Goal: Task Accomplishment & Management: Complete application form

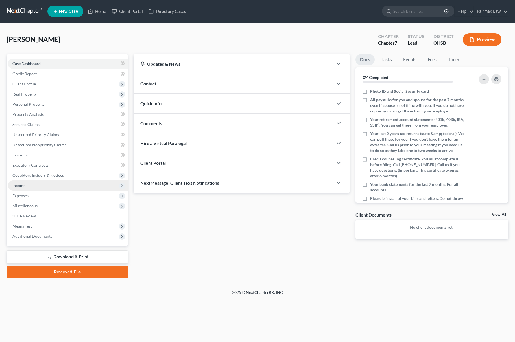
click at [56, 182] on span "Income" at bounding box center [68, 186] width 120 height 10
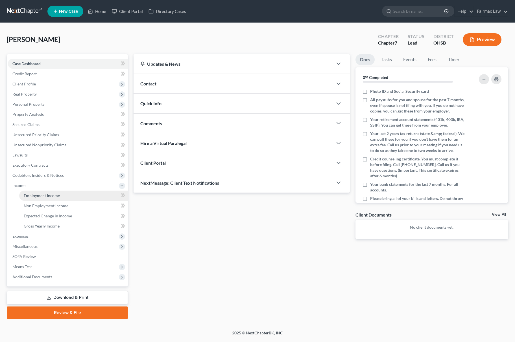
click at [65, 199] on link "Employment Income" at bounding box center [73, 196] width 109 height 10
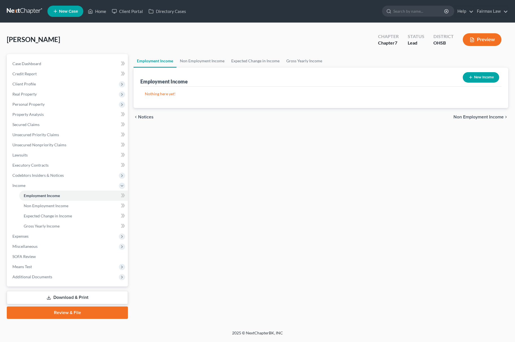
click at [490, 78] on button "New Income" at bounding box center [481, 77] width 36 height 10
select select "0"
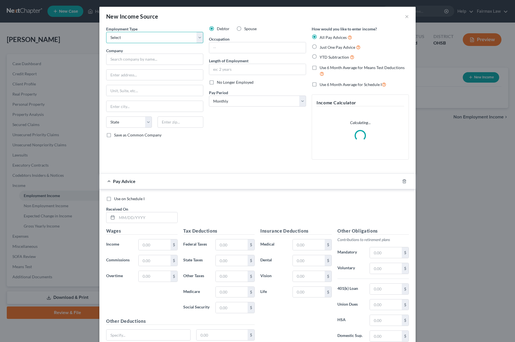
click at [172, 38] on select "Select Full or [DEMOGRAPHIC_DATA] Employment Self Employment" at bounding box center [154, 37] width 97 height 11
select select "0"
click at [106, 32] on select "Select Full or [DEMOGRAPHIC_DATA] Employment Self Employment" at bounding box center [154, 37] width 97 height 11
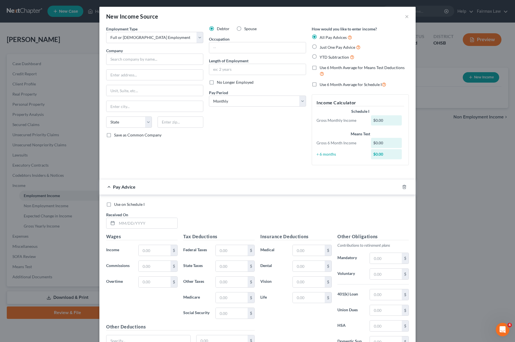
click at [267, 196] on div "Use on Schedule I Received On * Wages Income * $ Commissions $ Overtime $ Tax D…" at bounding box center [257, 280] width 316 height 170
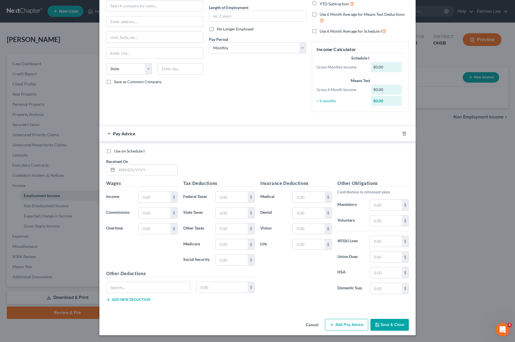
click at [389, 326] on button "Save & Close" at bounding box center [389, 325] width 38 height 12
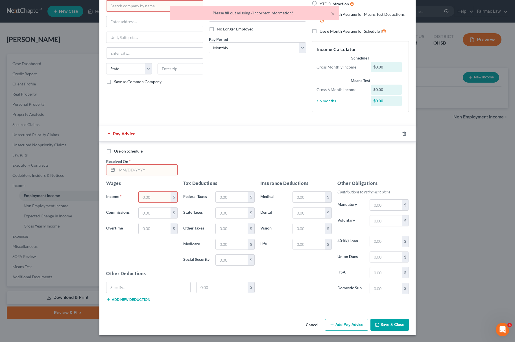
click at [401, 129] on div at bounding box center [408, 133] width 16 height 9
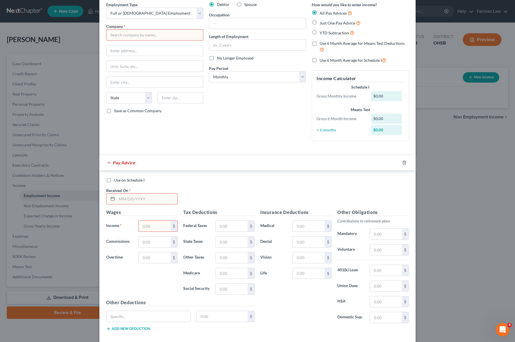
scroll to position [0, 0]
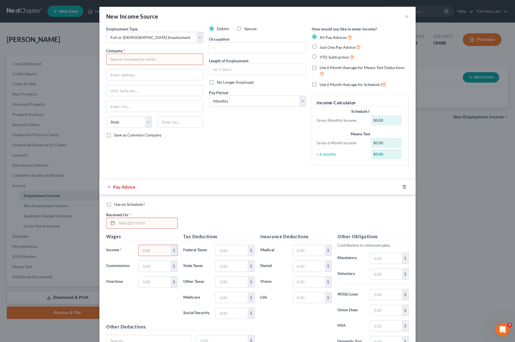
click at [181, 54] on input "text" at bounding box center [154, 59] width 97 height 11
type input "Veolia North America LLC"
drag, startPoint x: 161, startPoint y: 89, endPoint x: 165, endPoint y: 85, distance: 6.6
click at [161, 89] on input "text" at bounding box center [154, 90] width 97 height 11
click at [176, 69] on div "Employment Type * Select Full or Part Time Employment Self Employment Company *…" at bounding box center [154, 98] width 103 height 144
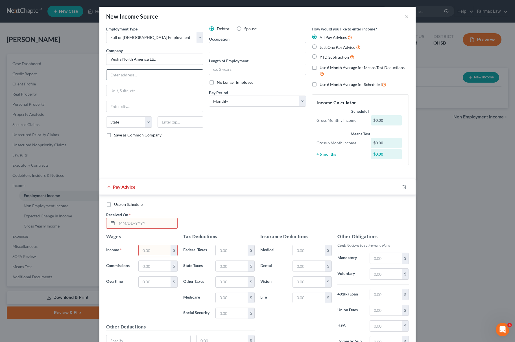
click at [157, 75] on input "text" at bounding box center [154, 75] width 97 height 11
type input "648 N Plakinton Ave"
click at [151, 89] on input "text" at bounding box center [154, 90] width 97 height 11
type input "Suite 300"
click at [109, 121] on select "State AL AK AR AZ CA CO CT DE DC FL GA GU HI ID IL IN IA KS KY LA ME MD MA MI M…" at bounding box center [129, 122] width 46 height 11
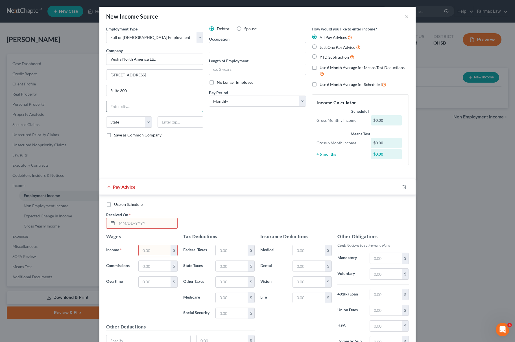
click at [127, 108] on input "text" at bounding box center [154, 106] width 97 height 11
type input "Milwaukee"
click at [136, 124] on select "State AL AK AR AZ CA CO CT DE DC FL GA GU HI ID IL IN IA KS KY LA ME MD MA MI M…" at bounding box center [129, 122] width 46 height 11
select select "23"
click at [106, 117] on select "State AL AK AR AZ CA CO CT DE DC FL GA GU HI ID IL IN IA KS KY LA ME MD MA MI M…" at bounding box center [129, 122] width 46 height 11
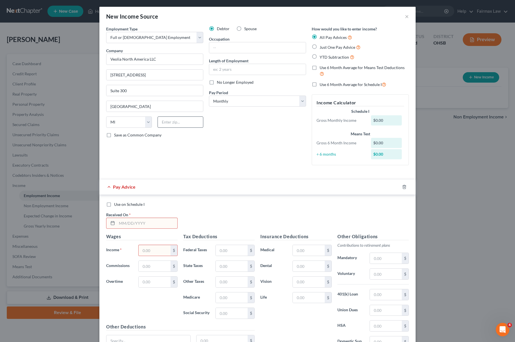
drag, startPoint x: 200, startPoint y: 126, endPoint x: 194, endPoint y: 127, distance: 6.4
click at [195, 127] on div at bounding box center [180, 122] width 51 height 11
click at [189, 127] on input "text" at bounding box center [181, 122] width 46 height 11
type input "53203"
select select "52"
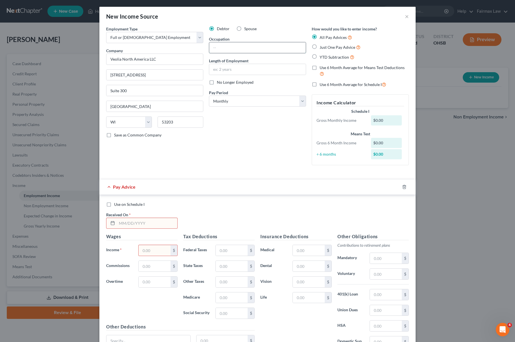
click at [252, 53] on input "text" at bounding box center [257, 47] width 97 height 11
click at [239, 65] on input "text" at bounding box center [257, 69] width 97 height 11
paste input "Since 06/17/2024"
type input "Since 06/17/2024"
click at [243, 45] on input "text" at bounding box center [257, 47] width 97 height 11
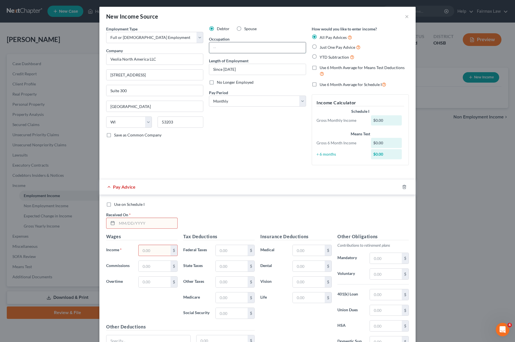
paste input "Operations Supervisor I"
type input "Operations Supervisor I"
click at [364, 79] on div "How would you like to enter income? All Pay Advices Just One Pay Advice YTD Sub…" at bounding box center [360, 98] width 103 height 144
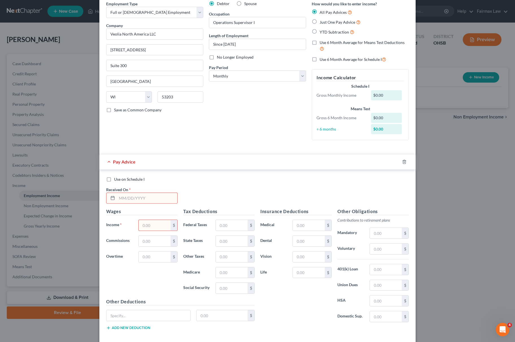
scroll to position [38, 0]
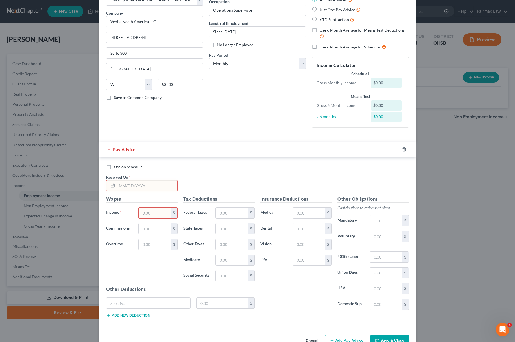
click at [401, 154] on div at bounding box center [408, 149] width 16 height 9
click at [403, 148] on icon "button" at bounding box center [404, 150] width 3 height 4
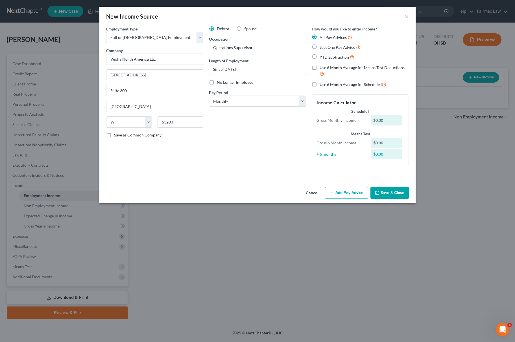
scroll to position [0, 0]
click at [383, 192] on button "Save & Close" at bounding box center [389, 193] width 38 height 12
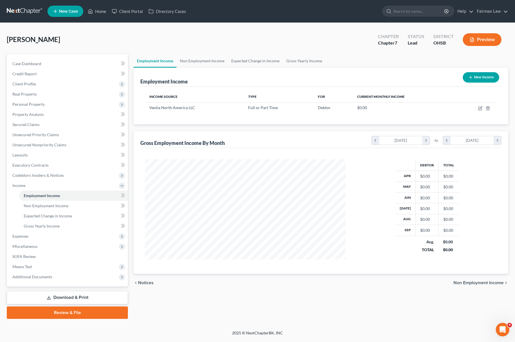
scroll to position [102, 212]
click at [421, 62] on ul "Employment Income Non Employment Income Expected Change in Income Gross Yearly …" at bounding box center [321, 61] width 375 height 14
click at [54, 118] on link "Property Analysis" at bounding box center [68, 115] width 120 height 10
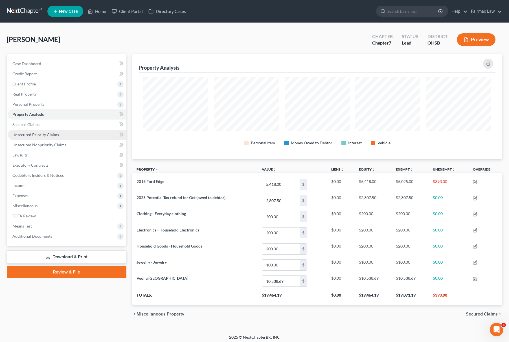
scroll to position [105, 370]
click at [51, 131] on link "Unsecured Priority Claims" at bounding box center [67, 135] width 119 height 10
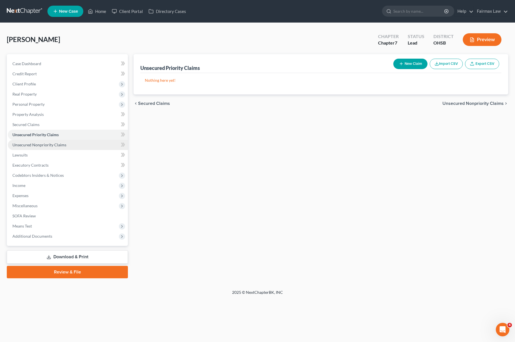
click at [53, 143] on span "Unsecured Nonpriority Claims" at bounding box center [39, 145] width 54 height 5
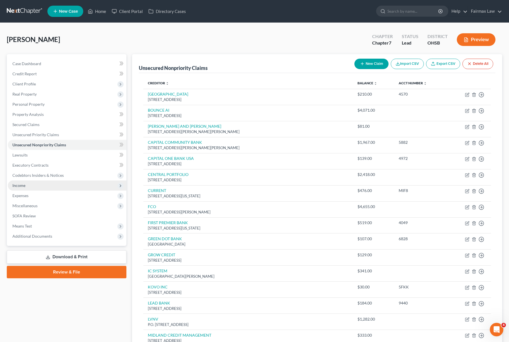
click at [51, 184] on span "Income" at bounding box center [67, 186] width 119 height 10
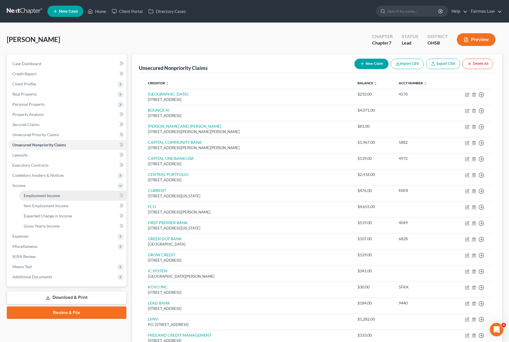
click at [53, 194] on span "Employment Income" at bounding box center [42, 195] width 36 height 5
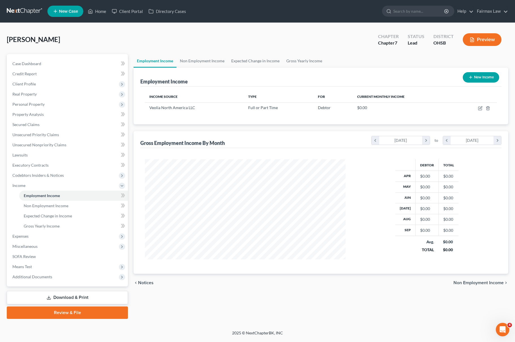
scroll to position [102, 212]
click at [103, 201] on link "Non Employment Income" at bounding box center [73, 206] width 109 height 10
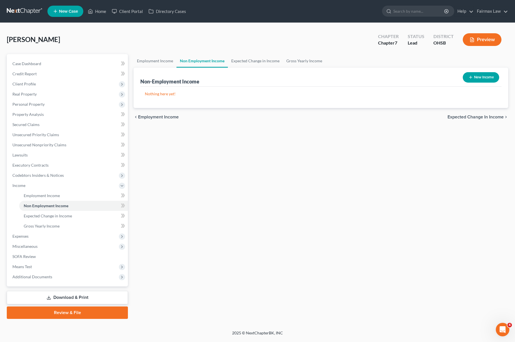
click at [495, 37] on button "Preview" at bounding box center [482, 39] width 39 height 13
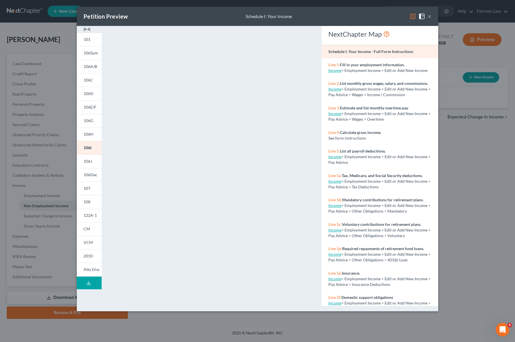
click at [429, 167] on div "Line 5: List all payroll deductions. Income > Employment Income > Edit or Add N…" at bounding box center [380, 157] width 117 height 25
click at [420, 154] on p "Line 5: List all payroll deductions." at bounding box center [379, 151] width 103 height 6
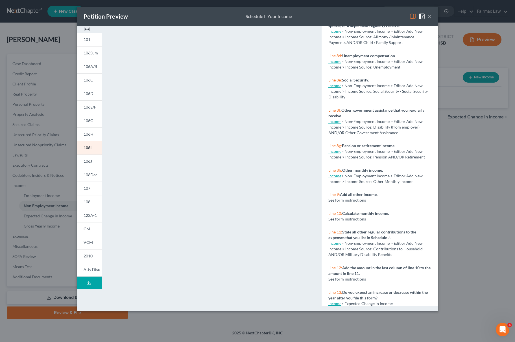
scroll to position [489, 0]
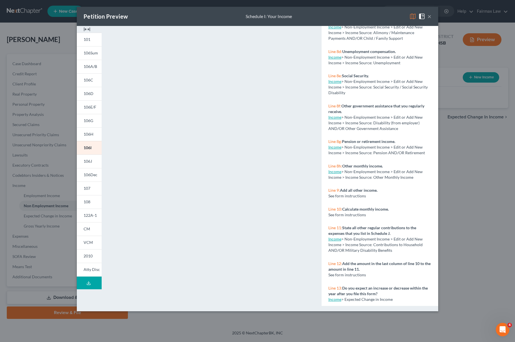
click at [473, 161] on div "Petition Preview Schedule I: Your Income × 101 106Sum 106A/B 106C 106D 106E/F 1…" at bounding box center [257, 171] width 515 height 342
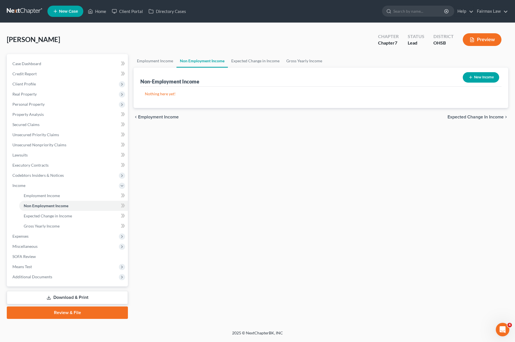
click at [330, 175] on div "Employment Income Non Employment Income Expected Change in Income Gross Yearly …" at bounding box center [321, 186] width 380 height 265
click at [486, 75] on button "New Income" at bounding box center [481, 77] width 36 height 10
select select "0"
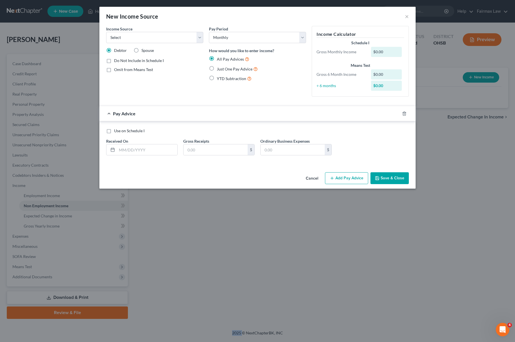
click at [317, 174] on button "Cancel" at bounding box center [311, 178] width 21 height 11
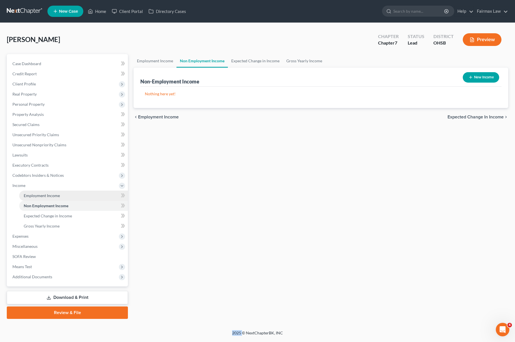
click at [40, 191] on link "Employment Income" at bounding box center [73, 196] width 109 height 10
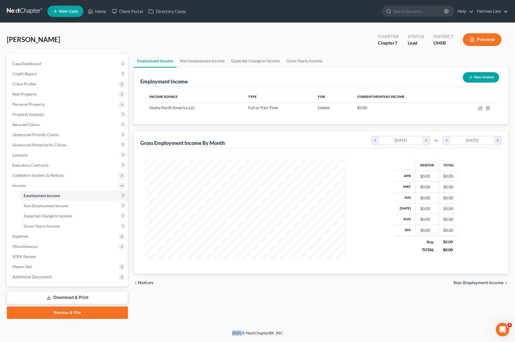
scroll to position [102, 212]
click at [479, 107] on icon "button" at bounding box center [479, 108] width 3 height 3
select select "0"
select select "52"
select select "0"
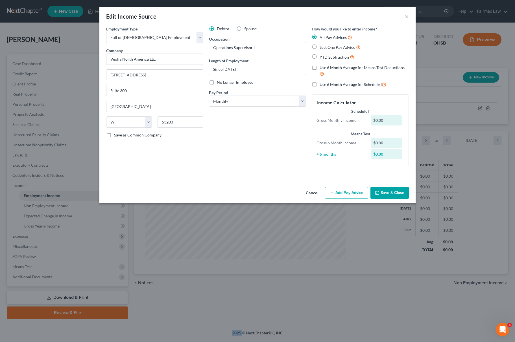
click at [352, 192] on button "Add Pay Advice" at bounding box center [346, 193] width 43 height 12
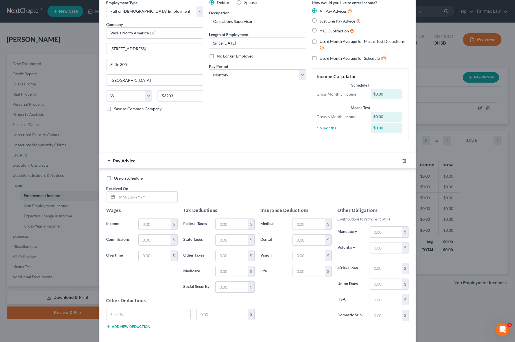
scroll to position [0, 0]
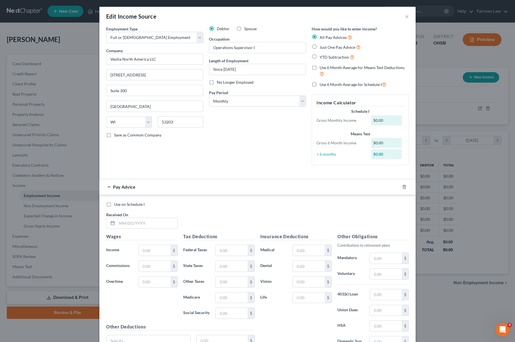
click at [320, 45] on label "Just One Pay Advice" at bounding box center [340, 47] width 41 height 6
click at [322, 45] on input "Just One Pay Advice" at bounding box center [324, 46] width 4 height 4
radio input "true"
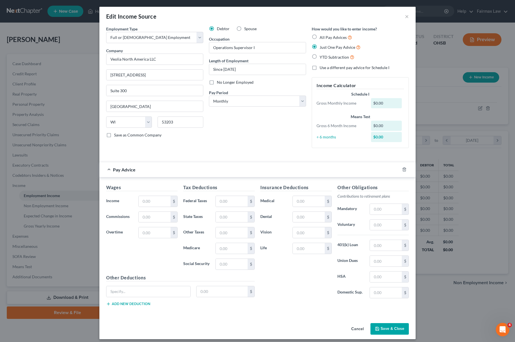
click at [320, 36] on label "All Pay Advices" at bounding box center [336, 37] width 32 height 6
click at [322, 36] on input "All Pay Advices" at bounding box center [324, 36] width 4 height 4
radio input "true"
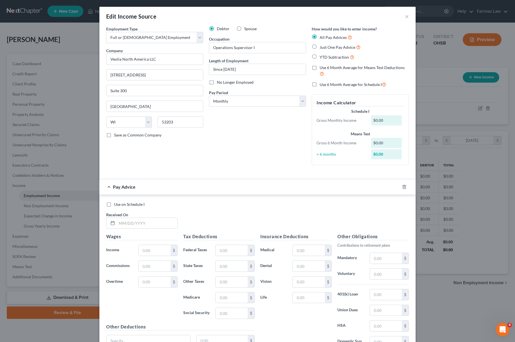
click at [320, 56] on label "YTD Subtraction" at bounding box center [337, 57] width 35 height 6
click at [322, 56] on input "YTD Subtraction" at bounding box center [324, 56] width 4 height 4
radio input "true"
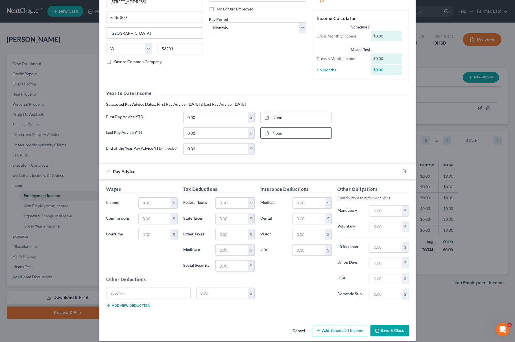
scroll to position [75, 0]
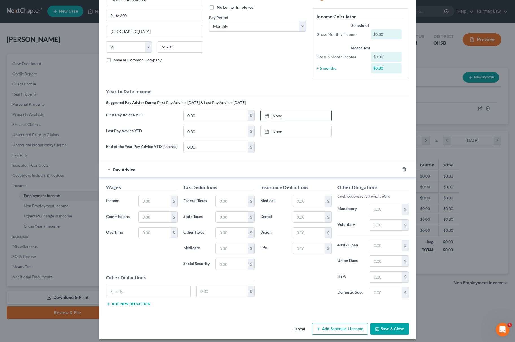
click at [290, 115] on link "None" at bounding box center [296, 115] width 71 height 11
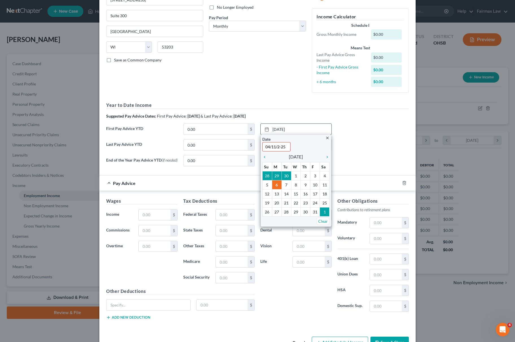
click at [278, 149] on input "04/11/2-25" at bounding box center [276, 146] width 28 height 9
type input "[DATE]"
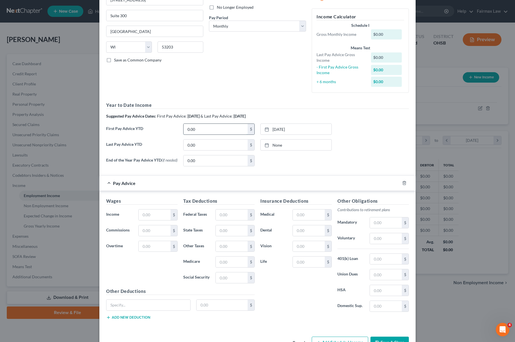
click at [209, 132] on input "0.00" at bounding box center [215, 129] width 64 height 11
type input "20,702.68"
click at [306, 147] on link "[DATE]" at bounding box center [296, 145] width 71 height 11
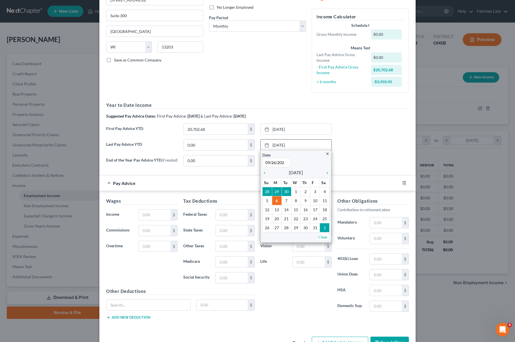
type input "[DATE]"
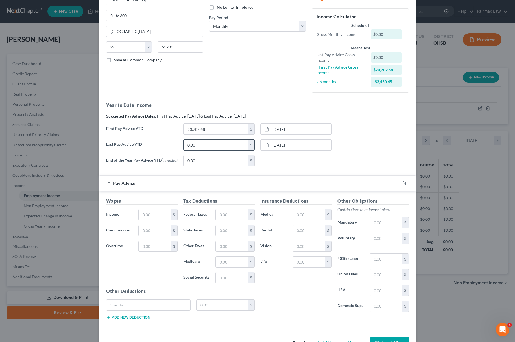
click at [211, 146] on input "0.00" at bounding box center [215, 145] width 64 height 11
drag, startPoint x: 213, startPoint y: 147, endPoint x: 112, endPoint y: 148, distance: 101.1
click at [113, 149] on div "Last Pay Advice YTD 52,809.93 $ 9/26/2025 close Date 9/26/2025 Time 12:00 AM ch…" at bounding box center [257, 147] width 308 height 16
type input "52,809.93"
click at [158, 216] on input "text" at bounding box center [155, 215] width 32 height 11
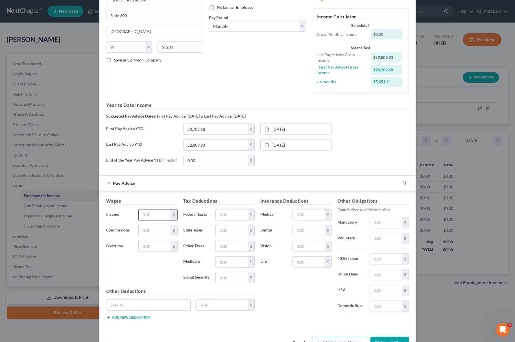
paste input "2,308.85"
type input "2,308.85"
click at [226, 214] on input "text" at bounding box center [232, 215] width 32 height 11
paste input "170.60"
type input "170.60"
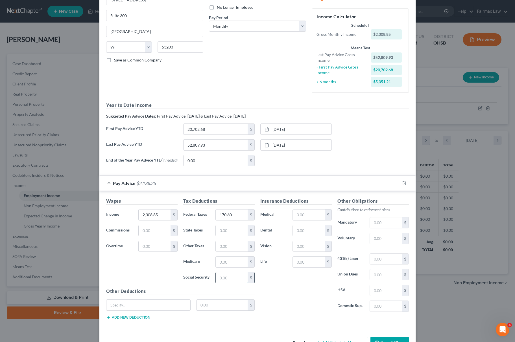
click at [228, 279] on input "text" at bounding box center [232, 278] width 32 height 11
paste input "140.57"
type input "140.57"
click at [235, 267] on input "text" at bounding box center [232, 262] width 32 height 11
paste input "32.88-"
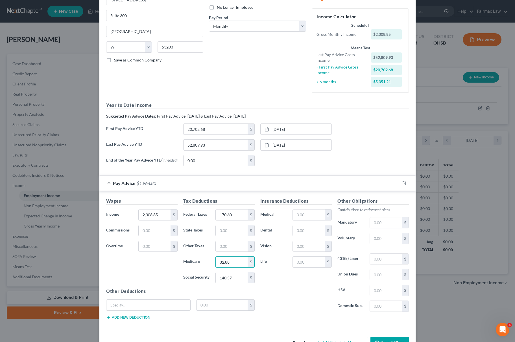
type input "32.88"
click at [309, 220] on input "text" at bounding box center [309, 215] width 32 height 11
paste input "86.35"
type input "86.35"
click at [303, 236] on input "text" at bounding box center [309, 231] width 32 height 11
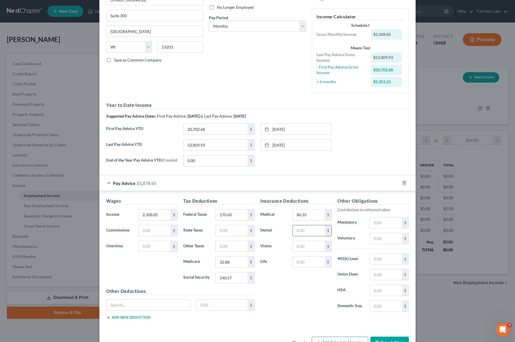
paste input "4.92"
type input "4.92"
click at [308, 250] on input "text" at bounding box center [309, 246] width 32 height 11
paste input "1.52"
type input "1.52"
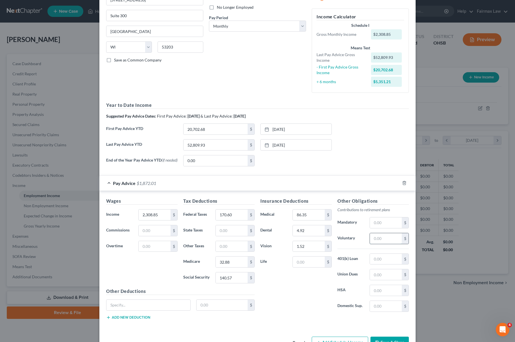
click at [379, 243] on input "text" at bounding box center [386, 238] width 32 height 11
paste input "184.71"
type input "184.71"
click at [382, 261] on input "text" at bounding box center [386, 259] width 32 height 11
paste input "30.77-"
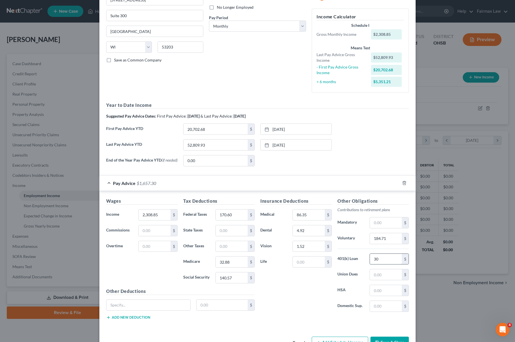
type input "3"
click at [147, 304] on input "text" at bounding box center [148, 305] width 84 height 11
type input "Health Savings and Flex Limited"
drag, startPoint x: 229, startPoint y: 308, endPoint x: 231, endPoint y: 306, distance: 3.2
click at [230, 308] on input "text" at bounding box center [221, 305] width 51 height 11
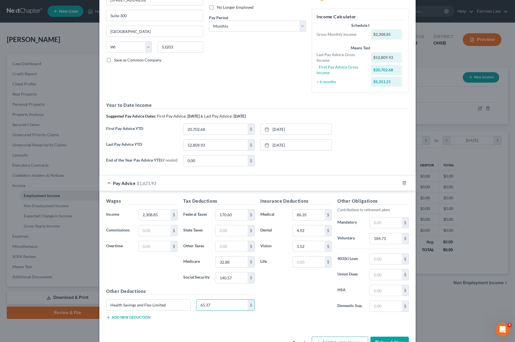
type input "65.37"
click at [114, 316] on div "Health Savings and Flex Limited 65.37 $" at bounding box center [180, 308] width 154 height 16
click at [119, 320] on button "Add new deduction" at bounding box center [128, 318] width 44 height 5
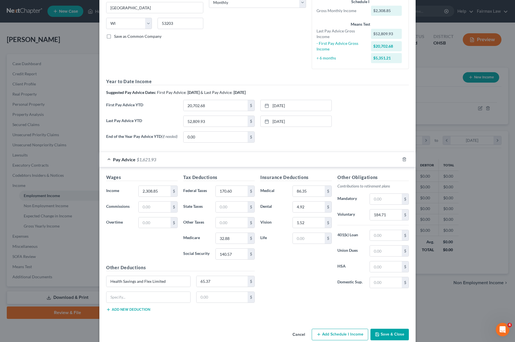
scroll to position [112, 0]
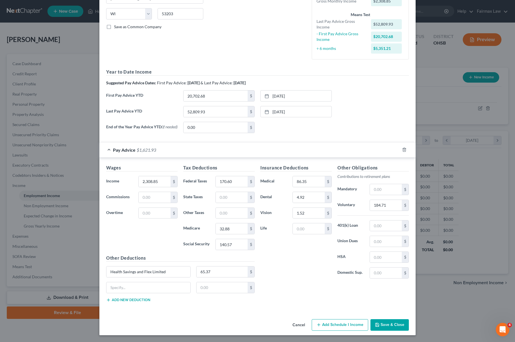
click at [143, 297] on div "$" at bounding box center [180, 290] width 154 height 16
click at [142, 301] on button "Add new deduction" at bounding box center [128, 300] width 44 height 5
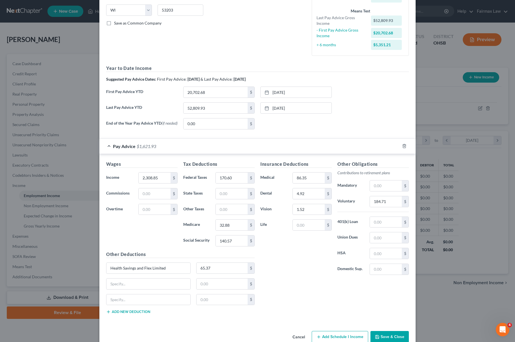
click at [140, 314] on button "Add new deduction" at bounding box center [128, 312] width 44 height 5
click at [146, 290] on input "text" at bounding box center [148, 284] width 84 height 11
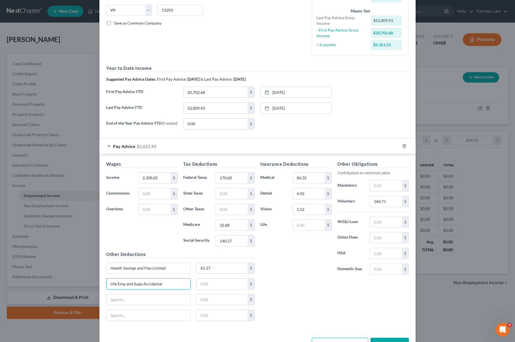
type input "Life Emp and Supp Accidental"
click at [223, 286] on input "text" at bounding box center [221, 284] width 51 height 11
type input "39.13"
click at [158, 294] on div "Life Emp and Supp Accidental 39.13 $" at bounding box center [180, 287] width 154 height 16
click at [157, 300] on input "text" at bounding box center [148, 300] width 84 height 11
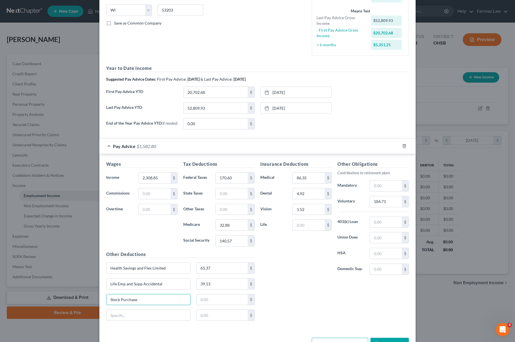
type input "Stock Purchase"
click at [220, 310] on div "Stock Purchase $" at bounding box center [180, 302] width 154 height 16
click at [223, 305] on input "text" at bounding box center [221, 300] width 51 height 11
type input "1"
click at [123, 272] on input "Health Savings and Flex Limited" at bounding box center [148, 268] width 84 height 11
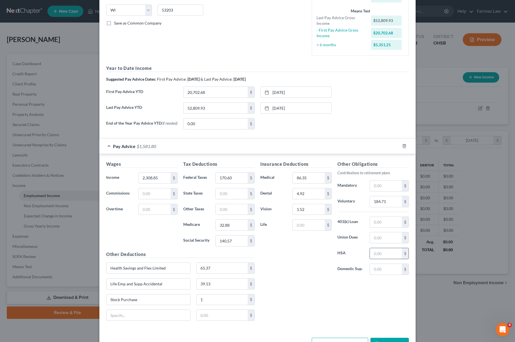
click at [392, 259] on input "text" at bounding box center [386, 253] width 32 height 11
paste input "30.77-"
type input "30.77"
drag, startPoint x: 178, startPoint y: 269, endPoint x: 76, endPoint y: 269, distance: 102.8
click at [76, 269] on div "Edit Income Source × Employment Type * Select Full or Part Time Employment Self…" at bounding box center [257, 171] width 515 height 342
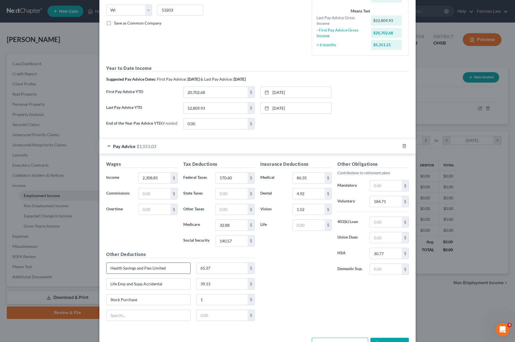
click at [136, 269] on input "Health Savings and Flex Limited" at bounding box center [148, 268] width 84 height 11
click at [141, 271] on input "Health Savings and Flex Limited" at bounding box center [148, 268] width 84 height 11
drag, startPoint x: 141, startPoint y: 271, endPoint x: 114, endPoint y: 271, distance: 26.3
click at [114, 271] on input "Health Savings and Flex Limited" at bounding box center [148, 268] width 84 height 11
click at [136, 268] on input "Health Savings and Flex Limited" at bounding box center [148, 268] width 84 height 11
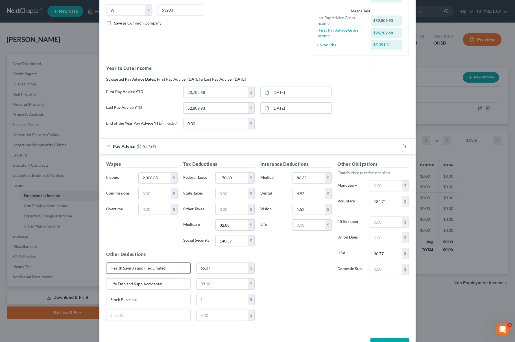
click at [144, 271] on input "Health Savings and Flex Limited" at bounding box center [148, 268] width 84 height 11
drag, startPoint x: 140, startPoint y: 270, endPoint x: 94, endPoint y: 270, distance: 45.7
click at [94, 270] on div "Edit Income Source × Employment Type * Select Full or Part Time Employment Self…" at bounding box center [257, 171] width 515 height 342
type input "Flex Limited"
click at [233, 271] on input "65.37" at bounding box center [221, 268] width 51 height 11
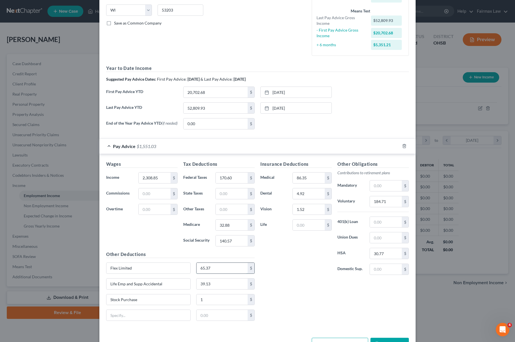
paste input "34.60-"
type input "34.60"
click at [215, 302] on input "1" at bounding box center [221, 300] width 51 height 11
type input "155.77"
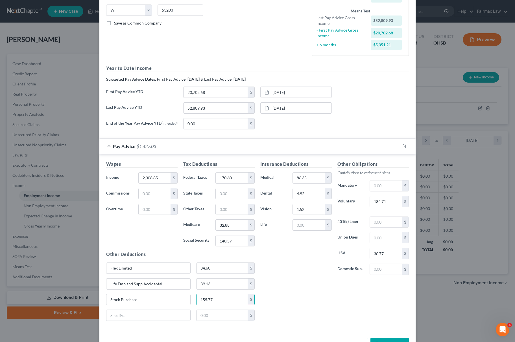
click at [384, 250] on div "Other Obligations Contributions to retirement plans Mandatory $ Voluntary 184.7…" at bounding box center [373, 220] width 77 height 119
click at [384, 243] on input "text" at bounding box center [386, 238] width 32 height 11
type input "465.98"
click at [235, 197] on input "text" at bounding box center [232, 194] width 32 height 11
type input "49.86"
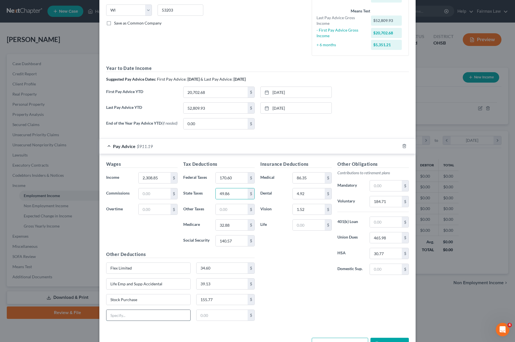
click at [154, 318] on input "text" at bounding box center [148, 315] width 84 height 11
type input "Kloan2"
click at [232, 320] on input "text" at bounding box center [221, 315] width 51 height 11
type input "9.87"
drag, startPoint x: 140, startPoint y: 322, endPoint x: 73, endPoint y: 312, distance: 68.3
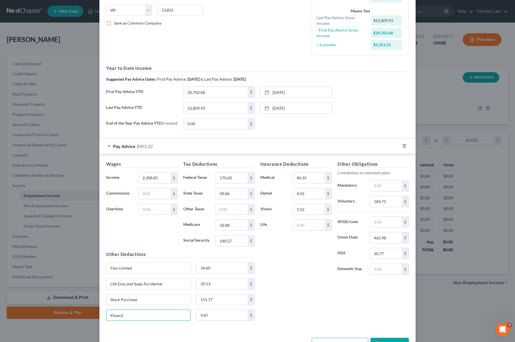
click at [73, 312] on div "Edit Income Source × Employment Type * Select Full or Part Time Employment Self…" at bounding box center [257, 171] width 515 height 342
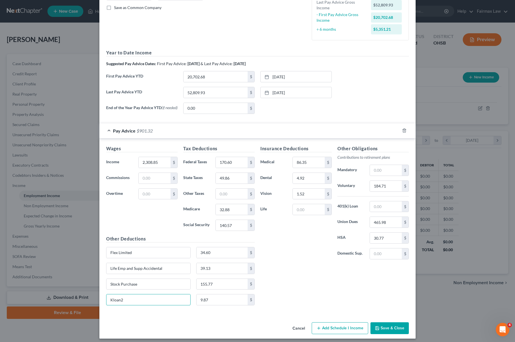
scroll to position [135, 0]
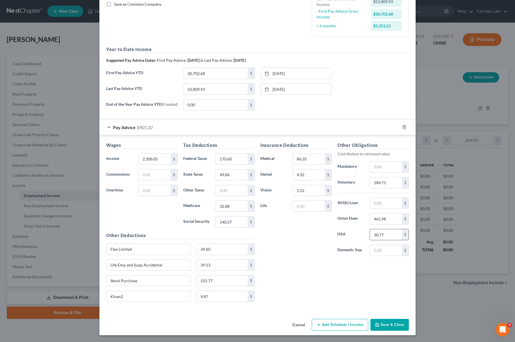
click at [388, 231] on input "30.77" at bounding box center [386, 235] width 32 height 11
click at [394, 217] on input "465.98" at bounding box center [386, 219] width 32 height 11
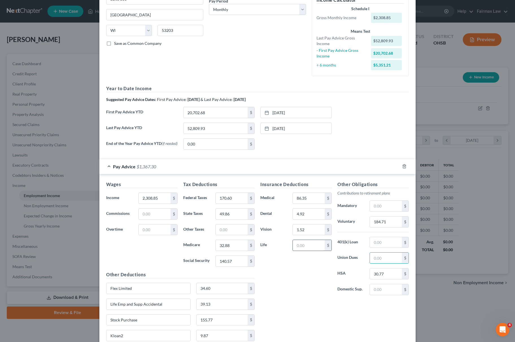
scroll to position [0, 0]
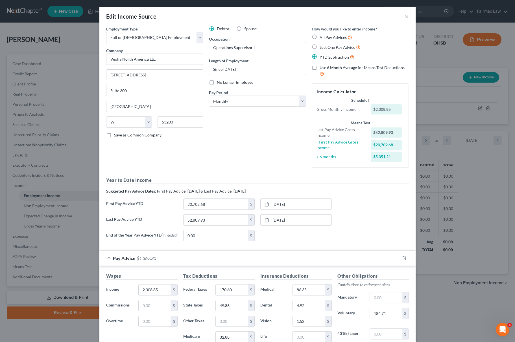
click at [243, 94] on div "Pay Period * Select Monthly Twice Monthly Every Other Week Weekly" at bounding box center [257, 98] width 97 height 17
click at [243, 99] on select "Select Monthly Twice Monthly Every Other Week Weekly" at bounding box center [257, 101] width 97 height 11
select select "2"
click at [209, 96] on select "Select Monthly Twice Monthly Every Other Week Weekly" at bounding box center [257, 101] width 97 height 11
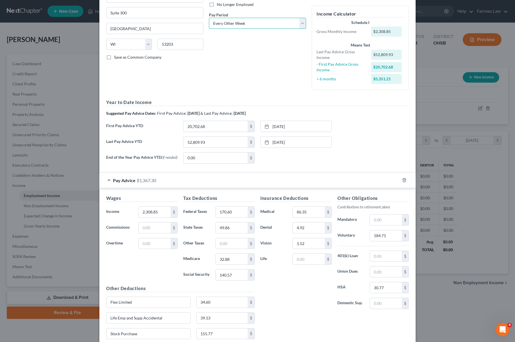
scroll to position [135, 0]
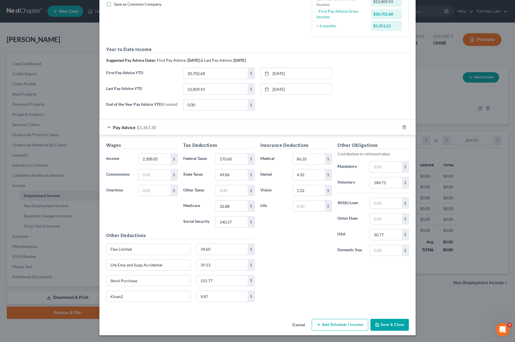
click at [395, 326] on button "Save & Close" at bounding box center [389, 325] width 38 height 12
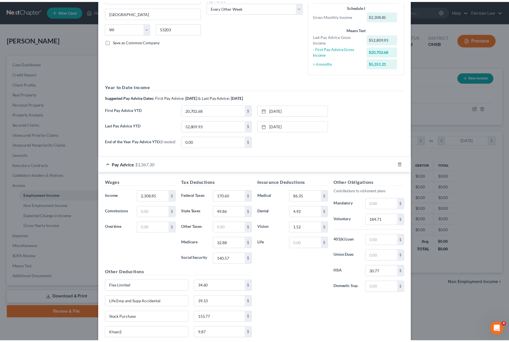
scroll to position [60, 0]
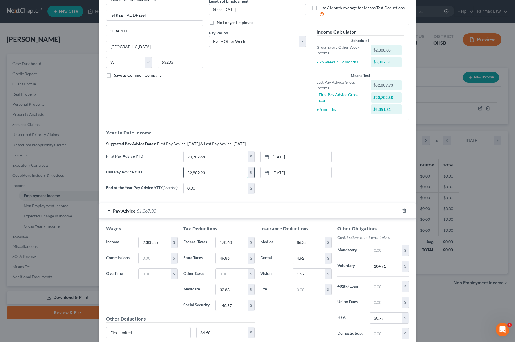
click at [214, 173] on input "52,809.93" at bounding box center [215, 172] width 64 height 11
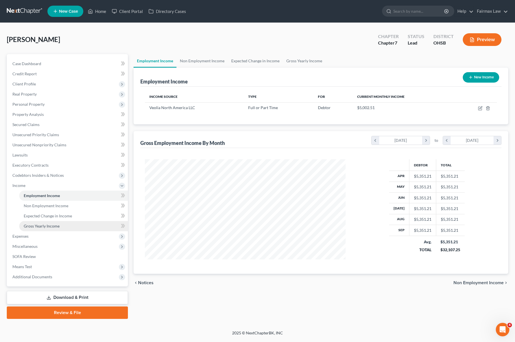
click at [66, 225] on link "Gross Yearly Income" at bounding box center [73, 226] width 109 height 10
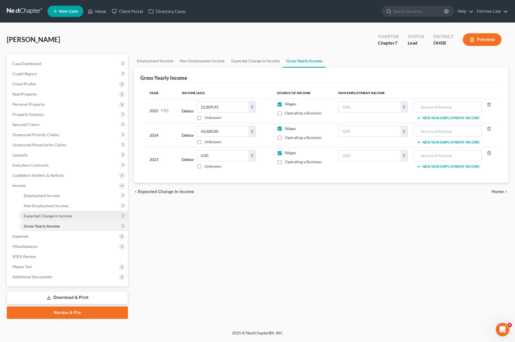
click at [67, 212] on link "Expected Change in Income" at bounding box center [73, 216] width 109 height 10
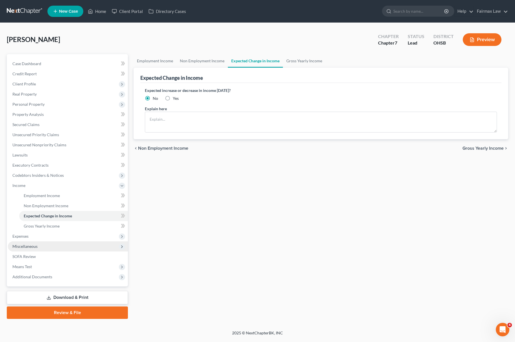
click at [34, 250] on span "Miscellaneous" at bounding box center [68, 247] width 120 height 10
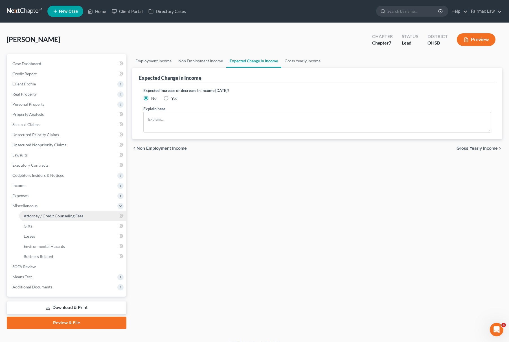
click at [67, 212] on link "Attorney / Credit Counseling Fees" at bounding box center [72, 216] width 107 height 10
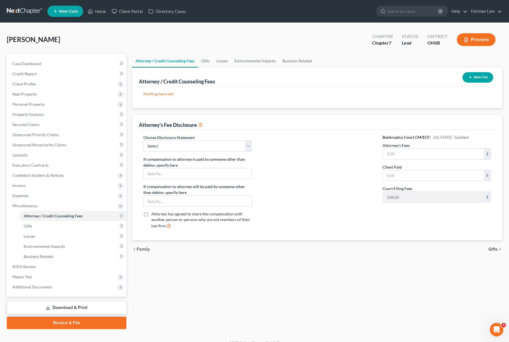
click at [471, 77] on icon "button" at bounding box center [470, 77] width 5 height 5
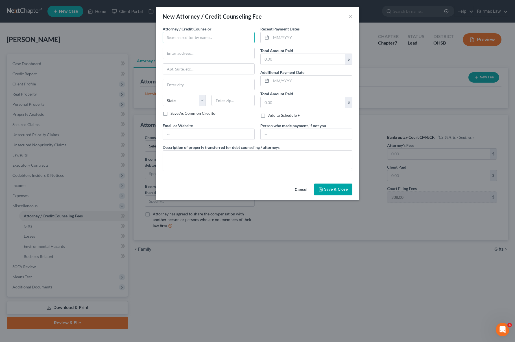
click at [218, 40] on input "text" at bounding box center [209, 37] width 92 height 11
click at [180, 47] on div "Summit Financial Education" at bounding box center [196, 48] width 59 height 6
type input "Summit Financial Education"
type input "Attn: Customer Service"
type input "4800 E Flower St"
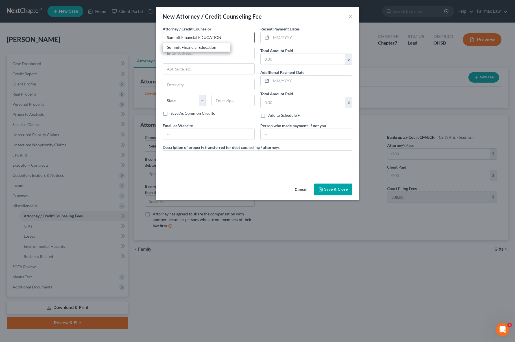
type input "Tucson"
select select "3"
type input "85712"
click at [209, 165] on textarea at bounding box center [258, 160] width 190 height 21
type textarea "c"
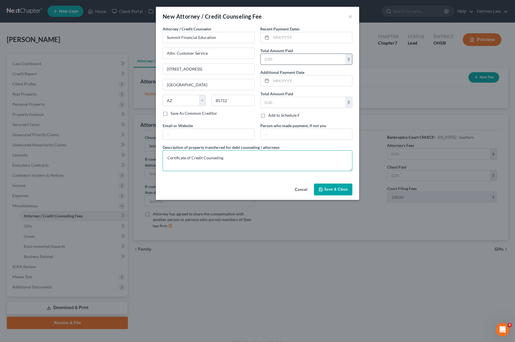
type textarea "Certificate of Credit Counseling"
click at [292, 61] on input "text" at bounding box center [303, 59] width 85 height 11
type input "14.95"
click at [322, 35] on input "text" at bounding box center [311, 37] width 81 height 11
type input "09/2025"
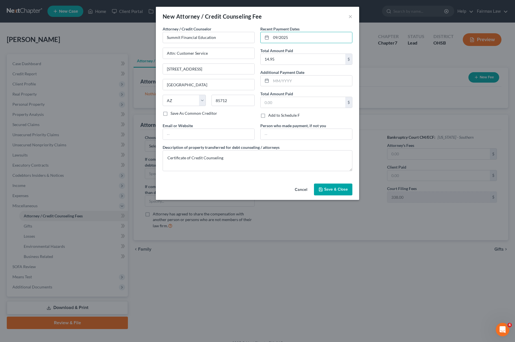
click at [324, 195] on button "Save & Close" at bounding box center [333, 190] width 38 height 12
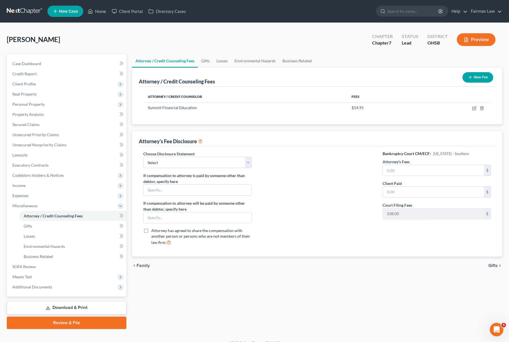
drag, startPoint x: 371, startPoint y: 251, endPoint x: 372, endPoint y: 244, distance: 6.9
click at [371, 248] on div "Choose Disclosure Statement Select WDMI - Chapter 13 - Disclosure of Attorney C…" at bounding box center [317, 202] width 357 height 110
click at [402, 165] on input "text" at bounding box center [433, 170] width 101 height 11
type input "1,498"
click at [408, 190] on input "text" at bounding box center [433, 192] width 101 height 11
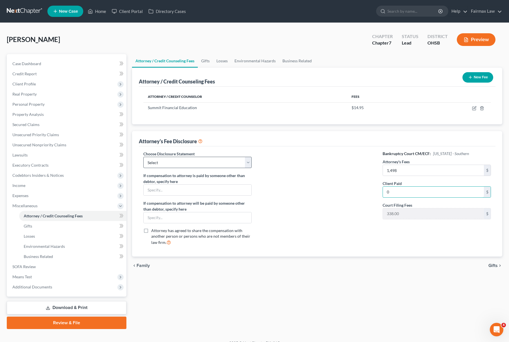
type input "0"
click at [198, 161] on select "Select WDMI - Chapter 13 - Disclosure of Attorney Compensation OHNB & MIWB Disc…" at bounding box center [197, 162] width 108 height 11
select select "5"
click at [143, 157] on select "Select WDMI - Chapter 13 - Disclosure of Attorney Compensation OHNB & MIWB Disc…" at bounding box center [197, 162] width 108 height 11
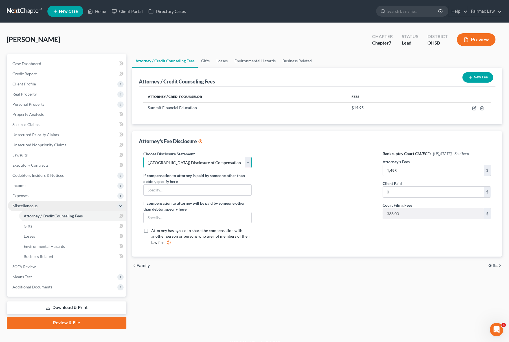
scroll to position [8, 0]
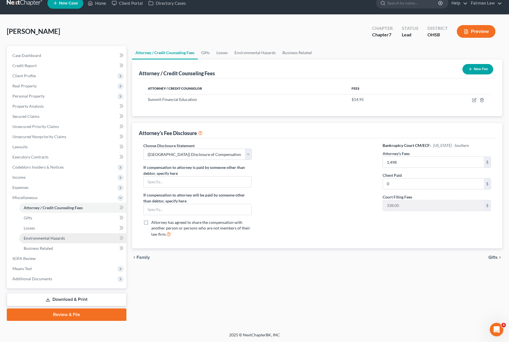
click at [45, 237] on span "Environmental Hazards" at bounding box center [44, 238] width 41 height 5
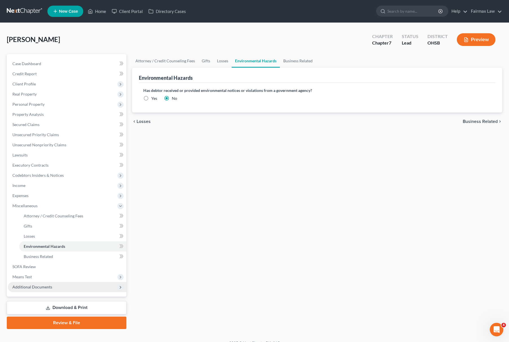
click at [47, 285] on span "Additional Documents" at bounding box center [32, 287] width 40 height 5
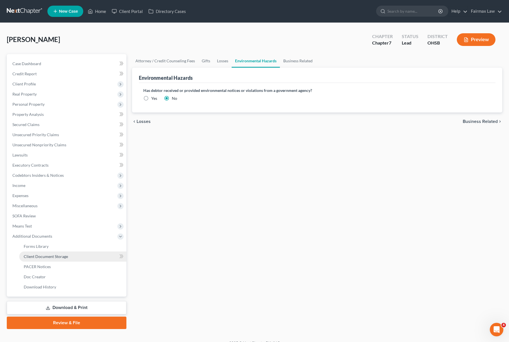
click at [55, 260] on link "Client Document Storage" at bounding box center [72, 257] width 107 height 10
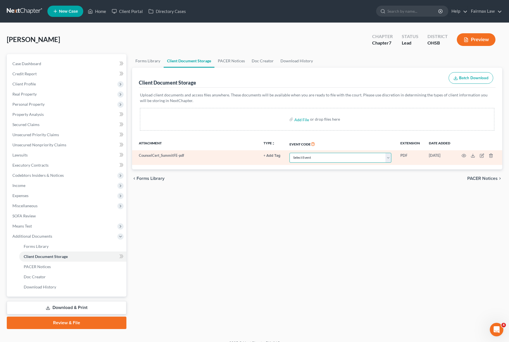
click at [311, 158] on select "Select Event 20 Largest Unsecured Creditors Amended Document Amended List of Cr…" at bounding box center [341, 158] width 102 height 10
select select "7"
click at [290, 153] on select "Select Event 20 Largest Unsecured Creditors Amended Document Amended List of Cr…" at bounding box center [341, 158] width 102 height 10
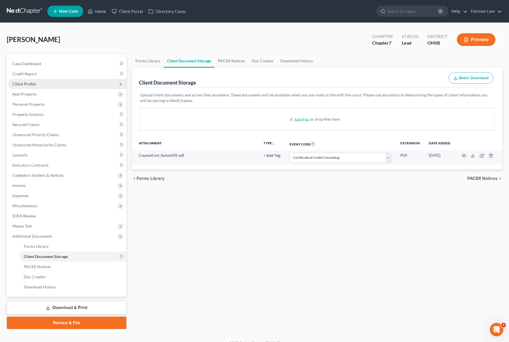
click at [56, 84] on span "Client Profile" at bounding box center [67, 84] width 119 height 10
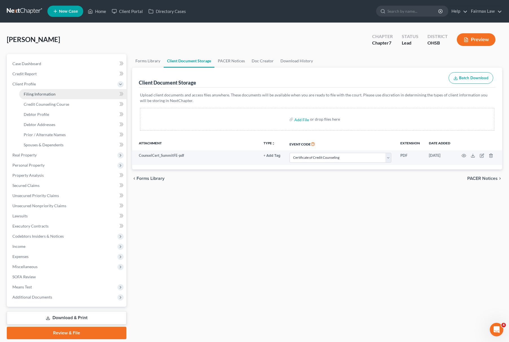
click at [47, 93] on span "Filing Information" at bounding box center [40, 94] width 32 height 5
select select "1"
select select "0"
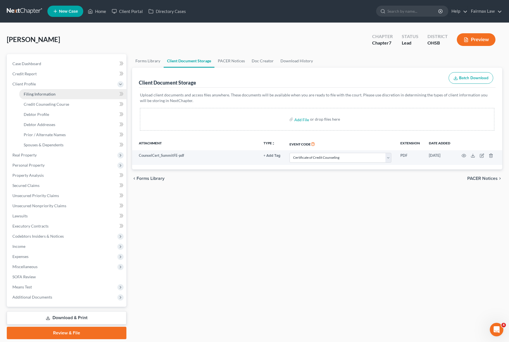
select select "36"
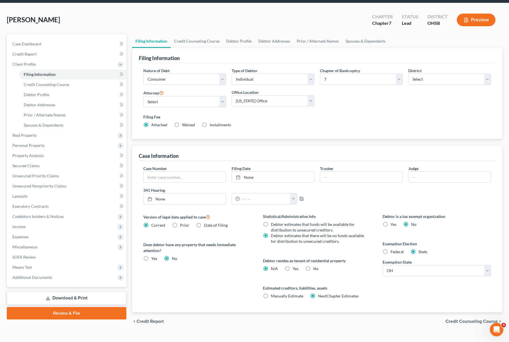
scroll to position [30, 0]
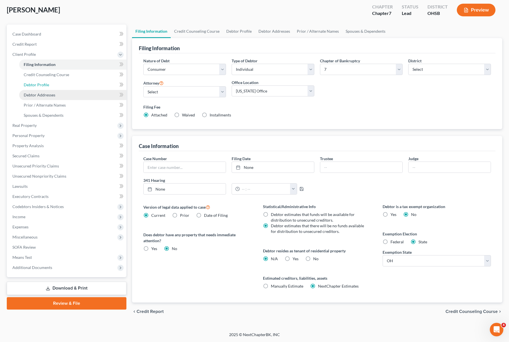
drag, startPoint x: 45, startPoint y: 89, endPoint x: 49, endPoint y: 89, distance: 3.2
click at [45, 89] on ul "Filing Information Credit Counseling Course Debtor Profile Debtor Addresses" at bounding box center [67, 90] width 119 height 61
click at [56, 85] on link "Debtor Profile" at bounding box center [72, 85] width 107 height 10
select select "0"
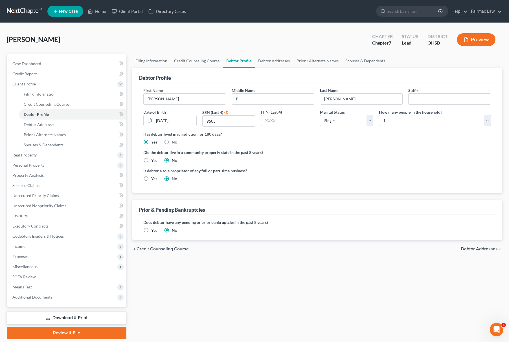
click at [151, 231] on label "Yes" at bounding box center [154, 231] width 6 height 6
click at [154, 231] on input "Yes" at bounding box center [156, 230] width 4 height 4
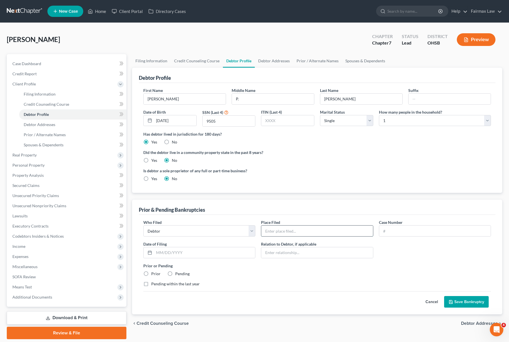
click at [306, 231] on input "text" at bounding box center [317, 231] width 112 height 11
type input "Ohio Southern Bankruptcy Court"
click at [294, 281] on div "Who Filed * Debtor Other Place Filed * Ohio Southern Bankruptcy Court Case Numb…" at bounding box center [317, 256] width 353 height 72
click at [208, 250] on input "text" at bounding box center [204, 253] width 101 height 11
type input "02/19/2016"
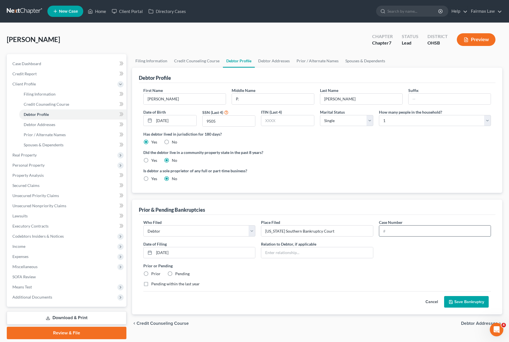
click at [427, 236] on input "text" at bounding box center [435, 231] width 112 height 11
paste input "2:16-bk-50948"
type input "2:16-bk-50948"
click at [465, 298] on div "Cancel Save Bankruptcy" at bounding box center [317, 300] width 348 height 17
click at [473, 303] on button "Save Bankruptcy" at bounding box center [466, 302] width 45 height 12
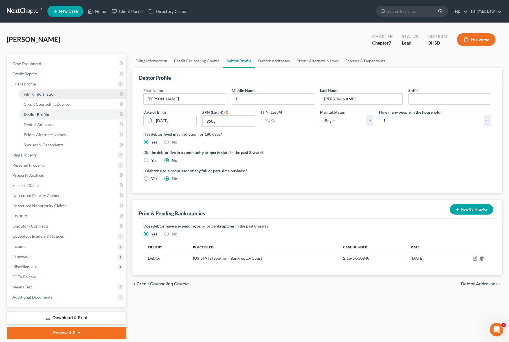
click at [74, 93] on link "Filing Information" at bounding box center [72, 94] width 107 height 10
select select "1"
select select "0"
select select "62"
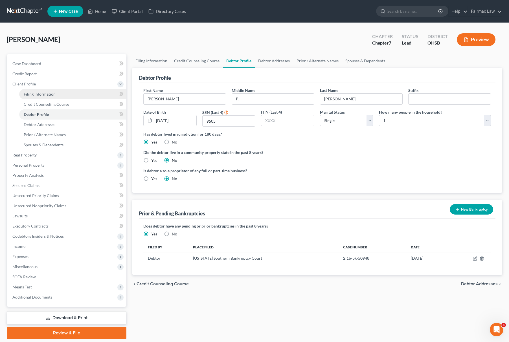
select select "16"
select select "0"
select select "36"
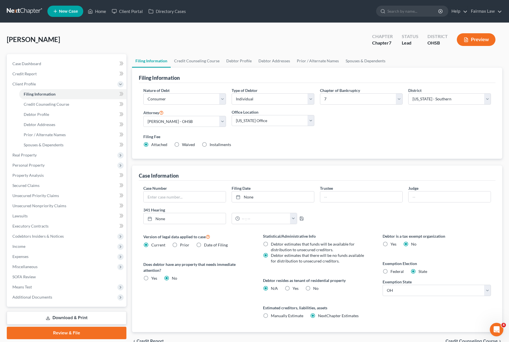
click at [210, 144] on label "Installments Installments" at bounding box center [220, 145] width 21 height 6
click at [212, 144] on input "Installments Installments" at bounding box center [214, 144] width 4 height 4
radio input "true"
radio input "false"
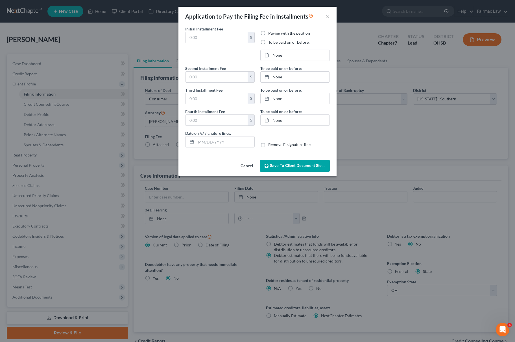
type input "0.00"
radio input "true"
type input "0.00"
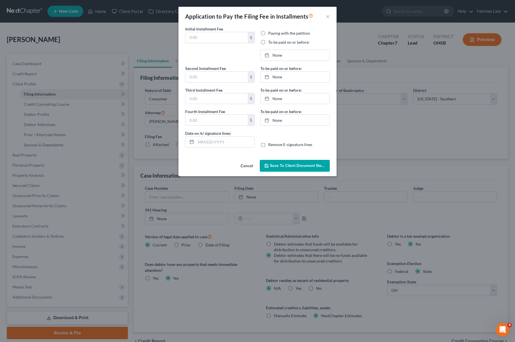
type input "[DATE]"
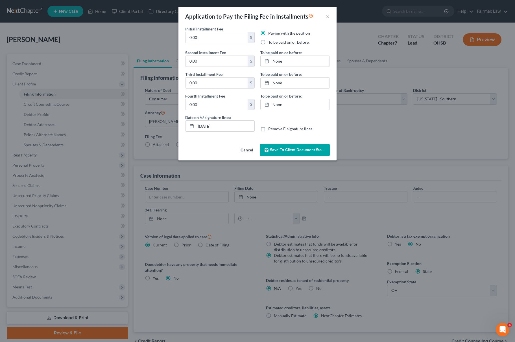
click at [268, 44] on label "To be paid on or before:" at bounding box center [288, 43] width 41 height 6
click at [270, 43] on input "To be paid on or before:" at bounding box center [272, 42] width 4 height 4
radio input "true"
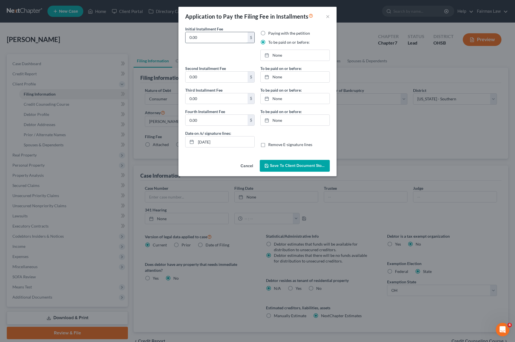
click at [212, 37] on input "0.00" at bounding box center [216, 37] width 62 height 11
drag, startPoint x: 212, startPoint y: 37, endPoint x: 168, endPoint y: 48, distance: 46.0
click at [160, 42] on div "Application to Pay the Filing Fee in Installments × Initial Installment Fee 84.…" at bounding box center [257, 171] width 515 height 342
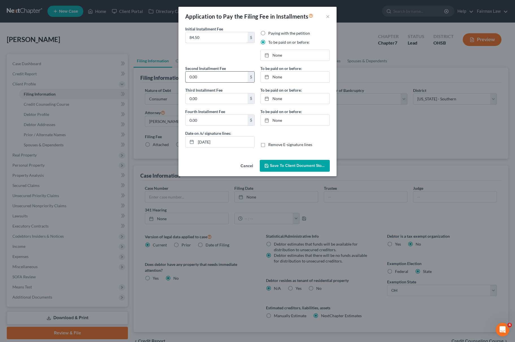
type input "84.50"
click at [200, 82] on input "0.00" at bounding box center [216, 77] width 62 height 11
drag, startPoint x: 209, startPoint y: 37, endPoint x: 152, endPoint y: 43, distance: 57.7
click at [154, 42] on div "Application to Pay the Filing Fee in Installments × Initial Installment Fee 84.…" at bounding box center [257, 171] width 515 height 342
click at [213, 83] on div "Second Installment Fee 0.00 $ Third Installment Fee 0.00 $ Fourth Installment F…" at bounding box center [219, 97] width 75 height 65
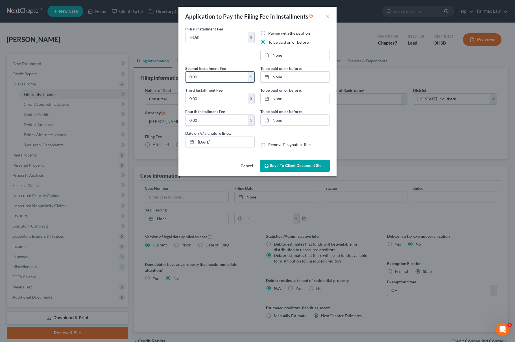
click at [213, 76] on input "0.00" at bounding box center [216, 77] width 62 height 11
paste input "84.5"
type input "84.50"
click at [209, 99] on input "0.00" at bounding box center [216, 98] width 62 height 11
paste input "84.5"
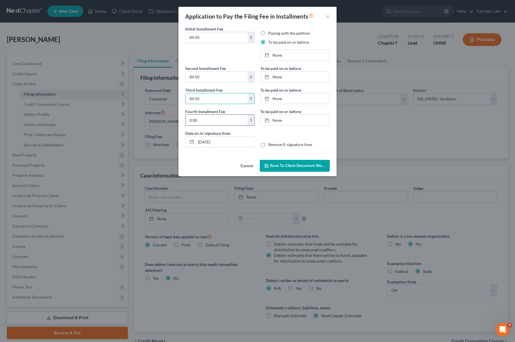
type input "84.50"
click at [207, 121] on input "0.00" at bounding box center [216, 120] width 62 height 11
paste input "84.5"
type input "84.50"
type input "[DATE]"
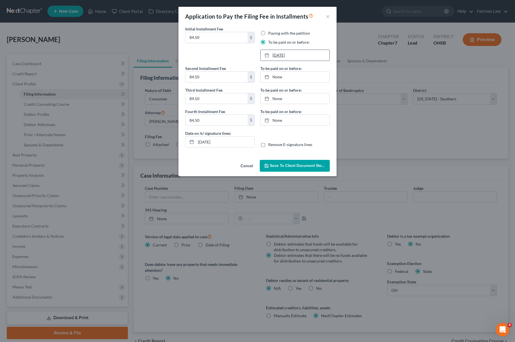
click at [297, 56] on link "[DATE]" at bounding box center [295, 55] width 69 height 11
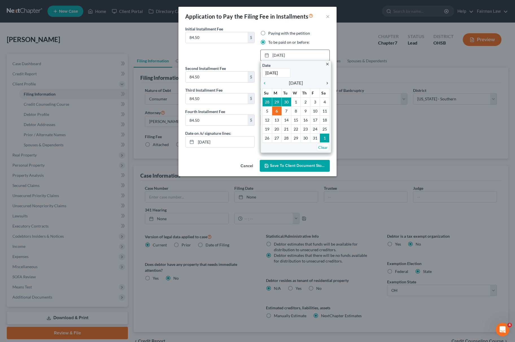
click at [327, 82] on icon "chevron_right" at bounding box center [325, 83] width 7 height 5
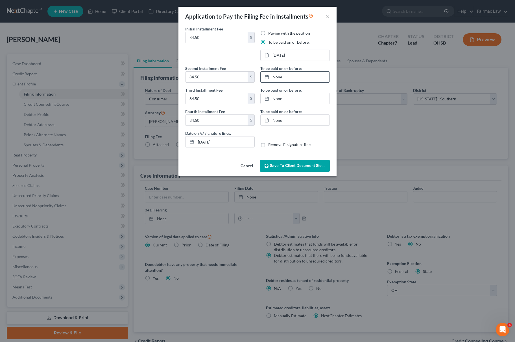
click at [291, 75] on link "None" at bounding box center [295, 77] width 69 height 11
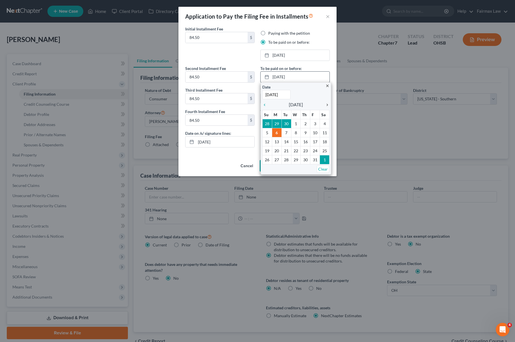
click at [326, 106] on icon "chevron_right" at bounding box center [325, 105] width 7 height 5
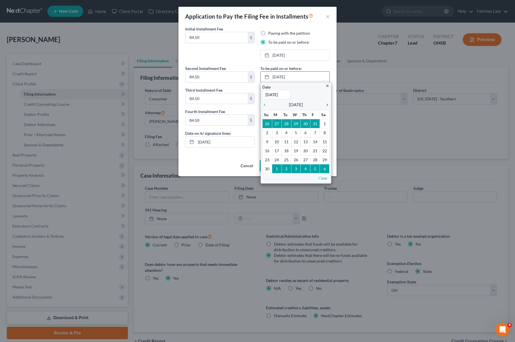
click at [326, 106] on icon "chevron_right" at bounding box center [325, 105] width 7 height 5
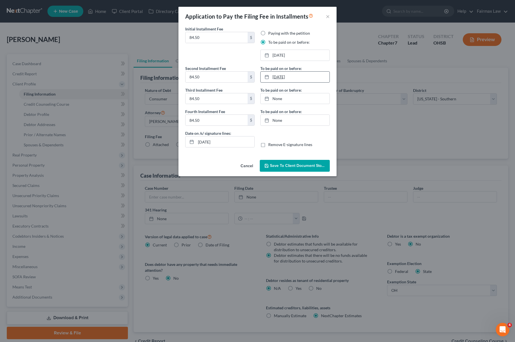
click at [286, 78] on link "[DATE]" at bounding box center [295, 77] width 69 height 11
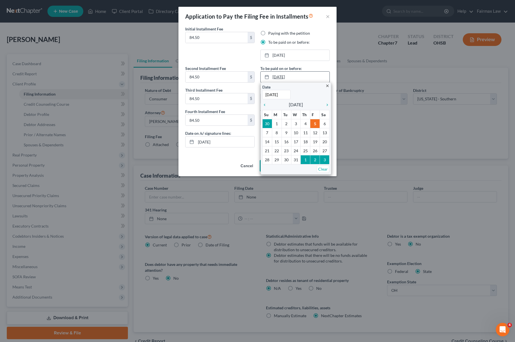
click at [286, 78] on link "[DATE]" at bounding box center [295, 77] width 69 height 11
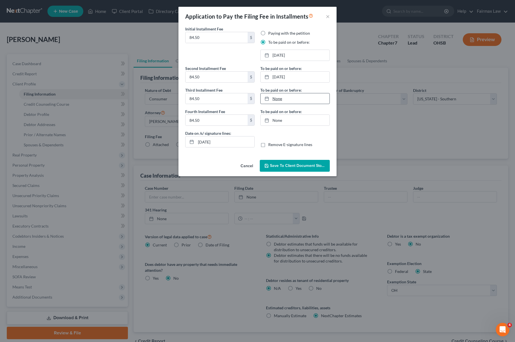
click at [288, 97] on link "None" at bounding box center [295, 98] width 69 height 11
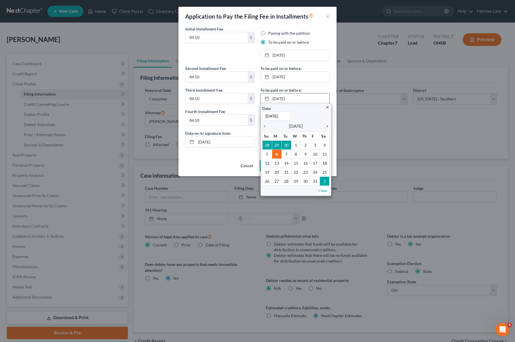
click at [325, 128] on icon "chevron_right" at bounding box center [325, 126] width 7 height 5
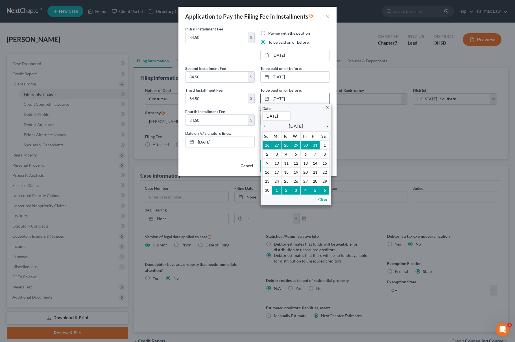
click at [325, 128] on icon "chevron_right" at bounding box center [325, 126] width 7 height 5
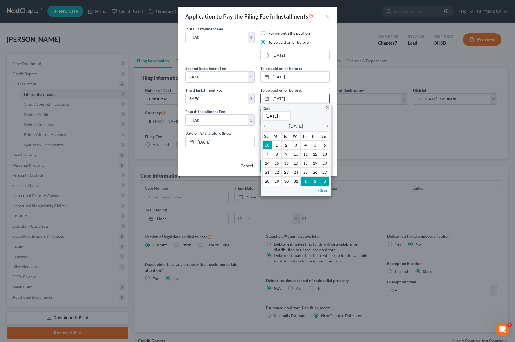
click at [325, 128] on icon "chevron_right" at bounding box center [325, 126] width 7 height 5
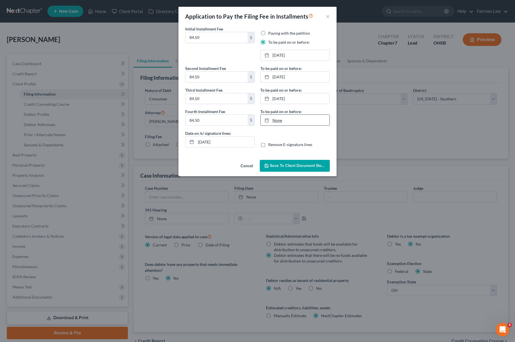
click at [292, 122] on link "None" at bounding box center [295, 120] width 69 height 11
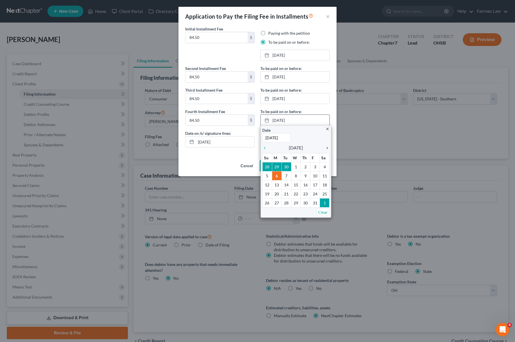
click at [325, 149] on icon "chevron_right" at bounding box center [325, 148] width 7 height 5
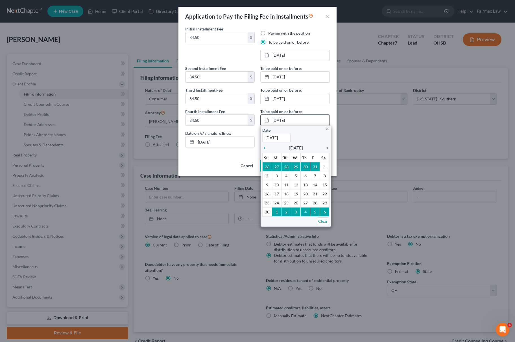
click at [325, 149] on icon "chevron_right" at bounding box center [325, 148] width 7 height 5
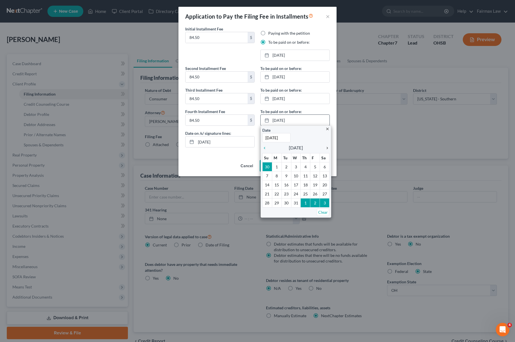
click at [325, 149] on icon "chevron_right" at bounding box center [325, 148] width 7 height 5
type input "2/6/2026"
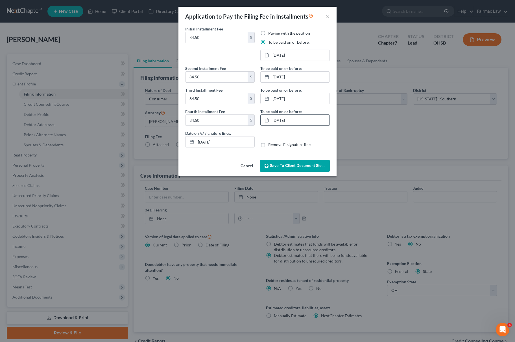
click at [287, 123] on link "2/6/2026" at bounding box center [295, 120] width 69 height 11
click at [294, 119] on link "2/3/2026" at bounding box center [295, 120] width 69 height 11
drag, startPoint x: 239, startPoint y: 141, endPoint x: 147, endPoint y: 144, distance: 92.7
click at [148, 144] on div "Application to Pay the Filing Fee in Installments × Initial Installment Fee 84.…" at bounding box center [257, 171] width 515 height 342
click at [276, 168] on span "Save to Client Document Storage" at bounding box center [300, 165] width 60 height 5
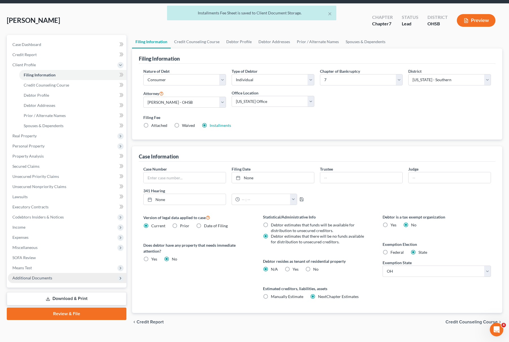
scroll to position [30, 0]
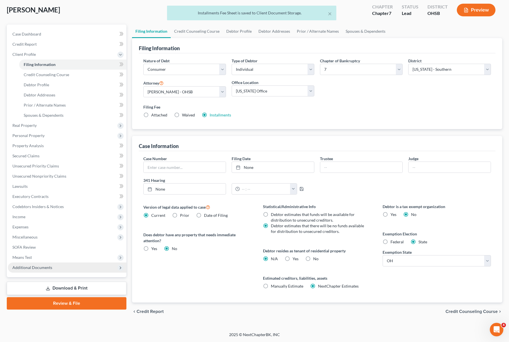
drag, startPoint x: 56, startPoint y: 267, endPoint x: 65, endPoint y: 264, distance: 9.3
click at [56, 266] on span "Additional Documents" at bounding box center [67, 268] width 119 height 10
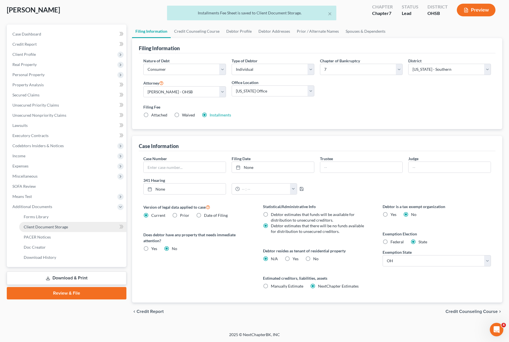
click at [74, 222] on link "Client Document Storage" at bounding box center [72, 227] width 107 height 10
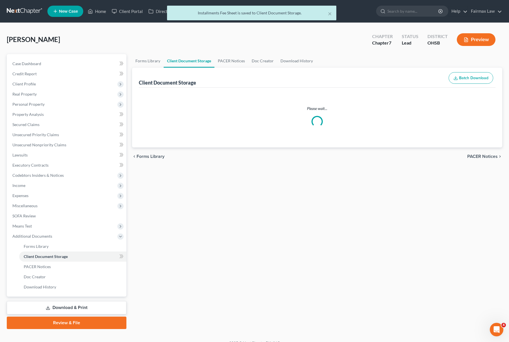
select select "7"
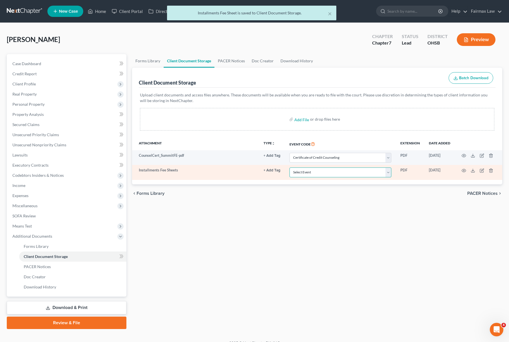
click at [329, 169] on select "Select Event 20 Largest Unsecured Creditors Amended Document Amended List of Cr…" at bounding box center [341, 173] width 102 height 10
select select "37"
click at [290, 168] on select "Select Event 20 Largest Unsecured Creditors Amended Document Amended List of Cr…" at bounding box center [341, 173] width 102 height 10
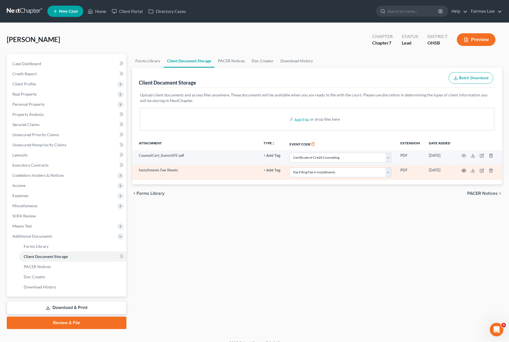
click at [462, 171] on icon "button" at bounding box center [464, 171] width 5 height 5
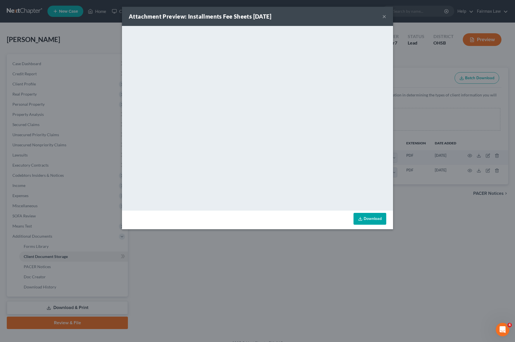
click at [467, 233] on div "Attachment Preview: Installments Fee Sheets 10/06/2025 × <object ng-attr-data='…" at bounding box center [257, 171] width 515 height 342
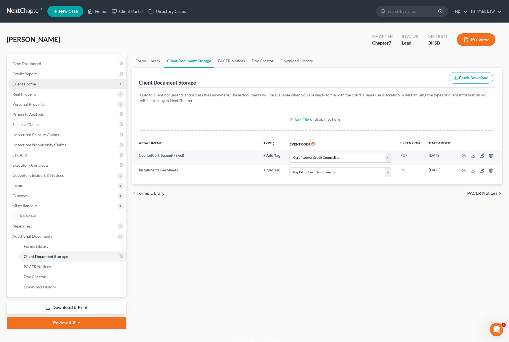
click at [50, 87] on span "Client Profile" at bounding box center [67, 84] width 119 height 10
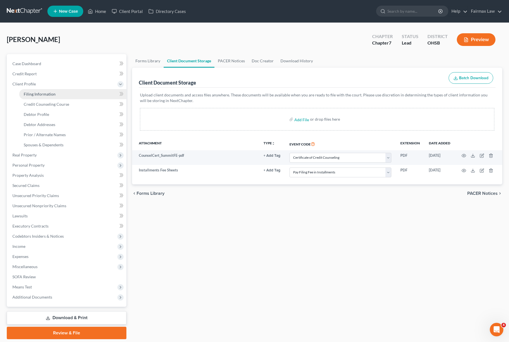
click at [52, 95] on span "Filing Information" at bounding box center [40, 94] width 32 height 5
select select "1"
select select "0"
select select "62"
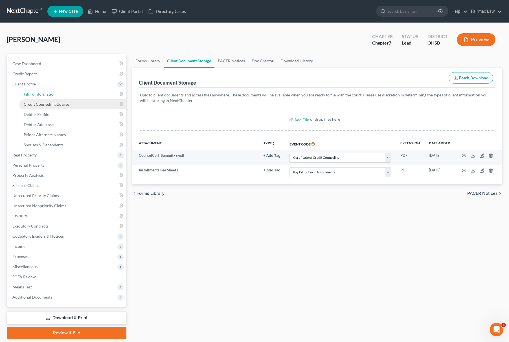
select select "16"
select select "0"
select select "36"
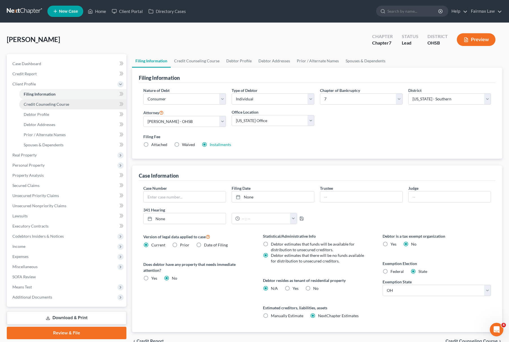
click at [56, 103] on span "Credit Counseling Course" at bounding box center [46, 104] width 45 height 5
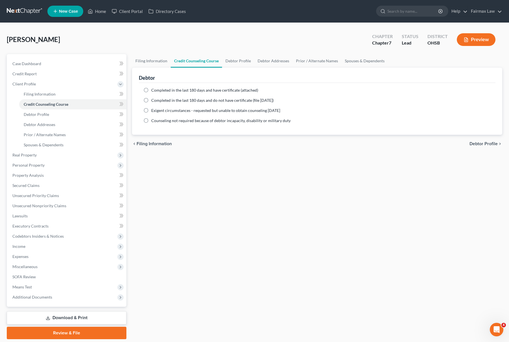
click at [141, 103] on div "Completed in the last 180 days and have certificate (attached) Date Completed N…" at bounding box center [317, 109] width 357 height 52
drag, startPoint x: 146, startPoint y: 101, endPoint x: 152, endPoint y: 102, distance: 5.5
click at [151, 101] on label "Completed in the last 180 days and do not have certificate (file within 14 days)" at bounding box center [212, 101] width 123 height 6
click at [154, 101] on input "Completed in the last 180 days and do not have certificate (file within 14 days)" at bounding box center [156, 100] width 4 height 4
radio input "true"
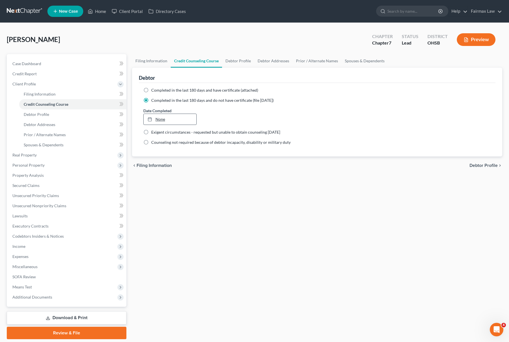
click at [158, 118] on link "None" at bounding box center [170, 119] width 53 height 11
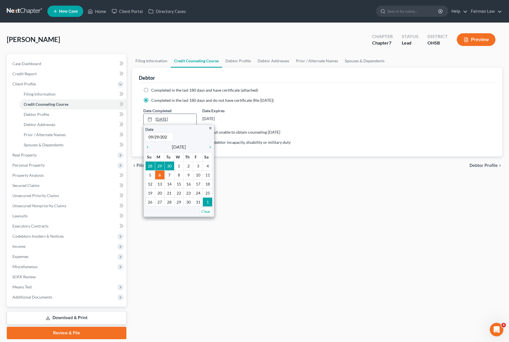
type input "09/29/2025"
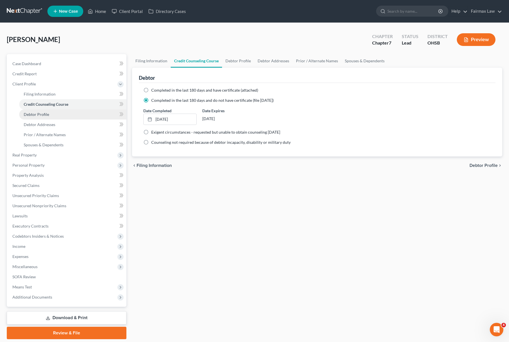
click at [36, 117] on link "Debtor Profile" at bounding box center [72, 115] width 107 height 10
select select "0"
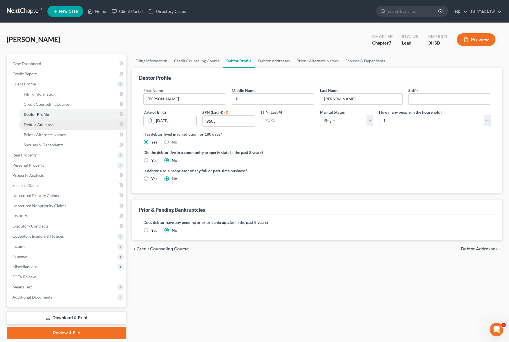
radio input "true"
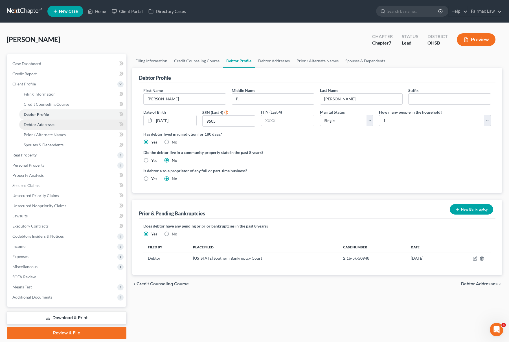
click at [42, 124] on span "Debtor Addresses" at bounding box center [40, 124] width 32 height 5
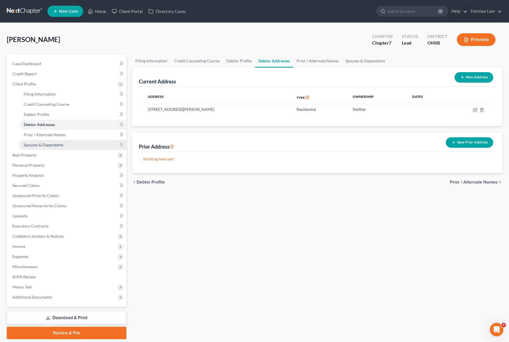
click at [42, 146] on span "Spouses & Dependents" at bounding box center [44, 145] width 40 height 5
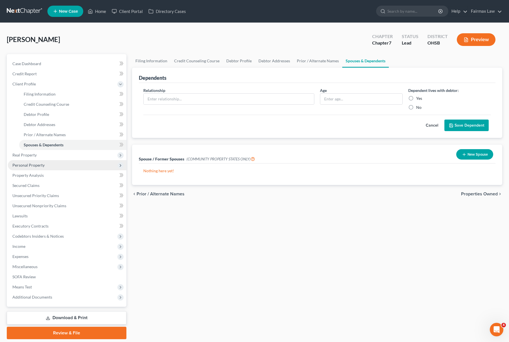
scroll to position [18, 0]
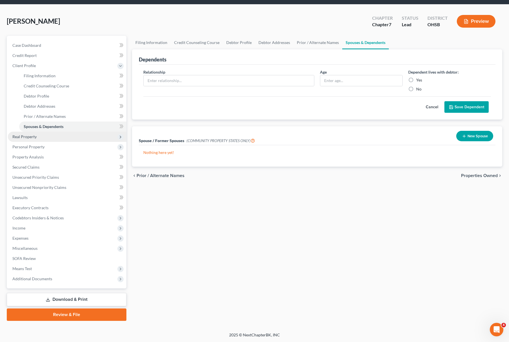
click at [47, 137] on span "Real Property" at bounding box center [67, 137] width 119 height 10
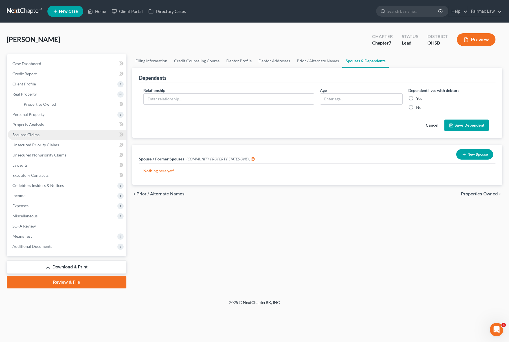
scroll to position [0, 0]
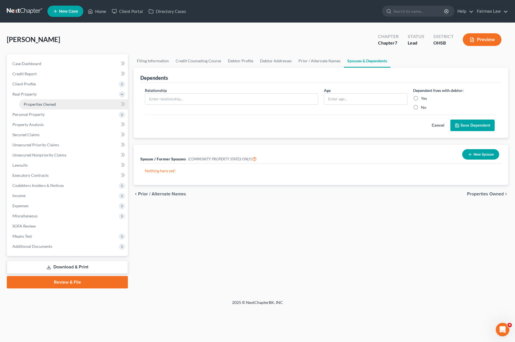
click at [67, 100] on link "Properties Owned" at bounding box center [73, 104] width 109 height 10
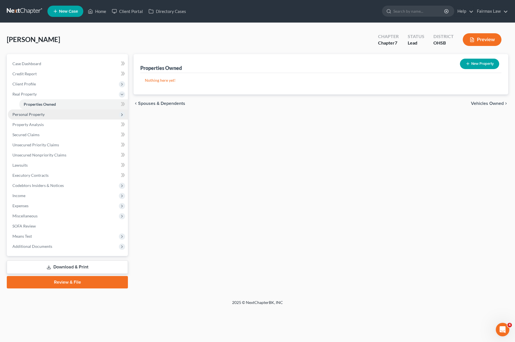
click at [43, 116] on span "Personal Property" at bounding box center [68, 115] width 120 height 10
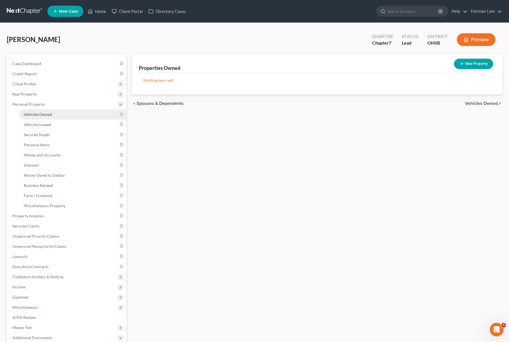
click at [53, 111] on link "Vehicles Owned" at bounding box center [72, 115] width 107 height 10
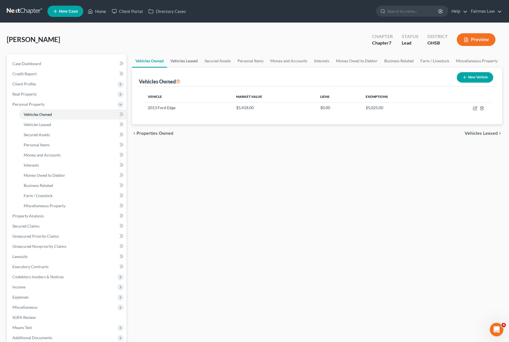
click at [181, 57] on link "Vehicles Leased" at bounding box center [184, 61] width 34 height 14
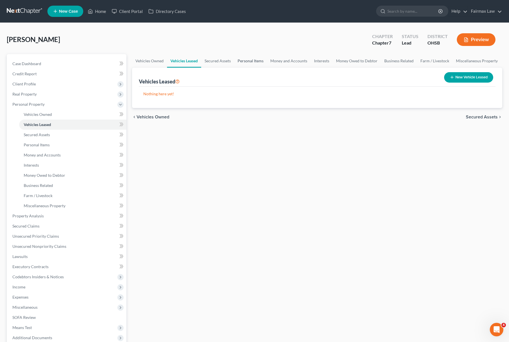
click at [249, 60] on link "Personal Items" at bounding box center [250, 61] width 33 height 14
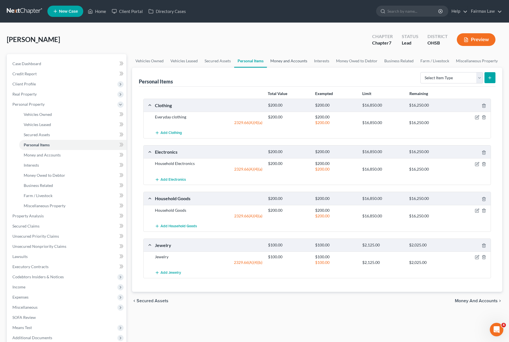
click at [302, 60] on link "Money and Accounts" at bounding box center [289, 61] width 44 height 14
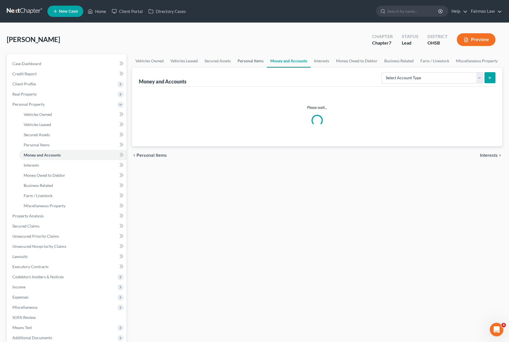
click at [244, 60] on link "Personal Items" at bounding box center [250, 61] width 33 height 14
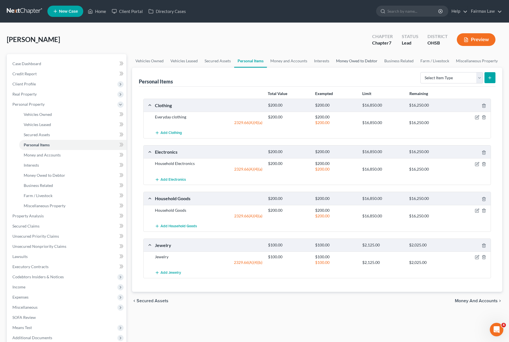
click at [353, 62] on link "Money Owed to Debtor" at bounding box center [357, 61] width 48 height 14
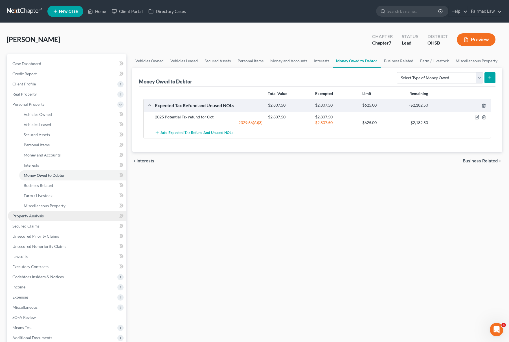
click at [36, 211] on link "Property Analysis" at bounding box center [67, 216] width 119 height 10
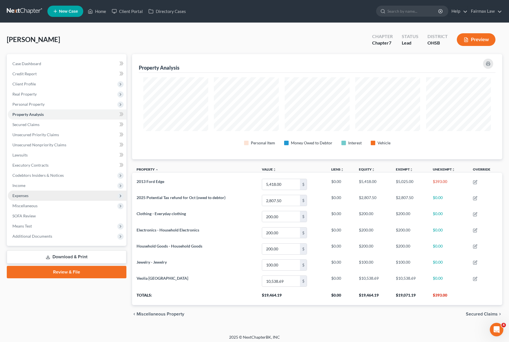
scroll to position [105, 370]
click at [49, 131] on link "Unsecured Priority Claims" at bounding box center [67, 135] width 119 height 10
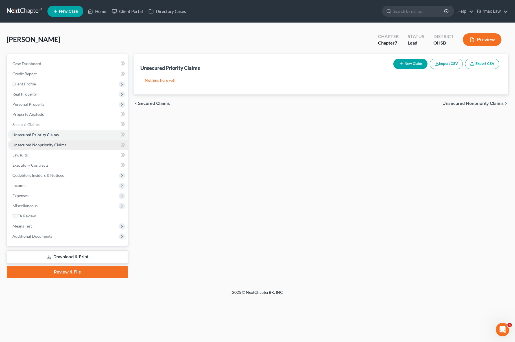
click at [49, 145] on span "Unsecured Nonpriority Claims" at bounding box center [39, 145] width 54 height 5
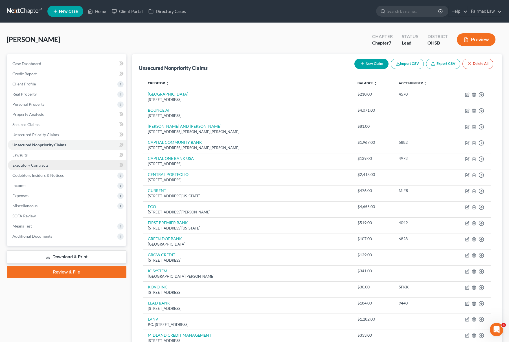
click at [45, 161] on link "Executory Contracts" at bounding box center [67, 165] width 119 height 10
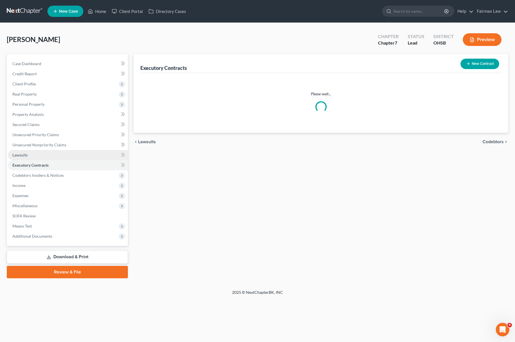
click at [49, 156] on link "Lawsuits" at bounding box center [68, 155] width 120 height 10
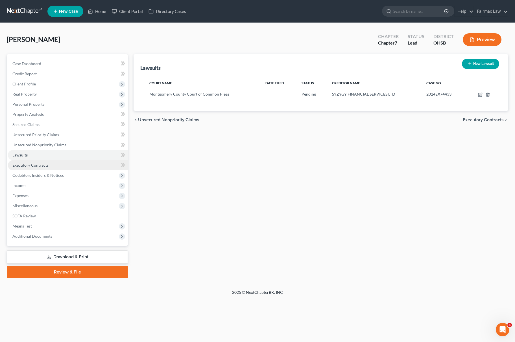
click at [41, 163] on span "Executory Contracts" at bounding box center [30, 165] width 36 height 5
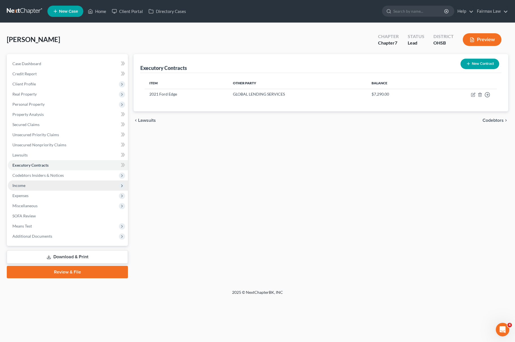
click at [31, 184] on span "Income" at bounding box center [68, 186] width 120 height 10
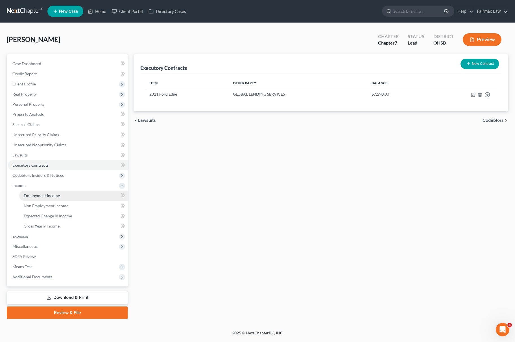
click at [61, 195] on link "Employment Income" at bounding box center [73, 196] width 109 height 10
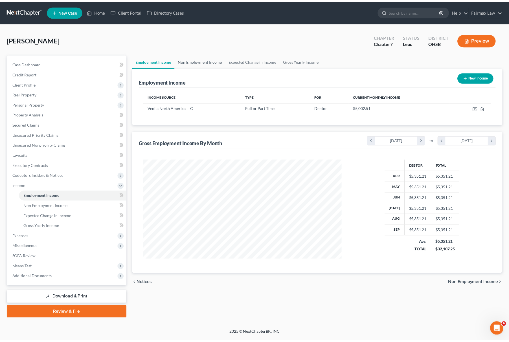
scroll to position [102, 212]
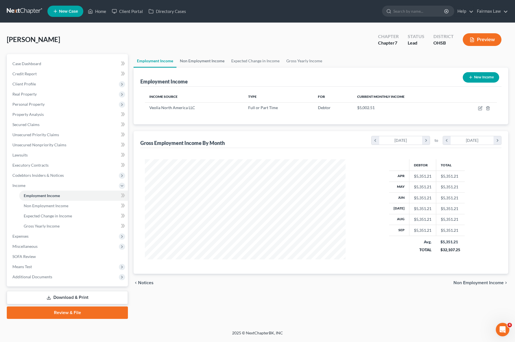
drag, startPoint x: 207, startPoint y: 59, endPoint x: 216, endPoint y: 55, distance: 9.4
click at [207, 58] on link "Non Employment Income" at bounding box center [201, 61] width 51 height 14
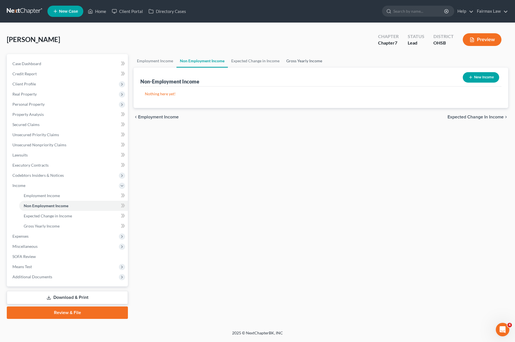
click at [300, 56] on link "Gross Yearly Income" at bounding box center [304, 61] width 43 height 14
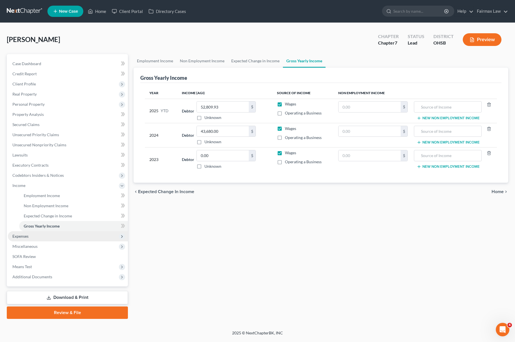
click at [32, 240] on span "Expenses" at bounding box center [68, 236] width 120 height 10
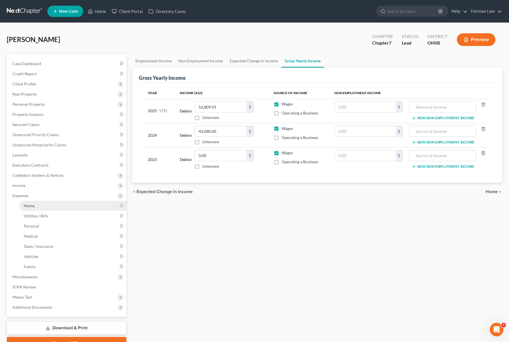
click at [67, 207] on link "Home" at bounding box center [72, 206] width 107 height 10
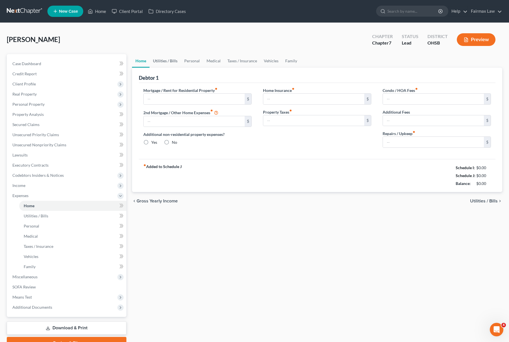
type input "600.00"
type input "0.00"
radio input "true"
type input "0.00"
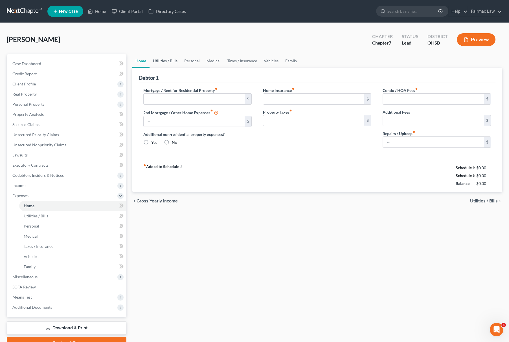
type input "0.00"
click at [169, 56] on link "Utilities / Bills" at bounding box center [165, 61] width 31 height 14
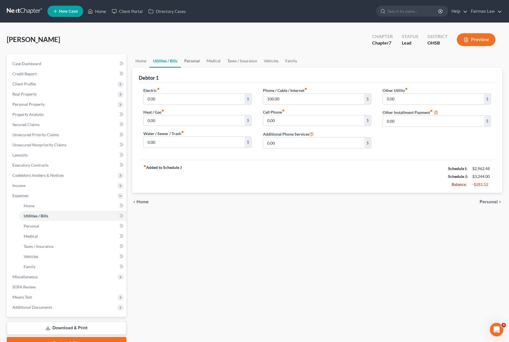
click at [190, 57] on link "Personal" at bounding box center [192, 61] width 22 height 14
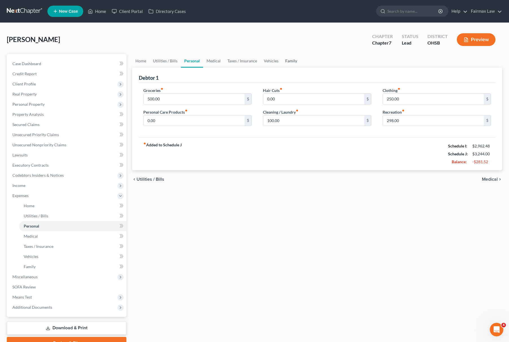
click at [282, 56] on link "Family" at bounding box center [291, 61] width 19 height 14
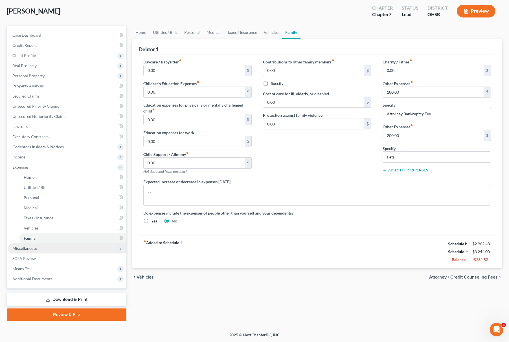
click at [31, 249] on span "Miscellaneous" at bounding box center [24, 248] width 25 height 5
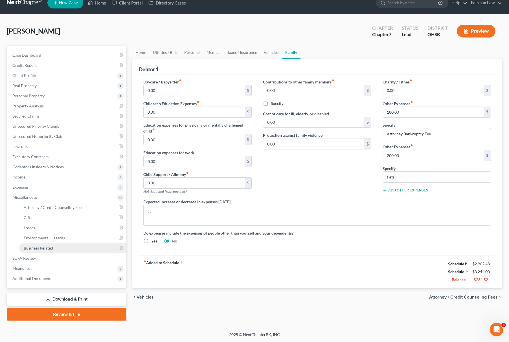
scroll to position [8, 0]
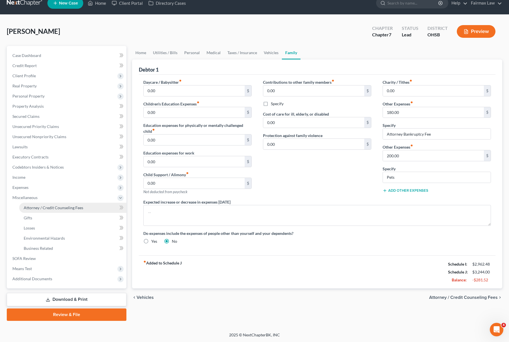
click at [67, 206] on span "Attorney / Credit Counseling Fees" at bounding box center [54, 208] width 60 height 5
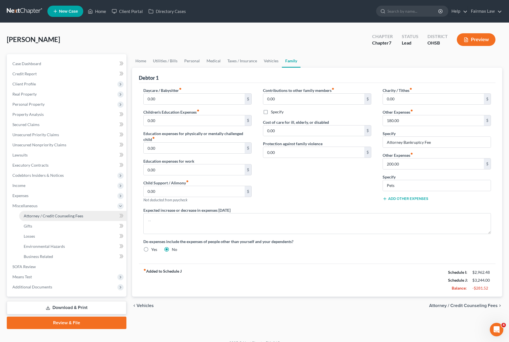
select select "5"
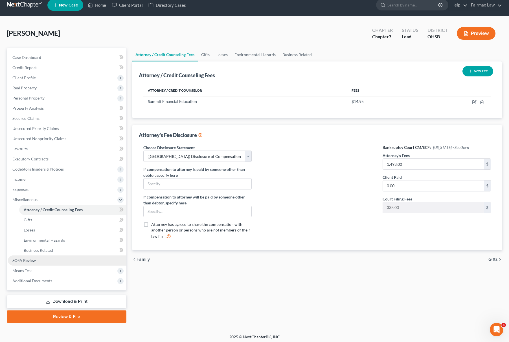
scroll to position [8, 0]
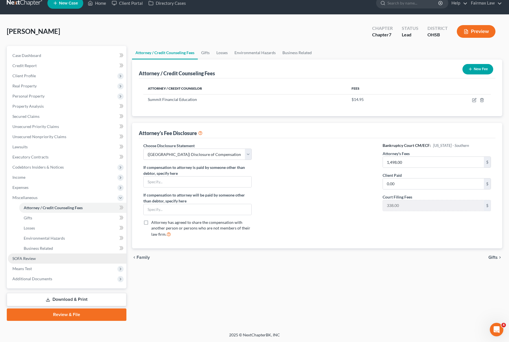
click at [34, 261] on link "SOFA Review" at bounding box center [67, 259] width 119 height 10
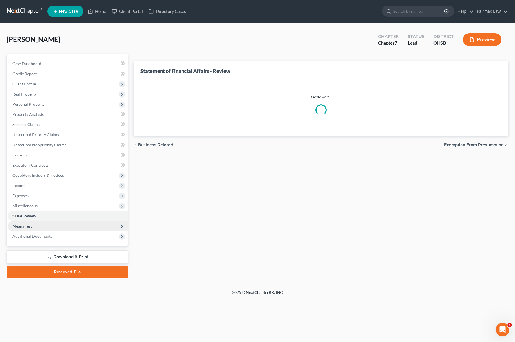
click at [34, 229] on span "Means Test" at bounding box center [68, 226] width 120 height 10
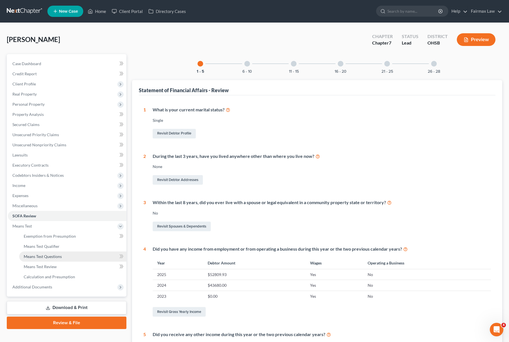
click at [53, 252] on link "Means Test Questions" at bounding box center [72, 257] width 107 height 10
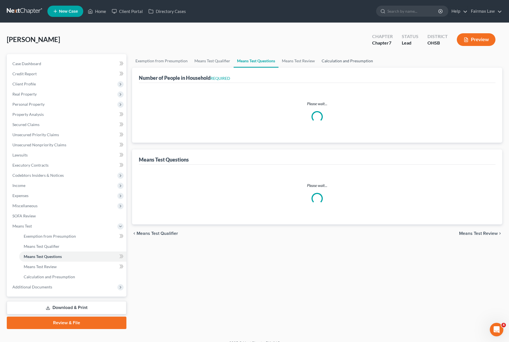
select select "1"
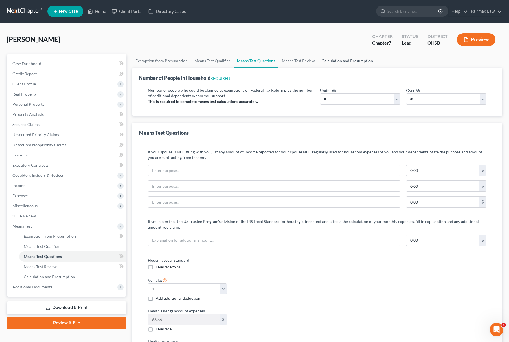
click at [335, 54] on link "Calculation and Presumption" at bounding box center [347, 61] width 58 height 14
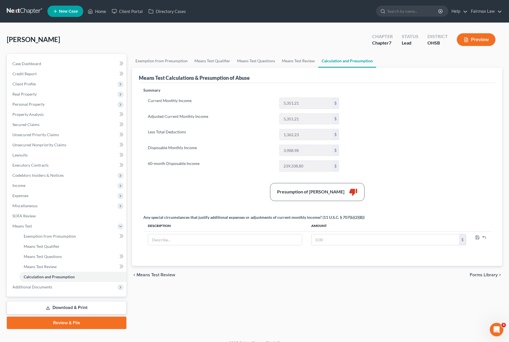
click at [226, 68] on div "Means Test Calculations & Presumption of Abuse" at bounding box center [317, 75] width 357 height 15
click at [212, 60] on link "Means Test Qualifier" at bounding box center [212, 61] width 43 height 14
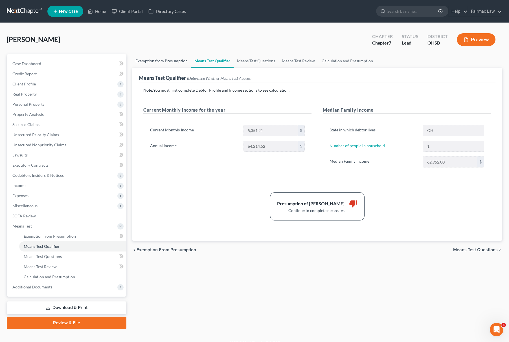
click at [166, 61] on link "Exemption from Presumption" at bounding box center [161, 61] width 59 height 14
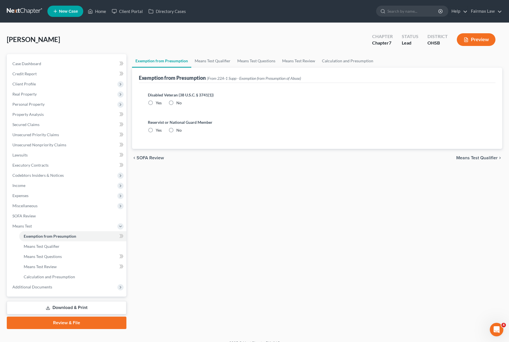
click at [176, 128] on label "No" at bounding box center [178, 131] width 5 height 6
click at [179, 128] on input "No" at bounding box center [181, 130] width 4 height 4
radio input "true"
click at [176, 102] on label "No" at bounding box center [178, 103] width 5 height 6
click at [179, 102] on input "No" at bounding box center [181, 102] width 4 height 4
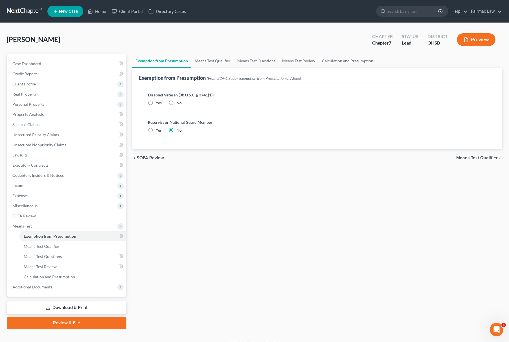
radio input "true"
click at [48, 283] on span "Additional Documents" at bounding box center [67, 287] width 119 height 10
click at [69, 254] on link "Client Document Storage" at bounding box center [72, 257] width 107 height 10
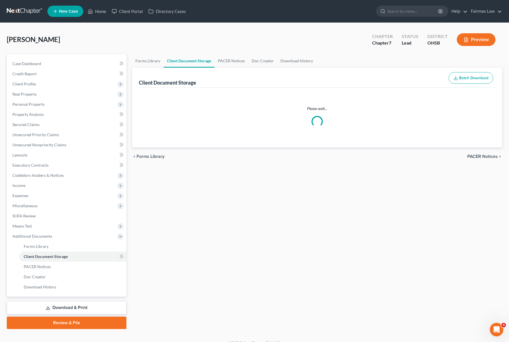
select select "7"
select select "37"
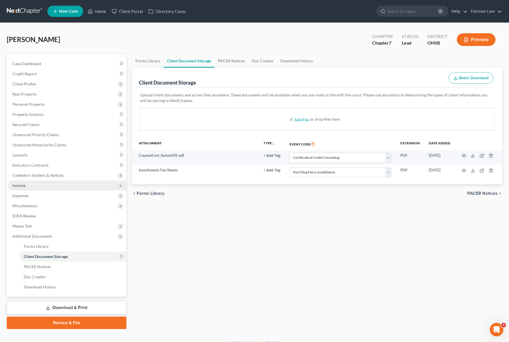
click at [60, 181] on span "Income" at bounding box center [67, 186] width 119 height 10
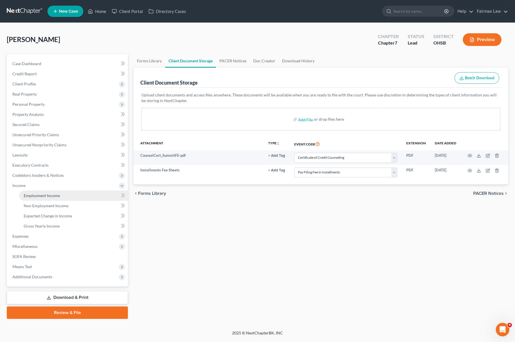
click at [50, 196] on span "Employment Income" at bounding box center [42, 195] width 36 height 5
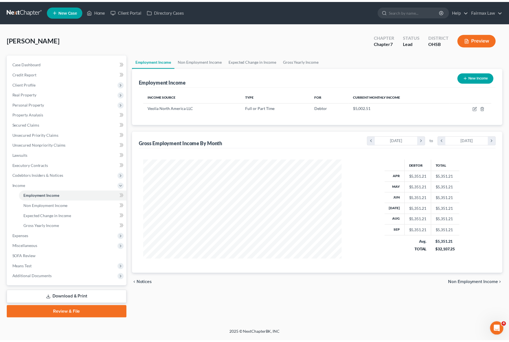
scroll to position [102, 212]
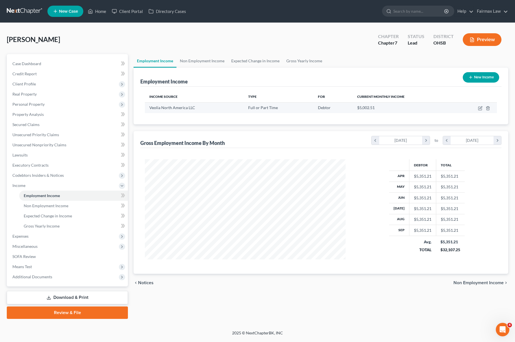
click at [477, 108] on td at bounding box center [476, 107] width 42 height 11
click at [478, 110] on icon "button" at bounding box center [479, 108] width 3 height 3
select select "0"
select select "52"
select select "2"
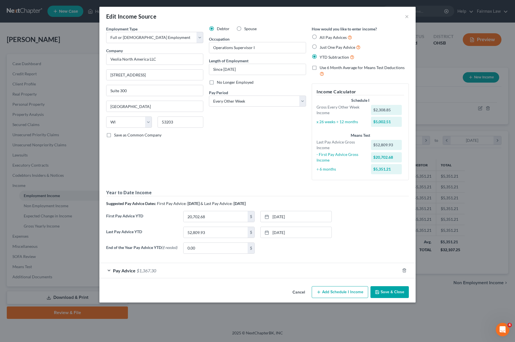
click at [392, 291] on button "Save & Close" at bounding box center [389, 293] width 38 height 12
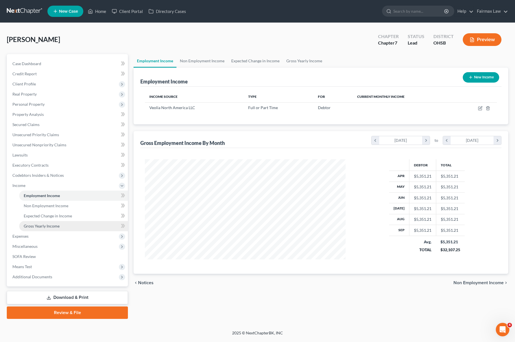
click at [43, 228] on span "Gross Yearly Income" at bounding box center [42, 226] width 36 height 5
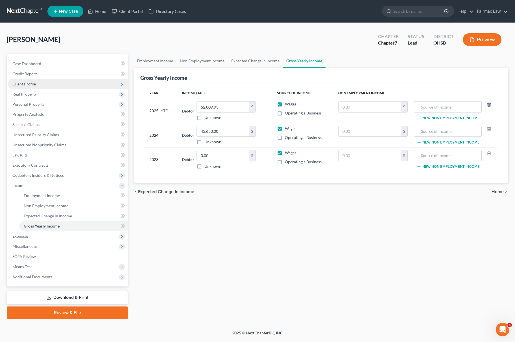
click at [64, 88] on span "Client Profile" at bounding box center [68, 84] width 120 height 10
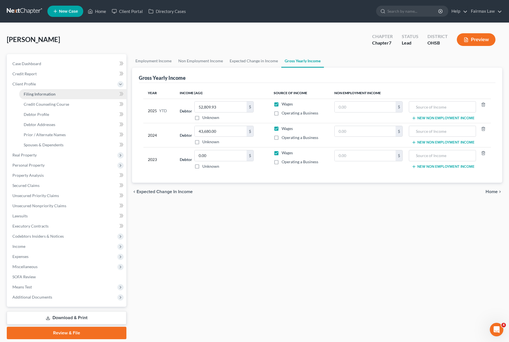
click at [55, 96] on link "Filing Information" at bounding box center [72, 94] width 107 height 10
select select "1"
select select "0"
select select "62"
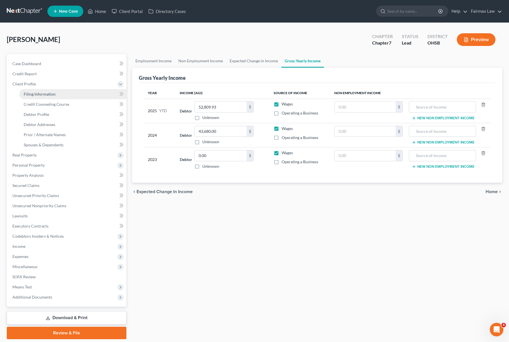
select select "16"
select select "0"
select select "36"
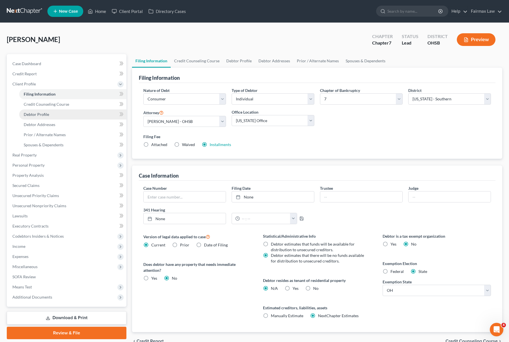
click at [45, 110] on link "Debtor Profile" at bounding box center [72, 115] width 107 height 10
select select "0"
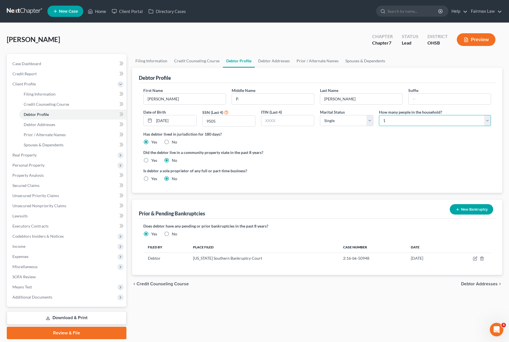
click at [391, 119] on select "Select 1 2 3 4 5 6 7 8 9 10 11 12 13 14 15 16 17 18 19 20" at bounding box center [435, 120] width 112 height 11
select select "1"
click at [379, 115] on select "Select 1 2 3 4 5 6 7 8 9 10 11 12 13 14 15 16 17 18 19 20" at bounding box center [435, 120] width 112 height 11
click at [390, 137] on label "Has debtor lived in jurisdiction for 180 days?" at bounding box center [317, 134] width 348 height 6
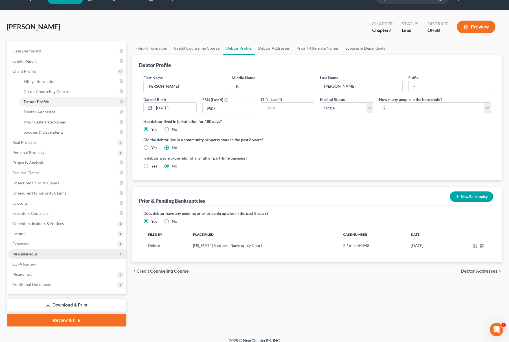
scroll to position [18, 0]
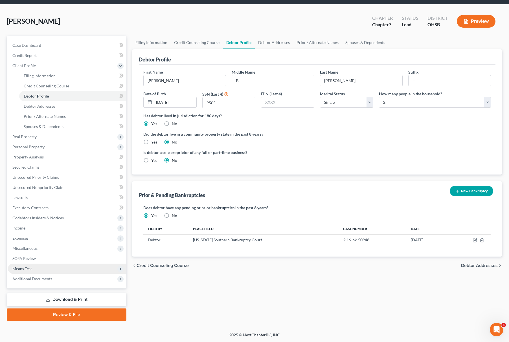
click at [43, 269] on span "Means Test" at bounding box center [67, 269] width 119 height 10
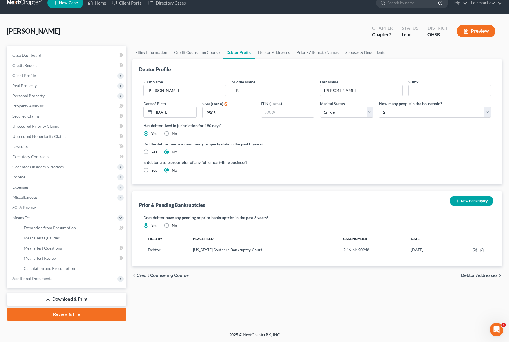
scroll to position [8, 0]
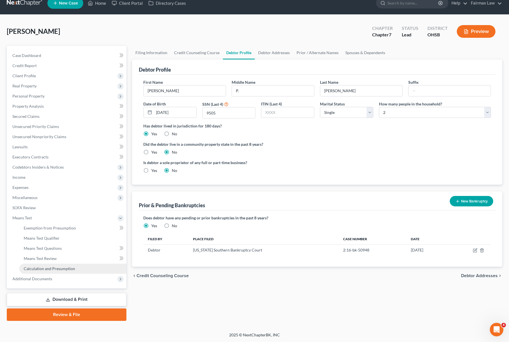
click at [49, 269] on span "Calculation and Presumption" at bounding box center [49, 268] width 51 height 5
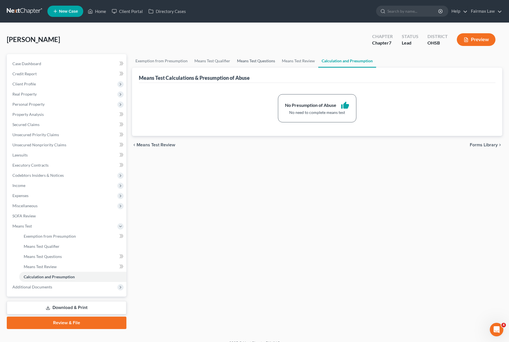
click at [252, 59] on link "Means Test Questions" at bounding box center [256, 61] width 45 height 14
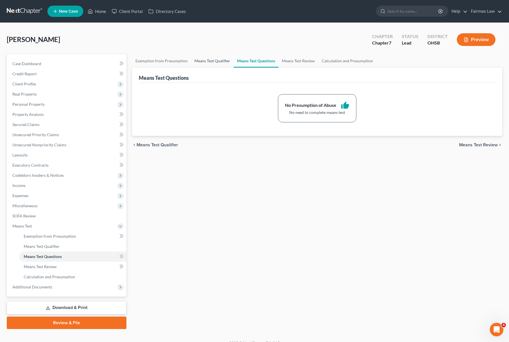
click at [212, 59] on link "Means Test Qualifier" at bounding box center [212, 61] width 43 height 14
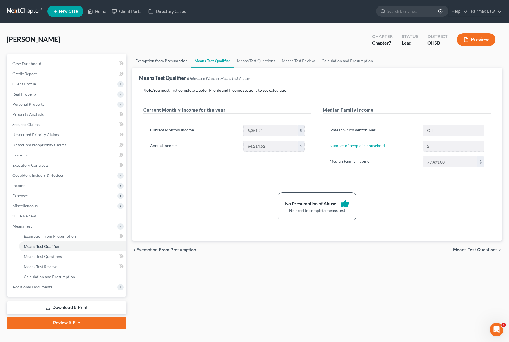
click at [154, 62] on link "Exemption from Presumption" at bounding box center [161, 61] width 59 height 14
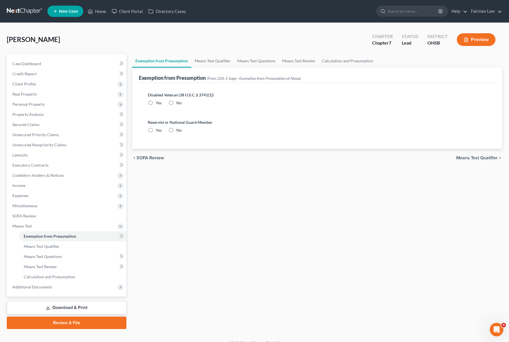
radio input "true"
click at [58, 79] on span "Client Profile" at bounding box center [67, 84] width 119 height 10
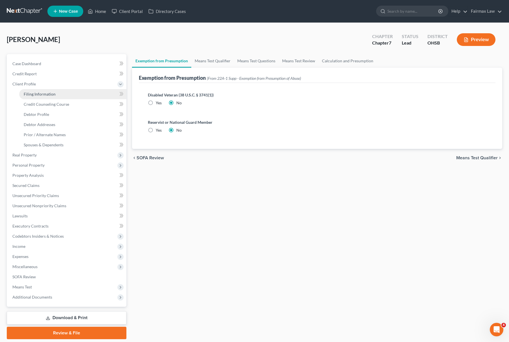
click at [44, 93] on span "Filing Information" at bounding box center [40, 94] width 32 height 5
select select "1"
select select "0"
select select "62"
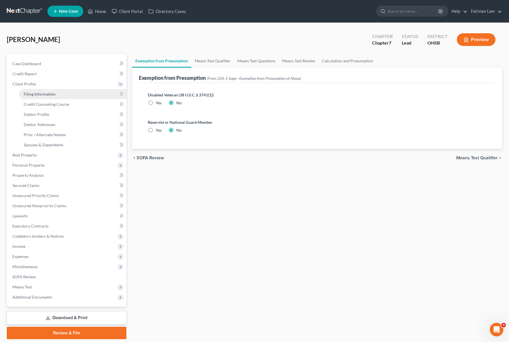
select select "16"
select select "0"
select select "36"
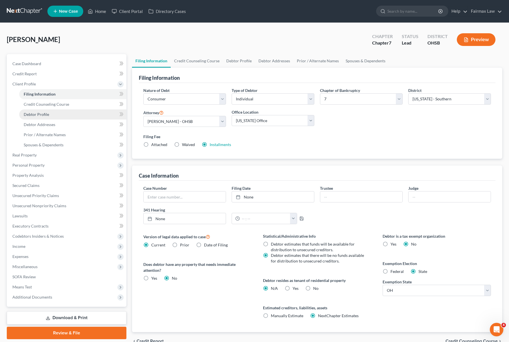
click at [48, 118] on link "Debtor Profile" at bounding box center [72, 115] width 107 height 10
select select "0"
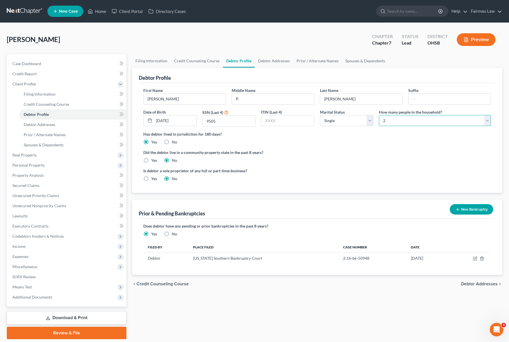
click at [390, 123] on select "Select 1 2 3 4 5 6 7 8 9 10 11 12 13 14 15 16 17 18 19 20" at bounding box center [435, 120] width 112 height 11
select select "0"
click at [379, 115] on select "Select 1 2 3 4 5 6 7 8 9 10 11 12 13 14 15 16 17 18 19 20" at bounding box center [435, 120] width 112 height 11
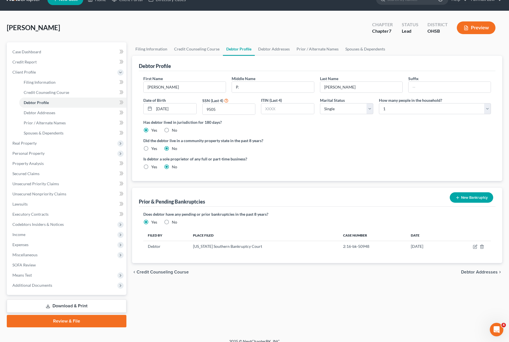
scroll to position [18, 0]
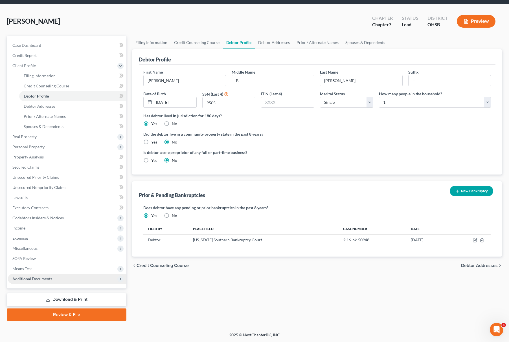
drag, startPoint x: 39, startPoint y: 269, endPoint x: 51, endPoint y: 276, distance: 13.8
click at [39, 269] on span "Means Test" at bounding box center [67, 269] width 119 height 10
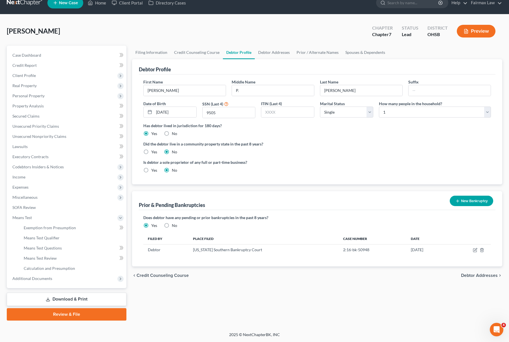
scroll to position [8, 0]
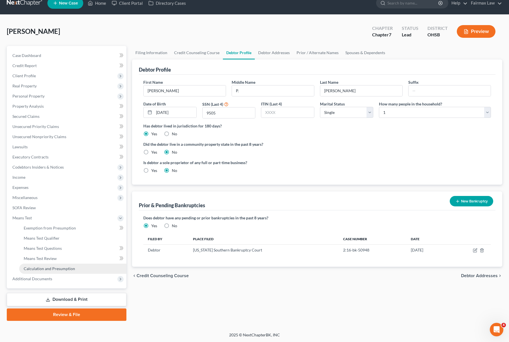
click at [60, 272] on link "Calculation and Presumption" at bounding box center [72, 269] width 107 height 10
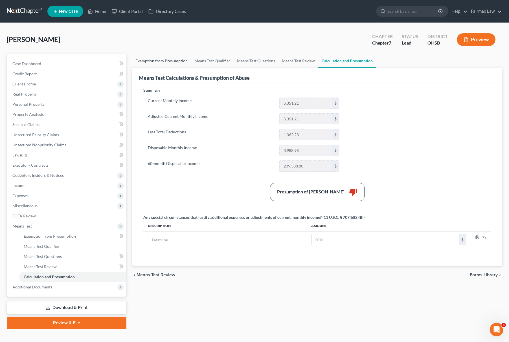
drag, startPoint x: 163, startPoint y: 57, endPoint x: 178, endPoint y: 57, distance: 15.0
click at [162, 57] on link "Exemption from Presumption" at bounding box center [161, 61] width 59 height 14
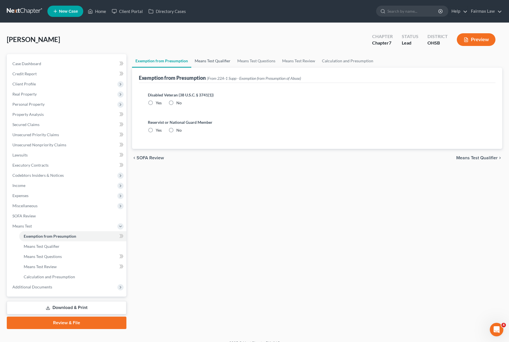
radio input "true"
click at [216, 59] on link "Means Test Qualifier" at bounding box center [212, 61] width 43 height 14
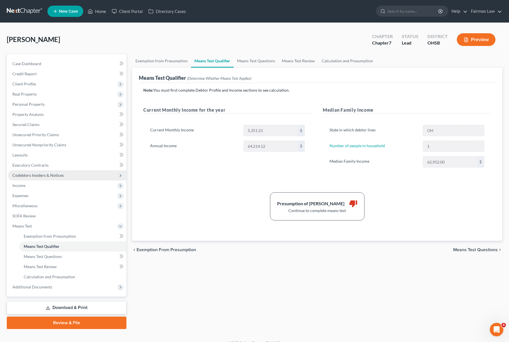
click at [46, 180] on span "Codebtors Insiders & Notices" at bounding box center [67, 176] width 119 height 10
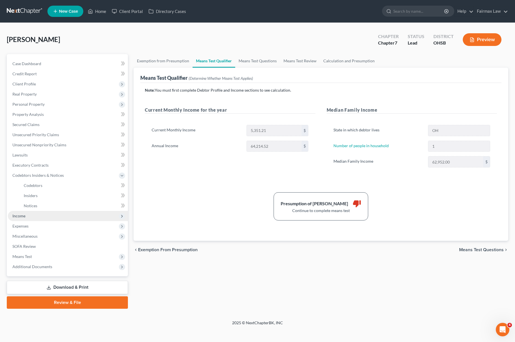
click at [34, 211] on span "Income" at bounding box center [68, 216] width 120 height 10
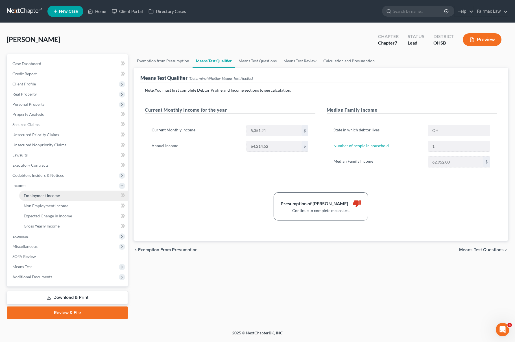
click at [54, 196] on span "Employment Income" at bounding box center [42, 195] width 36 height 5
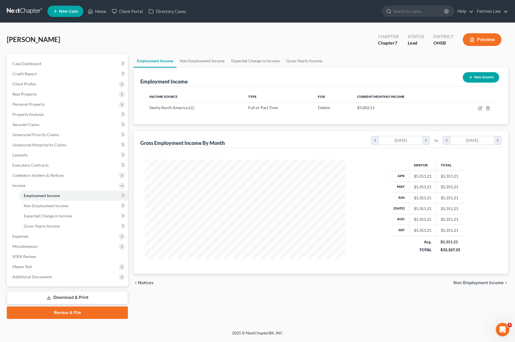
scroll to position [102, 212]
click at [481, 108] on icon "button" at bounding box center [480, 108] width 5 height 5
select select "0"
select select "52"
select select "2"
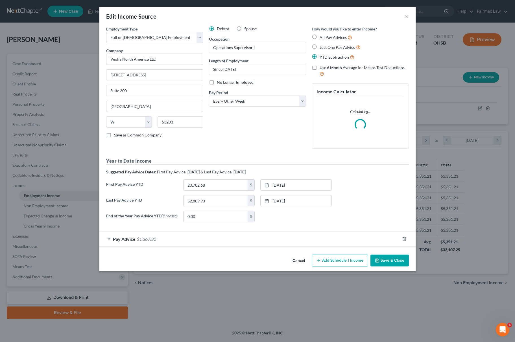
click at [226, 238] on div "Pay Advice $1,367.30" at bounding box center [249, 239] width 300 height 15
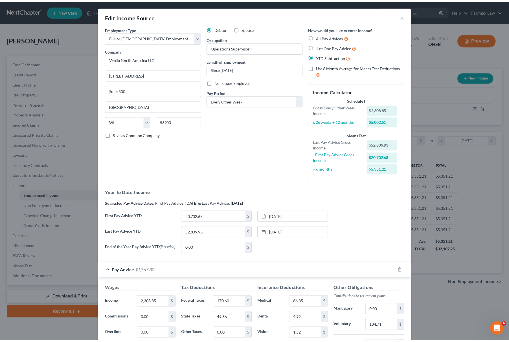
scroll to position [147, 0]
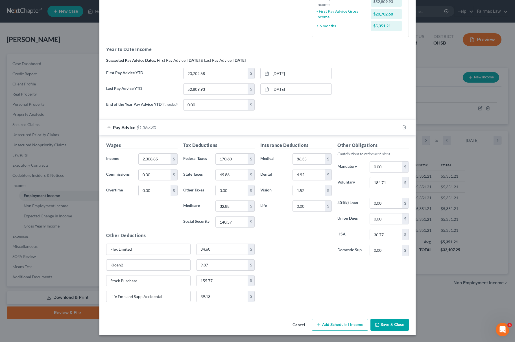
click at [375, 325] on icon "button" at bounding box center [377, 325] width 5 height 5
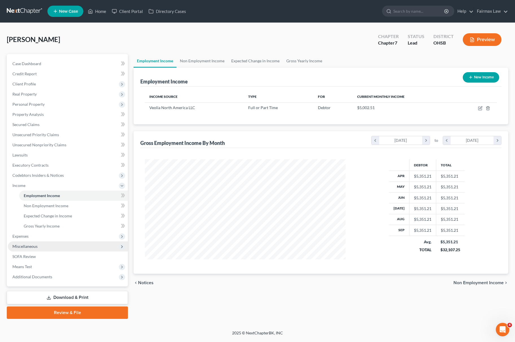
click at [23, 242] on span "Miscellaneous" at bounding box center [68, 247] width 120 height 10
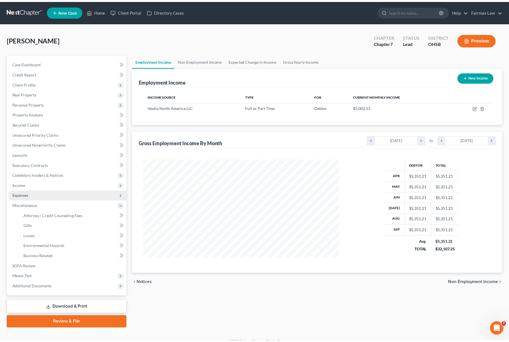
scroll to position [282204, 282095]
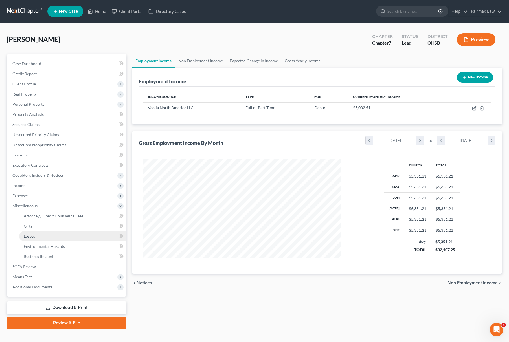
click at [30, 235] on span "Losses" at bounding box center [29, 236] width 11 height 5
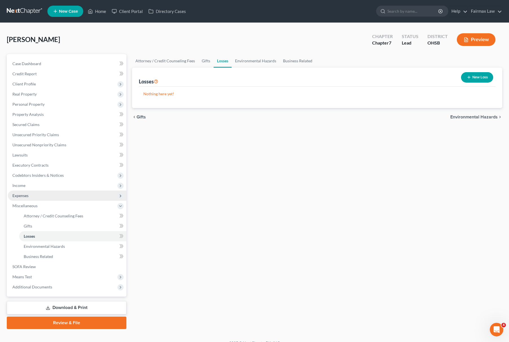
click at [33, 195] on span "Expenses" at bounding box center [67, 196] width 119 height 10
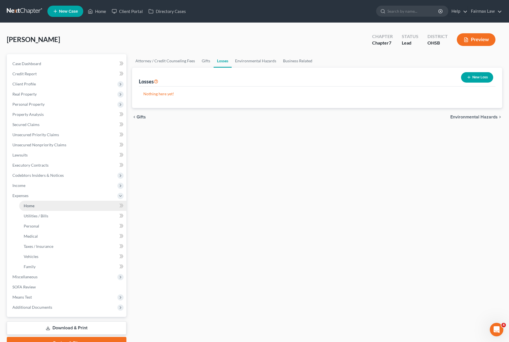
click at [32, 201] on link "Home" at bounding box center [72, 206] width 107 height 10
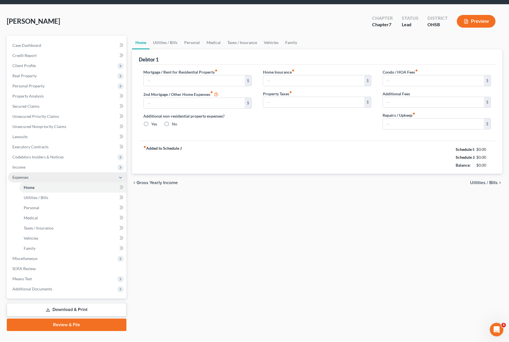
scroll to position [29, 0]
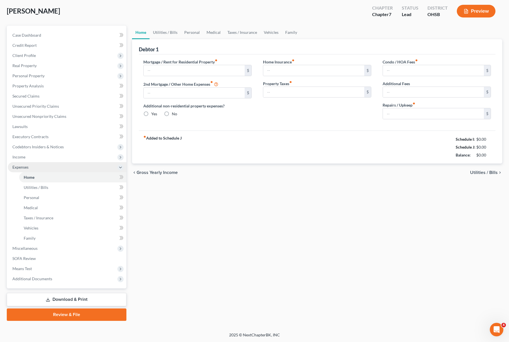
type input "600.00"
type input "0.00"
radio input "true"
type input "0.00"
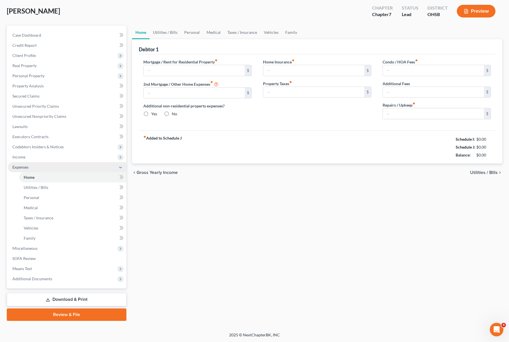
type input "0.00"
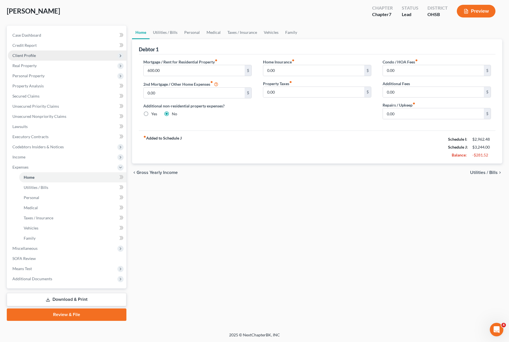
click at [65, 52] on span "Client Profile" at bounding box center [67, 56] width 119 height 10
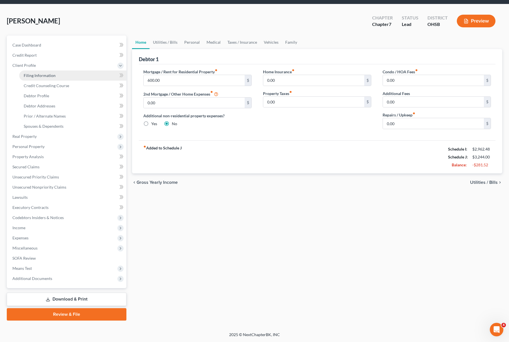
scroll to position [18, 0]
click at [51, 67] on li "Client Profile Filing Information Credit Counseling Course Debtor Profile Debto…" at bounding box center [67, 95] width 119 height 71
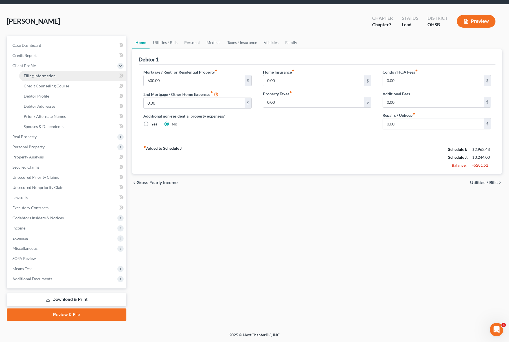
click at [54, 78] on link "Filing Information" at bounding box center [72, 76] width 107 height 10
select select "1"
select select "0"
select select "62"
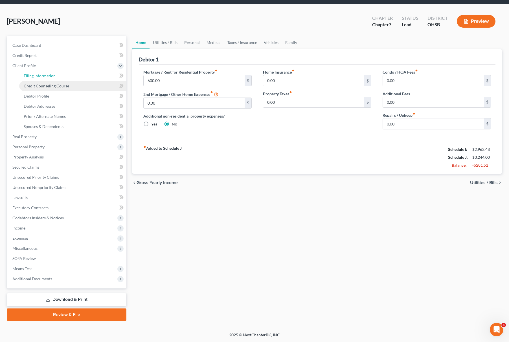
select select "16"
select select "0"
select select "36"
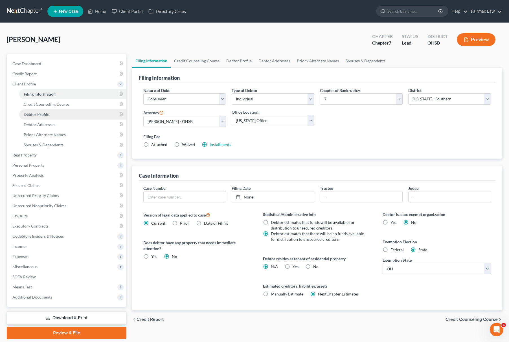
click at [48, 113] on span "Debtor Profile" at bounding box center [36, 114] width 25 height 5
select select "0"
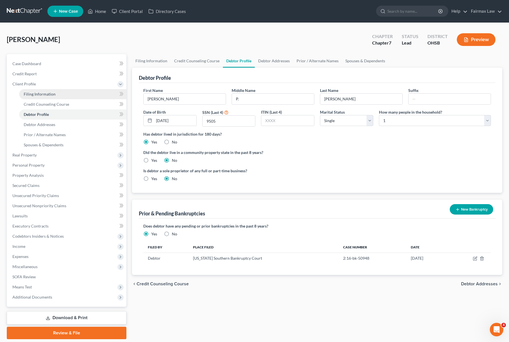
click at [70, 97] on link "Filing Information" at bounding box center [72, 94] width 107 height 10
select select "1"
select select "0"
select select "62"
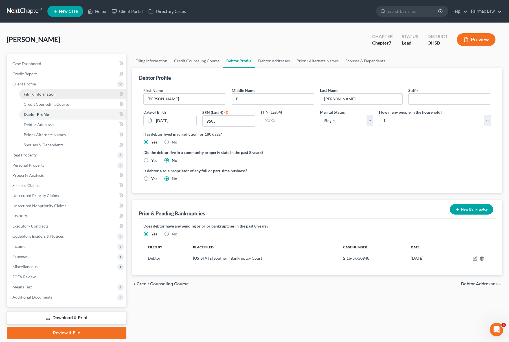
select select "16"
select select "0"
select select "36"
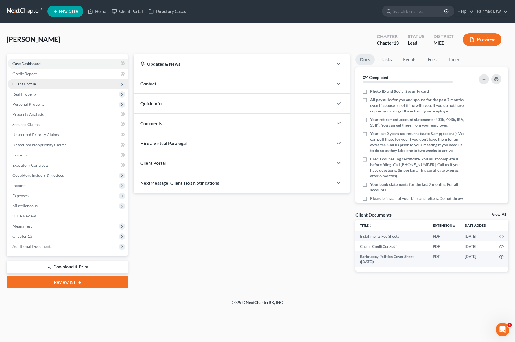
click at [46, 80] on span "Client Profile" at bounding box center [68, 84] width 120 height 10
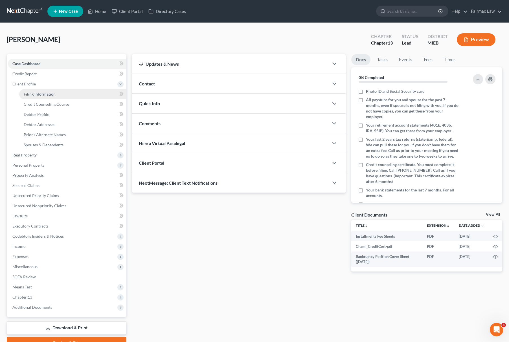
click at [44, 94] on span "Filing Information" at bounding box center [40, 94] width 32 height 5
select select "1"
select select "0"
select select "3"
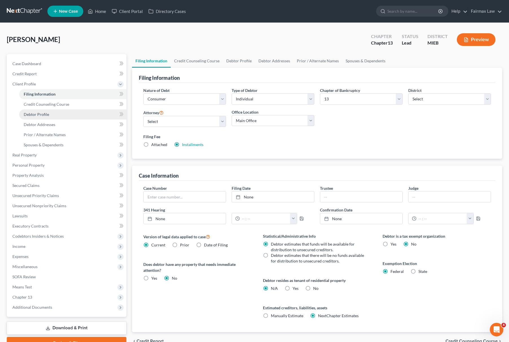
click at [58, 115] on link "Debtor Profile" at bounding box center [72, 115] width 107 height 10
select select "1"
select select "5"
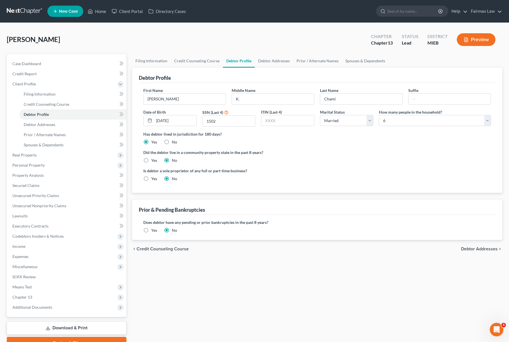
radio input "true"
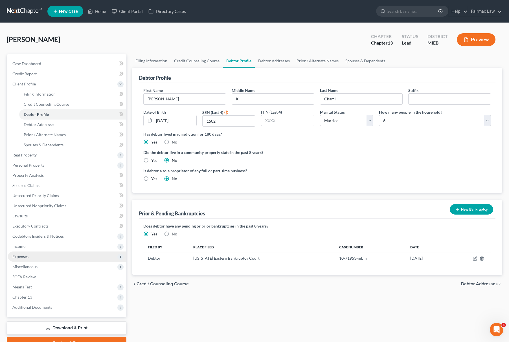
click at [39, 252] on span "Expenses" at bounding box center [67, 257] width 119 height 10
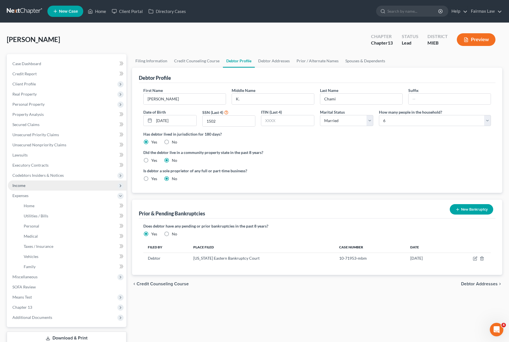
click at [51, 189] on span "Income" at bounding box center [67, 186] width 119 height 10
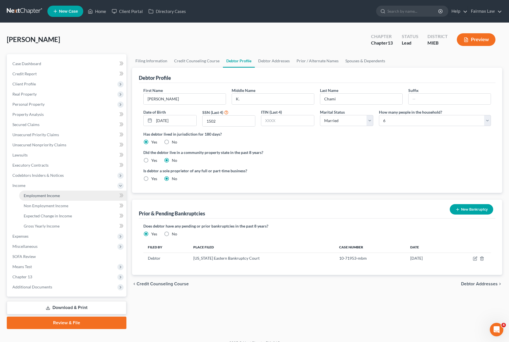
click at [55, 195] on span "Employment Income" at bounding box center [42, 195] width 36 height 5
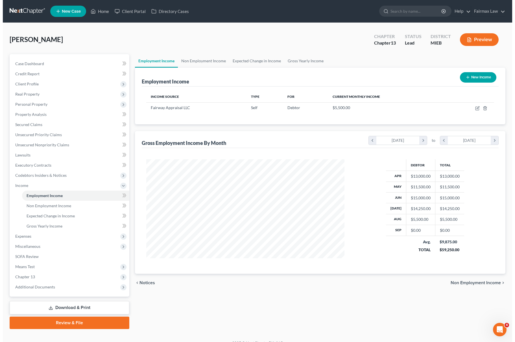
scroll to position [102, 209]
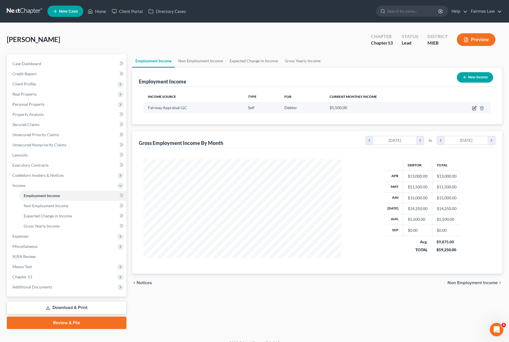
click at [476, 109] on icon "button" at bounding box center [474, 108] width 5 height 5
select select "1"
select select "52"
select select "0"
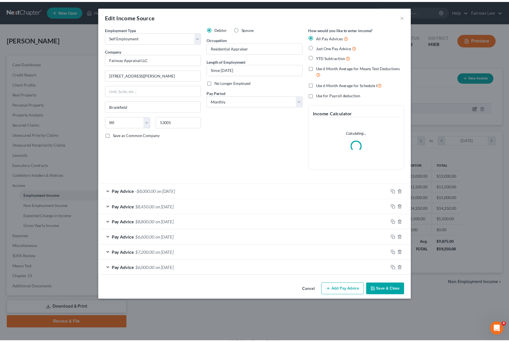
scroll to position [102, 212]
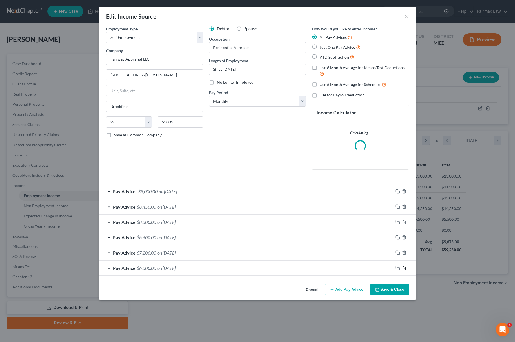
click at [403, 271] on icon "button" at bounding box center [404, 268] width 5 height 5
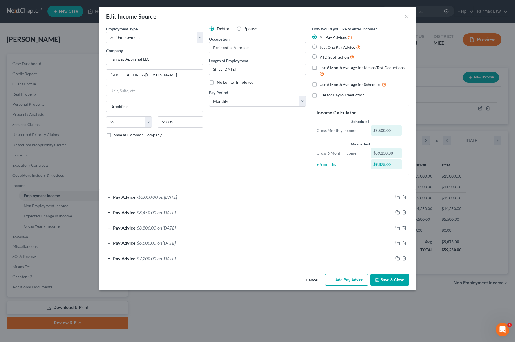
click at [390, 283] on button "Save & Close" at bounding box center [389, 280] width 38 height 12
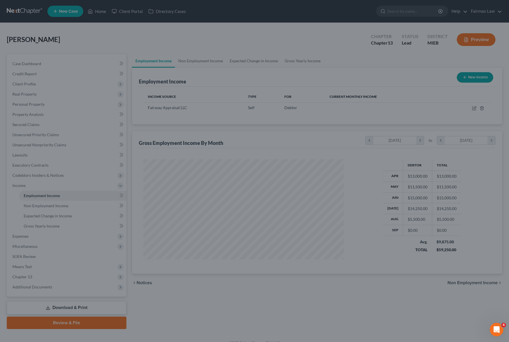
scroll to position [282204, 282095]
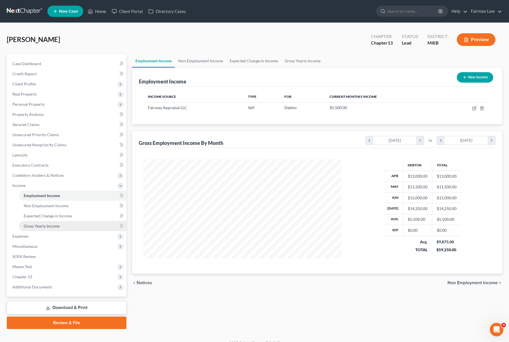
click at [60, 225] on link "Gross Yearly Income" at bounding box center [72, 226] width 107 height 10
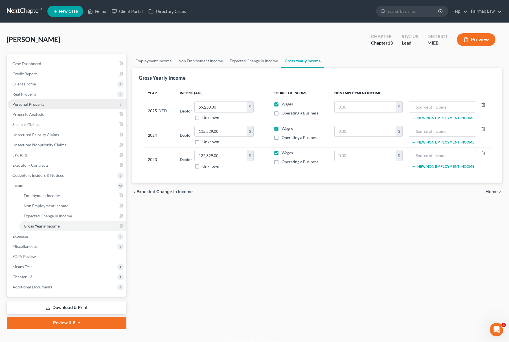
click at [64, 100] on span "Personal Property" at bounding box center [67, 104] width 119 height 10
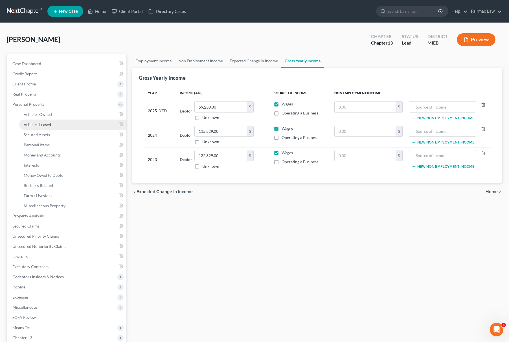
click at [56, 123] on link "Vehicles Leased" at bounding box center [72, 125] width 107 height 10
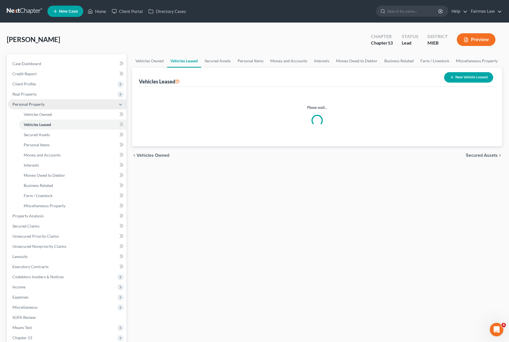
click at [68, 107] on span "Personal Property" at bounding box center [67, 104] width 119 height 10
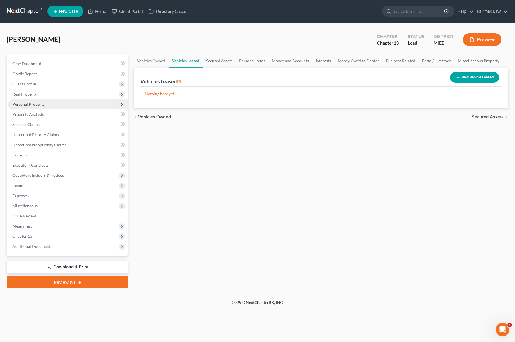
click at [65, 101] on span "Personal Property" at bounding box center [68, 104] width 120 height 10
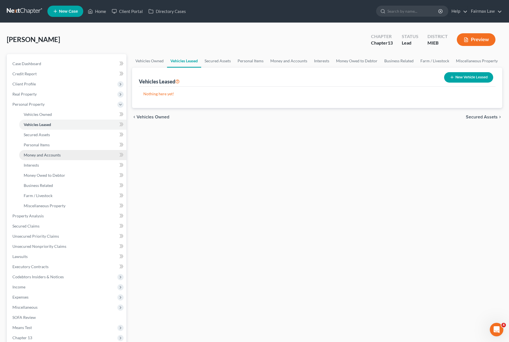
click at [58, 158] on link "Money and Accounts" at bounding box center [72, 155] width 107 height 10
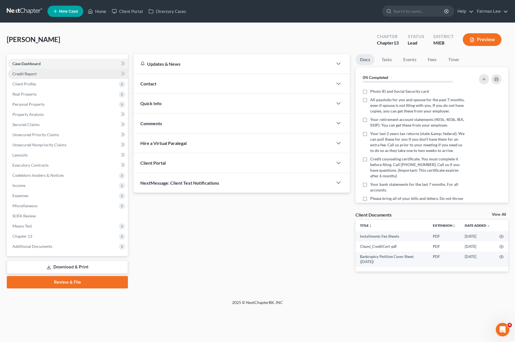
click at [32, 76] on link "Credit Report" at bounding box center [68, 74] width 120 height 10
click at [34, 82] on span "Client Profile" at bounding box center [23, 84] width 23 height 5
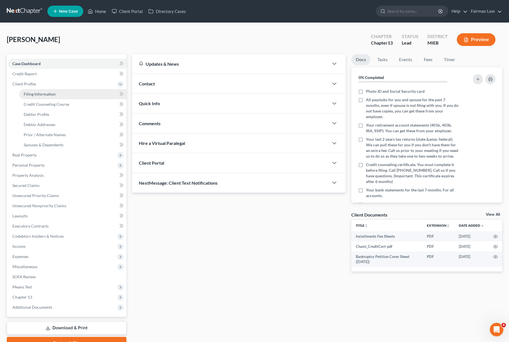
click at [40, 95] on span "Filing Information" at bounding box center [40, 94] width 32 height 5
select select "1"
select select "0"
select select "3"
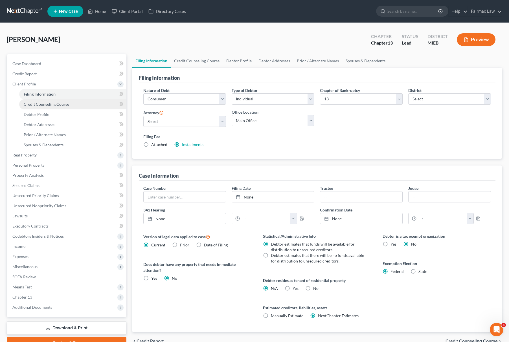
click at [48, 108] on link "Credit Counseling Course" at bounding box center [72, 104] width 107 height 10
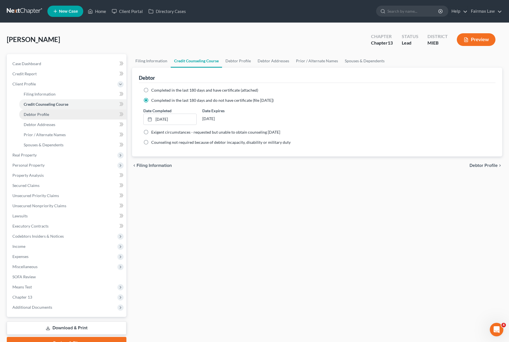
click at [46, 113] on span "Debtor Profile" at bounding box center [36, 114] width 25 height 5
select select "1"
select select "5"
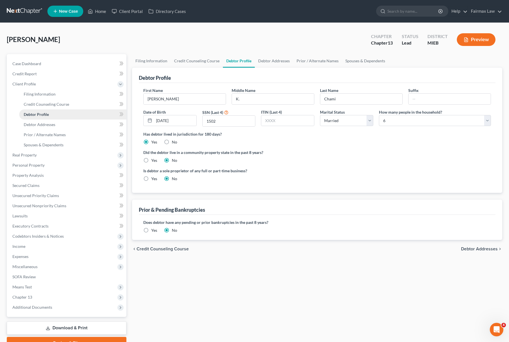
radio input "true"
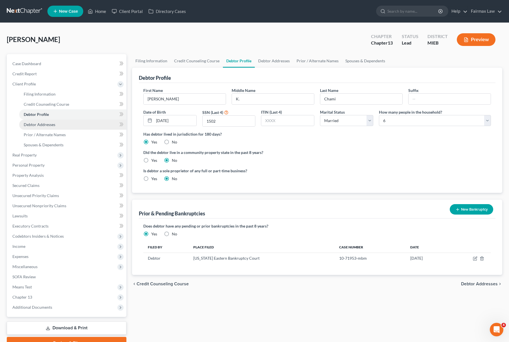
click at [54, 122] on span "Debtor Addresses" at bounding box center [40, 124] width 32 height 5
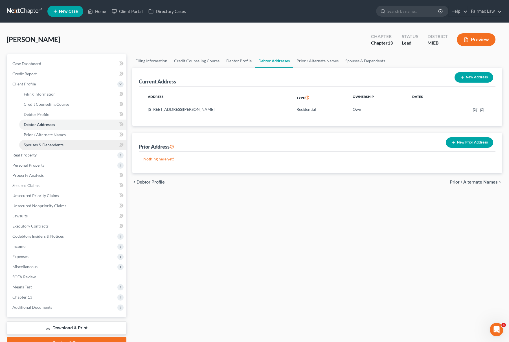
click at [51, 144] on span "Spouses & Dependents" at bounding box center [44, 145] width 40 height 5
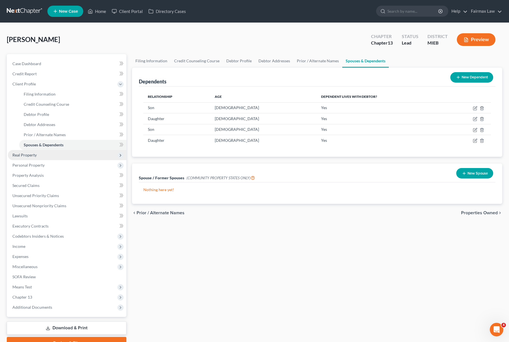
click at [57, 158] on span "Real Property" at bounding box center [67, 155] width 119 height 10
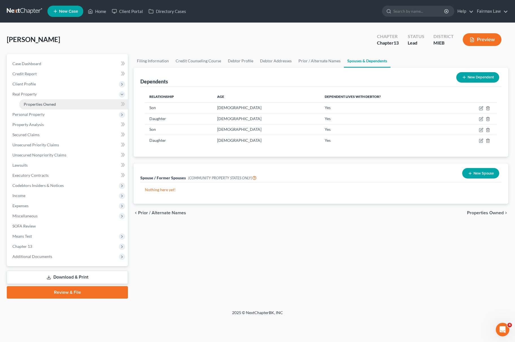
click at [54, 106] on span "Properties Owned" at bounding box center [40, 104] width 32 height 5
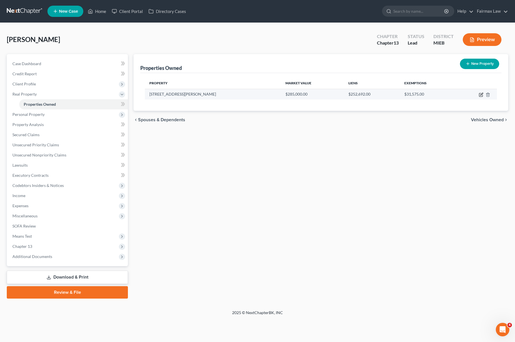
click at [481, 93] on icon "button" at bounding box center [481, 95] width 5 height 5
select select "23"
select select "0"
select select "23"
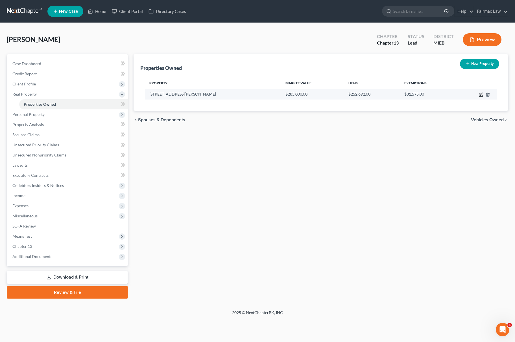
select select "0"
select select "2"
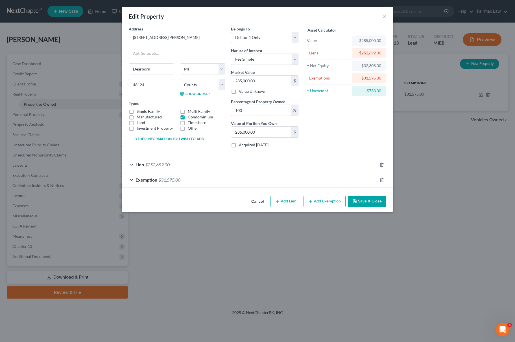
click at [190, 163] on div "Lien $252,692.00" at bounding box center [249, 164] width 255 height 15
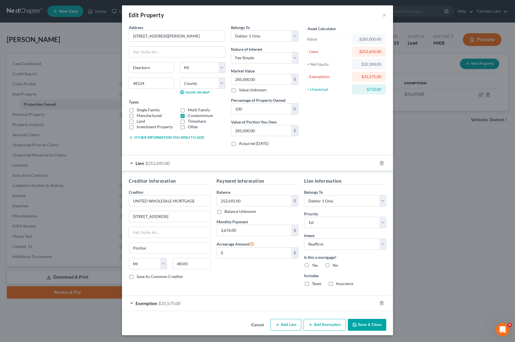
scroll to position [3, 0]
click at [167, 306] on div "Exemption $31,575.00" at bounding box center [249, 303] width 255 height 15
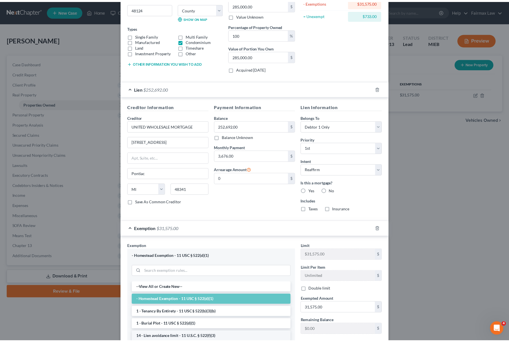
scroll to position [149, 0]
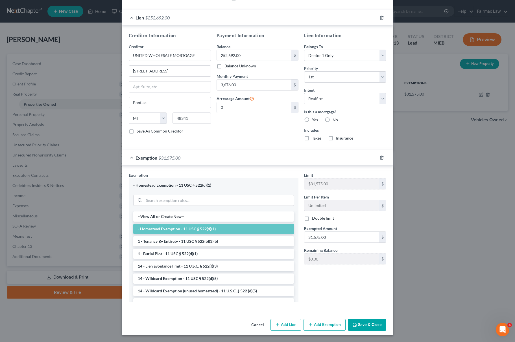
click at [371, 327] on button "Save & Close" at bounding box center [367, 325] width 38 height 12
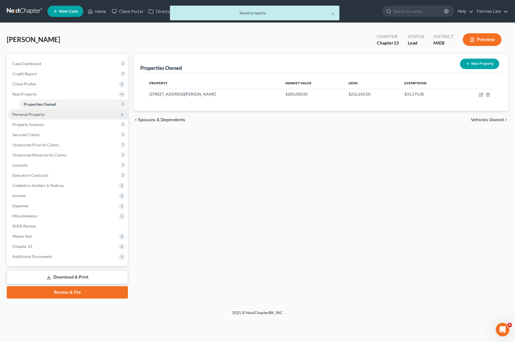
click at [34, 112] on span "Personal Property" at bounding box center [28, 114] width 32 height 5
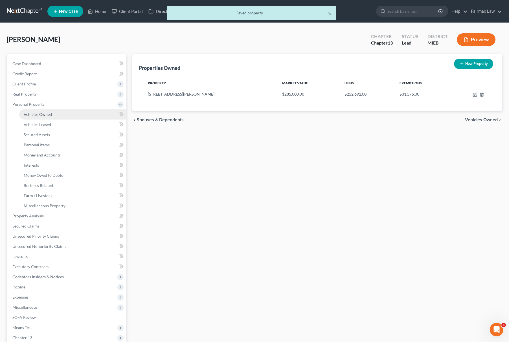
click at [42, 116] on span "Vehicles Owned" at bounding box center [38, 114] width 28 height 5
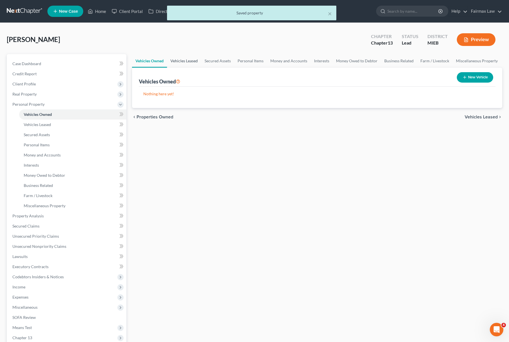
click at [171, 56] on link "Vehicles Leased" at bounding box center [184, 61] width 34 height 14
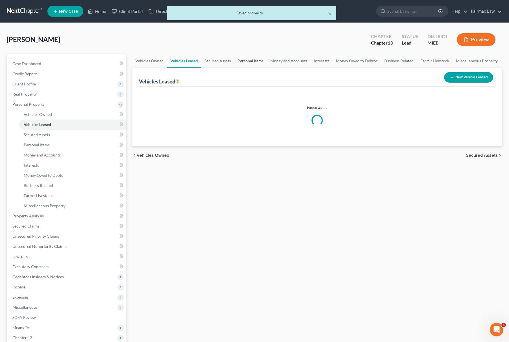
click at [244, 59] on link "Personal Items" at bounding box center [250, 61] width 33 height 14
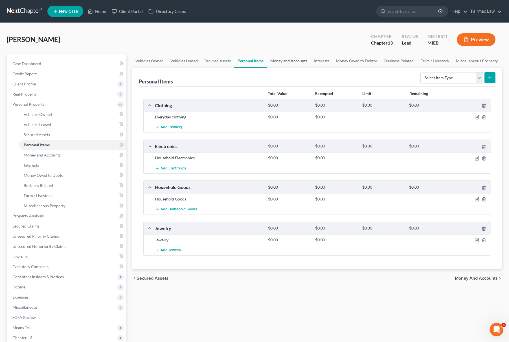
click at [294, 58] on link "Money and Accounts" at bounding box center [289, 61] width 44 height 14
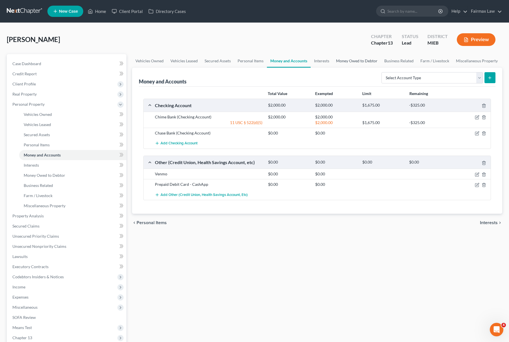
click at [347, 60] on link "Money Owed to Debtor" at bounding box center [357, 61] width 48 height 14
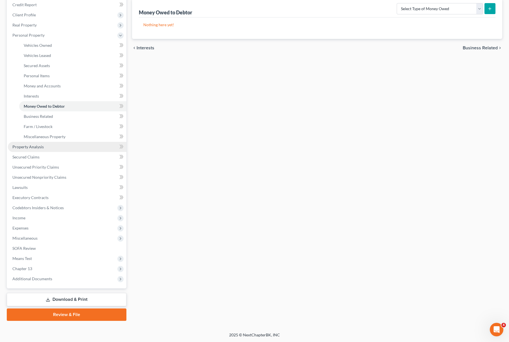
click at [32, 147] on span "Property Analysis" at bounding box center [27, 147] width 31 height 5
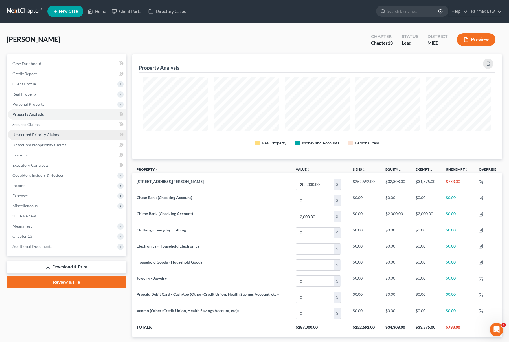
click at [15, 130] on link "Unsecured Priority Claims" at bounding box center [67, 135] width 119 height 10
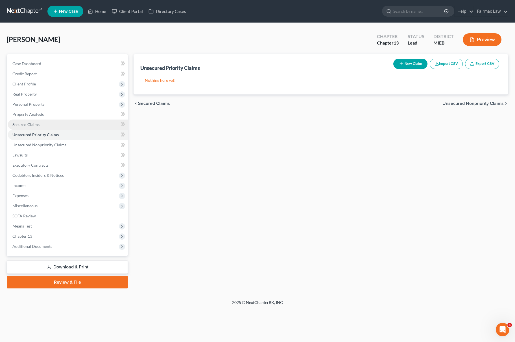
click at [27, 123] on span "Secured Claims" at bounding box center [25, 124] width 27 height 5
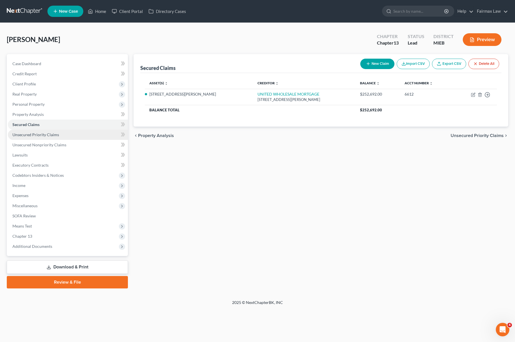
click at [34, 137] on link "Unsecured Priority Claims" at bounding box center [68, 135] width 120 height 10
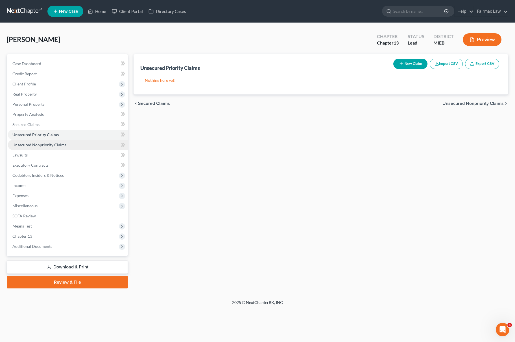
click at [41, 146] on span "Unsecured Nonpriority Claims" at bounding box center [39, 145] width 54 height 5
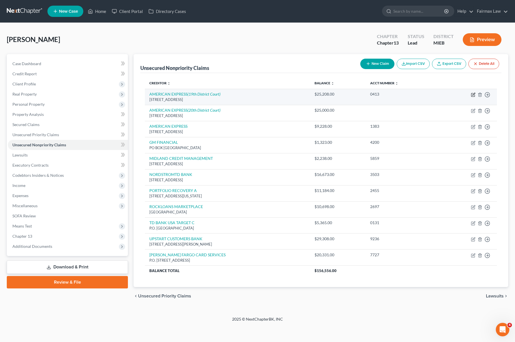
click at [471, 94] on icon "button" at bounding box center [473, 95] width 5 height 5
select select "4"
select select "14"
select select "0"
select select "4"
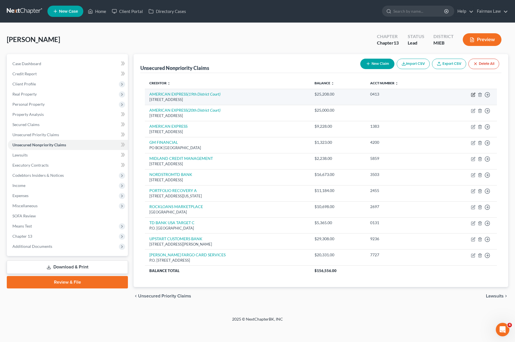
select select "23"
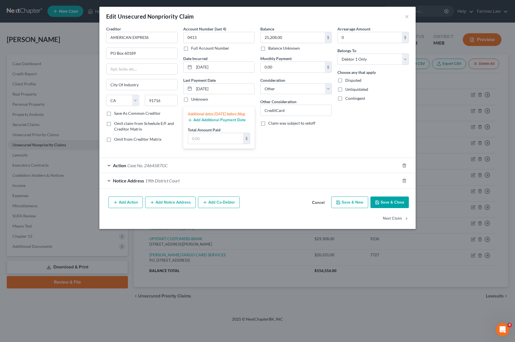
click at [169, 172] on div "Action Case No. 2464587GC" at bounding box center [249, 165] width 300 height 15
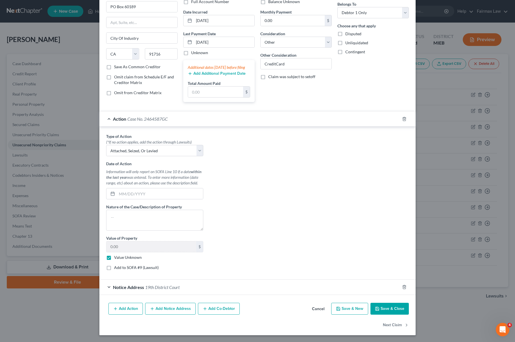
scroll to position [54, 0]
click at [109, 289] on div "Notice Address 19th District Court" at bounding box center [249, 287] width 300 height 15
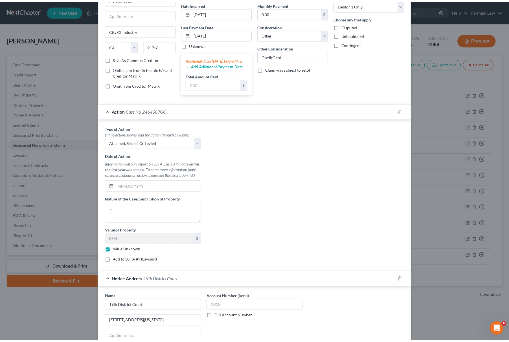
scroll to position [161, 0]
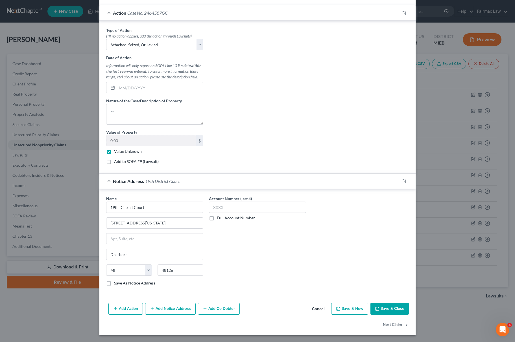
click at [380, 306] on button "Save & Close" at bounding box center [389, 309] width 38 height 12
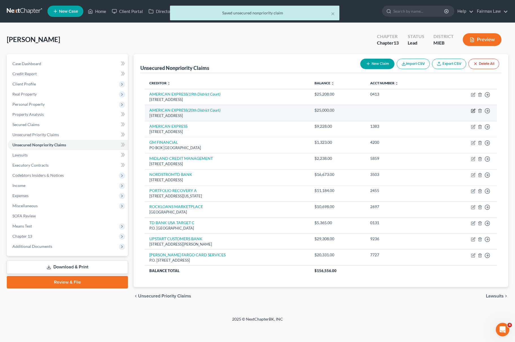
click at [473, 111] on icon "button" at bounding box center [473, 111] width 5 height 5
select select "4"
select select "14"
select select "0"
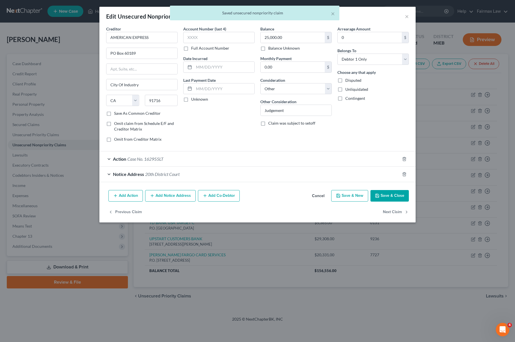
click at [391, 198] on button "Save & Close" at bounding box center [389, 196] width 38 height 12
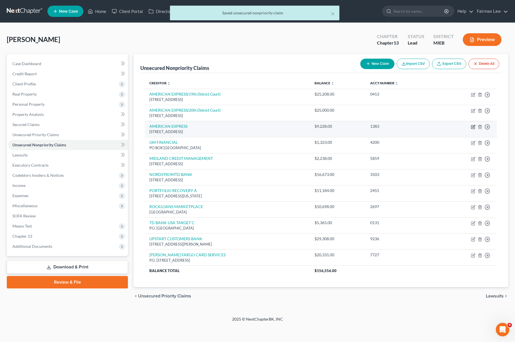
click at [472, 125] on icon "button" at bounding box center [473, 127] width 5 height 5
select select "4"
select select "14"
select select "0"
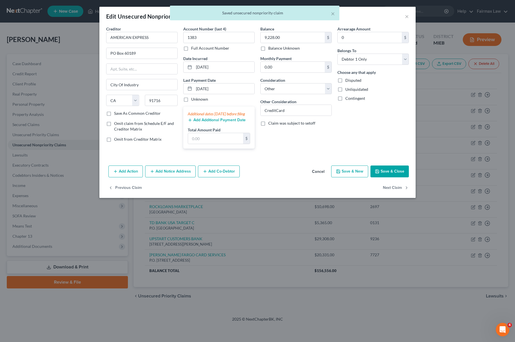
click at [390, 177] on button "Save & Close" at bounding box center [389, 172] width 38 height 12
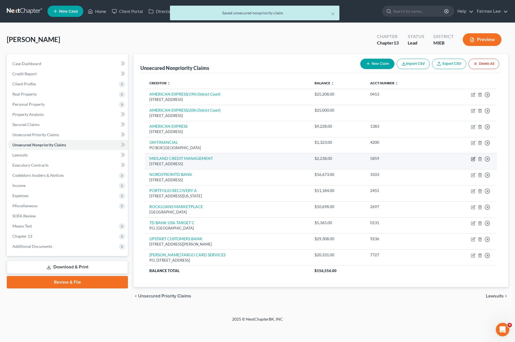
click at [474, 159] on icon "button" at bounding box center [473, 159] width 5 height 5
select select "4"
select select "14"
select select "0"
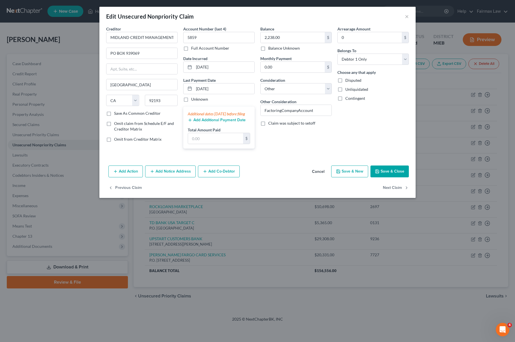
click at [382, 176] on button "Save & Close" at bounding box center [389, 172] width 38 height 12
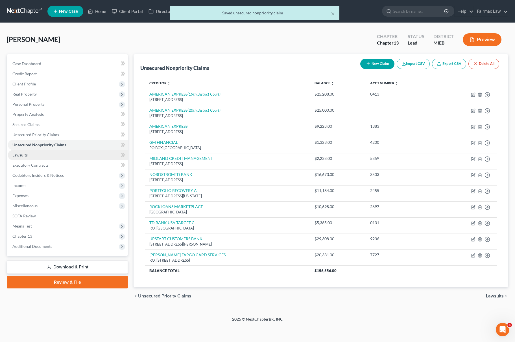
click at [27, 155] on span "Lawsuits" at bounding box center [19, 155] width 15 height 5
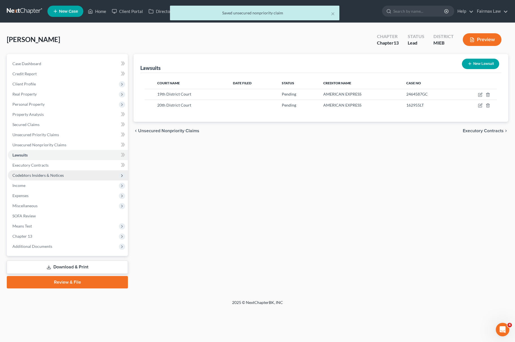
click at [32, 177] on span "Codebtors Insiders & Notices" at bounding box center [37, 175] width 51 height 5
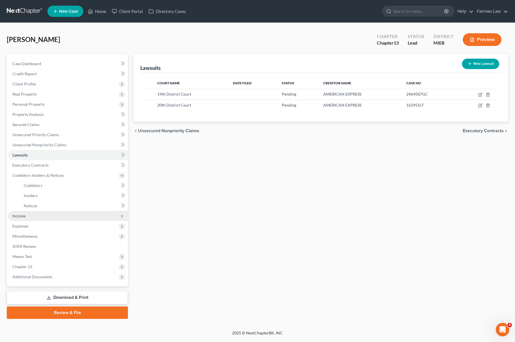
click at [26, 217] on span "Income" at bounding box center [68, 216] width 120 height 10
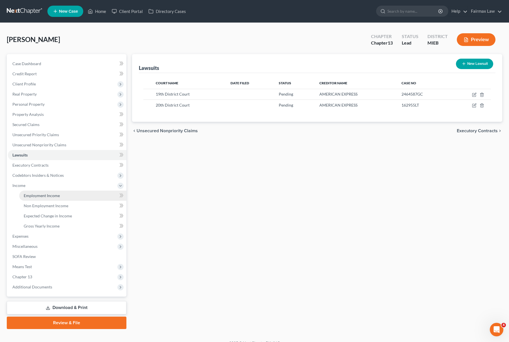
click at [65, 196] on link "Employment Income" at bounding box center [72, 196] width 107 height 10
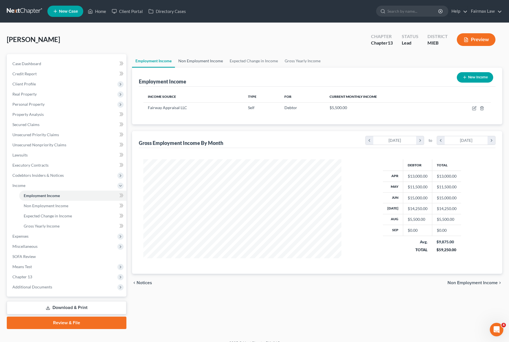
scroll to position [102, 209]
click at [204, 59] on link "Non Employment Income" at bounding box center [200, 61] width 51 height 14
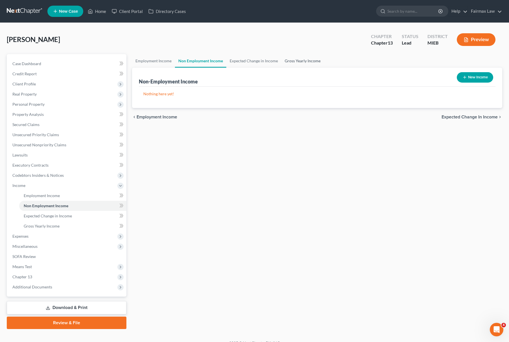
click at [296, 60] on link "Gross Yearly Income" at bounding box center [302, 61] width 43 height 14
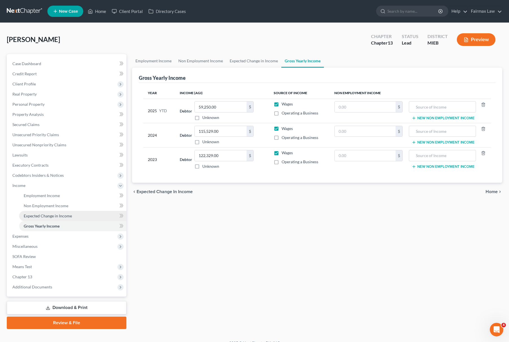
scroll to position [8, 0]
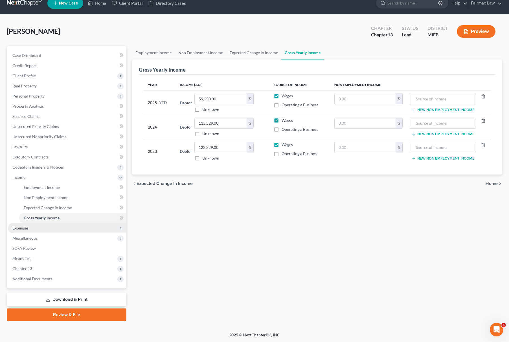
click at [51, 228] on span "Expenses" at bounding box center [67, 228] width 119 height 10
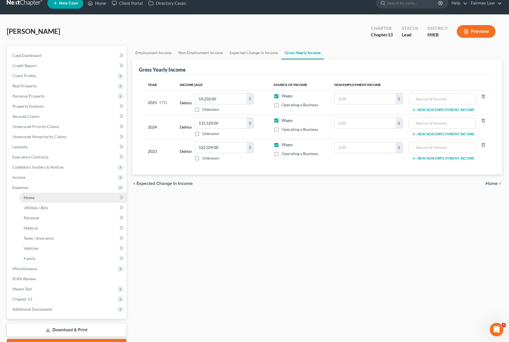
click at [34, 202] on link "Home" at bounding box center [72, 198] width 107 height 10
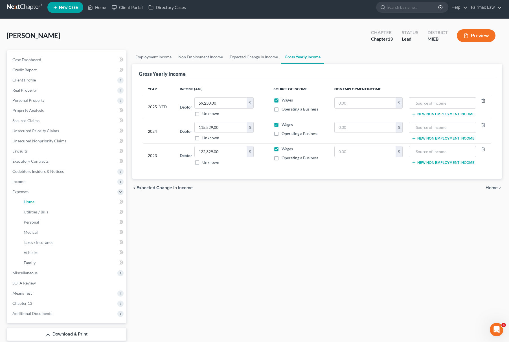
scroll to position [0, 0]
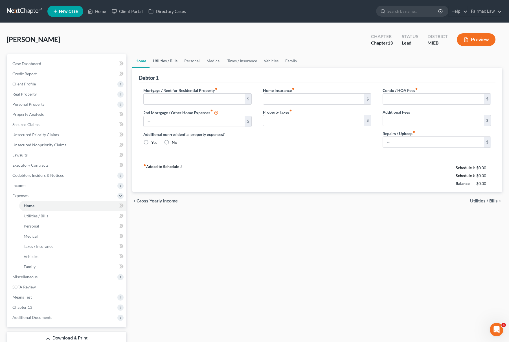
type input "3,300.00"
type input "0.00"
radio input "true"
type input "800.00"
type input "7,000.00"
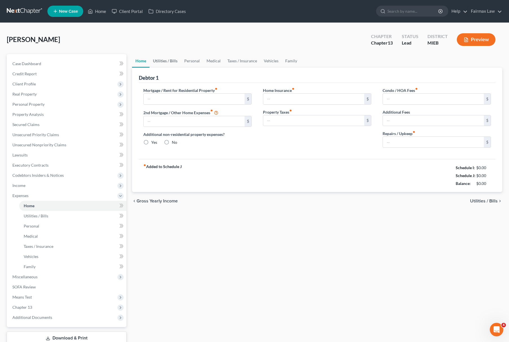
type input "300.00"
type input "0.00"
click at [165, 62] on link "Utilities / Bills" at bounding box center [165, 61] width 31 height 14
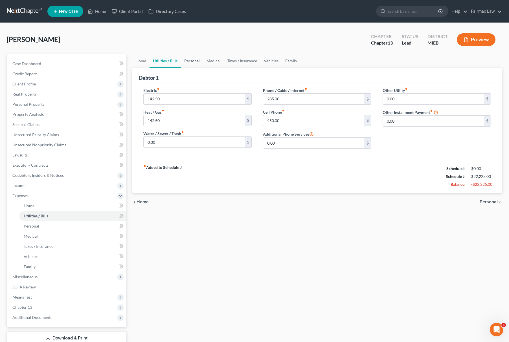
click at [197, 61] on link "Personal" at bounding box center [192, 61] width 22 height 14
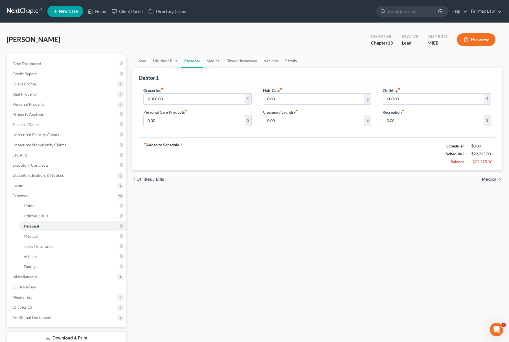
click at [290, 58] on link "Family" at bounding box center [291, 61] width 19 height 14
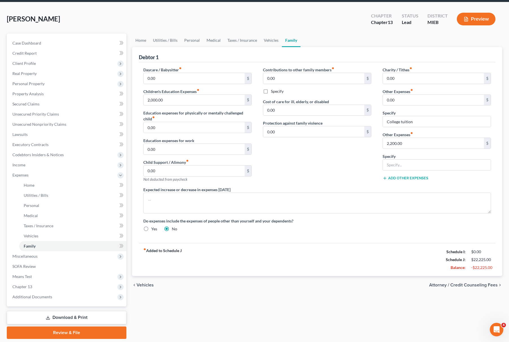
scroll to position [39, 0]
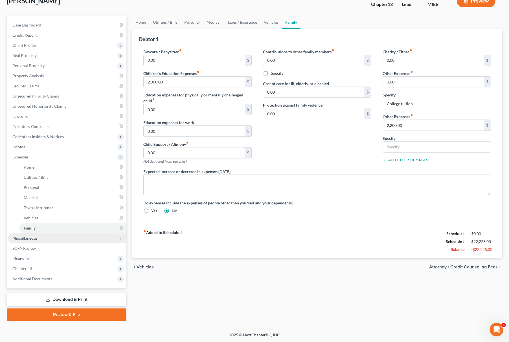
click at [35, 233] on span "Miscellaneous" at bounding box center [67, 238] width 119 height 10
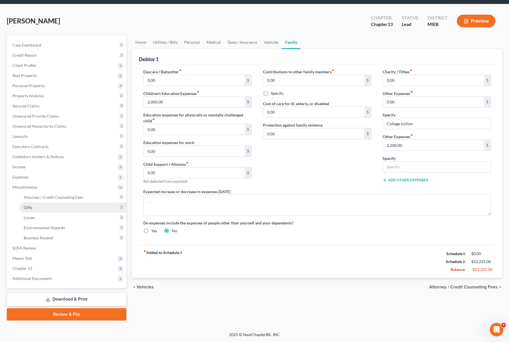
scroll to position [18, 0]
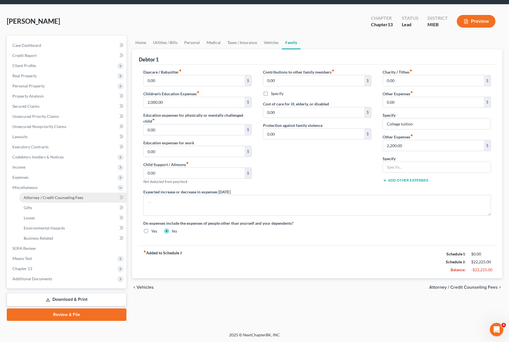
click at [60, 195] on span "Attorney / Credit Counseling Fees" at bounding box center [54, 197] width 60 height 5
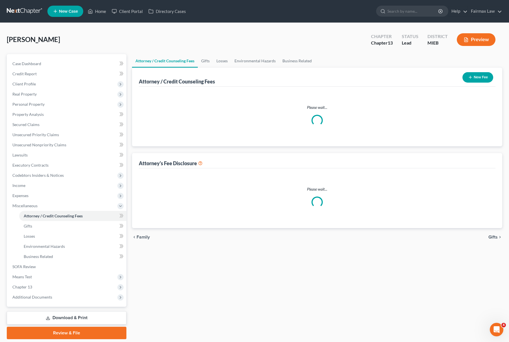
select select "3"
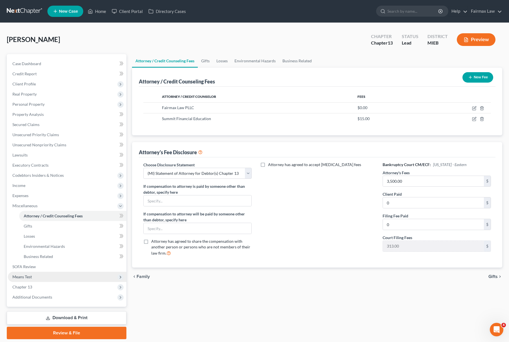
click at [34, 272] on span "Means Test" at bounding box center [67, 277] width 119 height 10
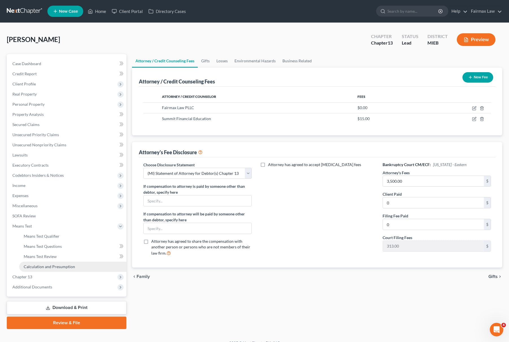
click at [53, 267] on span "Calculation and Presumption" at bounding box center [49, 267] width 51 height 5
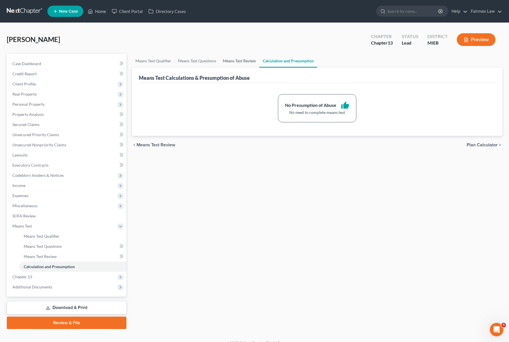
click at [240, 57] on link "Means Test Review" at bounding box center [240, 61] width 40 height 14
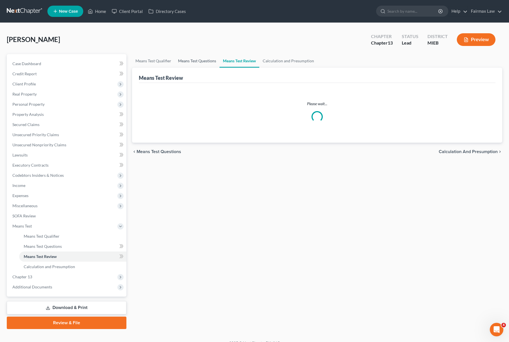
click at [192, 59] on link "Means Test Questions" at bounding box center [197, 61] width 45 height 14
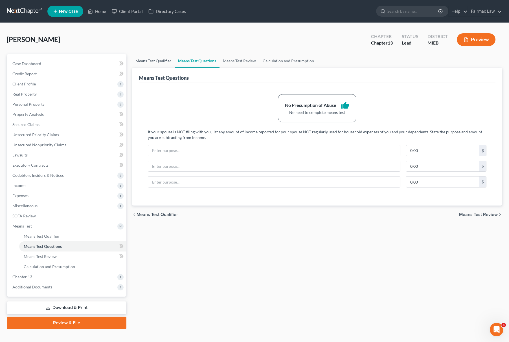
click at [140, 60] on link "Means Test Qualifier" at bounding box center [153, 61] width 43 height 14
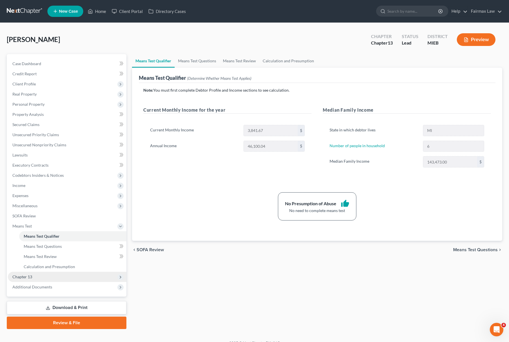
click at [50, 279] on span "Chapter 13" at bounding box center [67, 277] width 119 height 10
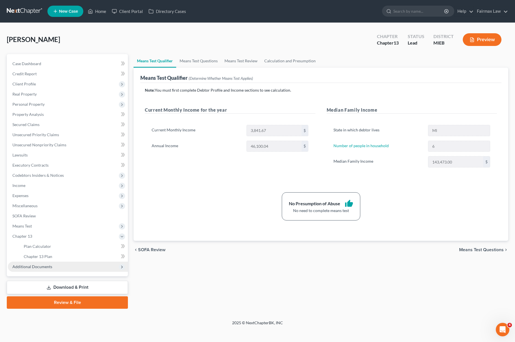
click at [58, 269] on span "Additional Documents" at bounding box center [68, 267] width 120 height 10
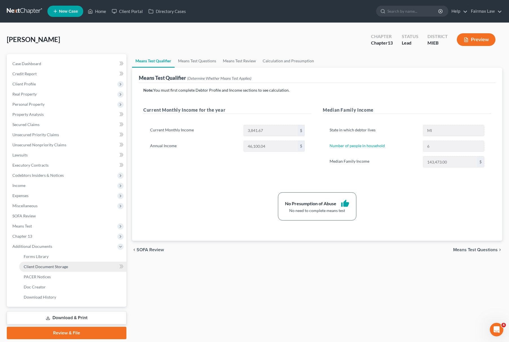
click at [63, 265] on span "Client Document Storage" at bounding box center [46, 267] width 44 height 5
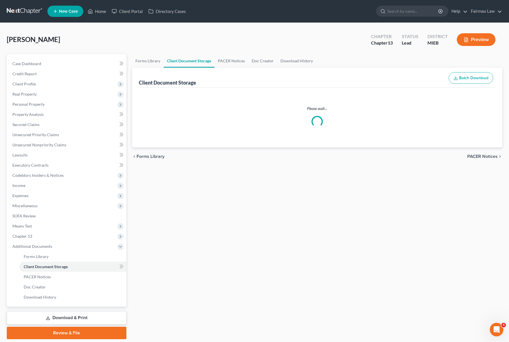
select select "6"
select select "7"
select select "32"
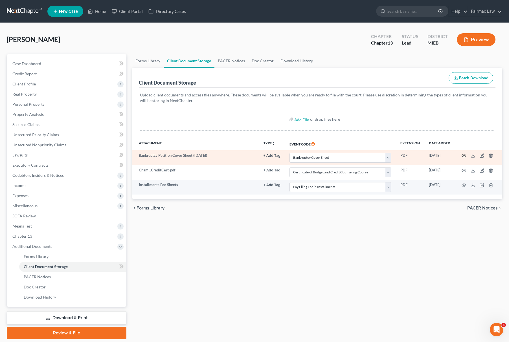
click at [463, 155] on icon "button" at bounding box center [464, 156] width 5 height 5
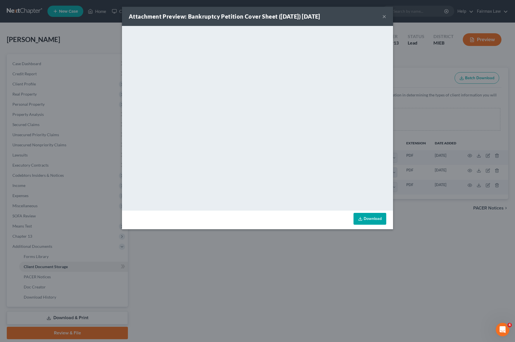
click at [279, 267] on div "Attachment Preview: Bankruptcy Petition Cover Sheet (10/06/2025) 10/06/2025 × <…" at bounding box center [257, 171] width 515 height 342
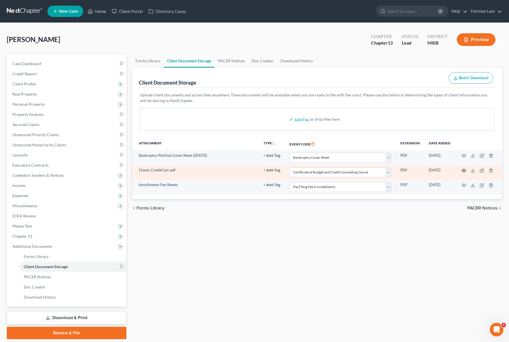
click at [463, 170] on icon "button" at bounding box center [464, 171] width 5 height 5
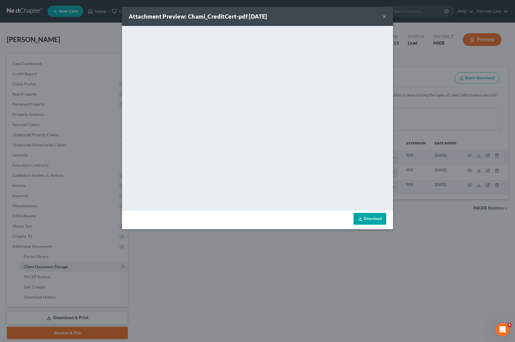
click at [323, 257] on div "Attachment Preview: Chami_CreditCert-pdf 10/06/2025 × <object ng-attr-data='htt…" at bounding box center [257, 171] width 515 height 342
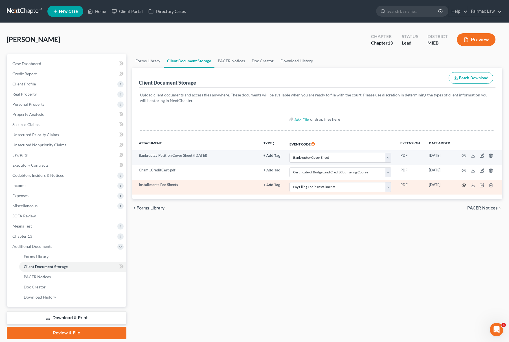
click at [465, 185] on icon "button" at bounding box center [464, 185] width 5 height 5
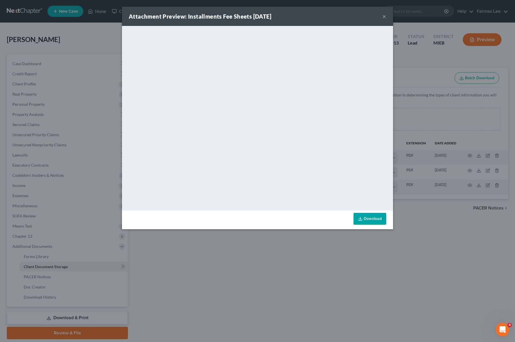
click at [302, 254] on div "Attachment Preview: Installments Fee Sheets 10/06/2025 × <object ng-attr-data='…" at bounding box center [257, 171] width 515 height 342
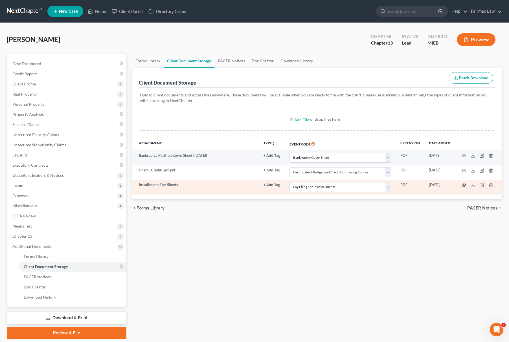
click at [462, 185] on icon "button" at bounding box center [464, 185] width 4 height 3
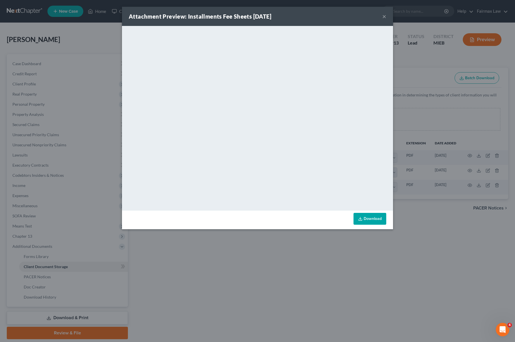
click at [320, 263] on div "Attachment Preview: Installments Fee Sheets 10/06/2025 × <object ng-attr-data='…" at bounding box center [257, 171] width 515 height 342
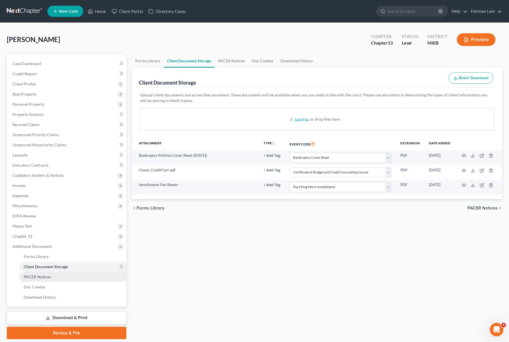
click at [58, 279] on link "PACER Notices" at bounding box center [72, 277] width 107 height 10
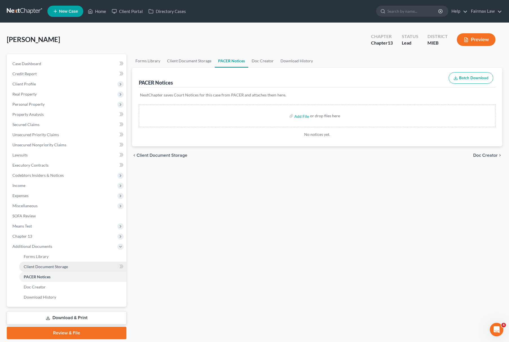
click at [55, 263] on link "Client Document Storage" at bounding box center [72, 267] width 107 height 10
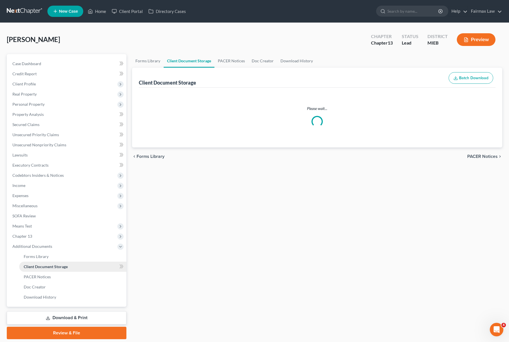
select select "6"
select select "7"
select select "32"
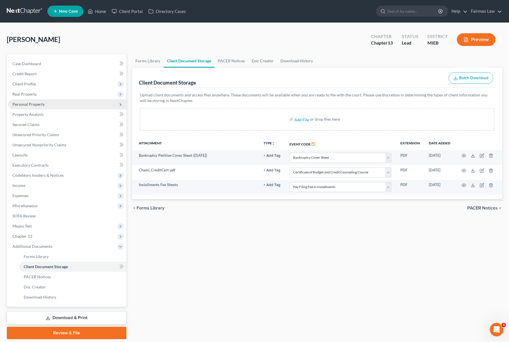
click at [60, 102] on span "Personal Property" at bounding box center [67, 104] width 119 height 10
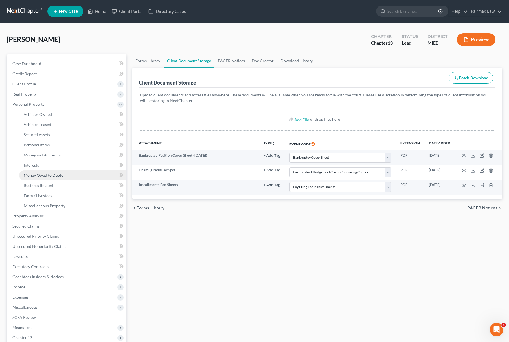
click at [63, 173] on span "Money Owed to Debtor" at bounding box center [44, 175] width 41 height 5
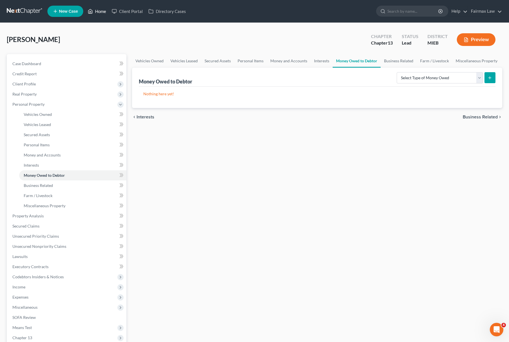
click at [104, 12] on link "Home" at bounding box center [97, 11] width 24 height 10
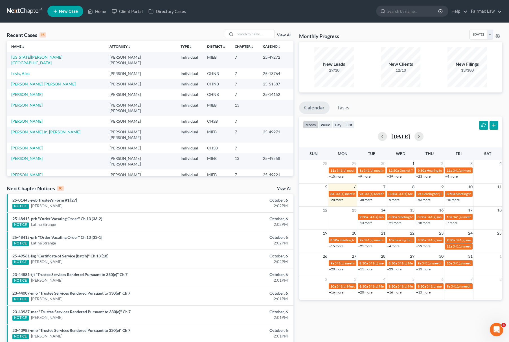
click at [259, 42] on th "Case No unfold_more expand_more expand_less" at bounding box center [276, 46] width 35 height 11
click at [257, 35] on input "search" at bounding box center [255, 34] width 40 height 8
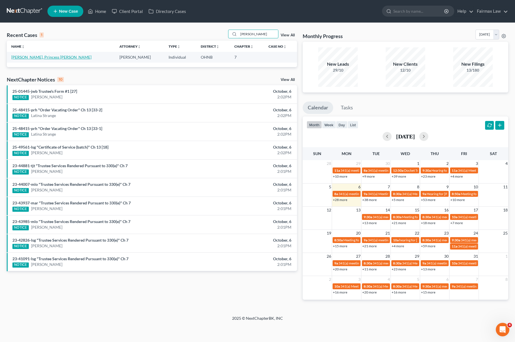
type input "stockdale"
click at [32, 58] on link "Stockdale, Princess Breonna" at bounding box center [51, 57] width 80 height 5
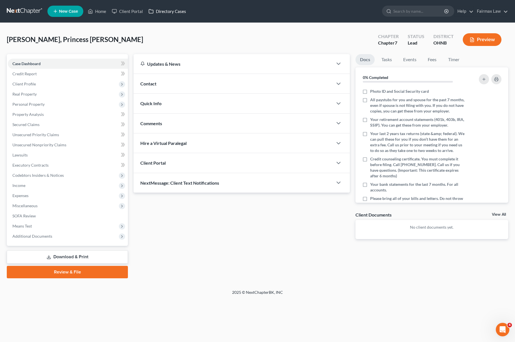
drag, startPoint x: 220, startPoint y: 29, endPoint x: 170, endPoint y: 11, distance: 52.8
click at [220, 29] on div "Stockdale, Princess Breonna Upgraded Chapter Chapter 7 Status Lead District OHN…" at bounding box center [257, 156] width 515 height 267
click at [45, 83] on span "Client Profile" at bounding box center [68, 84] width 120 height 10
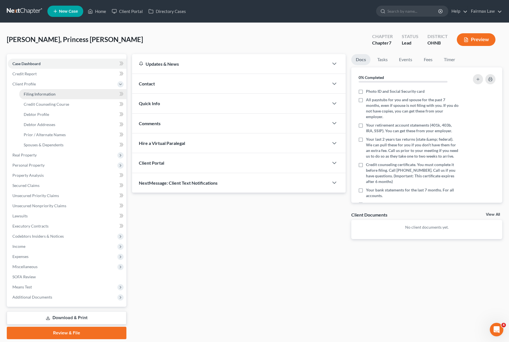
click at [44, 95] on span "Filing Information" at bounding box center [40, 94] width 32 height 5
select select "2"
select select "0"
select select "36"
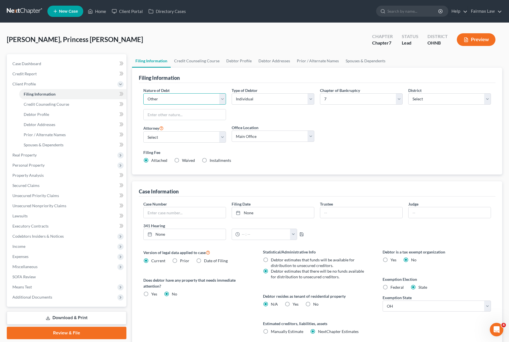
click at [174, 97] on select "Select Business Consumer Other" at bounding box center [184, 98] width 83 height 11
click at [174, 99] on select "Select Business Consumer Other" at bounding box center [184, 98] width 83 height 11
click at [169, 111] on input "text" at bounding box center [185, 115] width 82 height 11
click at [178, 101] on select "Select Business Consumer Other" at bounding box center [184, 98] width 83 height 11
click at [175, 134] on select "Select David Ross Ienna - MIEB David Ross Ienna - OHNB David Ross Ienna - MIWB …" at bounding box center [184, 137] width 83 height 11
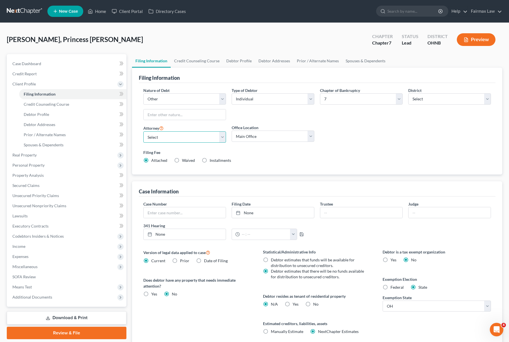
click at [143, 132] on select "Select David Ross Ienna - MIEB David Ross Ienna - OHNB David Ross Ienna - MIWB …" at bounding box center [184, 137] width 83 height 11
click at [264, 134] on select "Main Office Ohio Office North Muskegon Office" at bounding box center [273, 136] width 83 height 11
select select "0"
click at [232, 131] on select "Main Office Ohio Office North Muskegon Office" at bounding box center [273, 136] width 83 height 11
click at [169, 103] on select "Select Business Consumer Other" at bounding box center [184, 98] width 83 height 11
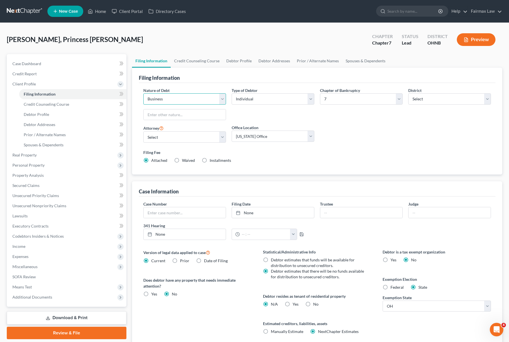
click at [143, 93] on select "Select Business Consumer Other" at bounding box center [184, 98] width 83 height 11
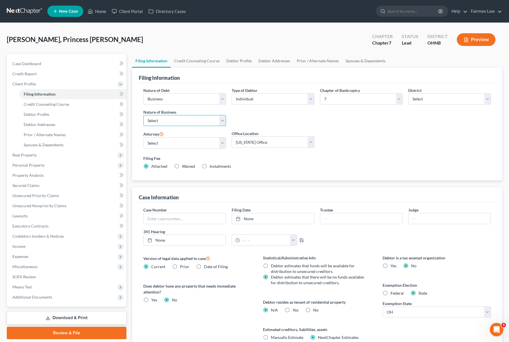
click at [178, 118] on select "Select Clearing Bank Commodity Broker Health Care Business Other Railroad Singl…" at bounding box center [184, 120] width 83 height 11
click at [178, 95] on select "Select Business Consumer Other" at bounding box center [184, 98] width 83 height 11
click at [143, 93] on select "Select Business Consumer Other" at bounding box center [184, 98] width 83 height 11
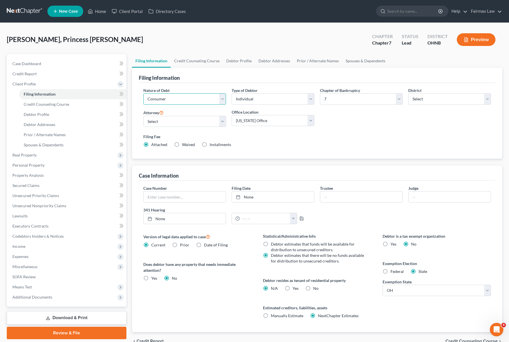
click at [163, 97] on select "Select Business Consumer Other" at bounding box center [184, 98] width 83 height 11
click at [143, 93] on select "Select Business Consumer Other" at bounding box center [184, 98] width 83 height 11
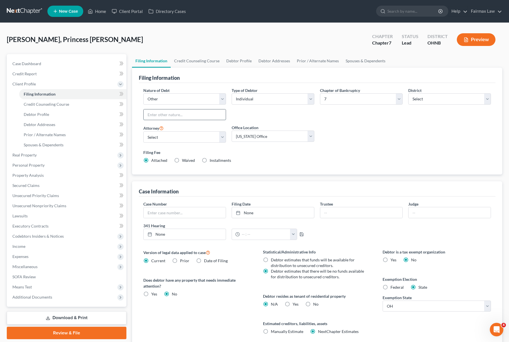
click at [181, 117] on input "text" at bounding box center [185, 115] width 82 height 11
click at [181, 102] on select "Select Business Consumer Other" at bounding box center [184, 98] width 83 height 11
select select "1"
click at [143, 93] on select "Select Business Consumer Other" at bounding box center [184, 98] width 83 height 11
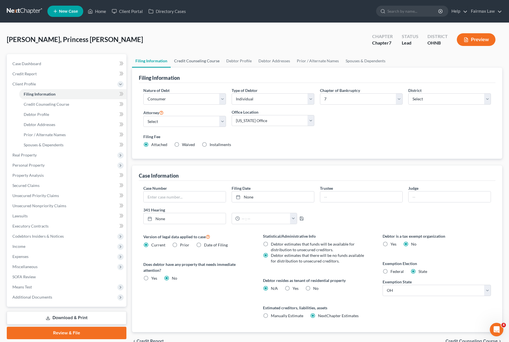
click at [195, 60] on link "Credit Counseling Course" at bounding box center [197, 61] width 52 height 14
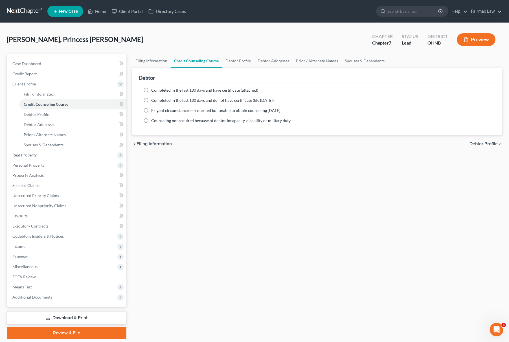
drag, startPoint x: 134, startPoint y: 99, endPoint x: 144, endPoint y: 99, distance: 10.2
click at [133, 99] on div "Debtor Completed in the last 180 days and have certificate (attached) Date Comp…" at bounding box center [317, 101] width 370 height 67
click at [151, 100] on label "Completed in the last 180 days and do not have certificate (file [DATE])" at bounding box center [212, 101] width 123 height 6
click at [154, 100] on input "Completed in the last 180 days and do not have certificate (file [DATE])" at bounding box center [156, 100] width 4 height 4
radio input "true"
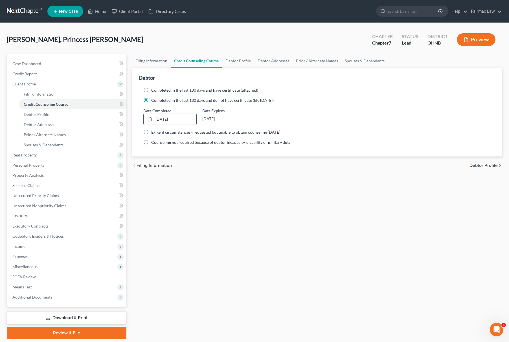
click at [154, 119] on div at bounding box center [152, 119] width 8 height 5
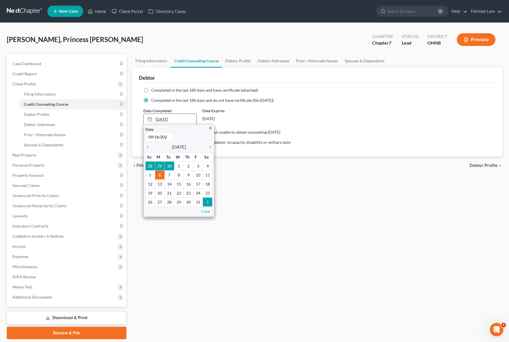
type input "09/16/2025"
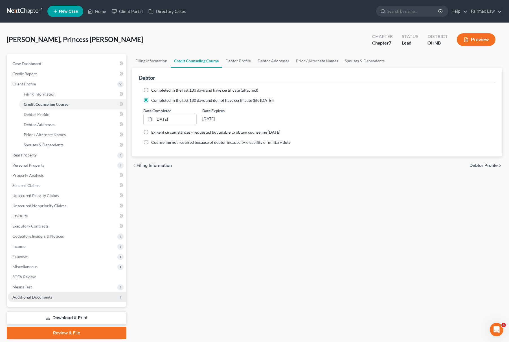
click at [53, 295] on span "Additional Documents" at bounding box center [67, 297] width 119 height 10
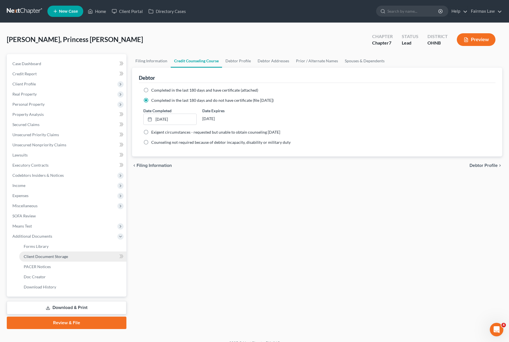
click at [70, 258] on link "Client Document Storage" at bounding box center [72, 257] width 107 height 10
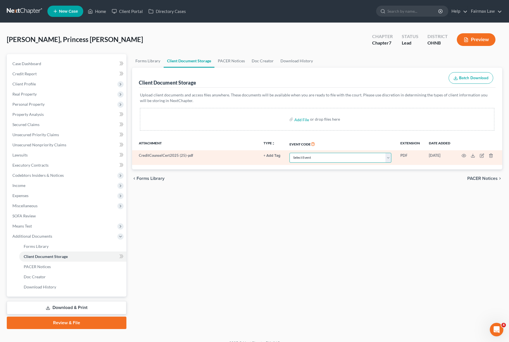
click at [321, 154] on select "Select Event 20 Largest Unsecured Creditors Amended List of Creditors (Fee) Ame…" at bounding box center [341, 158] width 102 height 10
select select "18"
click at [290, 153] on select "Select Event 20 Largest Unsecured Creditors Amended List of Creditors (Fee) Ame…" at bounding box center [341, 158] width 102 height 10
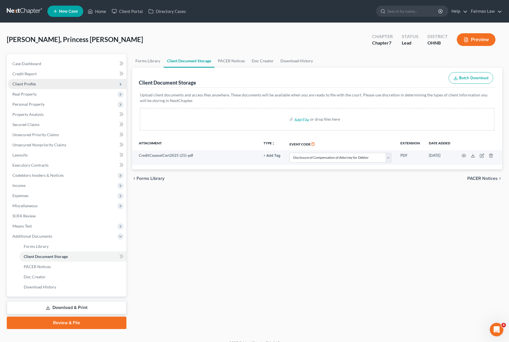
click at [53, 86] on span "Client Profile" at bounding box center [67, 84] width 119 height 10
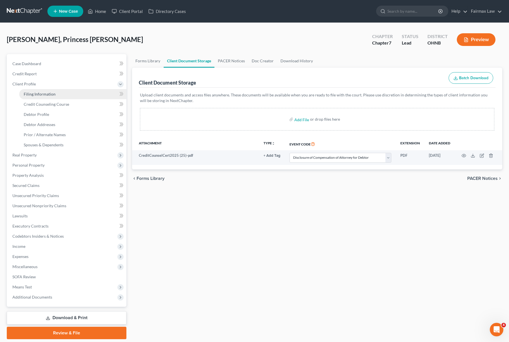
click at [49, 92] on span "Filing Information" at bounding box center [40, 94] width 32 height 5
select select "1"
select select "0"
select select "61"
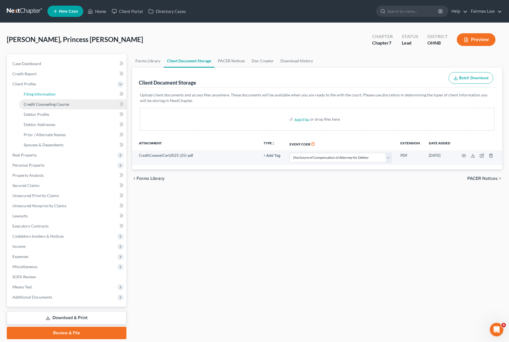
select select "12"
select select "0"
select select "36"
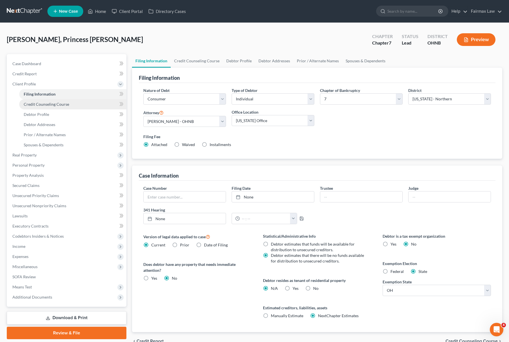
click at [51, 106] on span "Credit Counseling Course" at bounding box center [46, 104] width 45 height 5
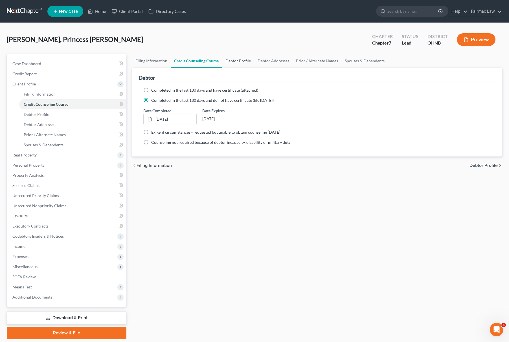
click at [241, 59] on link "Debtor Profile" at bounding box center [238, 61] width 32 height 14
select select "0"
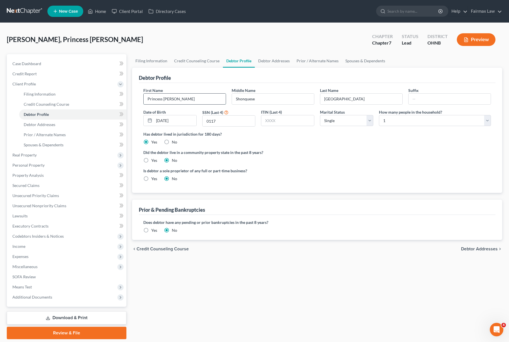
click at [197, 94] on input "Princess Breonna" at bounding box center [185, 99] width 82 height 11
drag, startPoint x: 163, startPoint y: 96, endPoint x: 189, endPoint y: 96, distance: 26.0
click at [189, 96] on input "Princess Breonna" at bounding box center [185, 99] width 82 height 11
type input "Princess"
click at [267, 99] on input "Shonquese" at bounding box center [273, 99] width 82 height 11
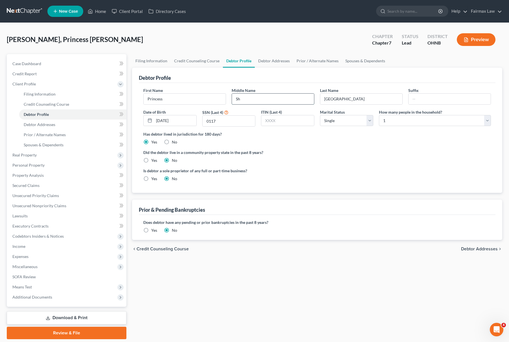
type input "S"
type input "B."
click at [324, 98] on input "Stockdale" at bounding box center [361, 99] width 82 height 11
type input "Shonquese Stockdale"
click at [62, 123] on link "Debtor Addresses" at bounding box center [72, 125] width 107 height 10
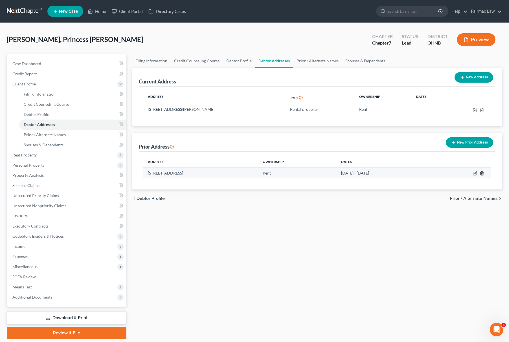
click at [480, 173] on icon "button" at bounding box center [482, 173] width 5 height 5
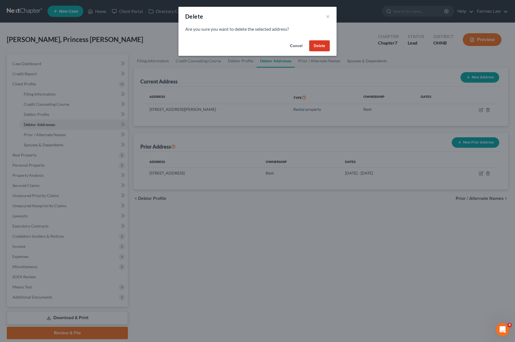
click at [320, 47] on button "Delete" at bounding box center [319, 45] width 21 height 11
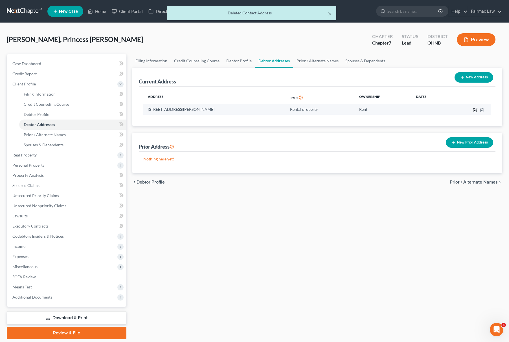
click at [476, 108] on icon "button" at bounding box center [475, 110] width 5 height 5
select select "36"
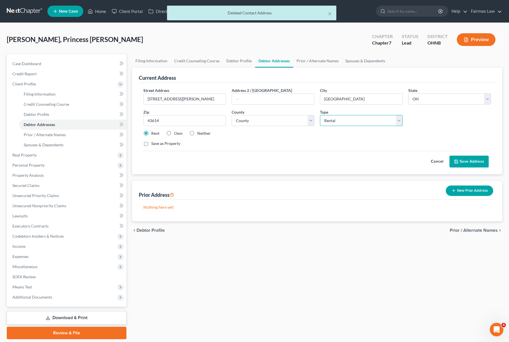
click at [357, 122] on select "Select Residential Mailing Rental Business" at bounding box center [361, 120] width 83 height 11
select select "0"
click at [320, 115] on select "Select Residential Mailing Rental Business" at bounding box center [361, 120] width 83 height 11
drag, startPoint x: 202, startPoint y: 97, endPoint x: 49, endPoint y: 97, distance: 153.6
click at [53, 97] on div "Petition Navigation Case Dashboard Payments Invoices Payments Payments Credit R…" at bounding box center [254, 196] width 501 height 285
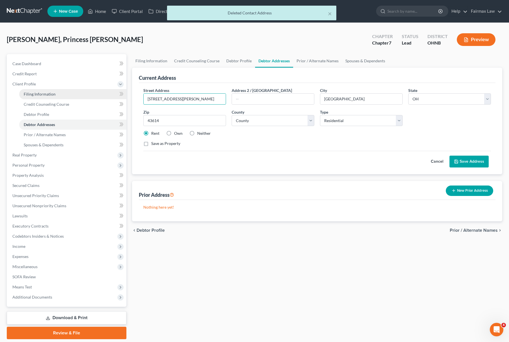
paste input "Toledo, OH 43614"
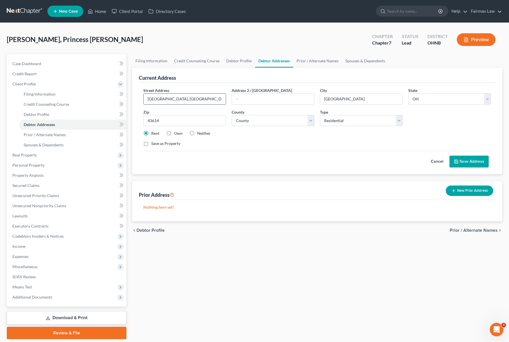
drag, startPoint x: 186, startPoint y: 101, endPoint x: 167, endPoint y: 101, distance: 18.9
click at [167, 101] on input "Toledo, OH 43614" at bounding box center [185, 99] width 82 height 11
type input "Toledo, OH 43614"
drag, startPoint x: 159, startPoint y: 121, endPoint x: 66, endPoint y: 113, distance: 93.8
click at [66, 113] on div "Petition Navigation Case Dashboard Payments Invoices Payments Payments Credit R…" at bounding box center [254, 196] width 501 height 285
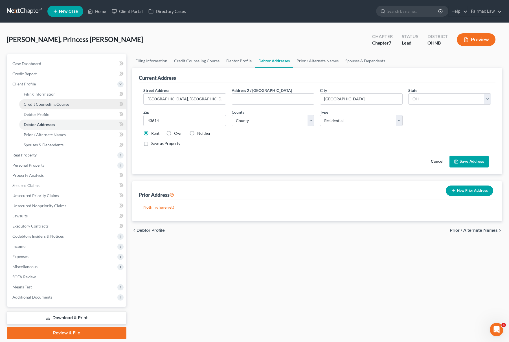
drag, startPoint x: 190, startPoint y: 101, endPoint x: 63, endPoint y: 102, distance: 127.0
click at [63, 102] on div "Petition Navigation Case Dashboard Payments Invoices Payments Payments Credit R…" at bounding box center [254, 196] width 501 height 285
click at [181, 100] on input "text" at bounding box center [185, 99] width 82 height 11
paste input "5548 Christopher Ct"
type input "5548 Christopher Ct"
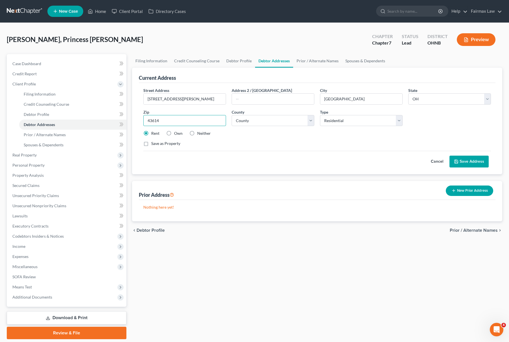
drag, startPoint x: 167, startPoint y: 117, endPoint x: 118, endPoint y: 121, distance: 49.8
click at [118, 121] on div "Petition Navigation Case Dashboard Payments Invoices Payments Payments Credit R…" at bounding box center [254, 196] width 501 height 285
click at [471, 163] on button "Save Address" at bounding box center [469, 162] width 39 height 12
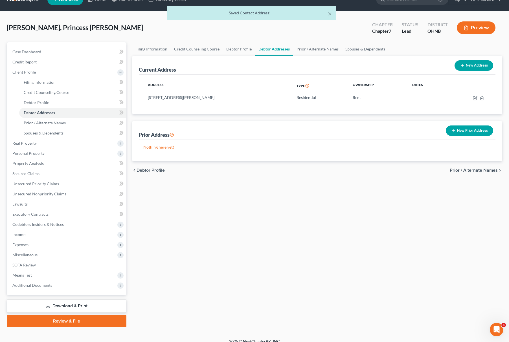
scroll to position [18, 0]
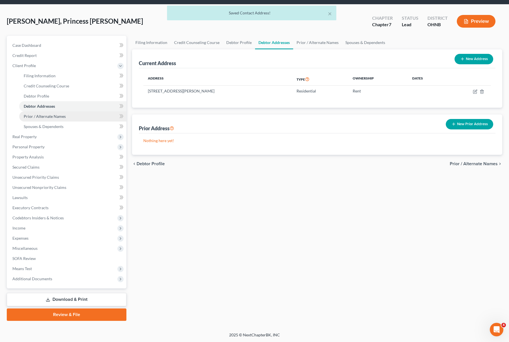
click at [59, 117] on span "Prior / Alternate Names" at bounding box center [45, 116] width 42 height 5
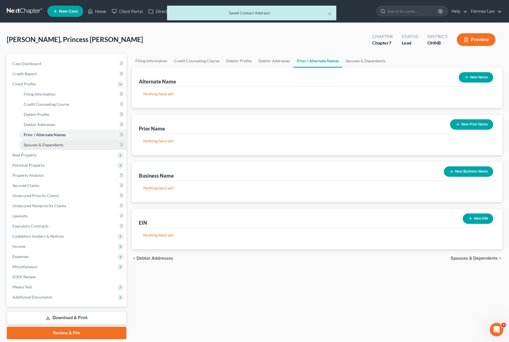
click at [55, 145] on span "Spouses & Dependents" at bounding box center [44, 145] width 40 height 5
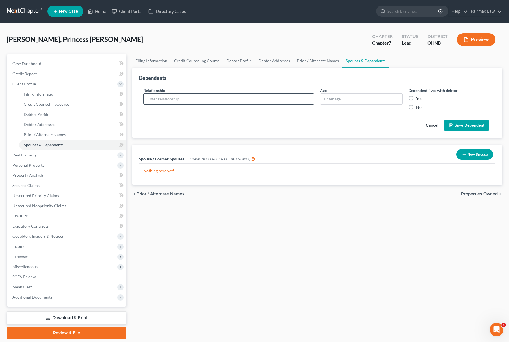
click at [152, 102] on input "text" at bounding box center [229, 99] width 171 height 11
type input "Son"
click at [379, 101] on input "text" at bounding box center [361, 99] width 82 height 11
type input "6 years old"
click at [479, 115] on div "Cancel Save Dependent" at bounding box center [317, 123] width 348 height 17
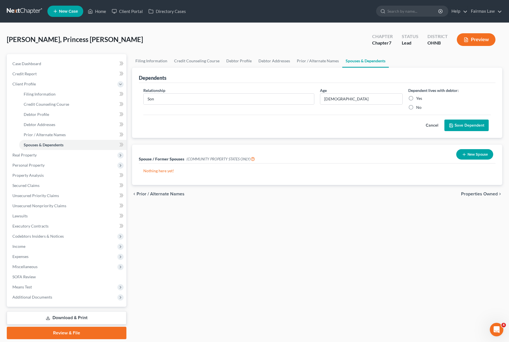
click at [477, 122] on button "Save Dependent" at bounding box center [467, 126] width 44 height 12
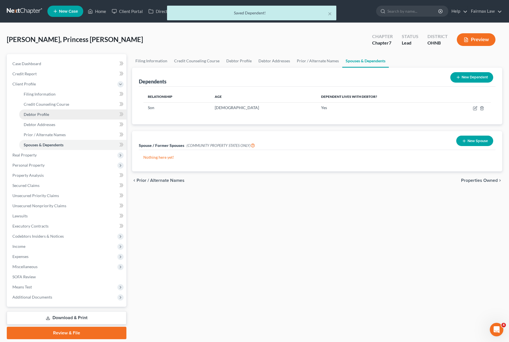
click at [50, 114] on link "Debtor Profile" at bounding box center [72, 115] width 107 height 10
select select "0"
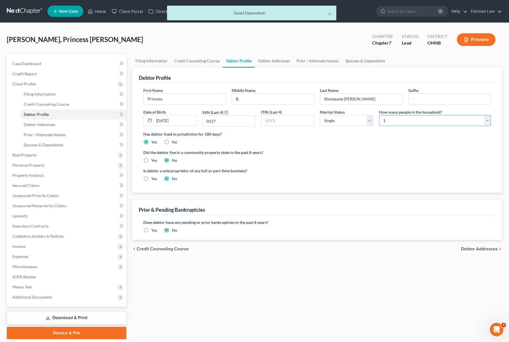
click at [407, 124] on select "Select 1 2 3 4 5 6 7 8 9 10 11 12 13 14 15 16 17 18 19 20" at bounding box center [435, 120] width 112 height 11
select select "1"
click at [379, 115] on select "Select 1 2 3 4 5 6 7 8 9 10 11 12 13 14 15 16 17 18 19 20" at bounding box center [435, 120] width 112 height 11
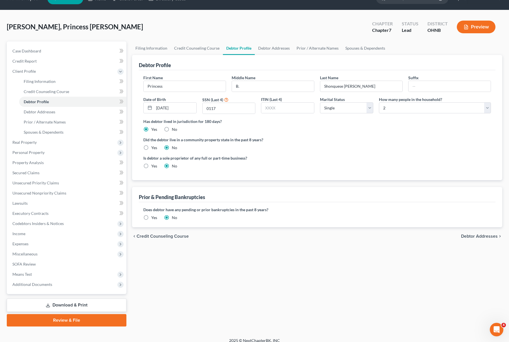
scroll to position [18, 0]
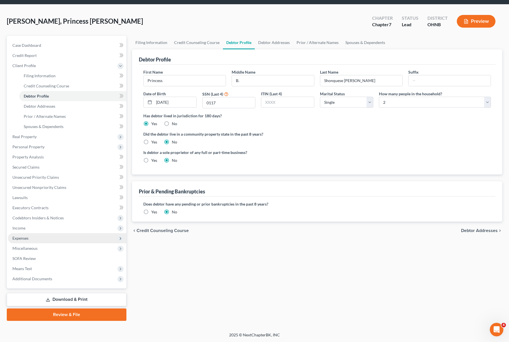
click at [42, 240] on span "Expenses" at bounding box center [67, 238] width 119 height 10
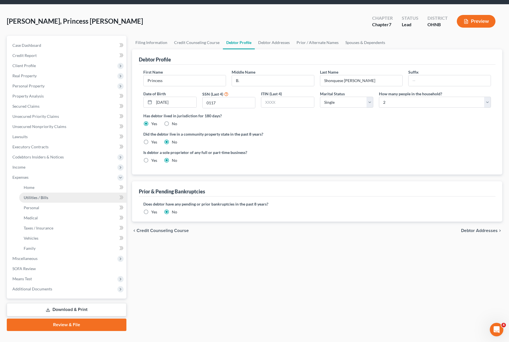
click at [41, 199] on span "Utilities / Bills" at bounding box center [36, 197] width 25 height 5
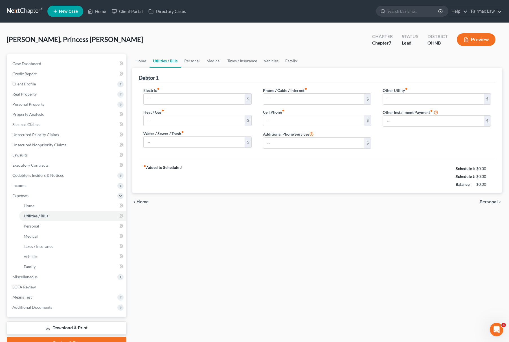
type input "75.00"
type input "100.00"
type input "0.00"
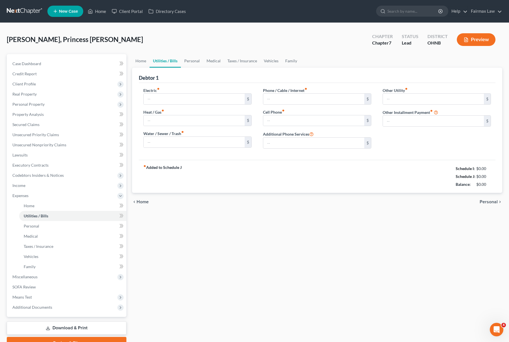
type input "0.00"
click at [140, 64] on link "Home" at bounding box center [141, 61] width 18 height 14
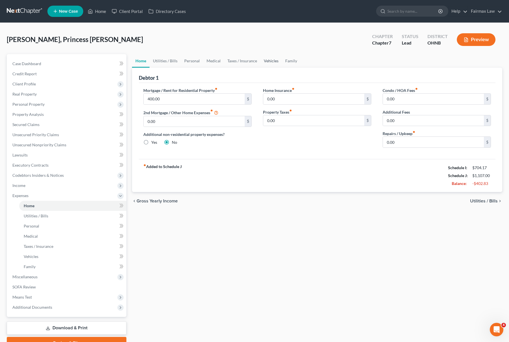
click at [268, 59] on link "Vehicles" at bounding box center [271, 61] width 21 height 14
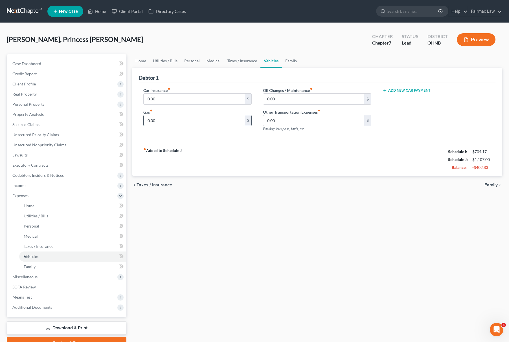
click at [187, 123] on input "0.00" at bounding box center [194, 120] width 101 height 11
type input "200.00"
click at [161, 58] on link "Utilities / Bills" at bounding box center [165, 61] width 31 height 14
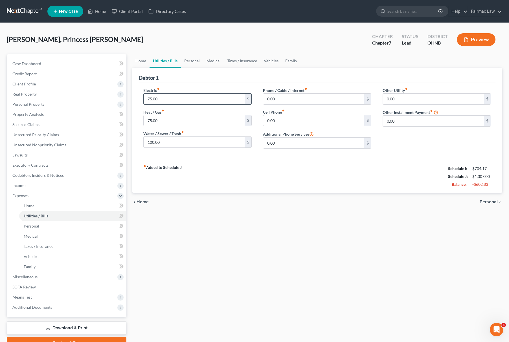
click at [173, 99] on input "75.00" at bounding box center [194, 99] width 101 height 11
click at [173, 97] on input "75.00" at bounding box center [194, 99] width 101 height 11
drag, startPoint x: 173, startPoint y: 95, endPoint x: 130, endPoint y: 95, distance: 42.9
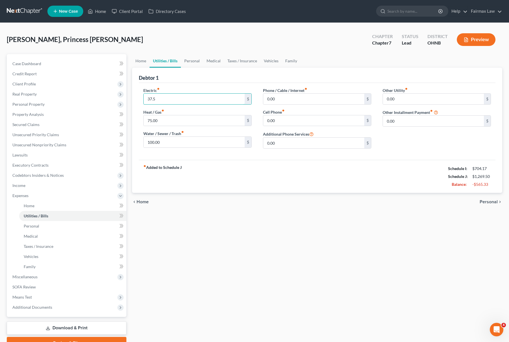
click at [130, 95] on div "Home Utilities / Bills Personal Medical Taxes / Insurance Vehicles Family Debto…" at bounding box center [317, 202] width 376 height 296
type input "37.5"
click at [173, 122] on input "75.00" at bounding box center [194, 120] width 101 height 11
paste input "37.5"
type input "37.5"
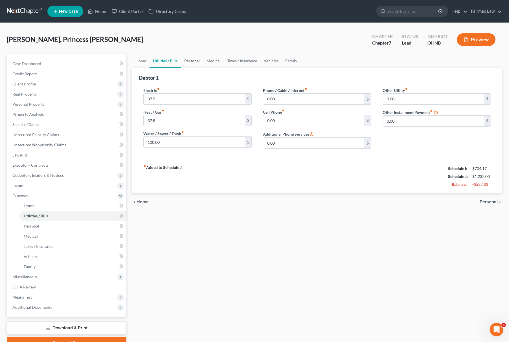
click at [191, 61] on link "Personal" at bounding box center [192, 61] width 22 height 14
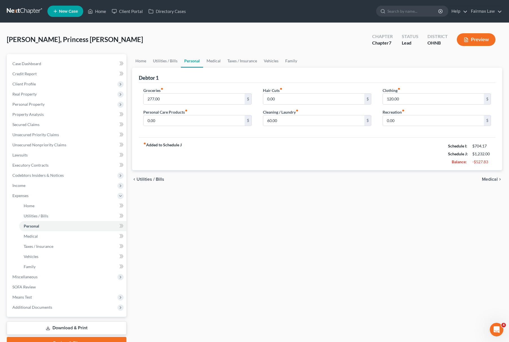
click at [180, 93] on div "Groceries fiber_manual_record 277.00 $" at bounding box center [197, 96] width 108 height 17
click at [179, 99] on input "277.00" at bounding box center [194, 99] width 101 height 11
click at [211, 60] on link "Medical" at bounding box center [213, 61] width 21 height 14
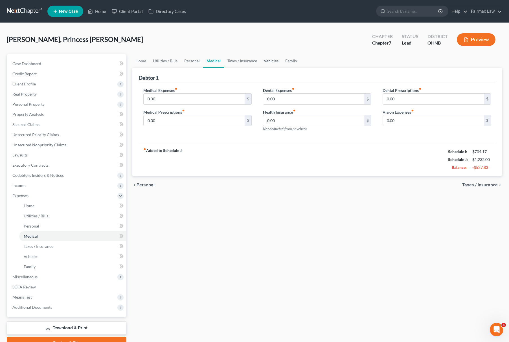
click at [276, 62] on link "Vehicles" at bounding box center [271, 61] width 21 height 14
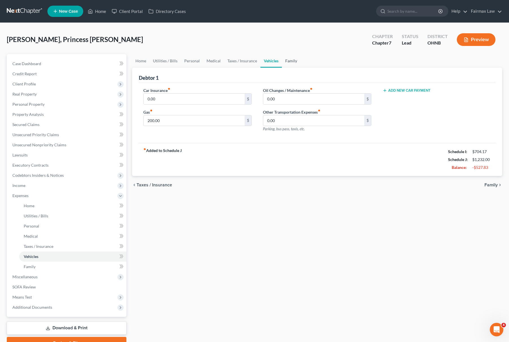
click at [295, 61] on link "Family" at bounding box center [291, 61] width 19 height 14
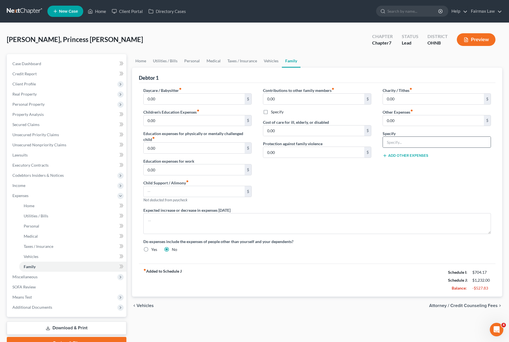
click at [456, 148] on div at bounding box center [437, 142] width 108 height 11
click at [458, 143] on input "text" at bounding box center [437, 142] width 108 height 11
click at [429, 120] on input "0.00" at bounding box center [433, 120] width 101 height 11
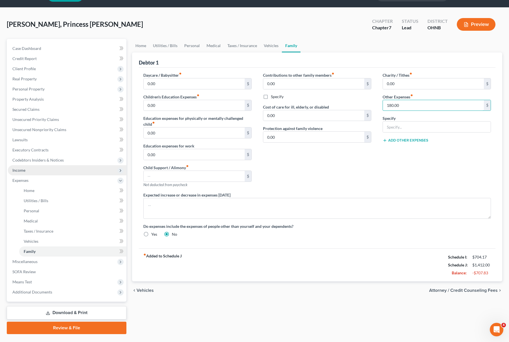
scroll to position [29, 0]
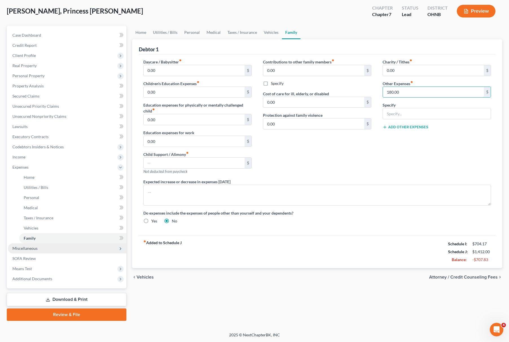
type input "180.00"
click at [38, 247] on span "Miscellaneous" at bounding box center [67, 249] width 119 height 10
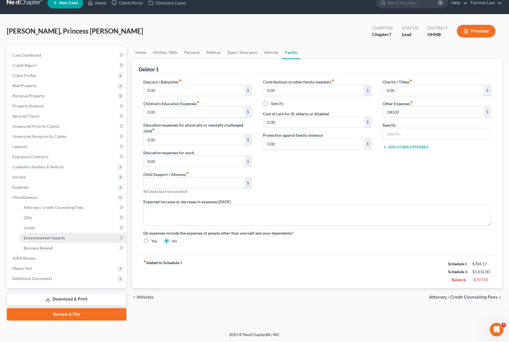
scroll to position [8, 0]
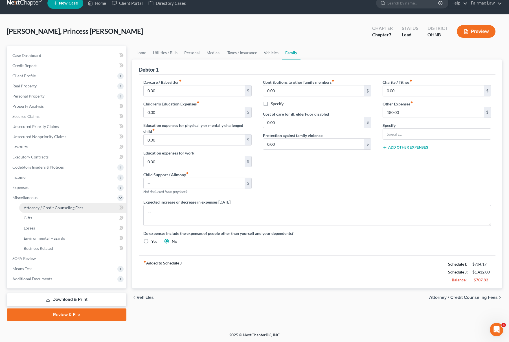
click at [69, 204] on link "Attorney / Credit Counseling Fees" at bounding box center [72, 208] width 107 height 10
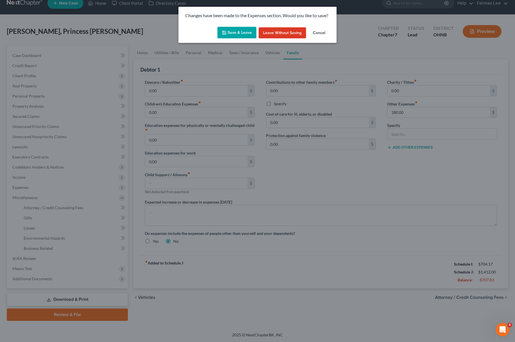
click at [243, 27] on button "Save & Leave" at bounding box center [236, 33] width 39 height 12
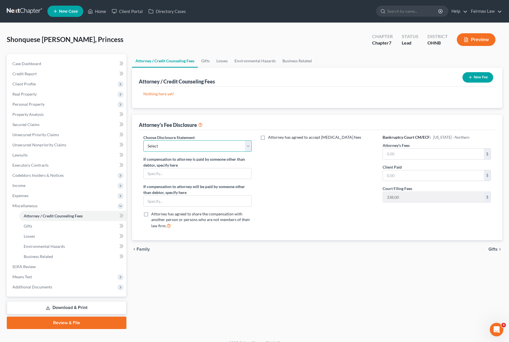
click at [186, 148] on select "Select WDMI - Chapter 13 - Disclosure of Attorney Compensation OHNB & MIWB Disc…" at bounding box center [197, 146] width 108 height 11
select select "5"
click at [143, 141] on select "Select WDMI - Chapter 13 - Disclosure of Attorney Compensation OHNB & MIWB Disc…" at bounding box center [197, 146] width 108 height 11
click at [396, 150] on input "text" at bounding box center [433, 154] width 101 height 11
type input "1,498"
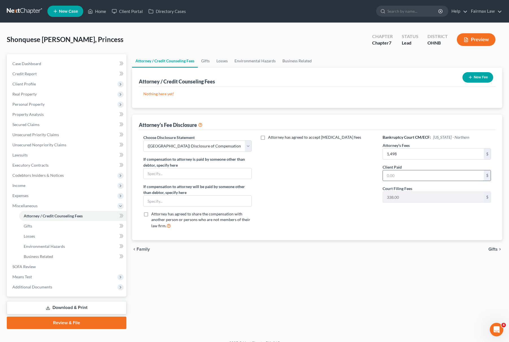
click at [396, 179] on input "text" at bounding box center [433, 176] width 101 height 11
type input "0"
click at [482, 76] on button "New Fee" at bounding box center [478, 77] width 31 height 10
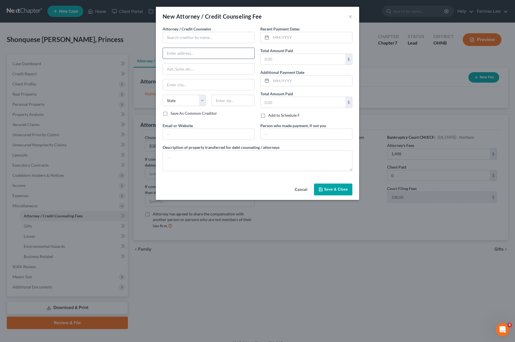
click at [233, 49] on input "text" at bounding box center [208, 53] width 91 height 11
type input "S"
click at [234, 45] on div "Attorney / Credit Counselor * S State AL AK AR AZ CA CO CT DE DC FL GA GU HI ID…" at bounding box center [209, 68] width 92 height 85
click at [235, 42] on input "text" at bounding box center [209, 37] width 92 height 11
type input "S"
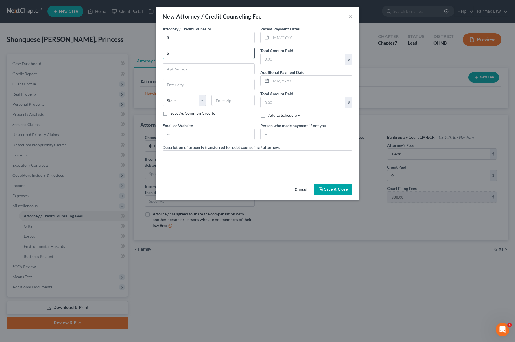
click at [219, 51] on input "S" at bounding box center [208, 53] width 91 height 11
click at [220, 50] on input "text" at bounding box center [208, 53] width 91 height 11
click at [230, 40] on input "S" at bounding box center [209, 37] width 92 height 11
type input "Summit Financial Education"
click at [167, 47] on div "Summit Financial Education" at bounding box center [196, 48] width 59 height 6
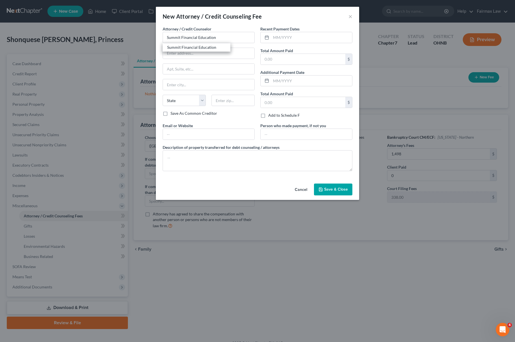
type input "Attn: Customer Service"
type input "4800 E Flower St"
type input "Tucson"
select select "3"
type input "85712"
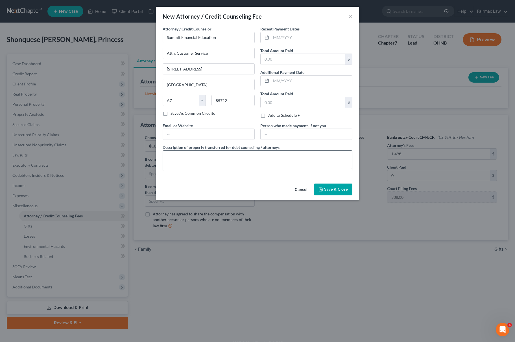
drag, startPoint x: 224, startPoint y: 175, endPoint x: 228, endPoint y: 168, distance: 8.1
click at [224, 174] on div "Attorney / Credit Counselor * Summit Financial Education Attn: Customer Service…" at bounding box center [257, 101] width 195 height 150
click at [228, 166] on textarea at bounding box center [258, 160] width 190 height 21
type textarea "Certificate of Credit Counseling"
click at [266, 61] on input "text" at bounding box center [303, 59] width 85 height 11
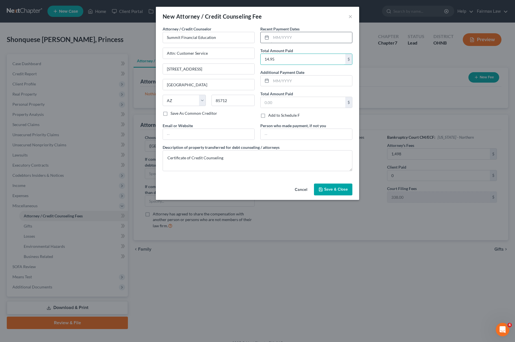
type input "14.95"
click at [320, 39] on input "text" at bounding box center [311, 37] width 81 height 11
type input "09/2025"
click at [327, 192] on span "Save & Close" at bounding box center [336, 189] width 24 height 5
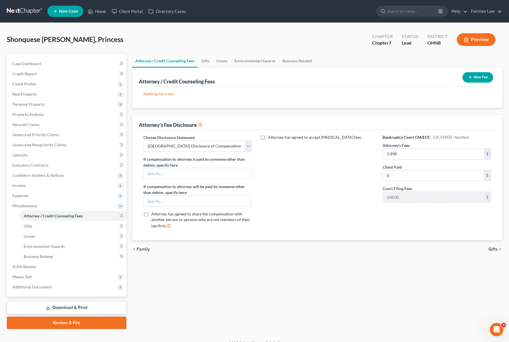
click at [475, 73] on button "New Fee" at bounding box center [478, 77] width 31 height 10
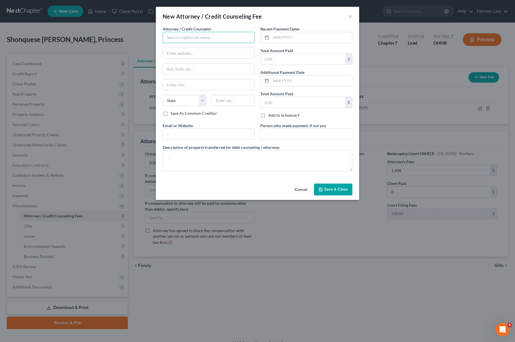
click at [186, 40] on input "text" at bounding box center [209, 37] width 92 height 11
type input "f"
type input "Fairmax Law PLLC"
click at [182, 54] on div "Fairmax Law PLLC" at bounding box center [196, 56] width 59 height 6
type input "25639 Ford Rd"
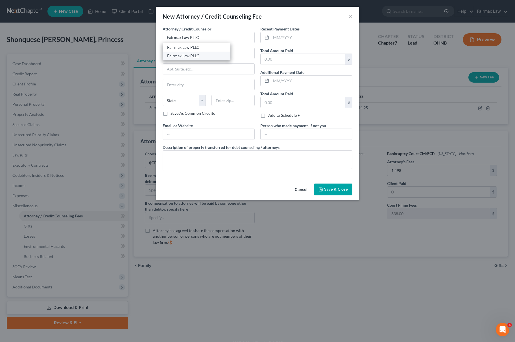
type input "Suite 201"
type input "Dearborn Heights"
select select "23"
type input "48127"
click at [219, 36] on input "Fairmax Law PLLC" at bounding box center [209, 37] width 92 height 11
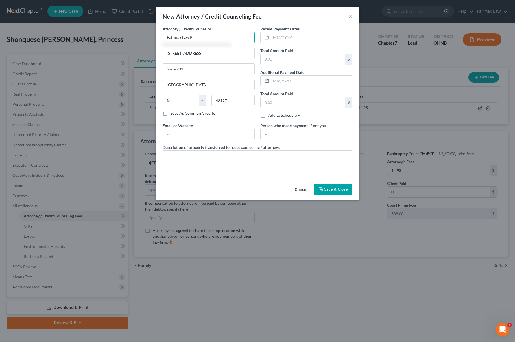
type input "Fairmax Law PLLC"
click at [198, 49] on div "Fairmax Law PLLC" at bounding box center [196, 48] width 59 height 6
type input "15000 Madison Ave"
type input "Lakewood"
select select "36"
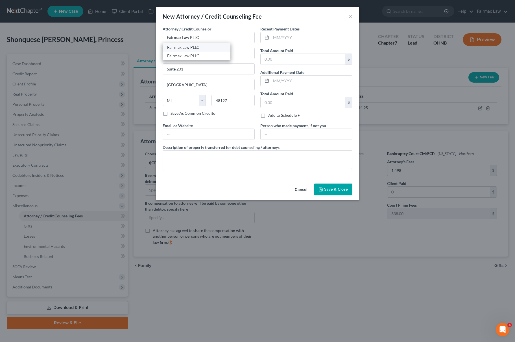
type input "44107"
drag, startPoint x: 206, startPoint y: 92, endPoint x: 119, endPoint y: 98, distance: 87.8
click at [119, 98] on div "New Attorney / Credit Counseling Fee × Attorney / Credit Counselor * Fairmax La…" at bounding box center [257, 171] width 515 height 342
type input "c"
type input "Cleveland"
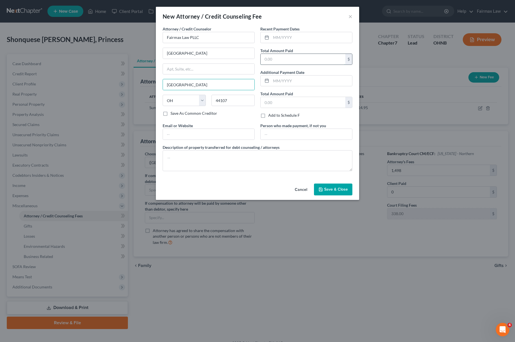
click at [299, 62] on input "text" at bounding box center [303, 59] width 85 height 11
type input "0.00"
click at [209, 156] on textarea at bounding box center [258, 160] width 190 height 21
paste textarea "Due to the debtor’s limited monthly budget surplus, they are unable to reasonab…"
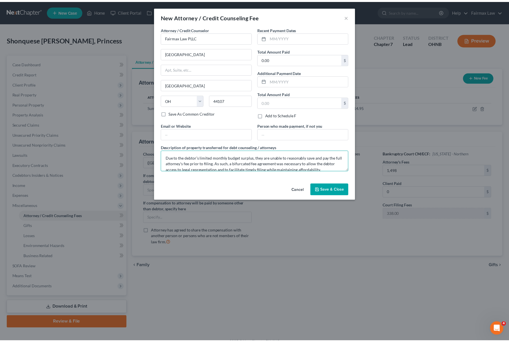
scroll to position [30, 0]
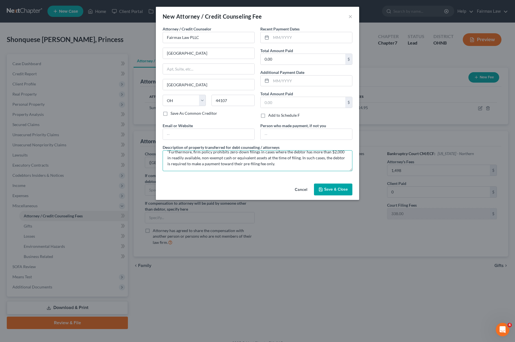
type textarea "Due to the debtor’s limited monthly budget surplus, they are unable to reasonab…"
click at [330, 185] on button "Save & Close" at bounding box center [333, 190] width 38 height 12
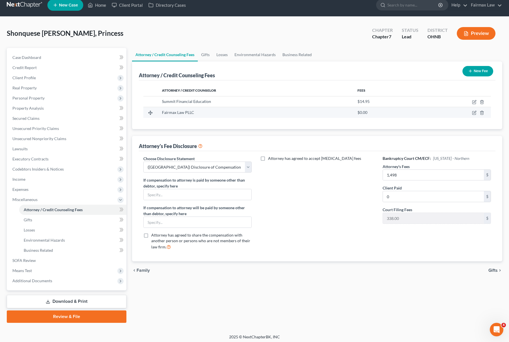
scroll to position [8, 0]
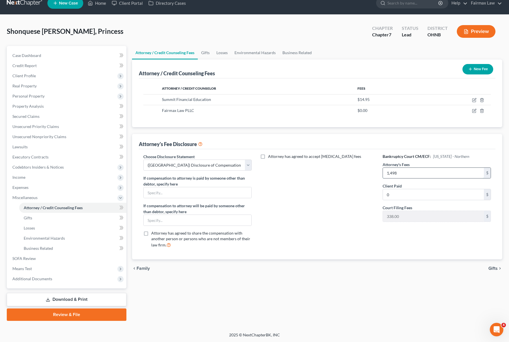
click at [394, 171] on input "1,498" at bounding box center [433, 173] width 101 height 11
type input "1,922"
click at [54, 255] on link "SOFA Review" at bounding box center [67, 259] width 119 height 10
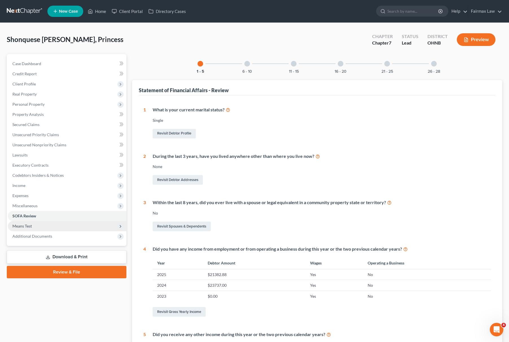
click at [47, 227] on span "Means Test" at bounding box center [67, 226] width 119 height 10
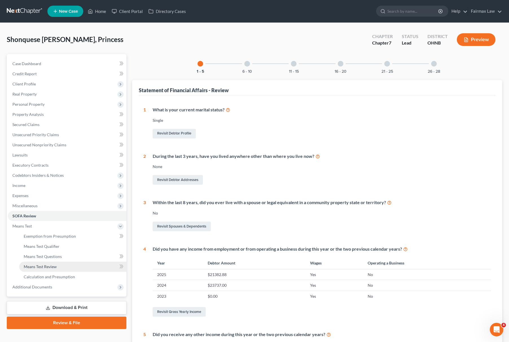
click at [54, 264] on link "Means Test Review" at bounding box center [72, 267] width 107 height 10
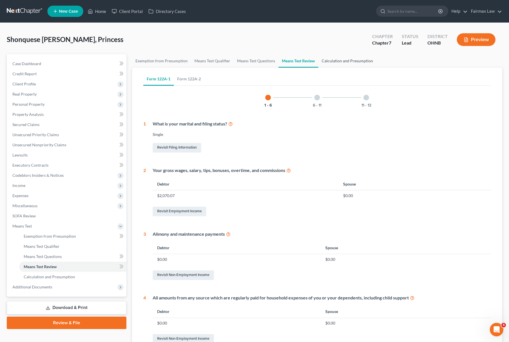
click at [346, 60] on link "Calculation and Presumption" at bounding box center [347, 61] width 58 height 14
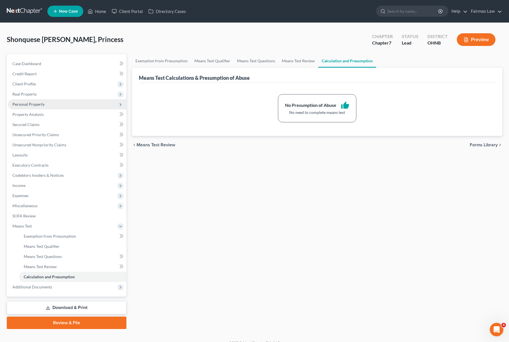
click at [55, 107] on span "Personal Property" at bounding box center [67, 104] width 119 height 10
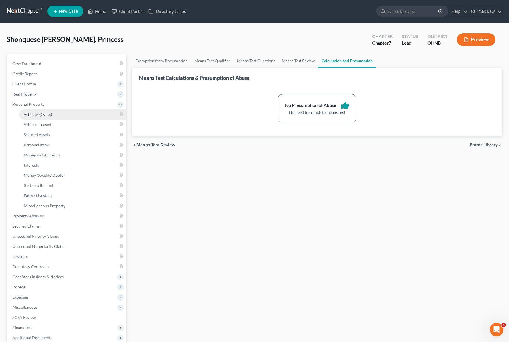
click at [59, 112] on link "Vehicles Owned" at bounding box center [72, 115] width 107 height 10
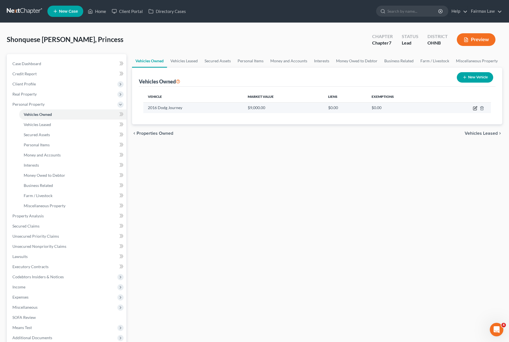
click at [476, 109] on icon "button" at bounding box center [475, 108] width 5 height 5
select select "0"
select select "10"
select select "2"
select select "0"
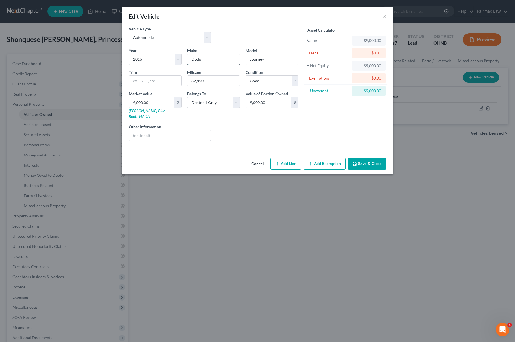
click at [209, 61] on input "Dodg" at bounding box center [213, 59] width 52 height 11
type input "Dodge"
click at [167, 102] on input "9,000.00" at bounding box center [151, 102] width 45 height 11
click at [219, 76] on input "82,850" at bounding box center [213, 81] width 52 height 11
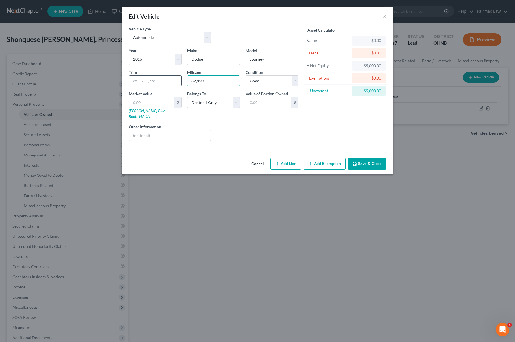
drag, startPoint x: 219, startPoint y: 76, endPoint x: 165, endPoint y: 80, distance: 54.0
click at [165, 80] on div "Year Select 2026 2025 2024 2023 2022 2021 2020 2019 2018 2017 2016 2015 2014 20…" at bounding box center [213, 97] width 175 height 98
paste input "4276"
click at [197, 78] on input "84276" at bounding box center [213, 81] width 52 height 11
type input "84, 276"
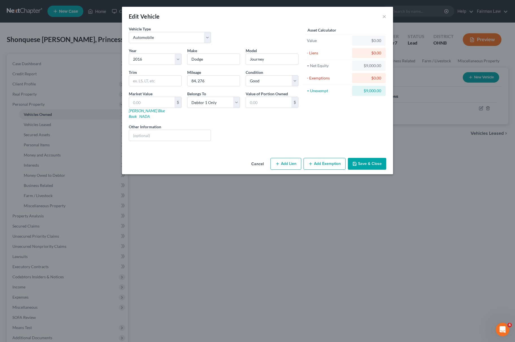
click at [374, 158] on button "Save & Close" at bounding box center [367, 164] width 38 height 12
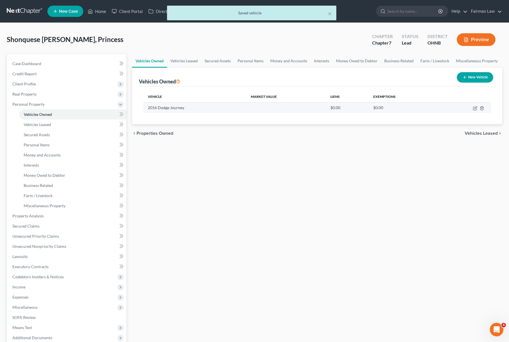
click at [473, 104] on td at bounding box center [465, 107] width 51 height 11
click at [475, 108] on icon "button" at bounding box center [475, 108] width 5 height 5
select select "0"
select select "10"
select select "2"
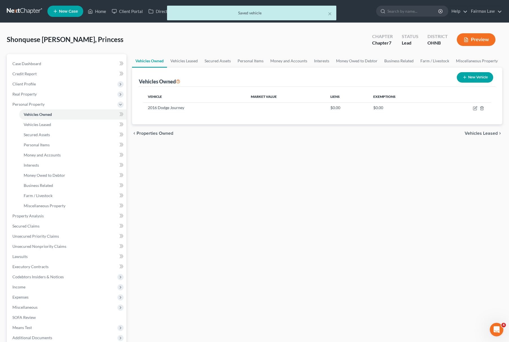
select select "0"
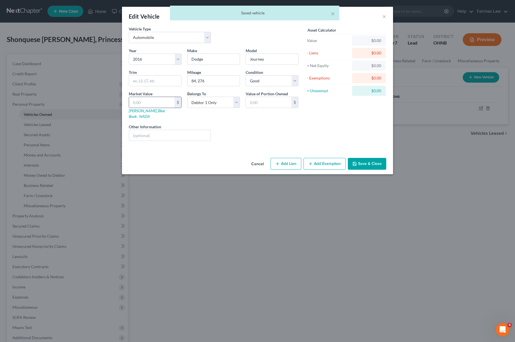
click at [175, 104] on div "$" at bounding box center [177, 102] width 7 height 11
click at [171, 102] on input "text" at bounding box center [151, 102] width 45 height 11
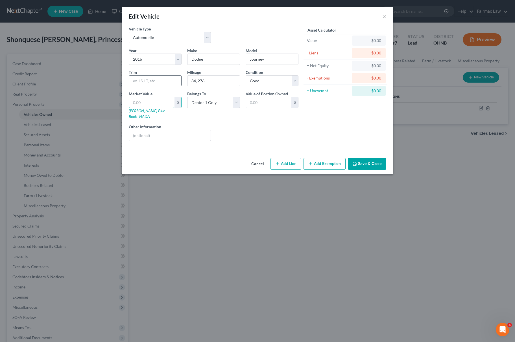
type input "0"
type input "0.00"
click at [326, 158] on button "Add Exemption" at bounding box center [324, 164] width 42 height 12
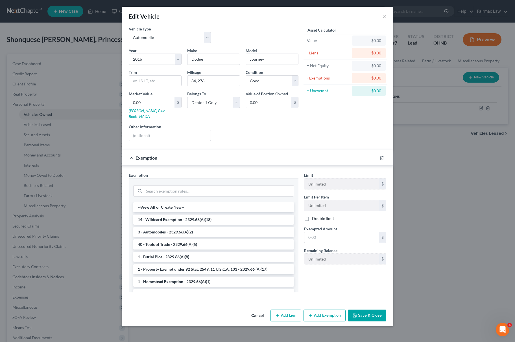
click at [228, 183] on div at bounding box center [213, 190] width 161 height 15
click at [211, 227] on li "3 - Automobiles - 2329.66(A)(2)" at bounding box center [213, 232] width 161 height 10
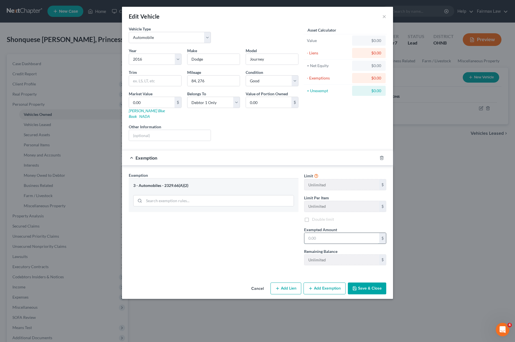
click at [341, 234] on input "text" at bounding box center [341, 238] width 75 height 11
type input "5,025"
click at [380, 290] on div "Cancel Add Lien Add Lease Add Exemption Save & Close" at bounding box center [257, 290] width 271 height 19
click at [370, 283] on button "Save & Close" at bounding box center [367, 289] width 38 height 12
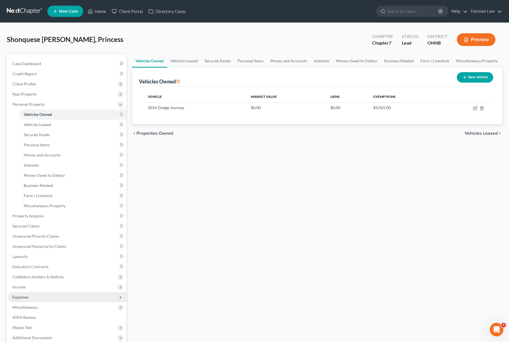
scroll to position [59, 0]
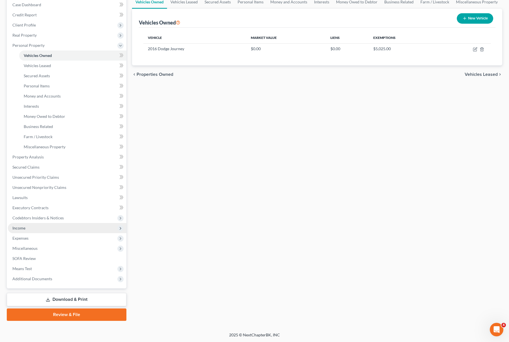
click at [42, 231] on span "Income" at bounding box center [67, 228] width 119 height 10
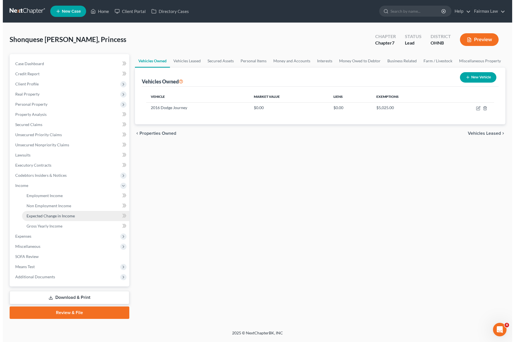
scroll to position [0, 0]
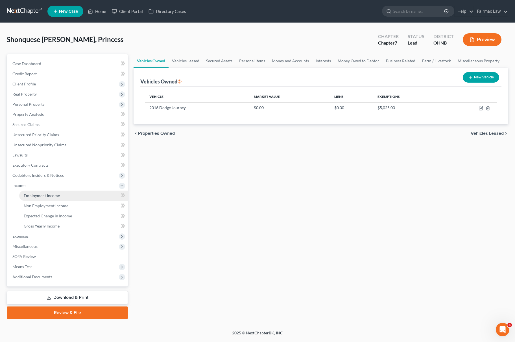
click at [57, 196] on span "Employment Income" at bounding box center [42, 195] width 36 height 5
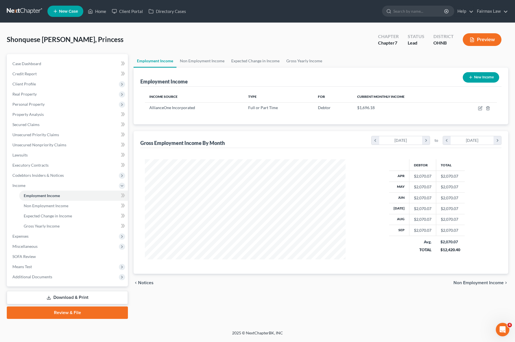
scroll to position [102, 212]
click at [479, 104] on td at bounding box center [476, 107] width 42 height 11
click at [479, 106] on td at bounding box center [476, 107] width 42 height 11
click at [480, 109] on icon "button" at bounding box center [480, 108] width 5 height 5
select select "0"
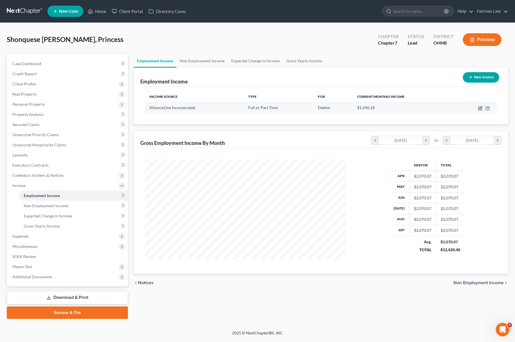
select select "36"
select select "2"
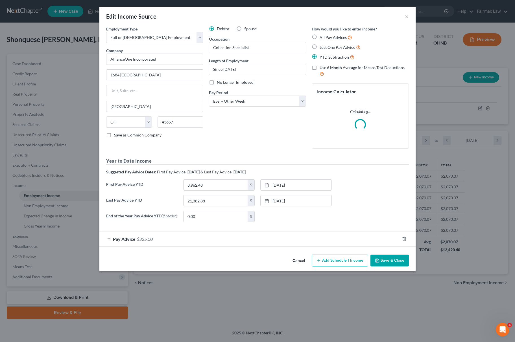
click at [164, 242] on div "Pay Advice $325.00" at bounding box center [249, 239] width 300 height 15
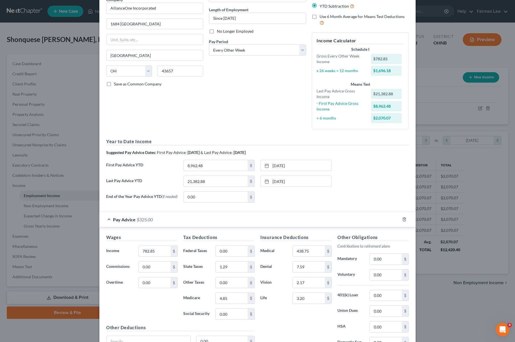
scroll to position [109, 0]
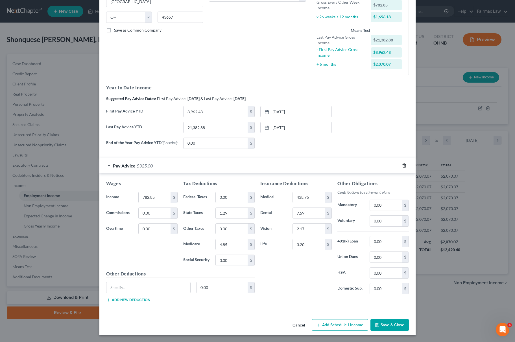
click at [403, 164] on icon "button" at bounding box center [404, 166] width 3 height 4
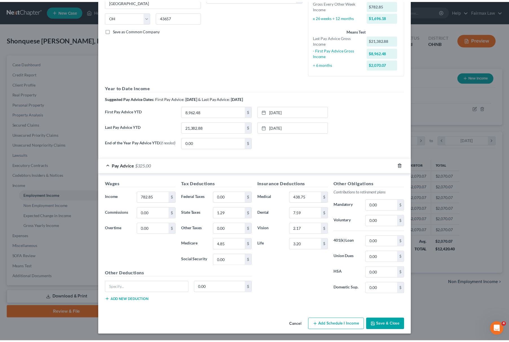
scroll to position [0, 0]
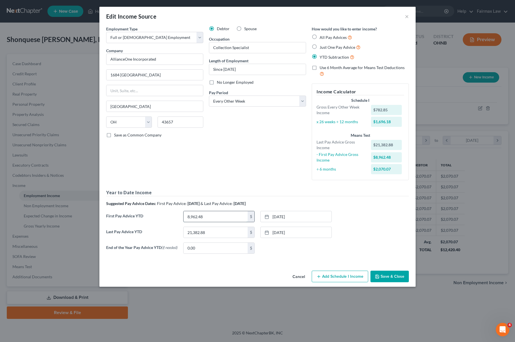
click at [239, 212] on input "8,962.48" at bounding box center [215, 216] width 64 height 11
click at [306, 217] on link "4/21/2025" at bounding box center [296, 216] width 71 height 11
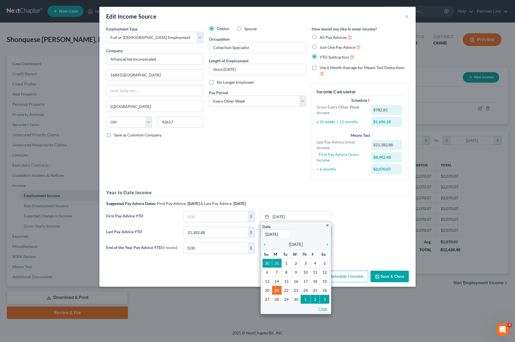
click at [327, 306] on link "Clear" at bounding box center [323, 309] width 12 height 8
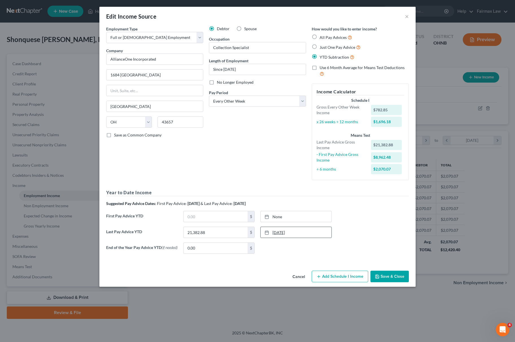
click at [298, 236] on link "9/21/2025" at bounding box center [296, 232] width 71 height 11
drag, startPoint x: 298, startPoint y: 235, endPoint x: 313, endPoint y: 242, distance: 15.9
click at [299, 234] on link "10/4/2025" at bounding box center [296, 232] width 71 height 11
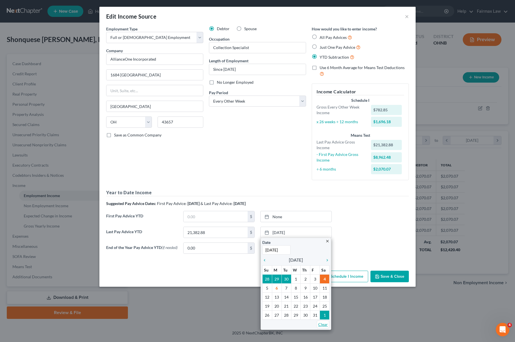
drag, startPoint x: 324, startPoint y: 327, endPoint x: 298, endPoint y: 313, distance: 30.2
click at [323, 327] on link "Clear" at bounding box center [323, 325] width 12 height 8
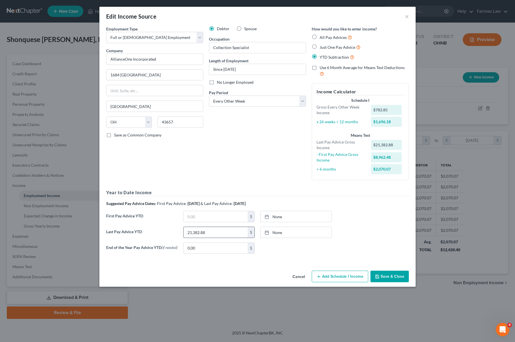
click at [233, 234] on input "21,382.88" at bounding box center [215, 232] width 64 height 11
click at [396, 276] on div "Cancel Add Schedule I Income Save & Close" at bounding box center [257, 278] width 316 height 19
click at [391, 280] on button "Save & Close" at bounding box center [389, 277] width 38 height 12
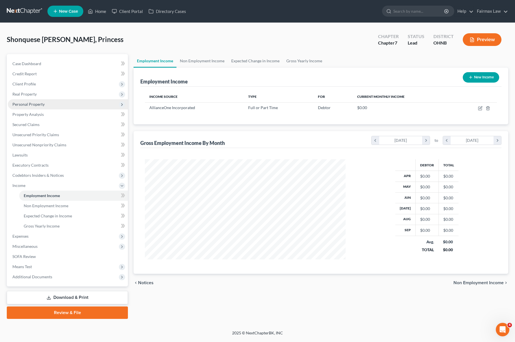
click at [48, 101] on span "Personal Property" at bounding box center [68, 104] width 120 height 10
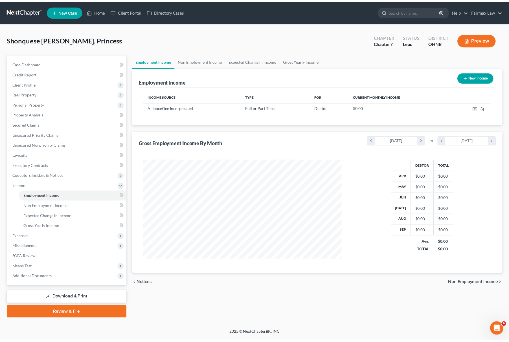
scroll to position [282204, 282095]
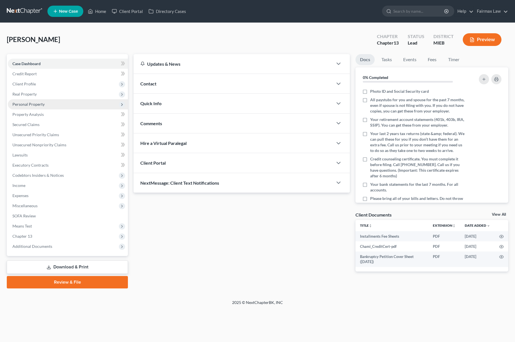
click at [38, 103] on span "Personal Property" at bounding box center [28, 104] width 32 height 5
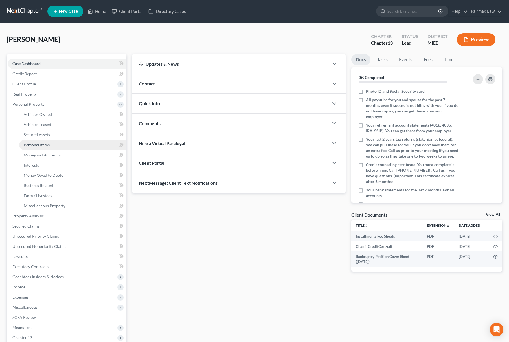
click at [52, 146] on link "Personal Items" at bounding box center [72, 145] width 107 height 10
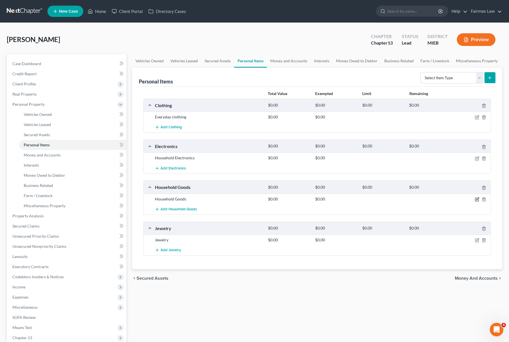
click at [477, 200] on icon "button" at bounding box center [478, 199] width 3 height 3
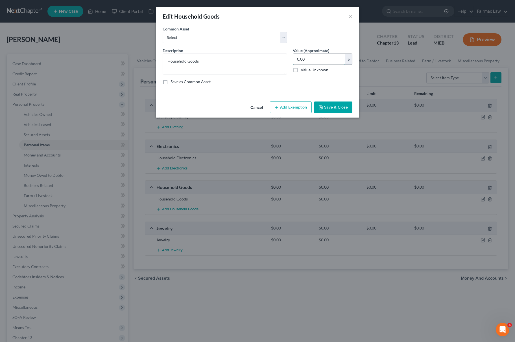
click at [310, 60] on input "0.00" at bounding box center [319, 59] width 52 height 11
type input "800"
click at [294, 105] on button "Add Exemption" at bounding box center [291, 108] width 42 height 12
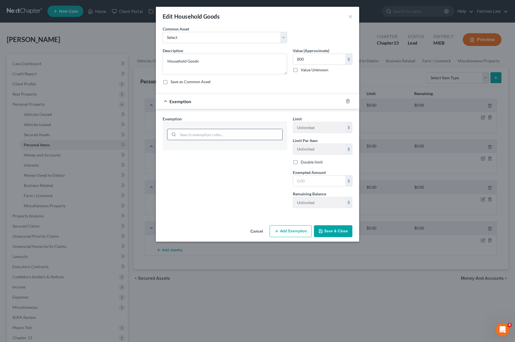
click at [255, 137] on input "search" at bounding box center [230, 134] width 104 height 11
type input "house"
click at [254, 151] on li "6 - Household Goods and Furnishings - 11 USC § 522(d)(3)" at bounding box center [224, 151] width 115 height 10
click at [316, 56] on input "800" at bounding box center [319, 59] width 52 height 11
drag, startPoint x: 325, startPoint y: 187, endPoint x: 309, endPoint y: 187, distance: 16.7
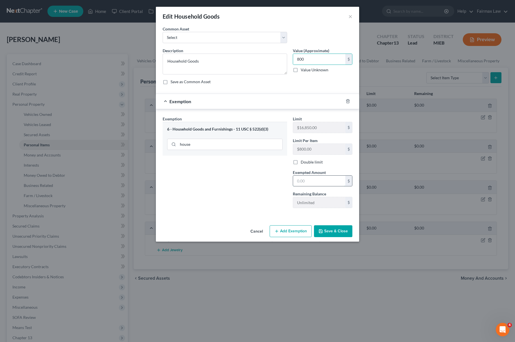
click at [324, 187] on input "text" at bounding box center [319, 181] width 52 height 11
paste input "800"
type input "800"
click at [266, 188] on div "Exemption Set must be selected for CA. Exemption * 6 - Household Goods and Furn…" at bounding box center [225, 164] width 130 height 97
click at [327, 231] on button "Save & Close" at bounding box center [333, 232] width 38 height 12
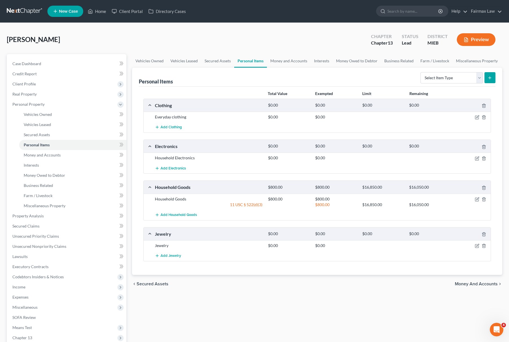
drag, startPoint x: 474, startPoint y: 157, endPoint x: 477, endPoint y: 160, distance: 3.6
click at [475, 157] on div at bounding box center [473, 158] width 38 height 6
click at [478, 160] on icon "button" at bounding box center [476, 158] width 3 height 3
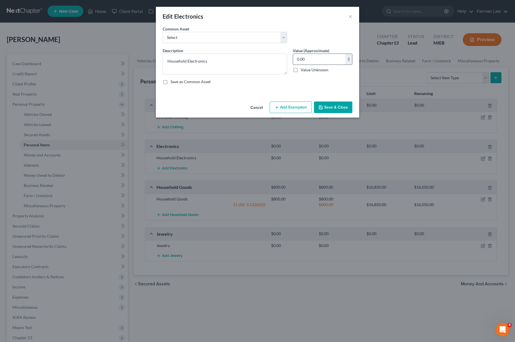
click at [315, 56] on input "0.00" at bounding box center [319, 59] width 52 height 11
type input "1,000"
click at [299, 103] on button "Add Exemption" at bounding box center [291, 108] width 42 height 12
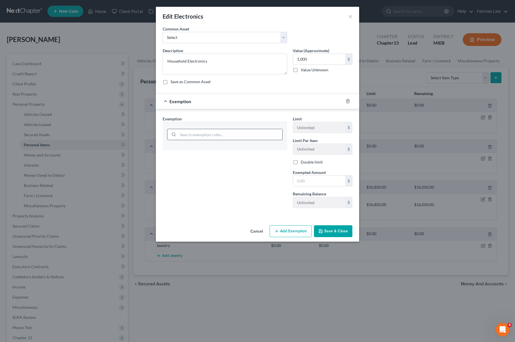
click at [228, 131] on input "search" at bounding box center [230, 134] width 104 height 11
type input "househ"
click at [241, 155] on li "6 - Household Goods and Furnishings - 11 USC § 522(d)(3)" at bounding box center [224, 151] width 115 height 10
click at [324, 59] on input "1,000" at bounding box center [319, 59] width 52 height 11
click at [314, 185] on input "text" at bounding box center [319, 181] width 52 height 11
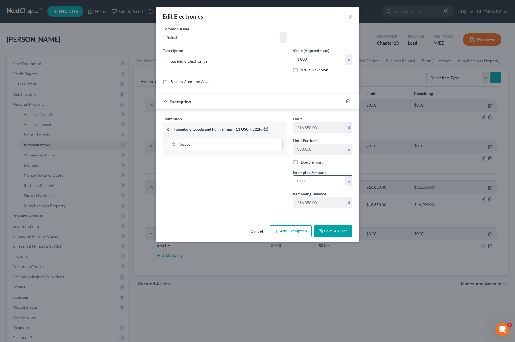
paste input "1,000"
type input "1,000"
click at [238, 181] on div "Exemption Set must be selected for CA. Exemption * 6 - Household Goods and Furn…" at bounding box center [225, 164] width 130 height 97
click at [345, 234] on button "Save & Close" at bounding box center [333, 232] width 38 height 12
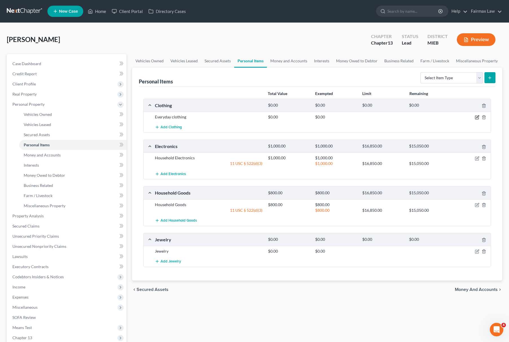
click at [476, 116] on icon "button" at bounding box center [476, 117] width 3 height 3
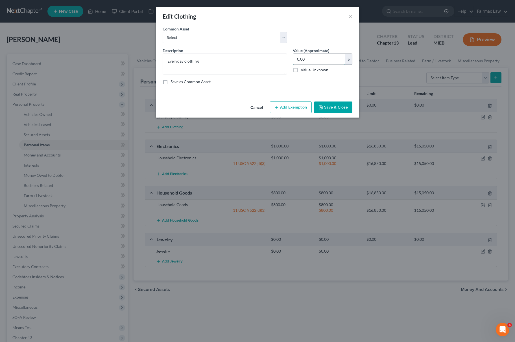
click at [313, 59] on input "0.00" at bounding box center [319, 59] width 52 height 11
type input "300"
click at [289, 106] on button "Add Exemption" at bounding box center [291, 108] width 42 height 12
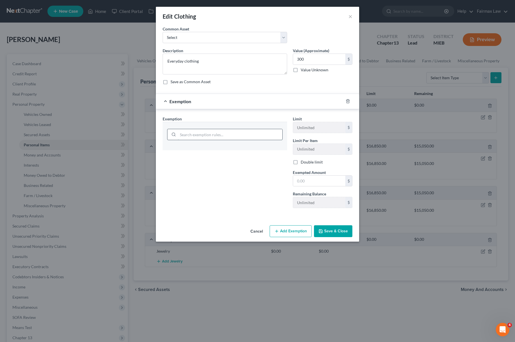
click at [217, 134] on input "search" at bounding box center [230, 134] width 104 height 11
type input "wea"
click at [214, 151] on li "11 - Wearing Apparel - 11 USC § 522(d)(3)" at bounding box center [224, 151] width 115 height 10
click at [325, 57] on input "300" at bounding box center [319, 59] width 52 height 11
click at [312, 182] on input "text" at bounding box center [319, 181] width 52 height 11
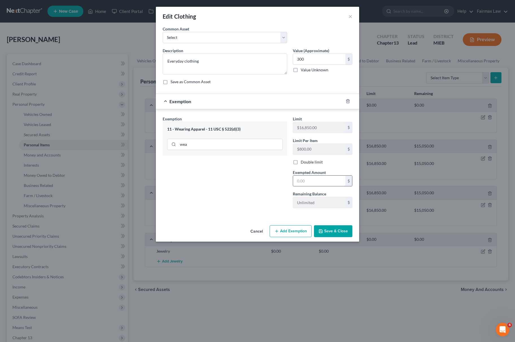
paste input "300"
type input "300"
drag, startPoint x: 212, startPoint y: 176, endPoint x: 245, endPoint y: 188, distance: 35.0
click at [212, 176] on div "Exemption Set must be selected for CA. Exemption * 11 - Wearing Apparel - 11 US…" at bounding box center [225, 164] width 130 height 97
click at [319, 234] on icon "button" at bounding box center [320, 231] width 5 height 5
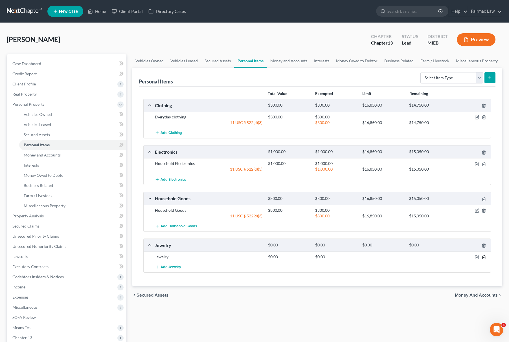
click at [484, 259] on line "button" at bounding box center [484, 257] width 0 height 1
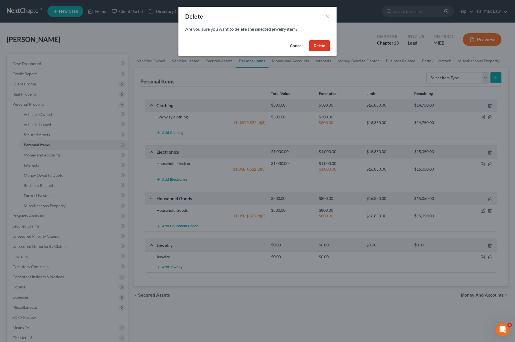
click at [319, 43] on button "Delete" at bounding box center [319, 45] width 21 height 11
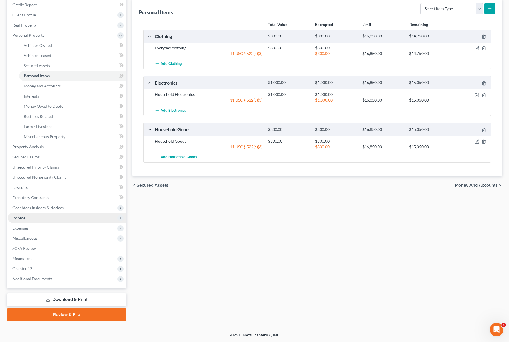
click at [51, 217] on span "Income" at bounding box center [67, 218] width 119 height 10
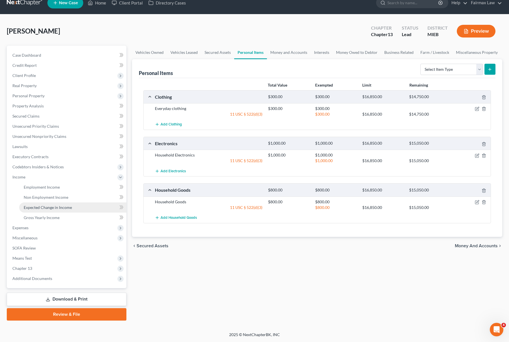
scroll to position [8, 0]
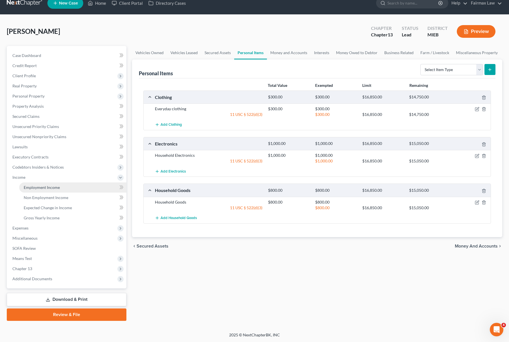
click at [58, 189] on link "Employment Income" at bounding box center [72, 188] width 107 height 10
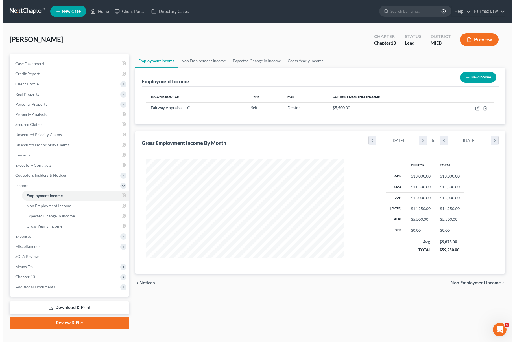
scroll to position [102, 209]
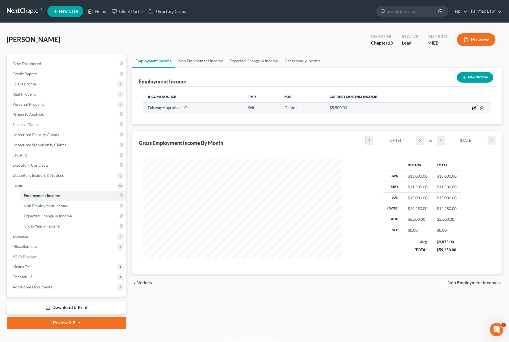
click at [473, 108] on icon "button" at bounding box center [474, 108] width 5 height 5
select select "1"
select select "52"
select select "0"
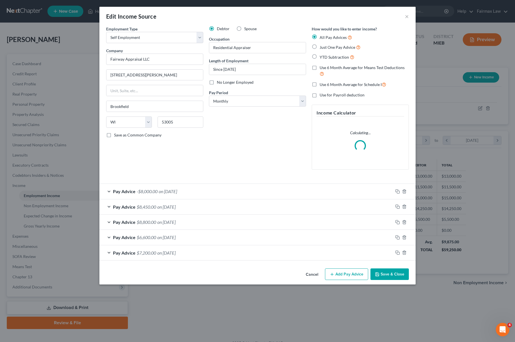
scroll to position [102, 212]
click at [354, 274] on button "Add Pay Advice" at bounding box center [346, 275] width 43 height 12
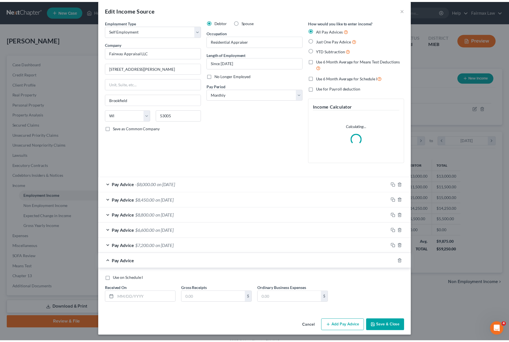
scroll to position [9, 0]
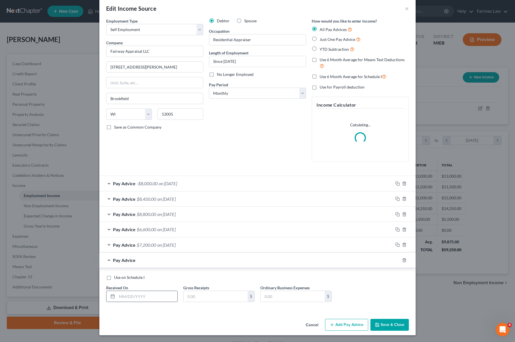
click at [133, 294] on input "text" at bounding box center [147, 296] width 60 height 11
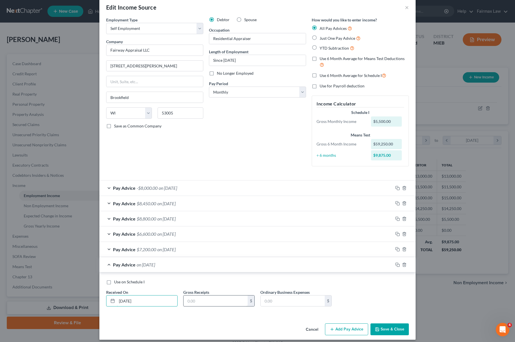
type input "[DATE]"
click at [200, 303] on input "text" at bounding box center [215, 301] width 64 height 11
type input "10,000"
click at [279, 301] on input "text" at bounding box center [293, 301] width 64 height 11
type input "4,500"
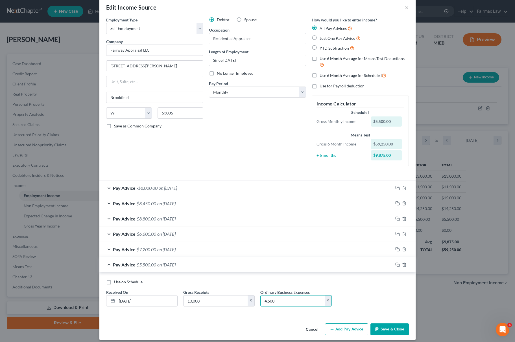
click at [387, 328] on button "Save & Close" at bounding box center [389, 330] width 38 height 12
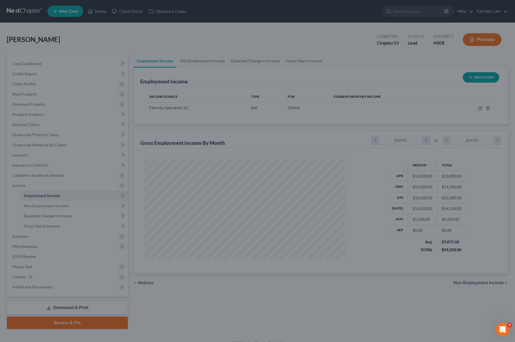
scroll to position [282204, 282095]
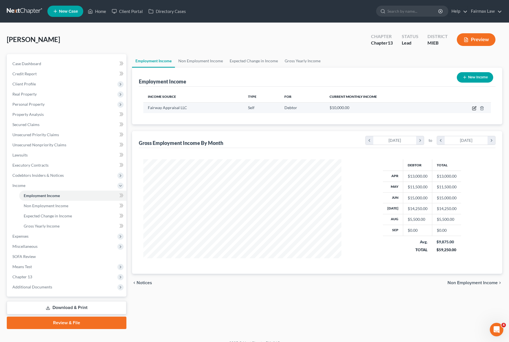
click at [472, 108] on icon "button" at bounding box center [474, 108] width 5 height 5
select select "1"
select select "52"
select select "0"
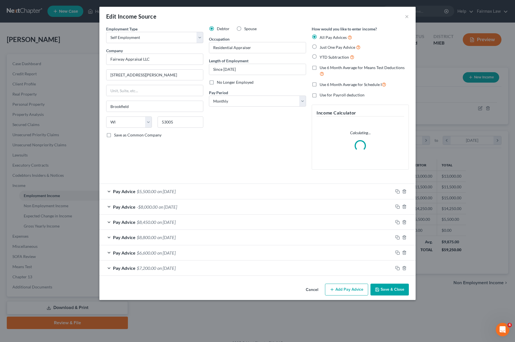
scroll to position [102, 212]
click at [230, 189] on div "Pay Advice $5,500.00 on [DATE]" at bounding box center [246, 191] width 294 height 15
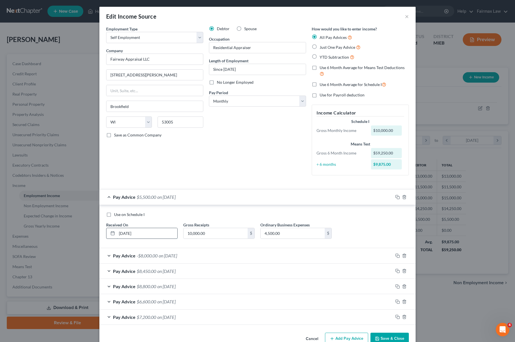
click at [150, 236] on input "[DATE]" at bounding box center [147, 233] width 60 height 11
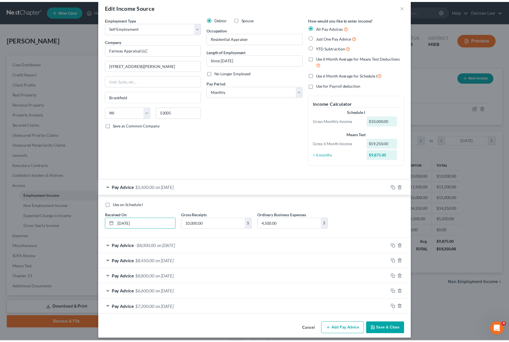
scroll to position [15, 0]
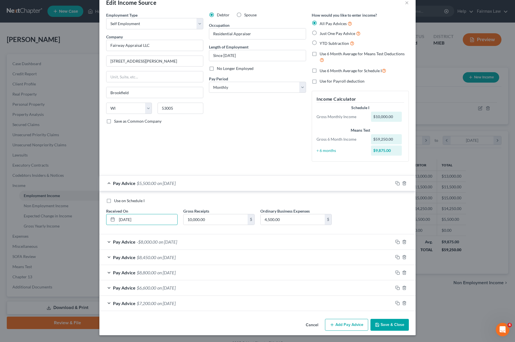
type input "[DATE]"
click at [373, 322] on button "Save & Close" at bounding box center [389, 325] width 38 height 12
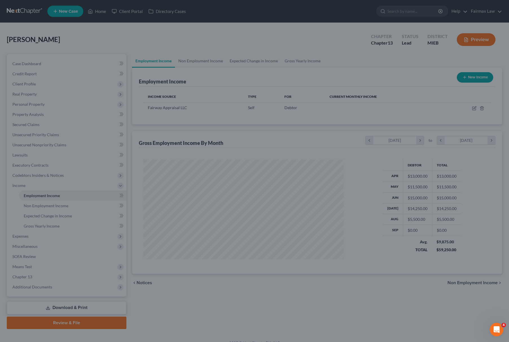
scroll to position [282204, 282095]
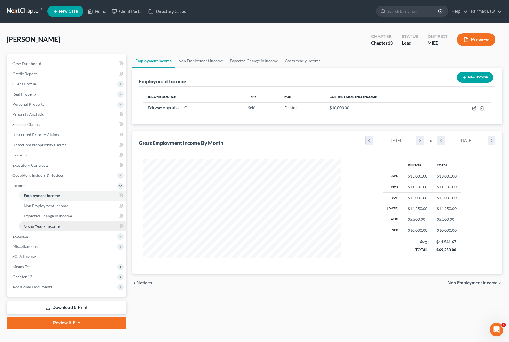
click at [52, 222] on link "Gross Yearly Income" at bounding box center [72, 226] width 107 height 10
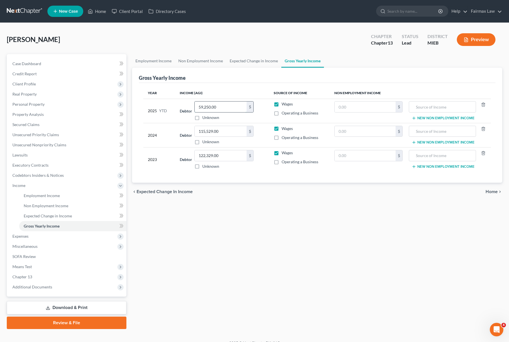
click at [222, 105] on input "59,250.00" at bounding box center [221, 107] width 52 height 11
type input "69,250.00"
click at [49, 207] on span "Non Employment Income" at bounding box center [46, 206] width 45 height 5
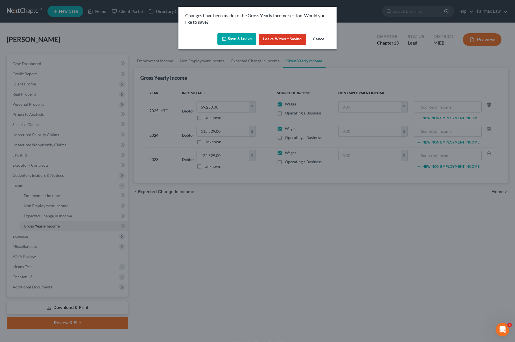
drag, startPoint x: 239, startPoint y: 37, endPoint x: 244, endPoint y: 43, distance: 8.2
click at [239, 37] on button "Save & Leave" at bounding box center [236, 39] width 39 height 12
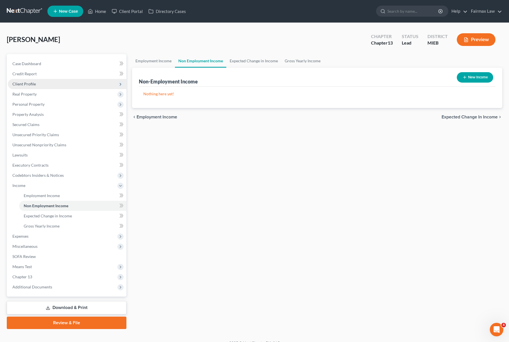
click at [48, 86] on span "Client Profile" at bounding box center [67, 84] width 119 height 10
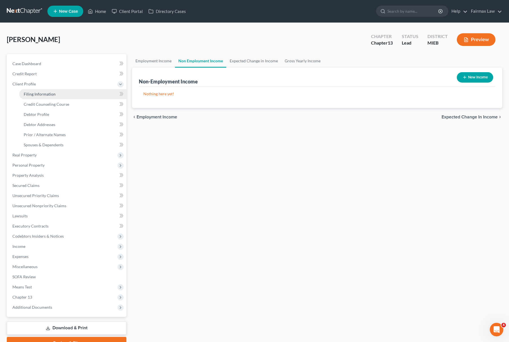
click at [39, 92] on span "Filing Information" at bounding box center [40, 94] width 32 height 5
select select "1"
select select "0"
select select "3"
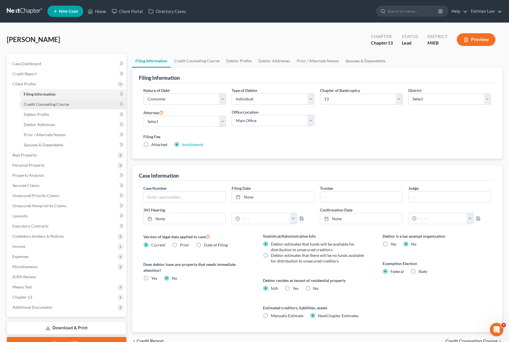
click at [49, 104] on span "Credit Counseling Course" at bounding box center [46, 104] width 45 height 5
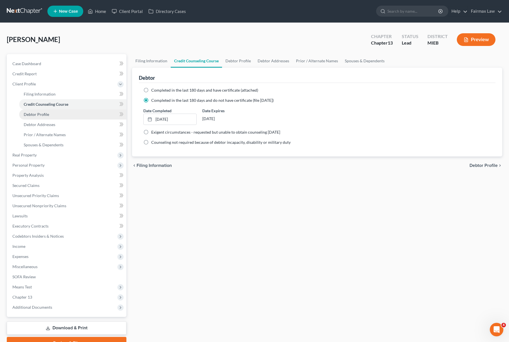
click at [41, 113] on span "Debtor Profile" at bounding box center [36, 114] width 25 height 5
select select "1"
select select "5"
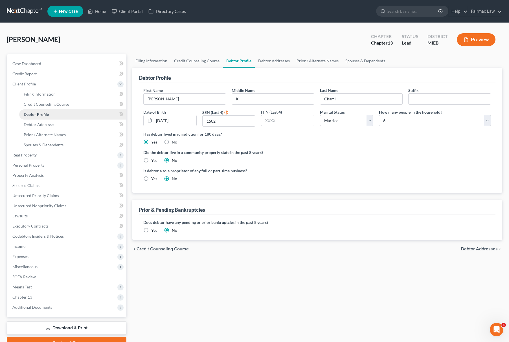
radio input "true"
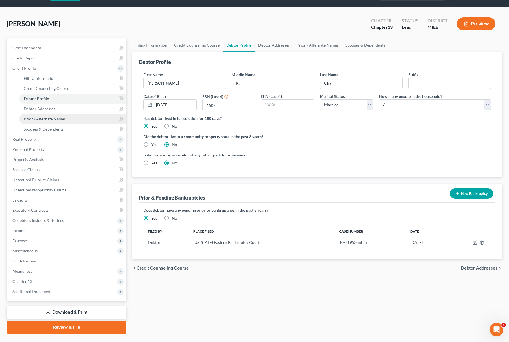
scroll to position [29, 0]
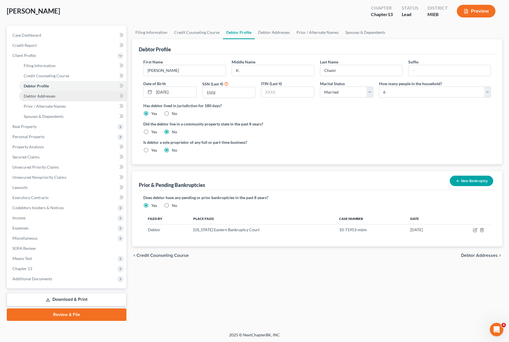
click at [65, 94] on link "Debtor Addresses" at bounding box center [72, 96] width 107 height 10
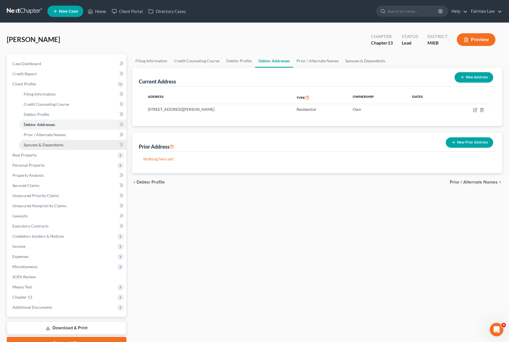
click at [57, 143] on span "Spouses & Dependents" at bounding box center [44, 145] width 40 height 5
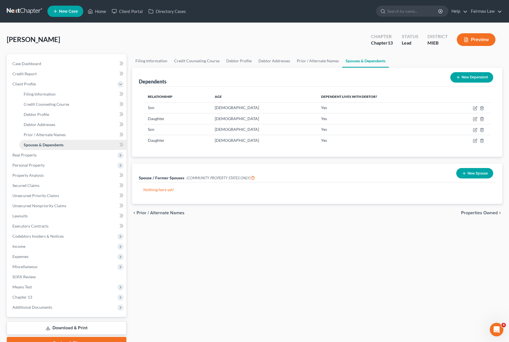
scroll to position [29, 0]
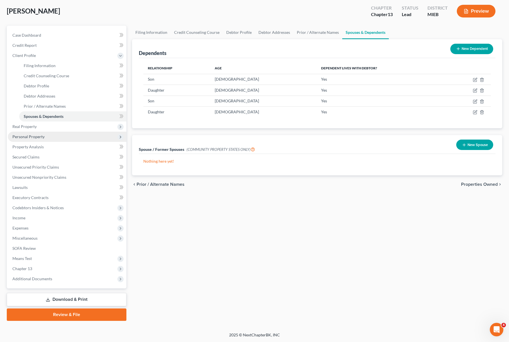
click at [51, 132] on span "Personal Property" at bounding box center [67, 137] width 119 height 10
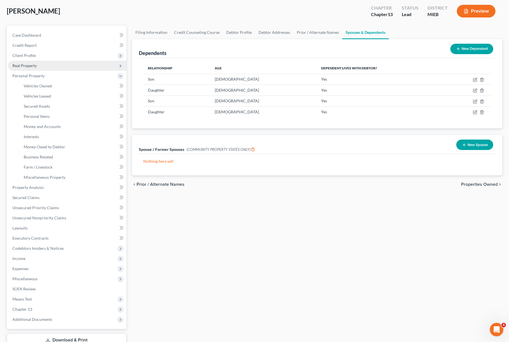
click at [69, 67] on span "Real Property" at bounding box center [67, 66] width 119 height 10
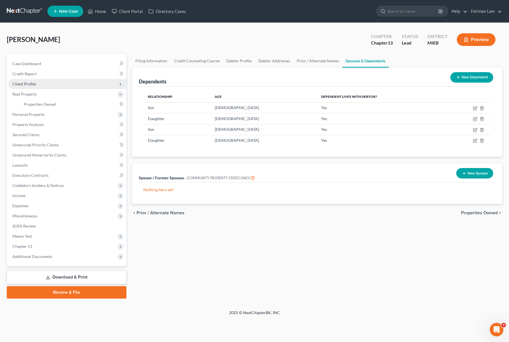
scroll to position [0, 0]
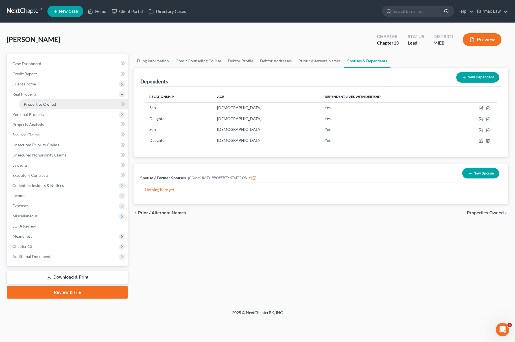
click at [47, 102] on span "Properties Owned" at bounding box center [40, 104] width 32 height 5
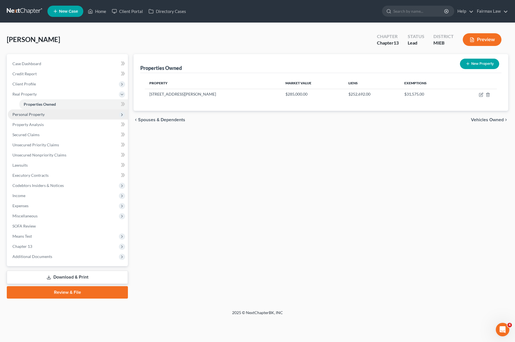
click at [49, 117] on span "Personal Property" at bounding box center [68, 115] width 120 height 10
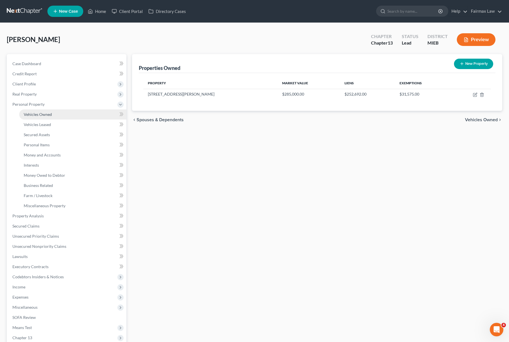
click at [55, 115] on link "Vehicles Owned" at bounding box center [72, 115] width 107 height 10
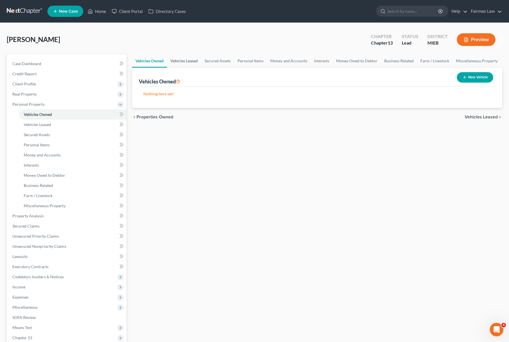
click at [184, 56] on link "Vehicles Leased" at bounding box center [184, 61] width 34 height 14
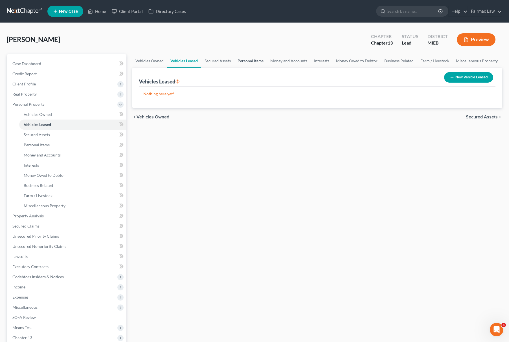
click at [255, 60] on link "Personal Items" at bounding box center [250, 61] width 33 height 14
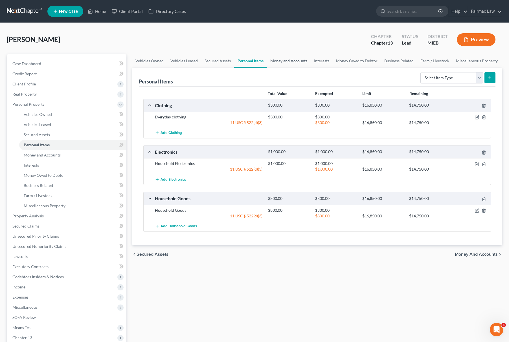
click at [282, 60] on link "Money and Accounts" at bounding box center [289, 61] width 44 height 14
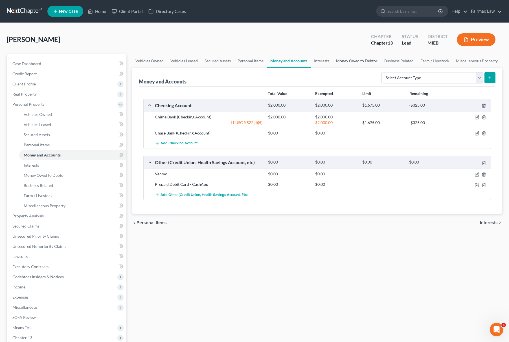
click at [349, 59] on link "Money Owed to Debtor" at bounding box center [357, 61] width 48 height 14
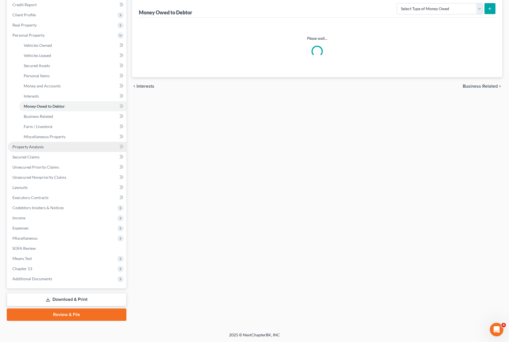
click at [60, 145] on link "Property Analysis" at bounding box center [67, 147] width 119 height 10
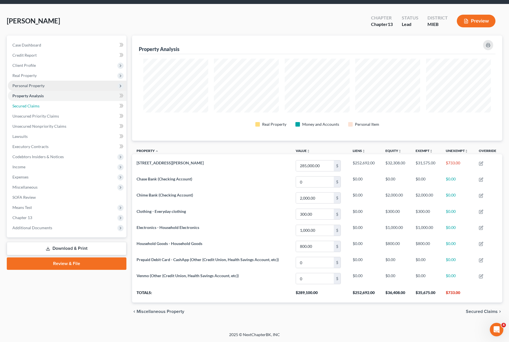
click at [69, 104] on link "Secured Claims" at bounding box center [67, 106] width 119 height 10
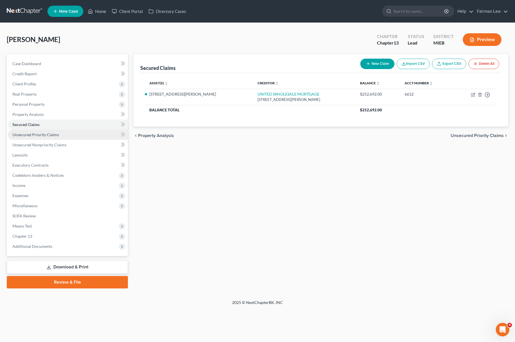
click at [61, 132] on link "Unsecured Priority Claims" at bounding box center [68, 135] width 120 height 10
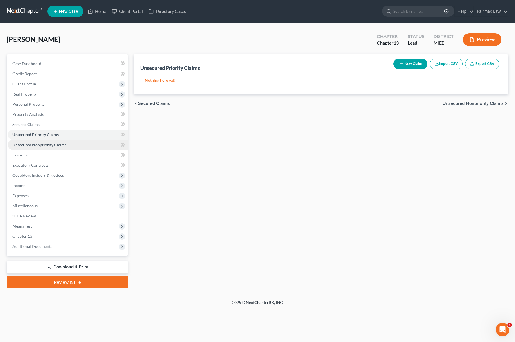
click at [65, 141] on link "Unsecured Nonpriority Claims" at bounding box center [68, 145] width 120 height 10
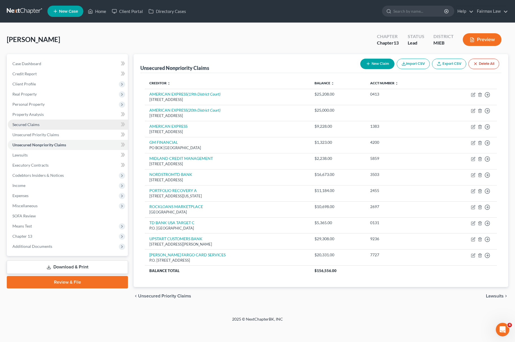
click at [62, 123] on link "Secured Claims" at bounding box center [68, 125] width 120 height 10
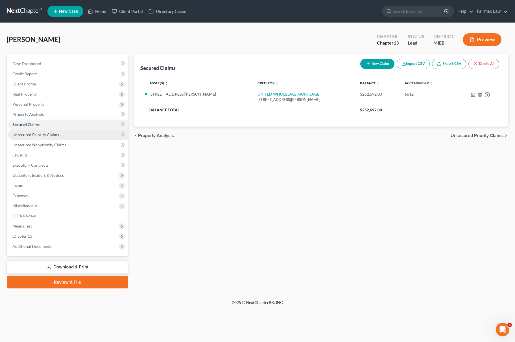
click at [62, 133] on link "Unsecured Priority Claims" at bounding box center [68, 135] width 120 height 10
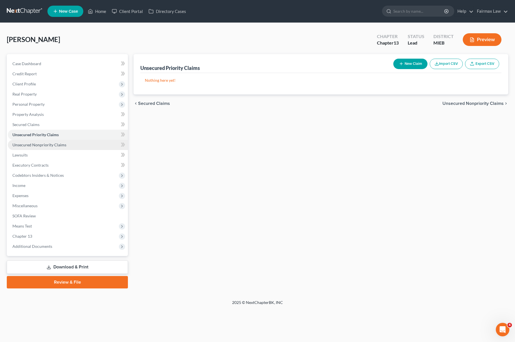
click at [62, 140] on link "Unsecured Nonpriority Claims" at bounding box center [68, 145] width 120 height 10
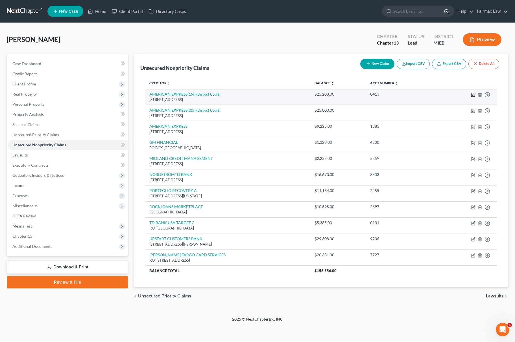
click at [473, 94] on icon "button" at bounding box center [473, 95] width 5 height 5
select select "4"
select select "14"
select select "0"
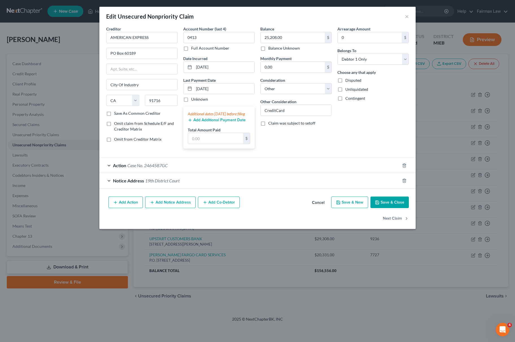
click at [153, 168] on span "Case No. 2464587GC" at bounding box center [147, 165] width 40 height 5
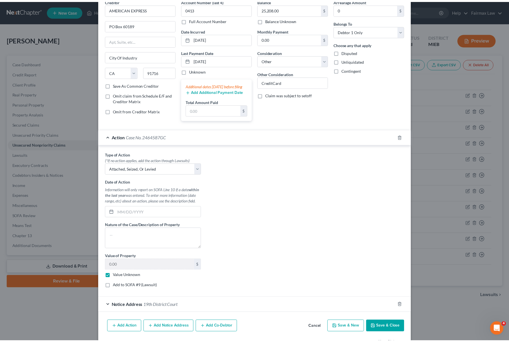
scroll to position [54, 0]
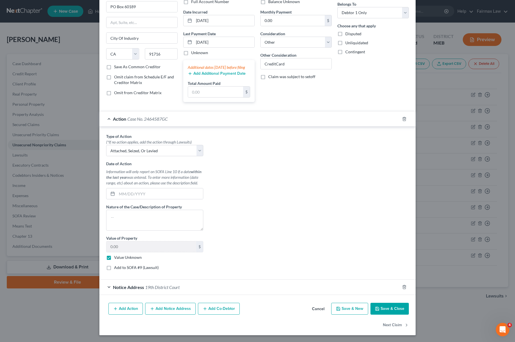
click at [392, 311] on button "Save & Close" at bounding box center [389, 309] width 38 height 12
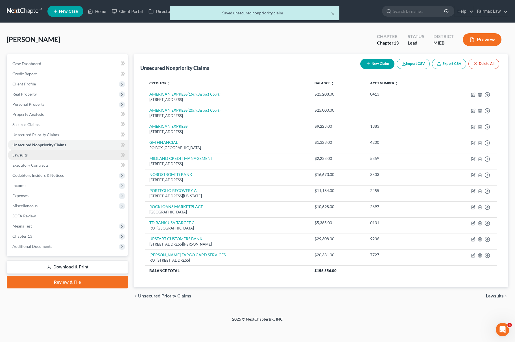
click at [23, 154] on span "Lawsuits" at bounding box center [19, 155] width 15 height 5
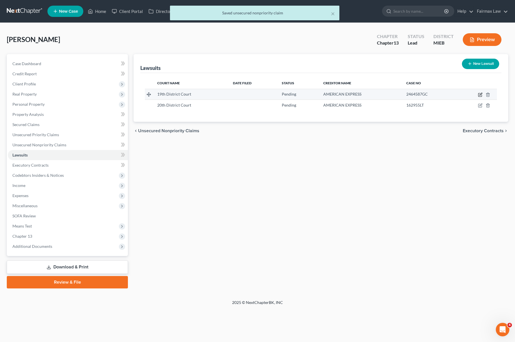
click at [478, 94] on icon "button" at bounding box center [479, 94] width 3 height 3
select select "23"
select select "0"
select select "3"
select select "4"
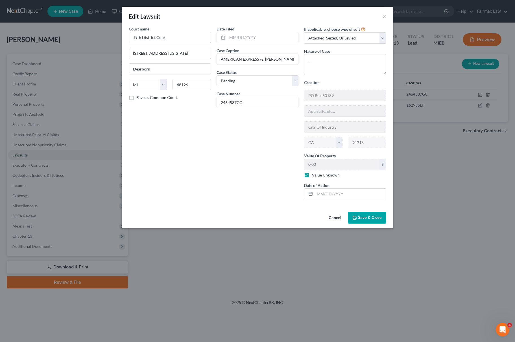
click at [362, 217] on span "Save & Close" at bounding box center [370, 217] width 24 height 5
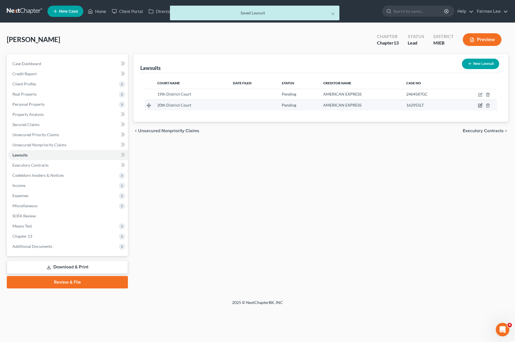
click at [478, 106] on icon "button" at bounding box center [480, 105] width 5 height 5
select select "23"
select select "0"
select select "3"
select select "4"
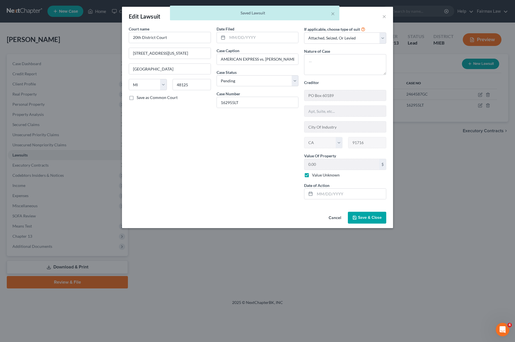
click at [362, 220] on span "Save & Close" at bounding box center [370, 217] width 24 height 5
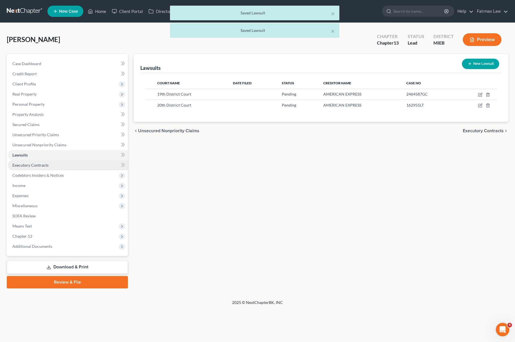
drag, startPoint x: 41, startPoint y: 164, endPoint x: 49, endPoint y: 167, distance: 9.0
click at [41, 164] on span "Executory Contracts" at bounding box center [30, 165] width 36 height 5
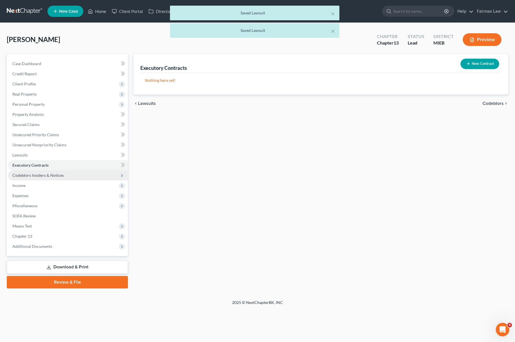
click at [50, 173] on span "Codebtors Insiders & Notices" at bounding box center [37, 175] width 51 height 5
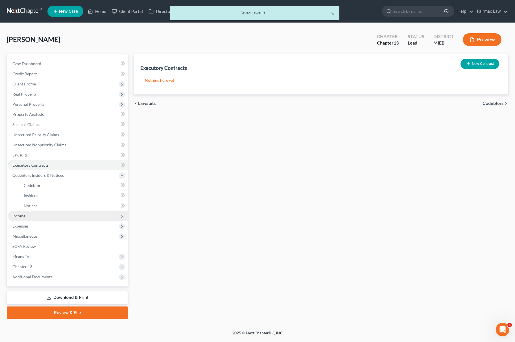
click at [32, 212] on span "Income" at bounding box center [68, 216] width 120 height 10
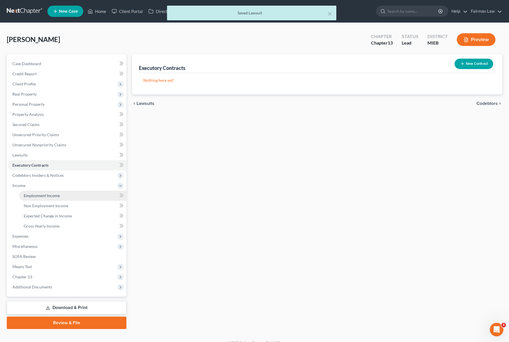
click at [49, 192] on link "Employment Income" at bounding box center [72, 196] width 107 height 10
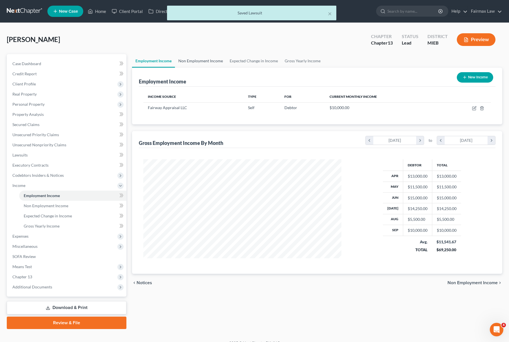
scroll to position [102, 209]
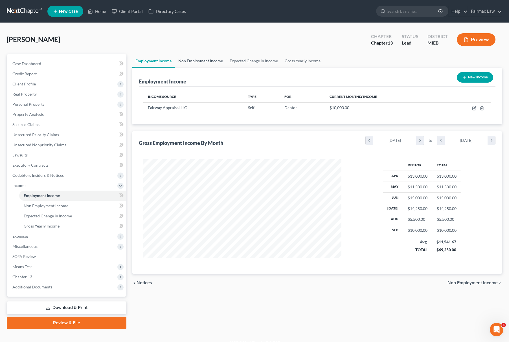
click at [200, 55] on link "Non Employment Income" at bounding box center [200, 61] width 51 height 14
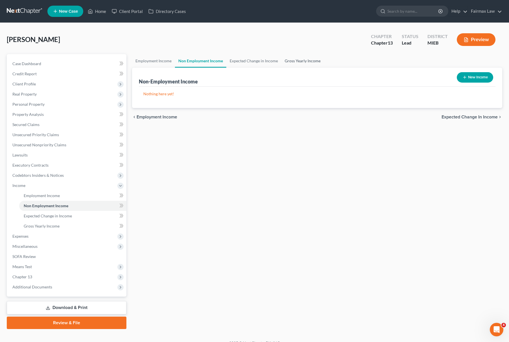
click at [307, 58] on link "Gross Yearly Income" at bounding box center [302, 61] width 43 height 14
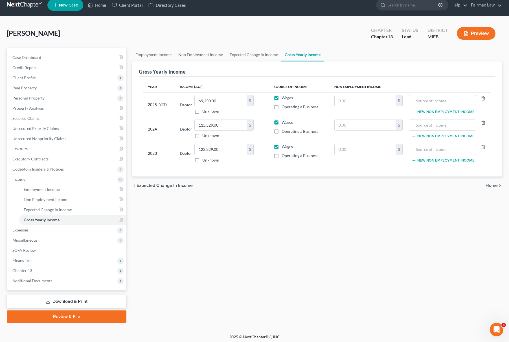
scroll to position [8, 0]
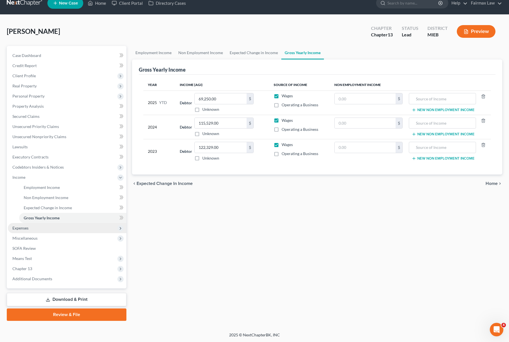
drag, startPoint x: 48, startPoint y: 223, endPoint x: 48, endPoint y: 230, distance: 6.8
click at [48, 224] on span "Expenses" at bounding box center [67, 228] width 119 height 10
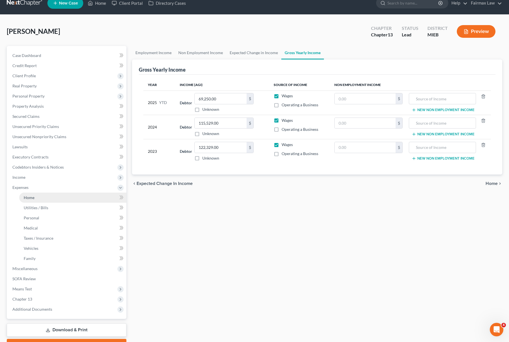
click at [37, 196] on link "Home" at bounding box center [72, 198] width 107 height 10
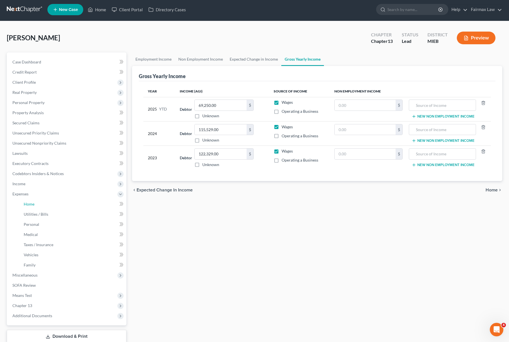
scroll to position [0, 0]
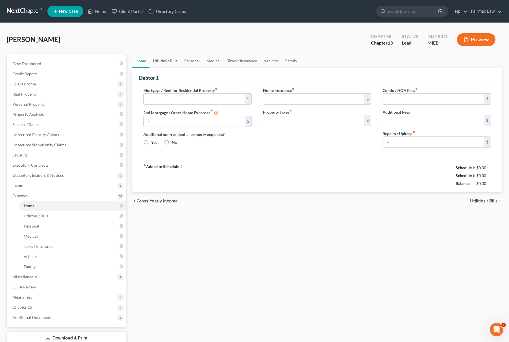
type input "3,300.00"
type input "0.00"
radio input "true"
type input "800.00"
type input "7,000.00"
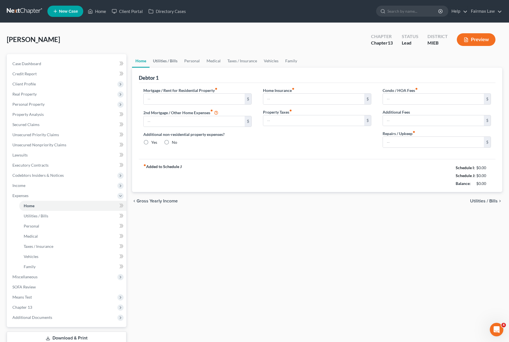
type input "300.00"
type input "0.00"
click at [165, 60] on link "Utilities / Bills" at bounding box center [165, 61] width 31 height 14
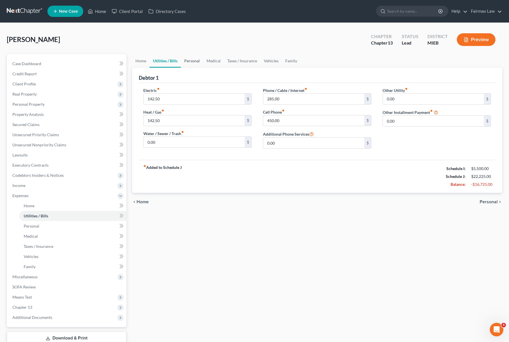
click at [188, 61] on link "Personal" at bounding box center [192, 61] width 22 height 14
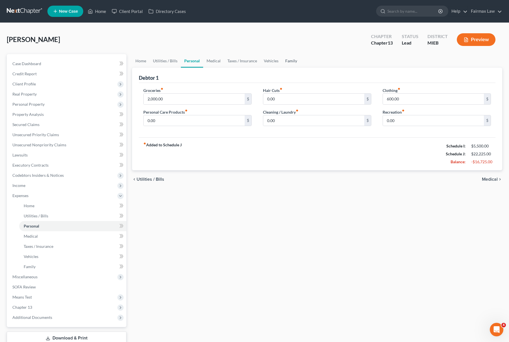
click at [287, 56] on link "Family" at bounding box center [291, 61] width 19 height 14
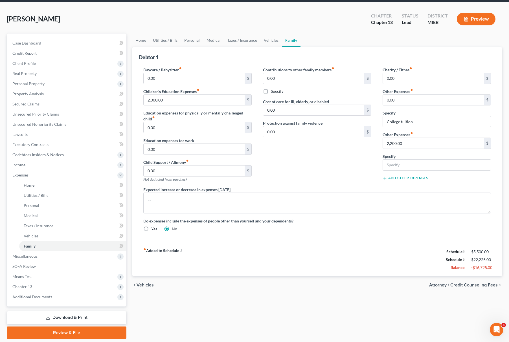
scroll to position [39, 0]
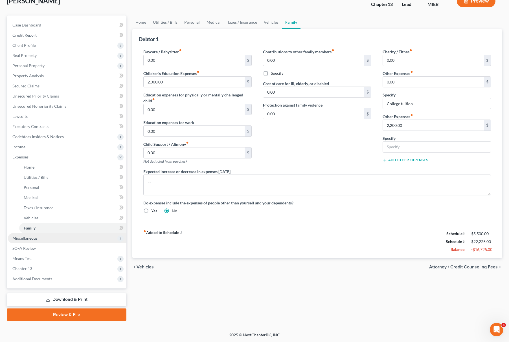
click at [58, 239] on span "Miscellaneous" at bounding box center [67, 238] width 119 height 10
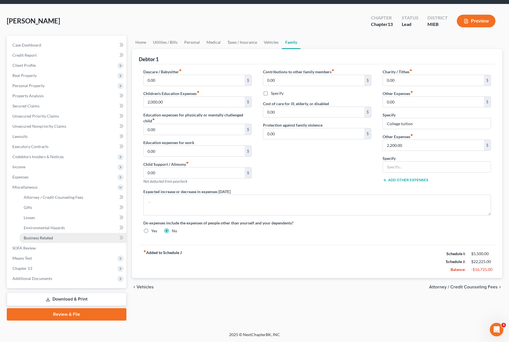
scroll to position [18, 0]
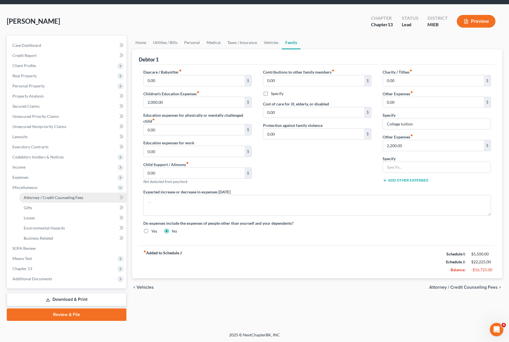
click at [78, 198] on span "Attorney / Credit Counseling Fees" at bounding box center [54, 197] width 60 height 5
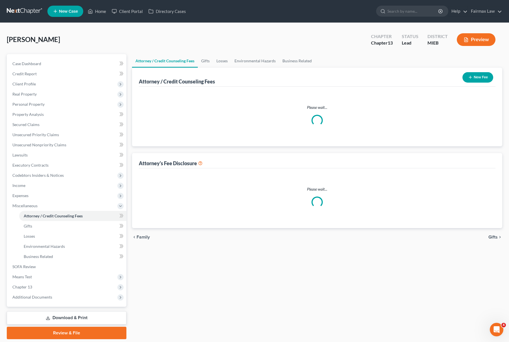
select select "3"
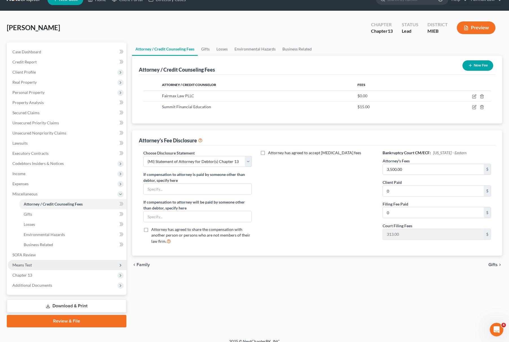
scroll to position [18, 0]
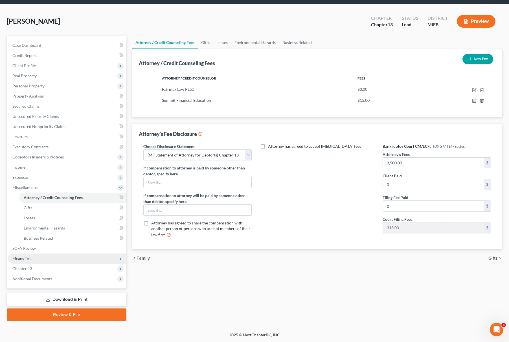
click at [47, 255] on span "Means Test" at bounding box center [67, 259] width 119 height 10
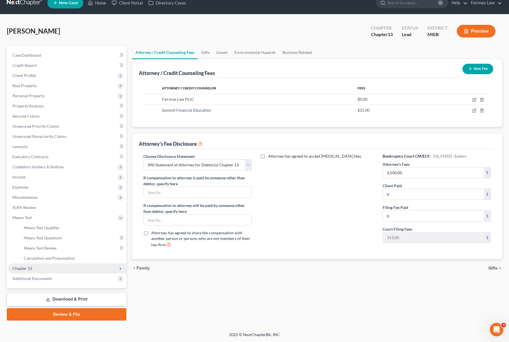
scroll to position [8, 0]
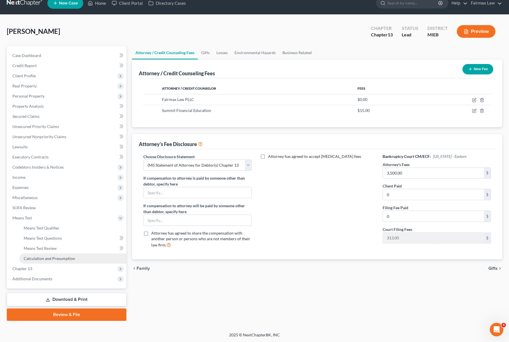
click at [58, 259] on span "Calculation and Presumption" at bounding box center [49, 258] width 51 height 5
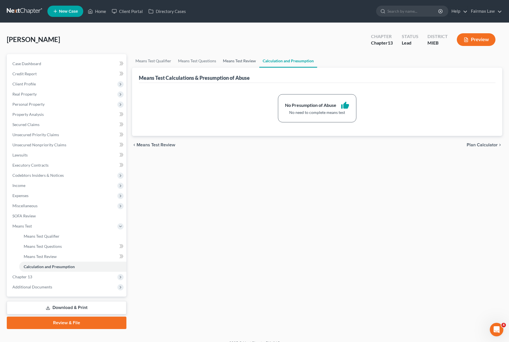
click at [241, 59] on link "Means Test Review" at bounding box center [240, 61] width 40 height 14
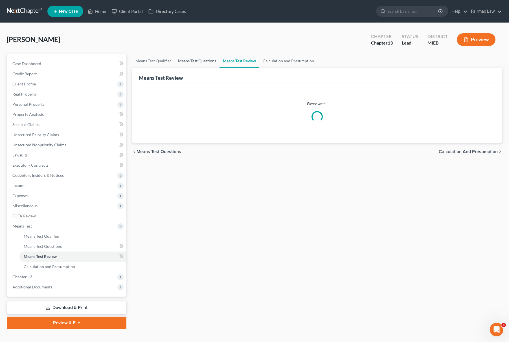
click at [199, 59] on link "Means Test Questions" at bounding box center [197, 61] width 45 height 14
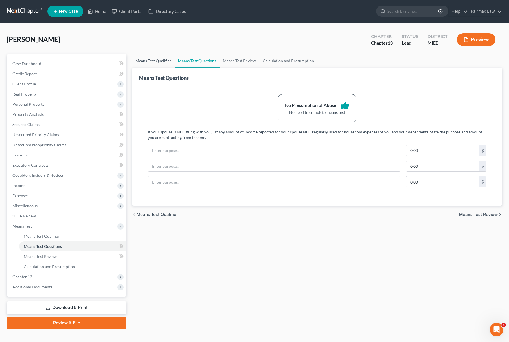
click at [152, 60] on link "Means Test Qualifier" at bounding box center [153, 61] width 43 height 14
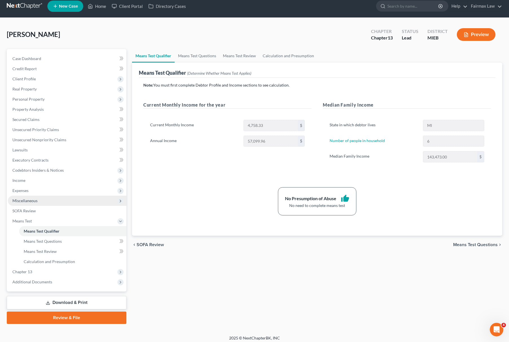
scroll to position [8, 0]
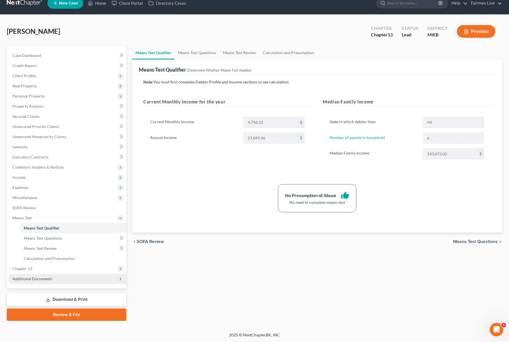
click at [66, 276] on span "Additional Documents" at bounding box center [67, 279] width 119 height 10
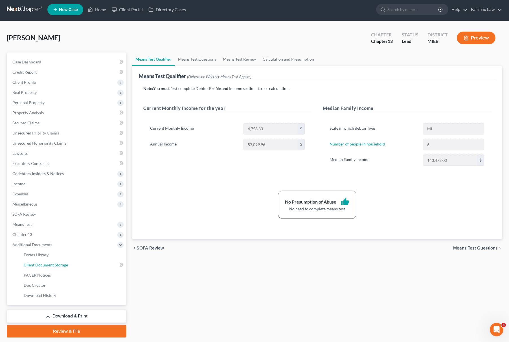
scroll to position [0, 0]
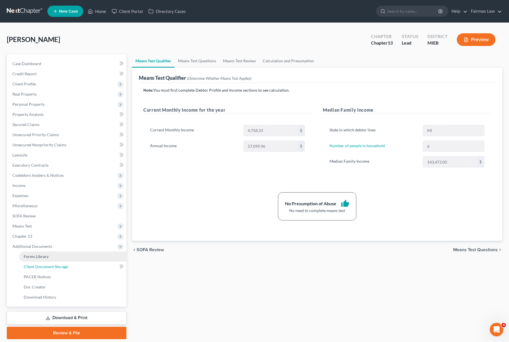
drag, startPoint x: 64, startPoint y: 265, endPoint x: 70, endPoint y: 261, distance: 7.6
click at [65, 265] on span "Client Document Storage" at bounding box center [46, 267] width 44 height 5
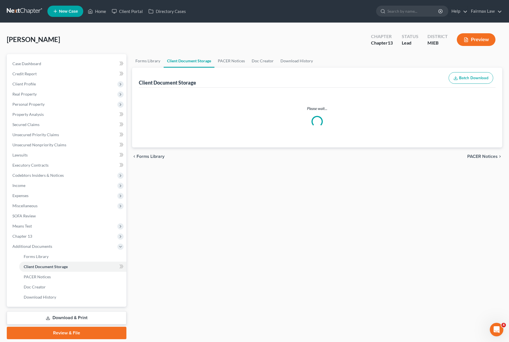
select select "6"
select select "7"
select select "32"
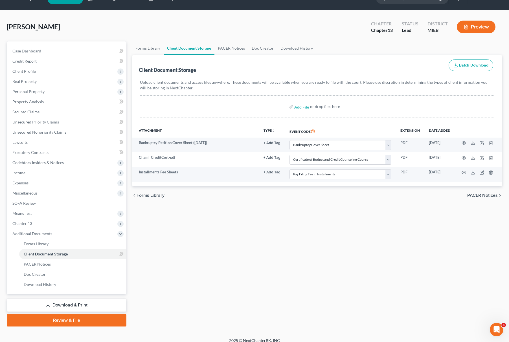
scroll to position [18, 0]
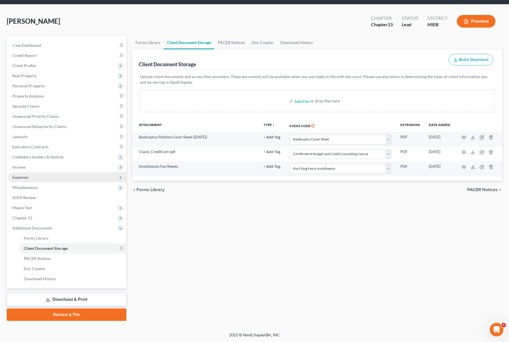
click at [40, 174] on span "Expenses" at bounding box center [67, 177] width 119 height 10
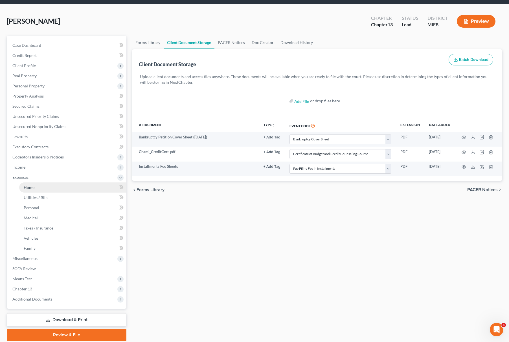
click at [37, 185] on link "Home" at bounding box center [72, 188] width 107 height 10
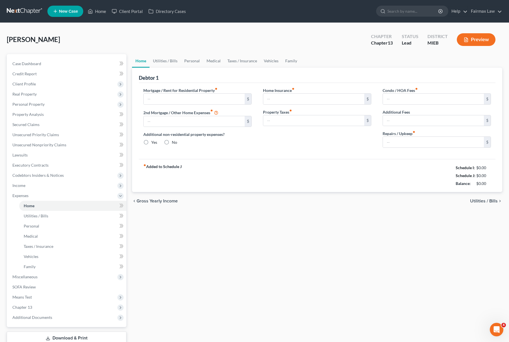
type input "3,300.00"
type input "0.00"
radio input "true"
type input "800.00"
type input "7,000.00"
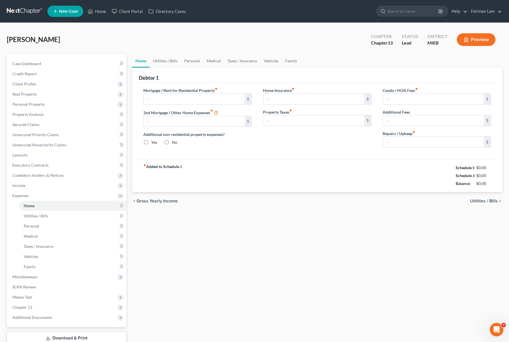
type input "300.00"
type input "0.00"
drag, startPoint x: 445, startPoint y: 165, endPoint x: 494, endPoint y: 188, distance: 53.7
click at [494, 188] on div "fiber_manual_record Added to Schedule J Schedule I: $5,500.00 Schedule J: $22,2…" at bounding box center [317, 175] width 357 height 33
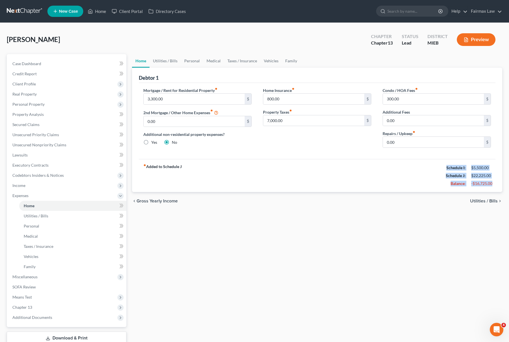
copy div "Schedule I: $5,500.00 Schedule J: $22,225.00 Balance: -$16,725.00"
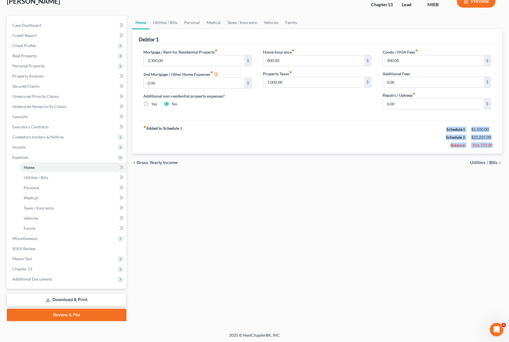
scroll to position [39, 0]
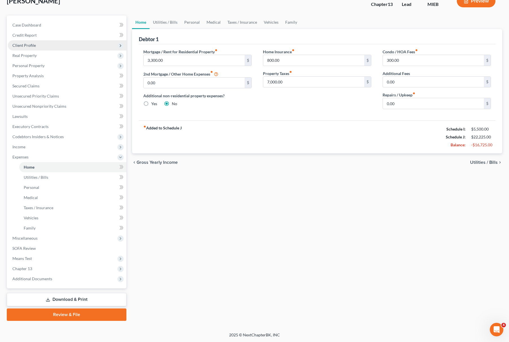
click at [55, 47] on span "Client Profile" at bounding box center [67, 45] width 119 height 10
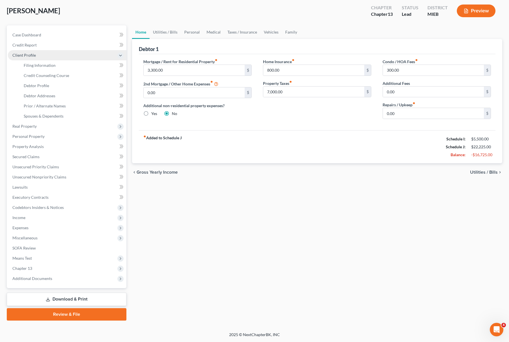
scroll to position [29, 0]
click at [53, 56] on span "Client Profile" at bounding box center [67, 56] width 119 height 10
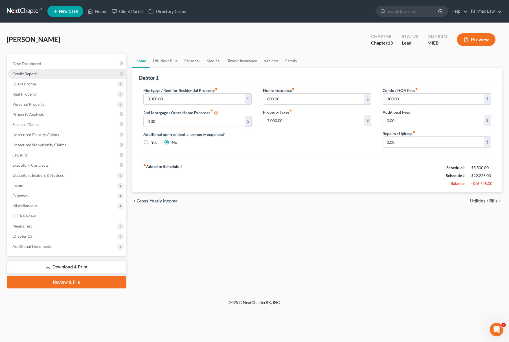
scroll to position [0, 0]
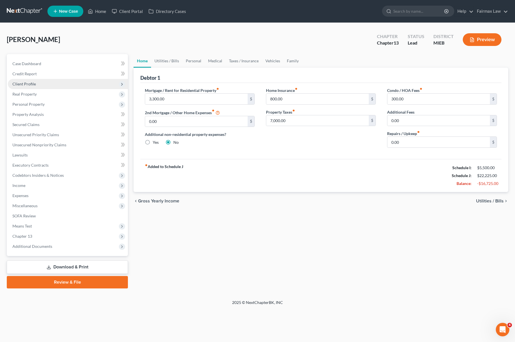
click at [43, 84] on span "Client Profile" at bounding box center [68, 84] width 120 height 10
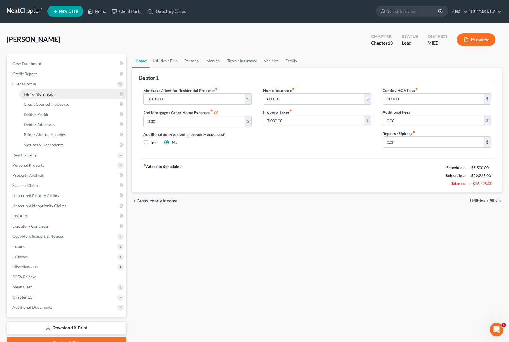
click at [45, 89] on link "Filing Information" at bounding box center [72, 94] width 107 height 10
select select "1"
select select "0"
select select "3"
select select "40"
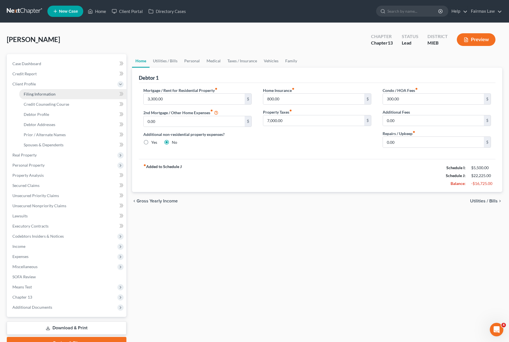
select select "0"
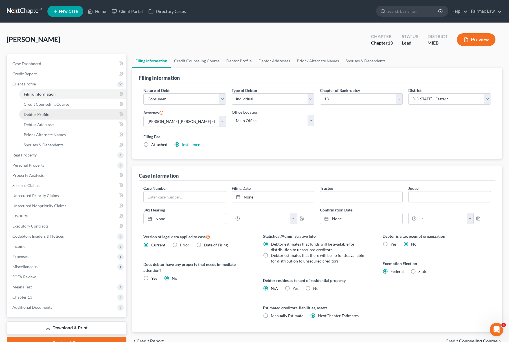
click at [57, 117] on link "Debtor Profile" at bounding box center [72, 115] width 107 height 10
select select "1"
select select "5"
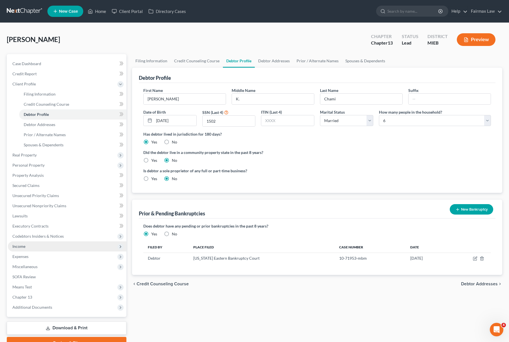
click at [40, 248] on span "Income" at bounding box center [67, 247] width 119 height 10
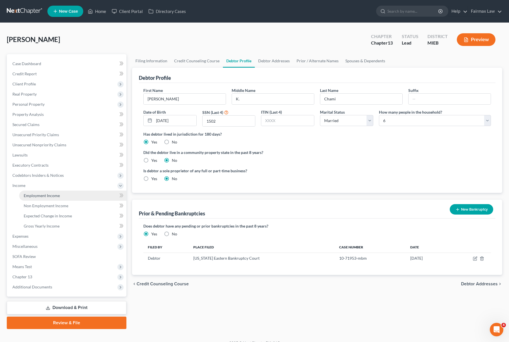
click at [48, 191] on link "Employment Income" at bounding box center [72, 196] width 107 height 10
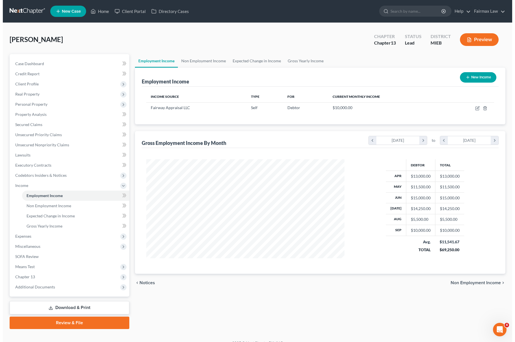
scroll to position [102, 209]
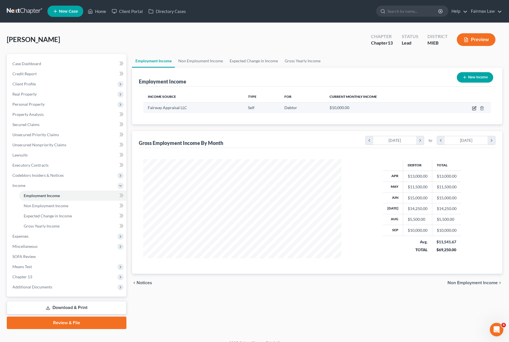
click at [473, 109] on icon "button" at bounding box center [474, 108] width 5 height 5
select select "1"
select select "52"
select select "0"
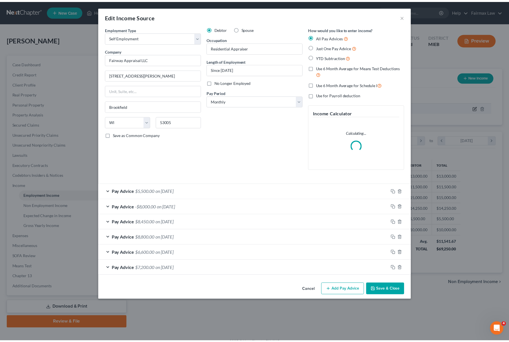
scroll to position [102, 212]
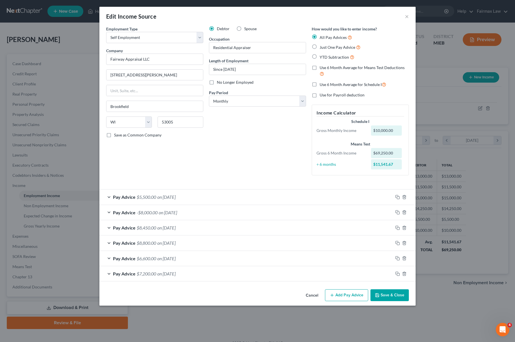
drag, startPoint x: 384, startPoint y: 296, endPoint x: 392, endPoint y: 292, distance: 8.3
click at [385, 295] on button "Save & Close" at bounding box center [389, 296] width 38 height 12
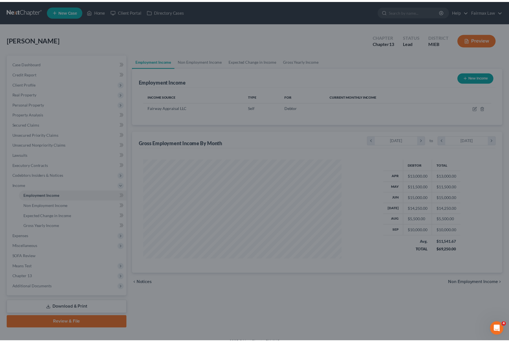
scroll to position [282204, 282095]
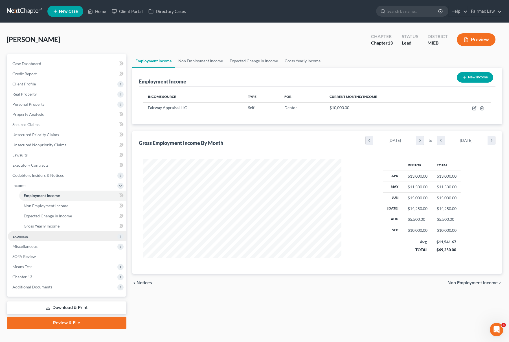
click at [56, 235] on span "Expenses" at bounding box center [67, 236] width 119 height 10
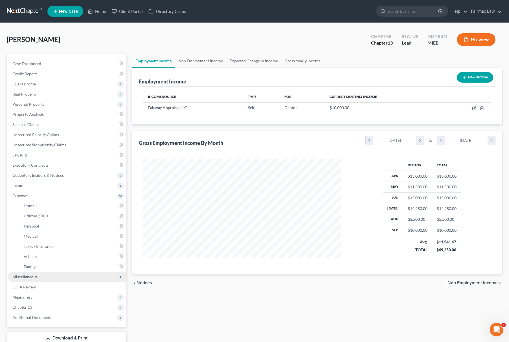
click at [57, 273] on span "Miscellaneous" at bounding box center [67, 277] width 119 height 10
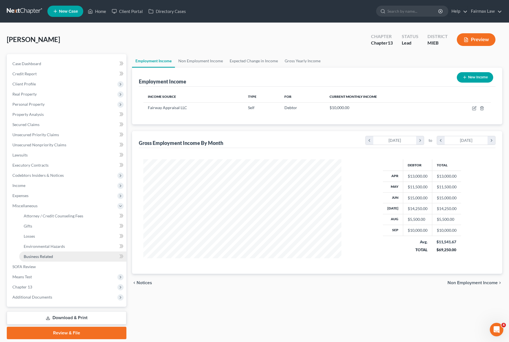
click at [68, 259] on link "Business Related" at bounding box center [72, 257] width 107 height 10
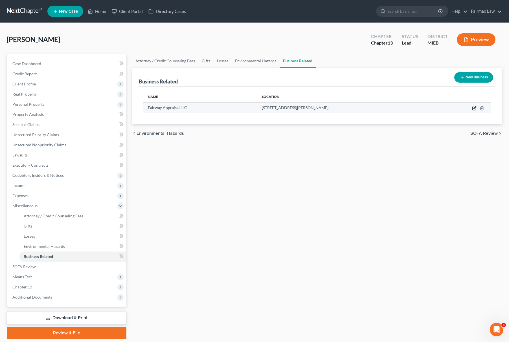
click at [475, 108] on icon "button" at bounding box center [474, 108] width 5 height 5
select select "sole_proprietor"
select select "52"
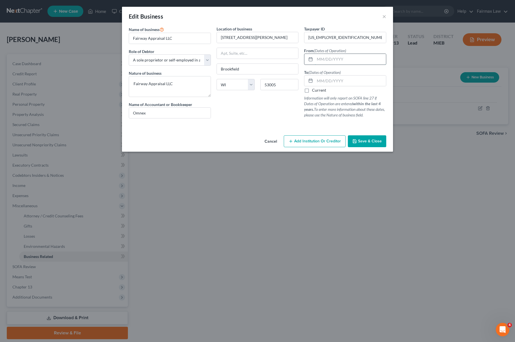
click at [334, 59] on input "text" at bounding box center [350, 59] width 71 height 11
paste input "Since [DATE]"
click at [361, 142] on span "Save & Close" at bounding box center [370, 141] width 24 height 5
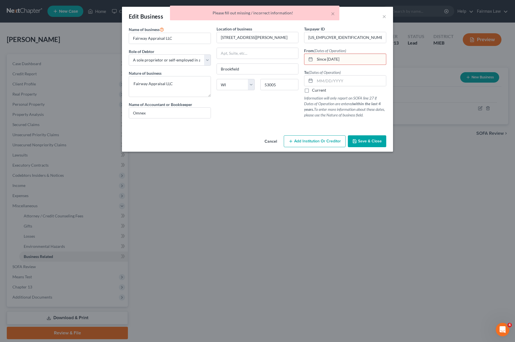
click at [341, 63] on input "Since [DATE]" at bounding box center [350, 59] width 71 height 11
drag, startPoint x: 351, startPoint y: 60, endPoint x: 319, endPoint y: 71, distance: 34.7
click at [319, 71] on div "Taxpayer ID [US_EMPLOYER_IDENTIFICATION_NUMBER] From (Dates of Operation) Since…" at bounding box center [345, 74] width 88 height 97
click at [326, 62] on input "Since [DATE]" at bounding box center [350, 59] width 71 height 11
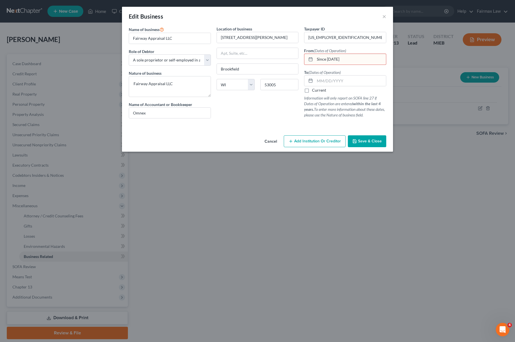
click at [325, 61] on input "Since [DATE]" at bounding box center [350, 59] width 71 height 11
drag, startPoint x: 327, startPoint y: 59, endPoint x: 294, endPoint y: 63, distance: 33.0
click at [294, 63] on div "Name of business * Fairway Appraisal LLC Role of Debtor * Select A member of a …" at bounding box center [257, 77] width 263 height 102
type input "[DATE]"
click at [359, 136] on button "Save & Close" at bounding box center [367, 142] width 38 height 12
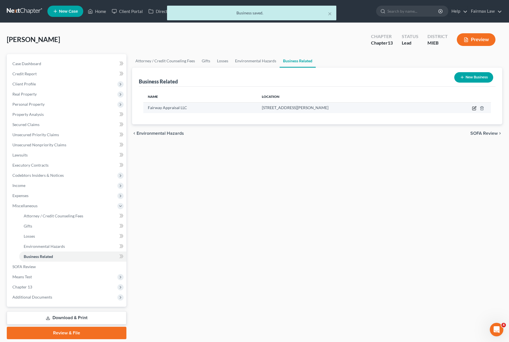
click at [475, 110] on icon "button" at bounding box center [474, 108] width 3 height 3
select select "sole_proprietor"
select select "52"
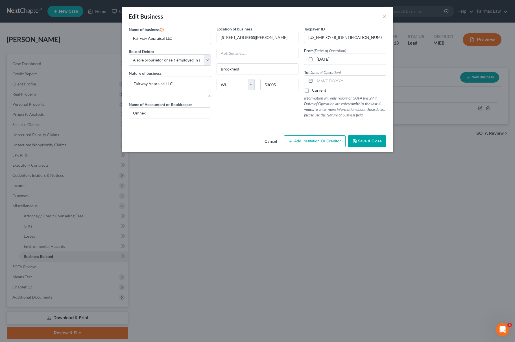
click at [312, 93] on label "Current" at bounding box center [319, 91] width 14 height 6
click at [314, 91] on input "Current" at bounding box center [316, 90] width 4 height 4
checkbox input "true"
click at [366, 141] on span "Save & Close" at bounding box center [370, 141] width 24 height 5
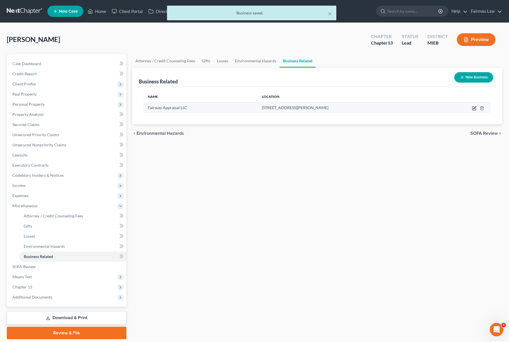
click at [472, 108] on icon "button" at bounding box center [474, 108] width 5 height 5
select select "sole_proprietor"
select select "52"
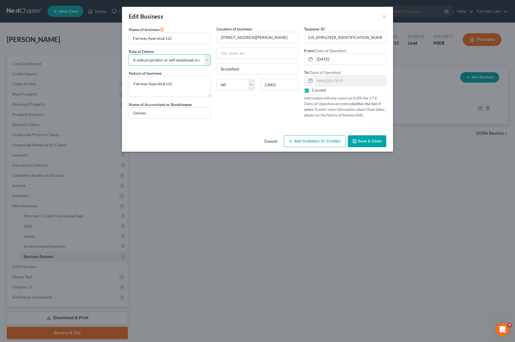
click at [152, 59] on select "Select A member of a limited liability company (LLC) or limited liability partn…" at bounding box center [170, 59] width 82 height 11
click at [370, 142] on span "Save & Close" at bounding box center [370, 141] width 24 height 5
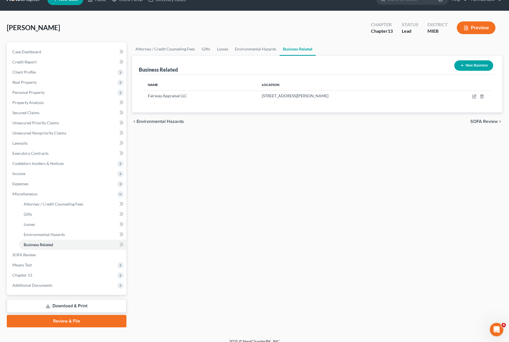
scroll to position [18, 0]
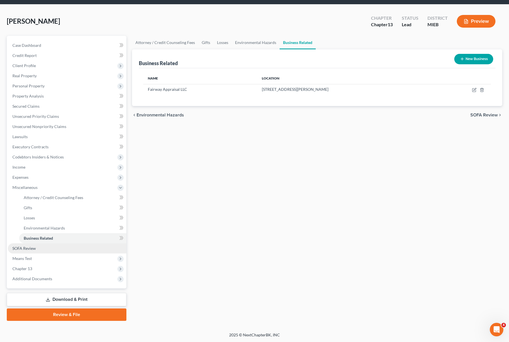
click at [32, 251] on link "SOFA Review" at bounding box center [67, 249] width 119 height 10
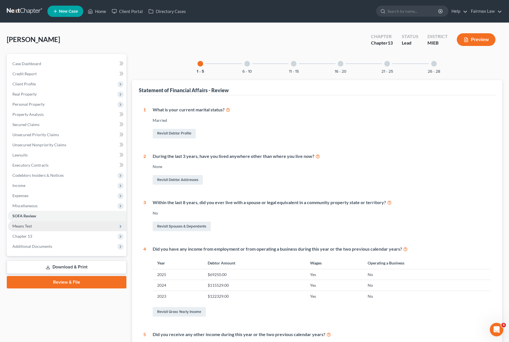
click at [41, 221] on span "Means Test" at bounding box center [67, 226] width 119 height 10
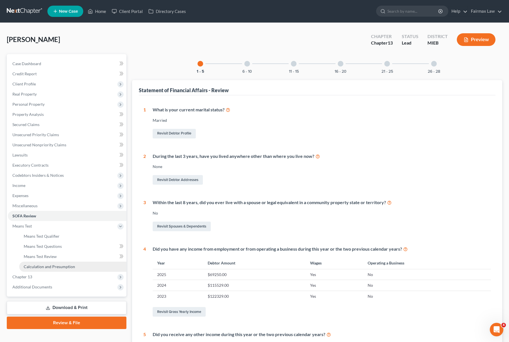
click at [62, 266] on span "Calculation and Presumption" at bounding box center [49, 267] width 51 height 5
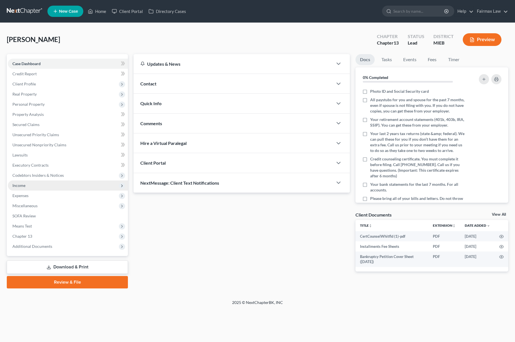
click at [34, 186] on span "Income" at bounding box center [68, 186] width 120 height 10
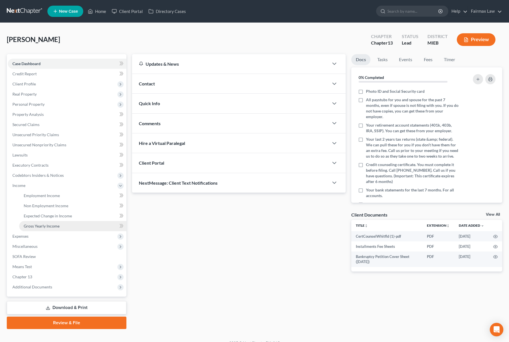
click at [47, 224] on span "Gross Yearly Income" at bounding box center [42, 226] width 36 height 5
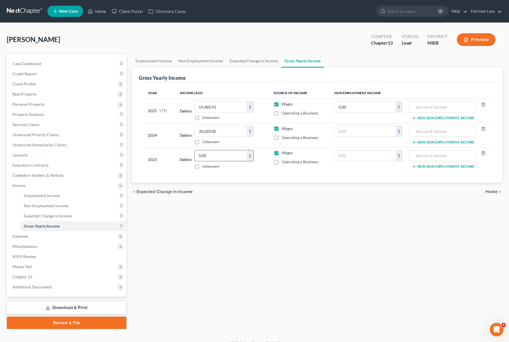
click at [212, 156] on input "0.00" at bounding box center [221, 155] width 52 height 11
type input "12,604.00"
click at [69, 85] on span "Client Profile" at bounding box center [67, 84] width 119 height 10
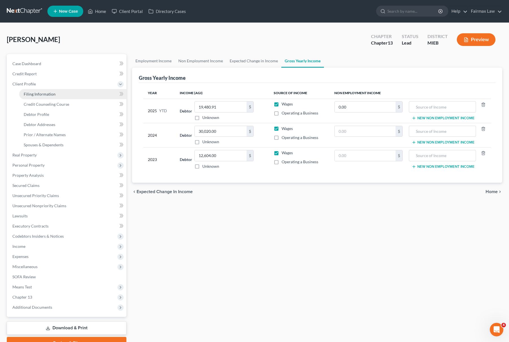
click at [51, 95] on span "Filing Information" at bounding box center [40, 94] width 32 height 5
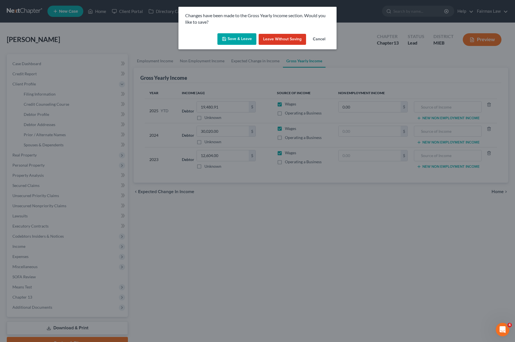
click at [233, 41] on button "Save & Leave" at bounding box center [236, 39] width 39 height 12
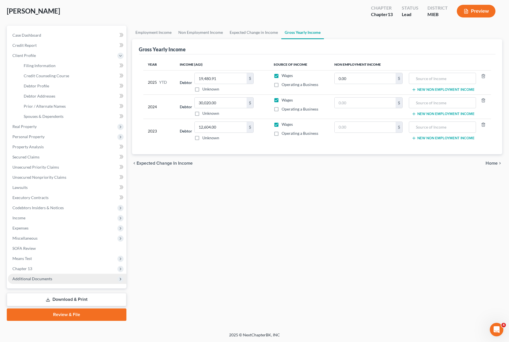
select select "1"
select select "0"
select select "3"
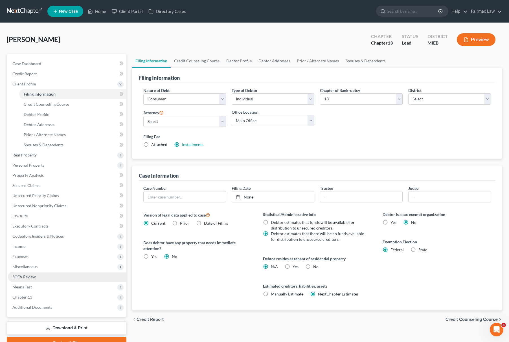
click at [66, 279] on link "SOFA Review" at bounding box center [67, 277] width 119 height 10
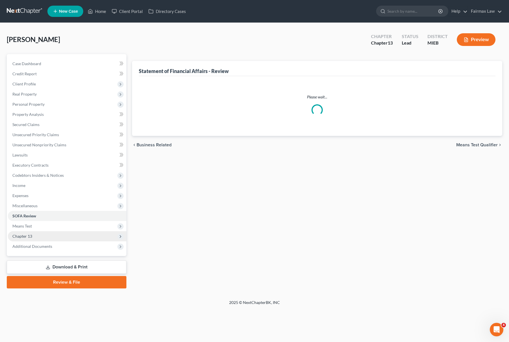
click at [60, 234] on span "Chapter 13" at bounding box center [67, 236] width 119 height 10
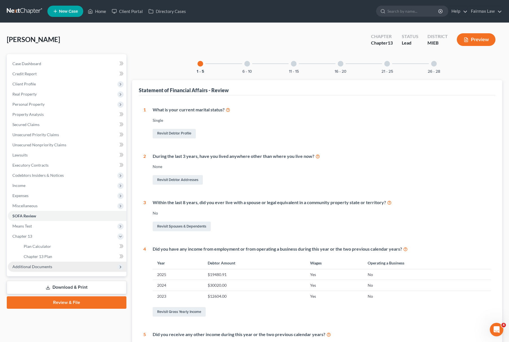
click at [54, 269] on span "Additional Documents" at bounding box center [67, 267] width 119 height 10
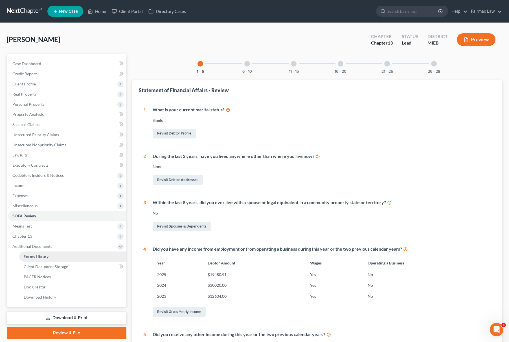
click at [65, 261] on link "Forms Library" at bounding box center [72, 257] width 107 height 10
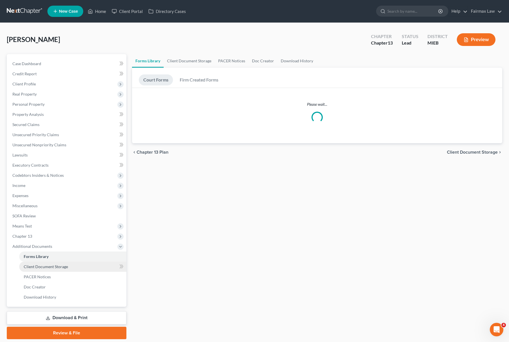
click at [79, 268] on link "Client Document Storage" at bounding box center [72, 267] width 107 height 10
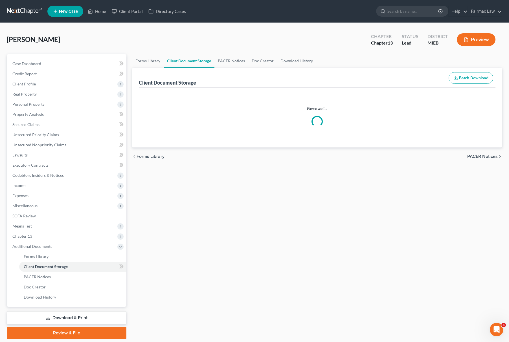
select select "6"
select select "32"
select select "7"
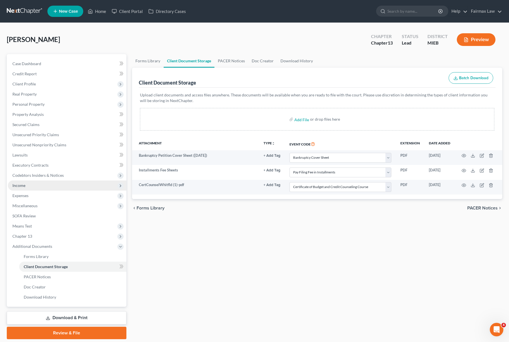
click at [38, 186] on span "Income" at bounding box center [67, 186] width 119 height 10
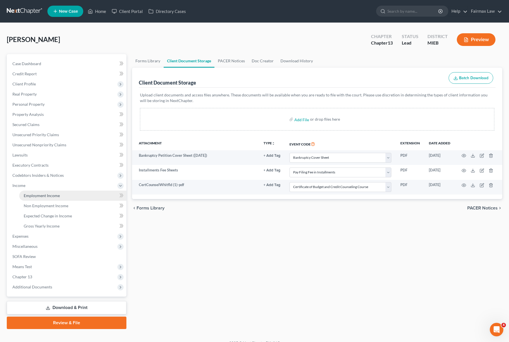
click at [32, 196] on span "Employment Income" at bounding box center [42, 195] width 36 height 5
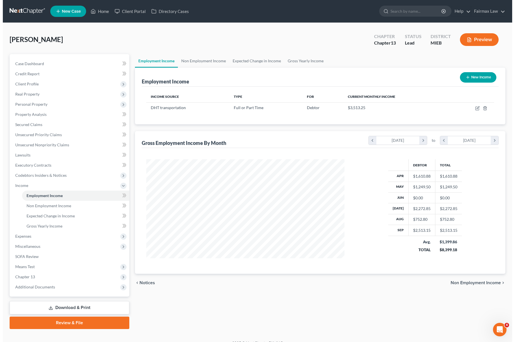
scroll to position [102, 209]
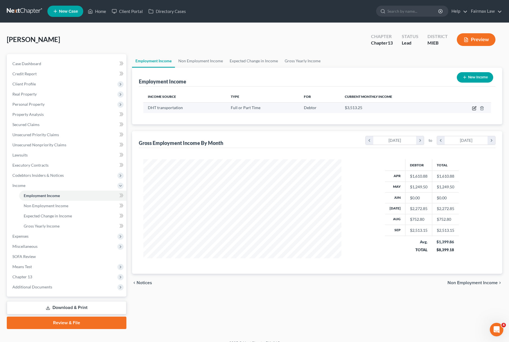
click at [474, 109] on icon "button" at bounding box center [475, 107] width 3 height 3
select select "0"
select select "23"
select select "3"
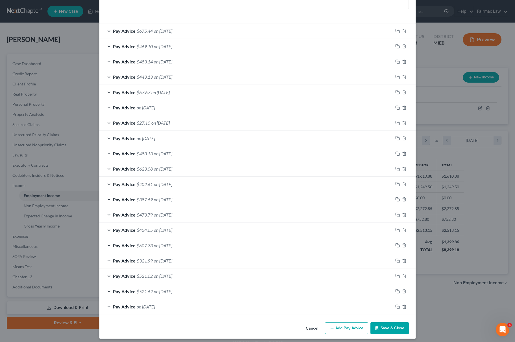
scroll to position [166, 0]
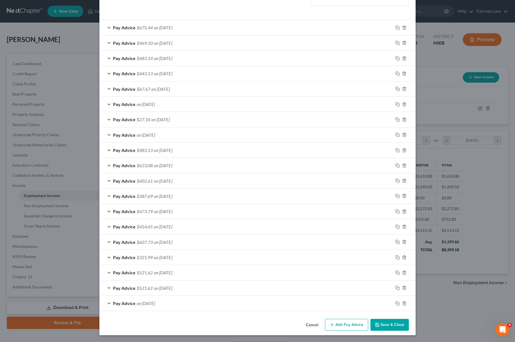
click at [390, 327] on button "Save & Close" at bounding box center [389, 325] width 38 height 12
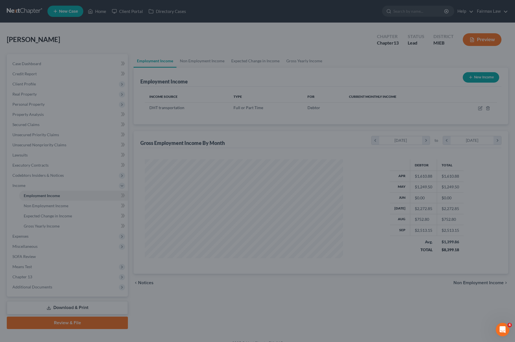
scroll to position [282204, 282095]
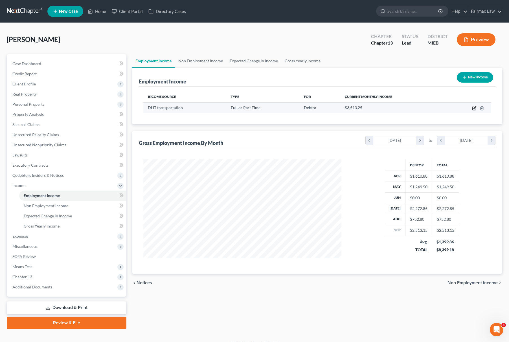
click at [474, 107] on icon "button" at bounding box center [474, 108] width 5 height 5
select select "0"
select select "23"
select select "3"
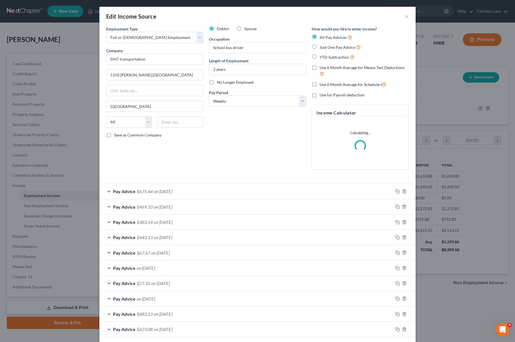
scroll to position [166, 0]
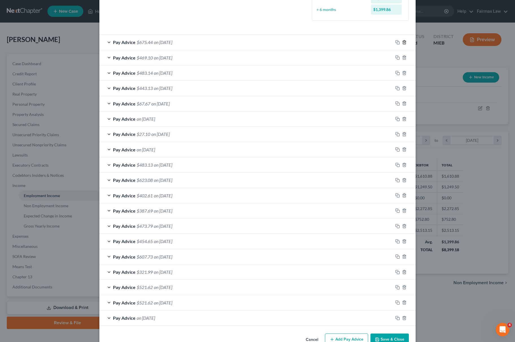
click at [404, 42] on line "button" at bounding box center [404, 42] width 0 height 1
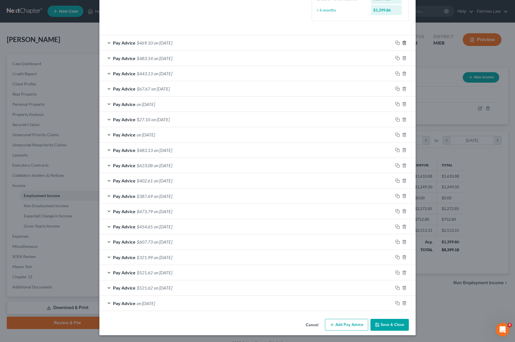
click at [403, 44] on icon "button" at bounding box center [404, 43] width 3 height 4
click at [400, 46] on div at bounding box center [257, 46] width 308 height 0
click at [402, 56] on icon "button" at bounding box center [404, 58] width 5 height 5
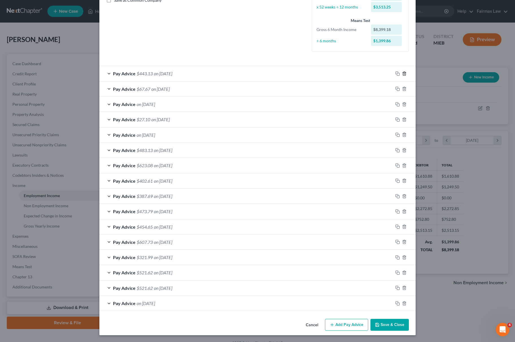
click at [403, 73] on polyline "button" at bounding box center [404, 73] width 3 height 0
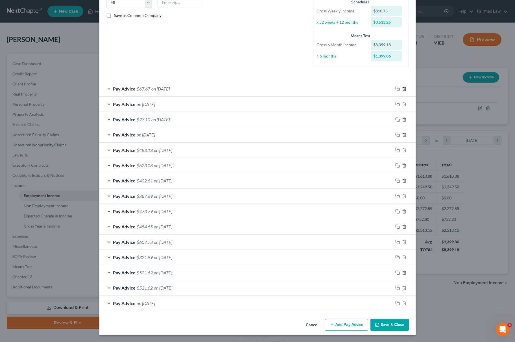
click at [403, 89] on icon "button" at bounding box center [404, 89] width 3 height 4
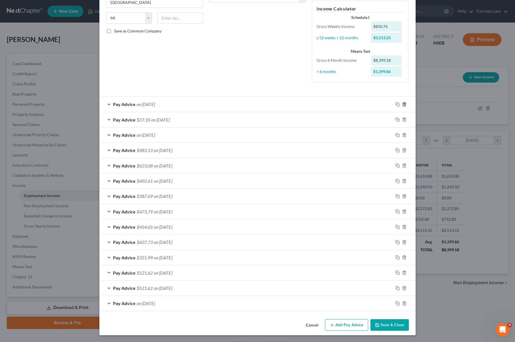
click at [403, 103] on icon "button" at bounding box center [404, 104] width 3 height 4
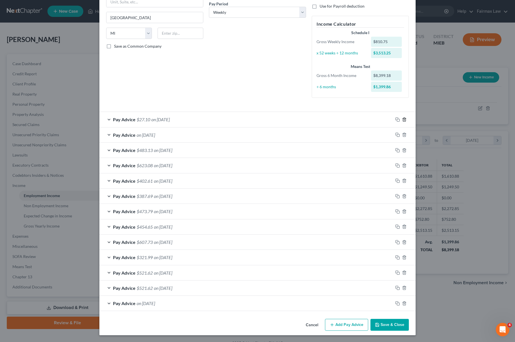
click at [402, 117] on icon "button" at bounding box center [404, 119] width 5 height 5
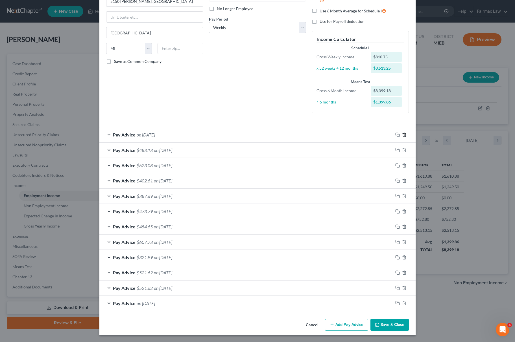
click at [402, 133] on icon "button" at bounding box center [404, 135] width 5 height 5
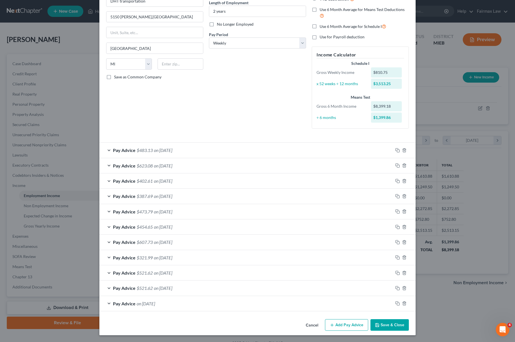
click at [401, 152] on div at bounding box center [404, 150] width 23 height 9
click at [402, 148] on icon "button" at bounding box center [404, 150] width 5 height 5
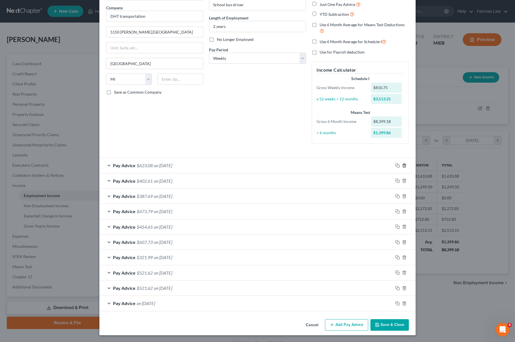
click at [403, 165] on icon "button" at bounding box center [404, 166] width 3 height 4
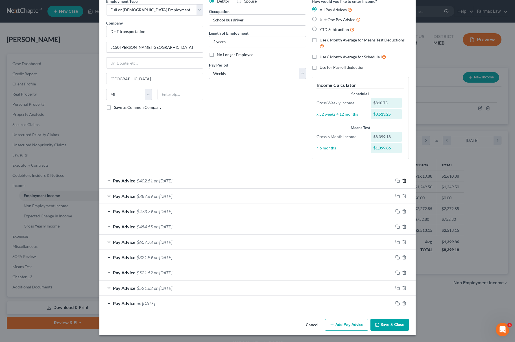
click at [402, 181] on icon "button" at bounding box center [404, 181] width 5 height 5
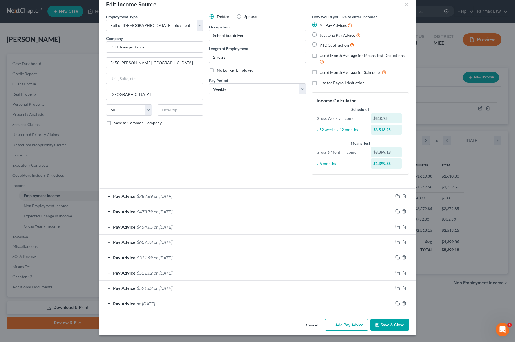
scroll to position [14, 0]
click at [405, 196] on line "button" at bounding box center [405, 196] width 0 height 1
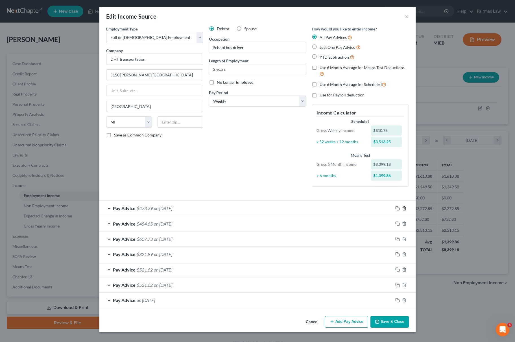
drag, startPoint x: 404, startPoint y: 209, endPoint x: 407, endPoint y: 212, distance: 3.8
click at [405, 209] on icon "button" at bounding box center [404, 208] width 5 height 5
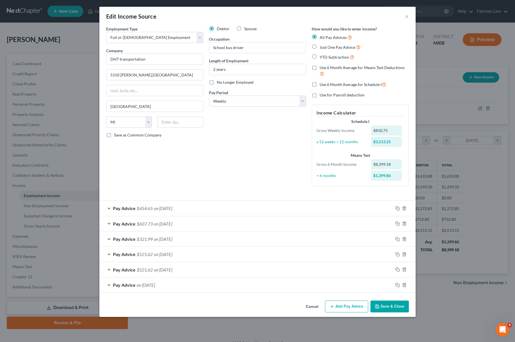
click at [405, 221] on div at bounding box center [404, 223] width 23 height 9
click at [405, 224] on line "button" at bounding box center [405, 224] width 0 height 1
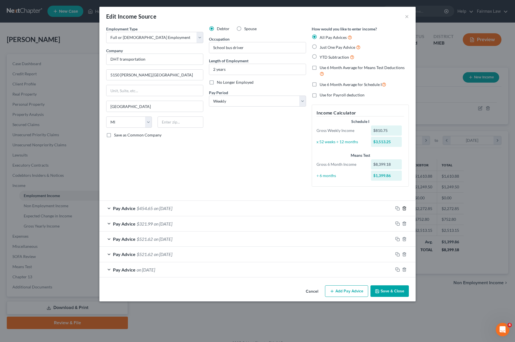
click at [404, 210] on icon "button" at bounding box center [404, 209] width 3 height 4
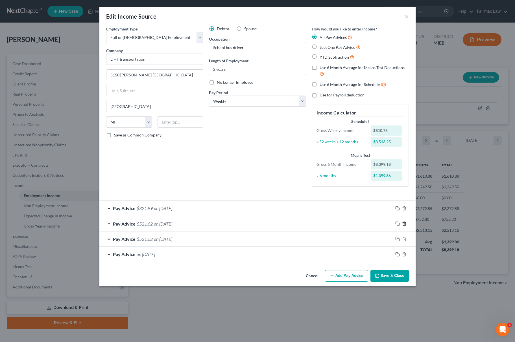
click at [403, 225] on icon "button" at bounding box center [404, 224] width 3 height 4
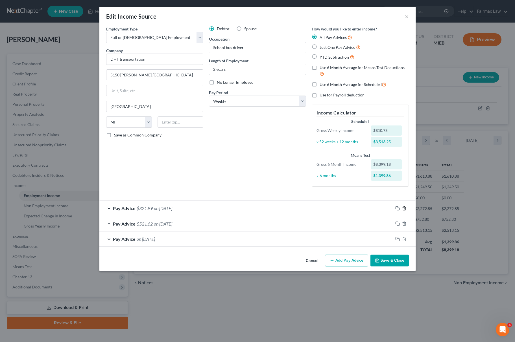
click at [403, 209] on icon "button" at bounding box center [404, 209] width 3 height 4
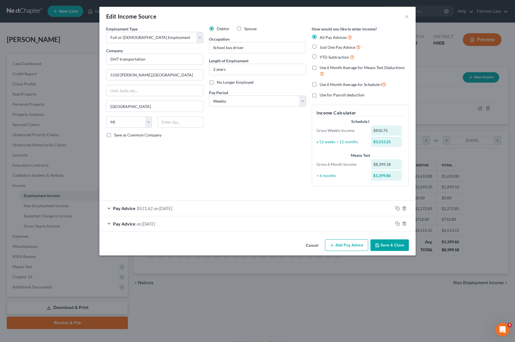
click at [404, 219] on div "Pay Advice on [DATE]" at bounding box center [257, 224] width 316 height 15
click at [404, 222] on icon "button" at bounding box center [404, 224] width 5 height 5
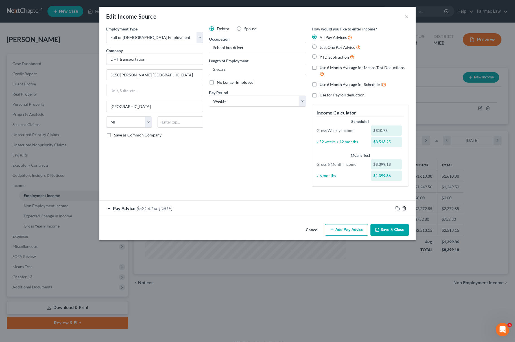
click at [405, 210] on icon "button" at bounding box center [404, 208] width 5 height 5
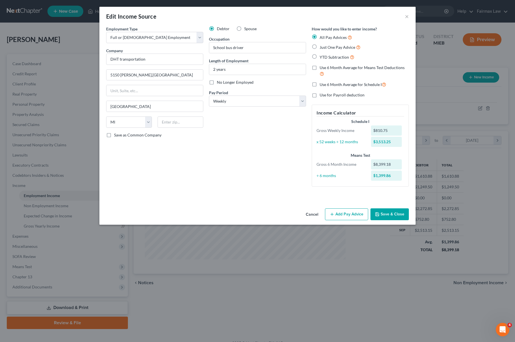
click at [320, 56] on label "YTD Subtraction" at bounding box center [337, 57] width 35 height 6
click at [322, 56] on input "YTD Subtraction" at bounding box center [324, 56] width 4 height 4
radio input "true"
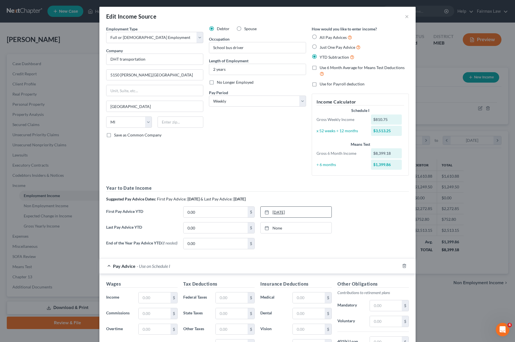
click at [294, 214] on link "[DATE]" at bounding box center [296, 212] width 71 height 11
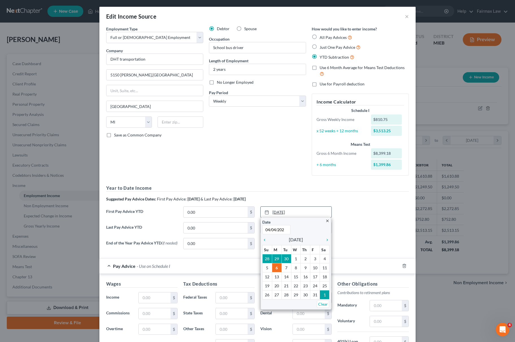
type input "[DATE]"
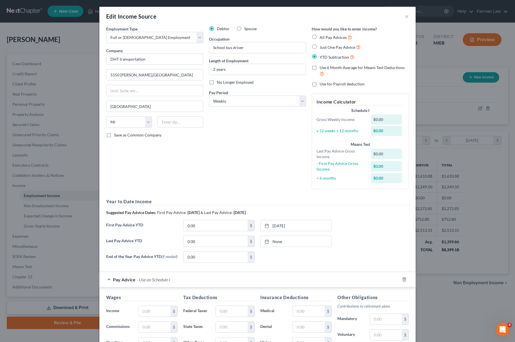
click at [230, 233] on div "First Pay Advice YTD 0.00 $ [DATE] close Date [DATE] Time 12:00 AM chevron_left…" at bounding box center [257, 228] width 308 height 16
paste input "7,180.99"
click at [228, 225] on input "0.00" at bounding box center [215, 225] width 64 height 11
type input "7,180.99"
click at [289, 244] on link "None" at bounding box center [296, 241] width 71 height 11
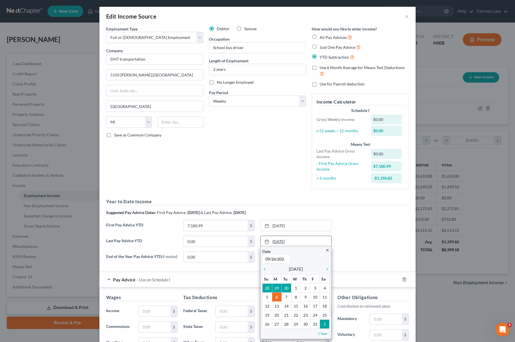
type input "[DATE]"
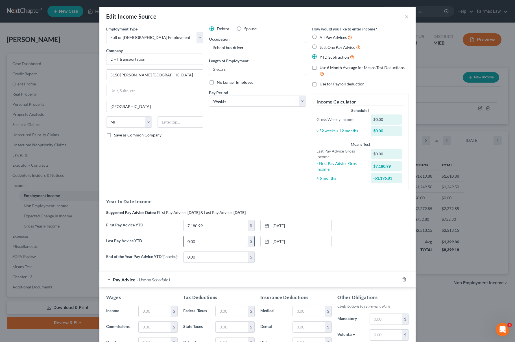
click at [198, 241] on input "0.00" at bounding box center [215, 241] width 64 height 11
paste input "19,480.91"
type input "19,480.91"
drag, startPoint x: 155, startPoint y: 315, endPoint x: 161, endPoint y: 309, distance: 8.2
click at [155, 314] on input "text" at bounding box center [155, 311] width 32 height 11
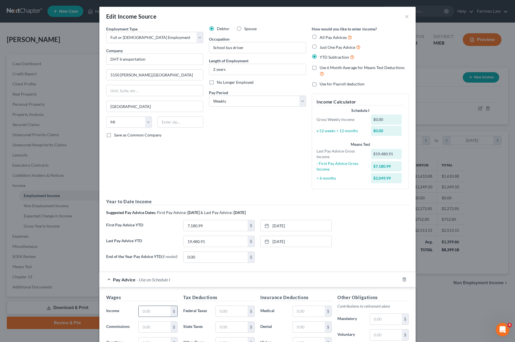
paste input "563.20"
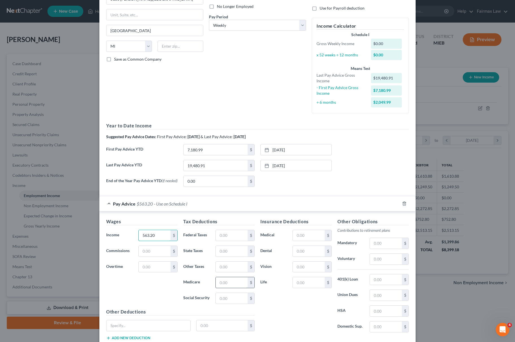
scroll to position [117, 0]
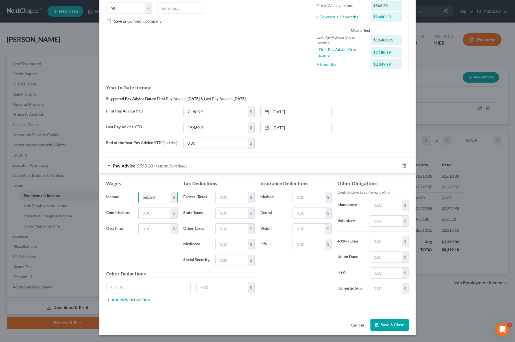
type input "563.20"
drag, startPoint x: 228, startPoint y: 261, endPoint x: 237, endPoint y: 262, distance: 9.9
click at [228, 261] on input "text" at bounding box center [232, 260] width 32 height 11
paste input "34.91"
type input "34.91"
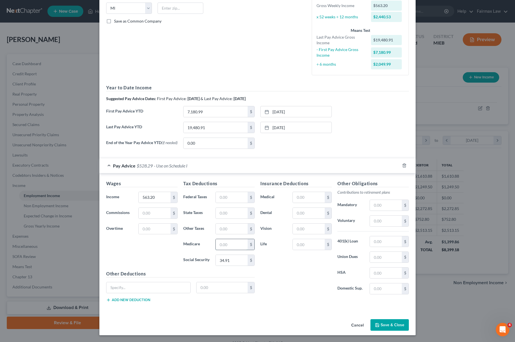
click at [230, 244] on input "text" at bounding box center [232, 244] width 32 height 11
paste input "8.16"
type input "8.16"
click at [222, 194] on input "text" at bounding box center [232, 197] width 32 height 11
paste input "261.62 Federal Withholding"
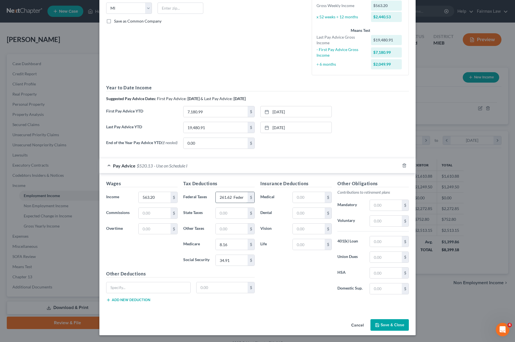
scroll to position [0, 0]
click at [227, 200] on input "261.62" at bounding box center [232, 197] width 32 height 11
paste input "13.05"
drag, startPoint x: 234, startPoint y: 197, endPoint x: 204, endPoint y: 197, distance: 29.9
click at [204, 197] on div "Federal Taxes 261.61 $" at bounding box center [218, 197] width 77 height 11
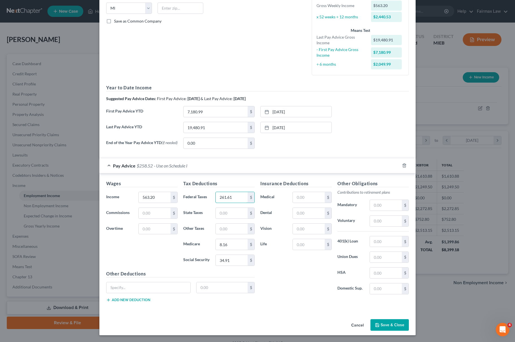
paste input "13.05"
type input "13.05"
click at [236, 212] on input "text" at bounding box center [232, 213] width 32 height 11
paste input "23.94"
type input "23.94"
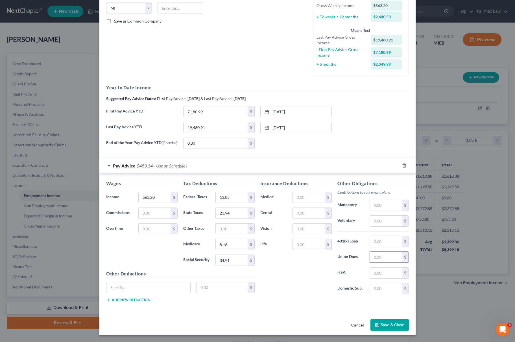
click at [379, 256] on input "text" at bounding box center [386, 257] width 32 height 11
paste input "120.79"
type input "120.79"
click at [383, 256] on input "120.79" at bounding box center [386, 257] width 32 height 11
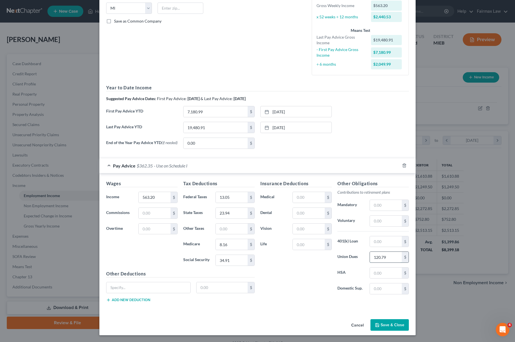
click at [383, 256] on input "120.79" at bounding box center [386, 257] width 32 height 11
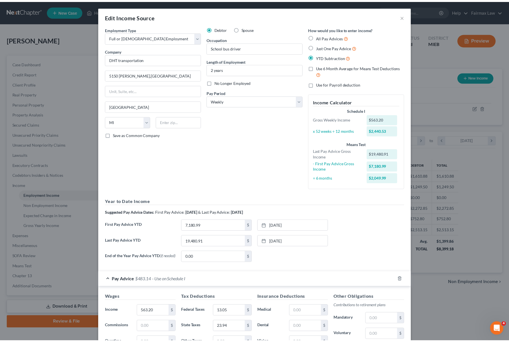
scroll to position [117, 0]
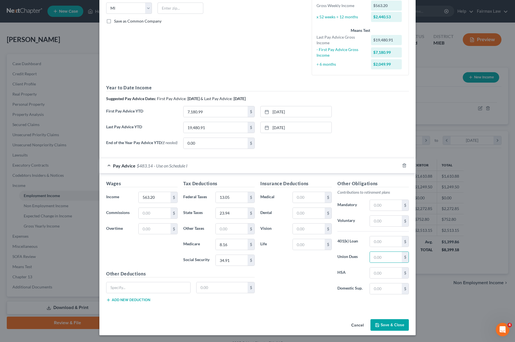
click at [386, 327] on button "Save & Close" at bounding box center [389, 326] width 38 height 12
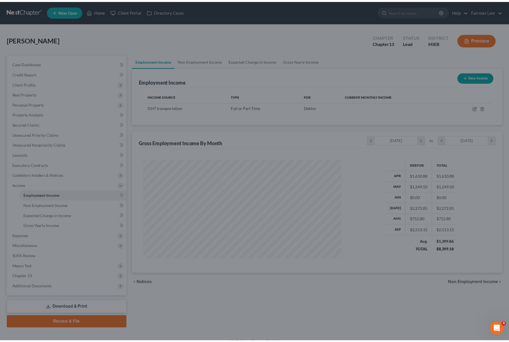
scroll to position [282204, 282095]
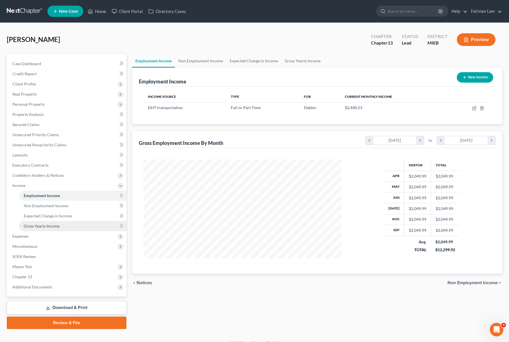
click at [65, 229] on link "Gross Yearly Income" at bounding box center [72, 226] width 107 height 10
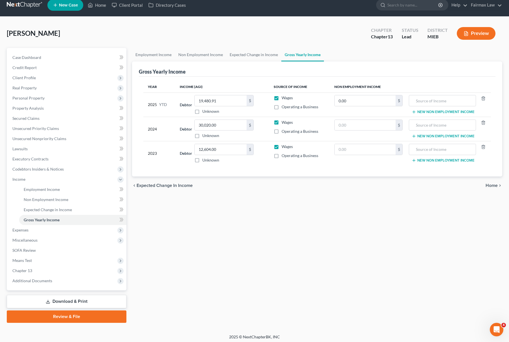
scroll to position [8, 0]
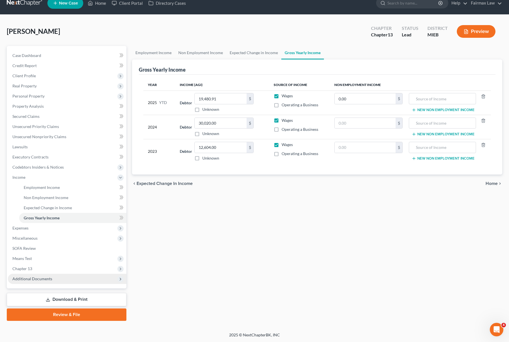
click at [55, 274] on span "Additional Documents" at bounding box center [67, 279] width 119 height 10
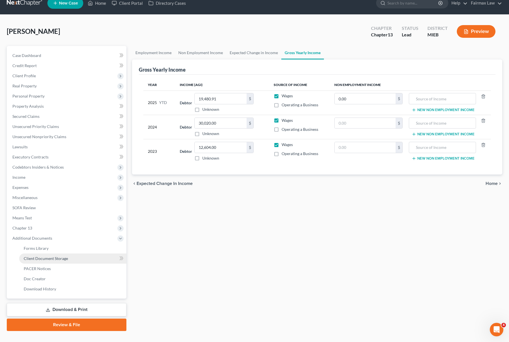
click at [77, 261] on link "Client Document Storage" at bounding box center [72, 259] width 107 height 10
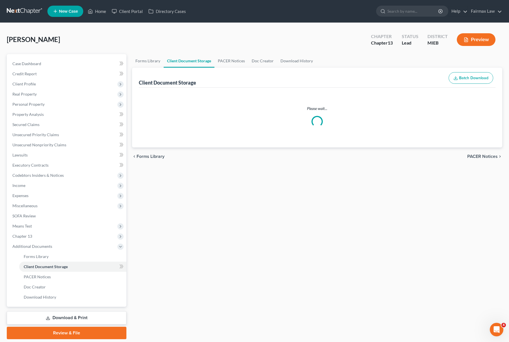
select select "6"
select select "32"
select select "7"
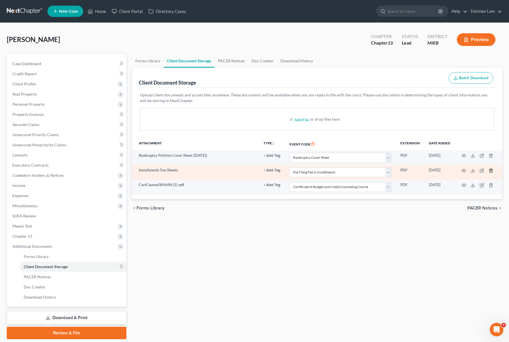
click at [491, 172] on icon "button" at bounding box center [491, 171] width 3 height 4
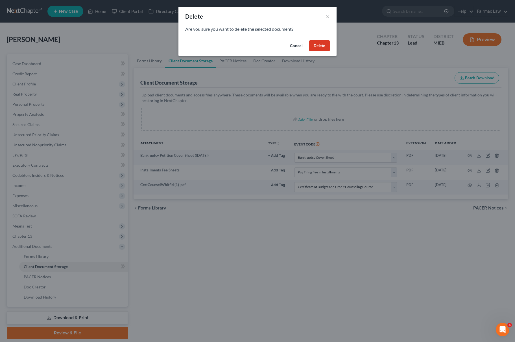
click at [316, 44] on button "Delete" at bounding box center [319, 45] width 21 height 11
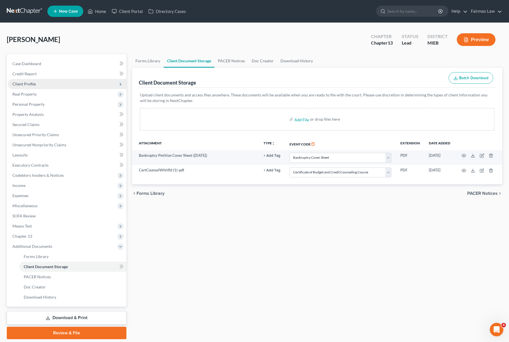
click at [34, 82] on span "Client Profile" at bounding box center [23, 84] width 23 height 5
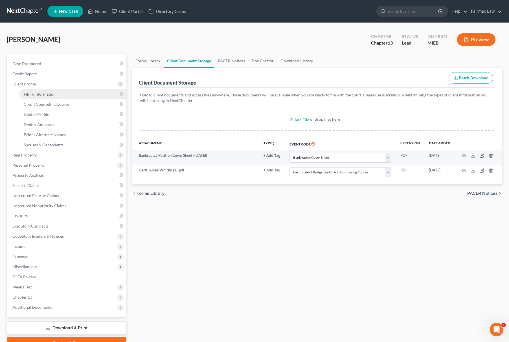
click at [47, 97] on link "Filing Information" at bounding box center [72, 94] width 107 height 10
select select "1"
select select "0"
select select "3"
select select "40"
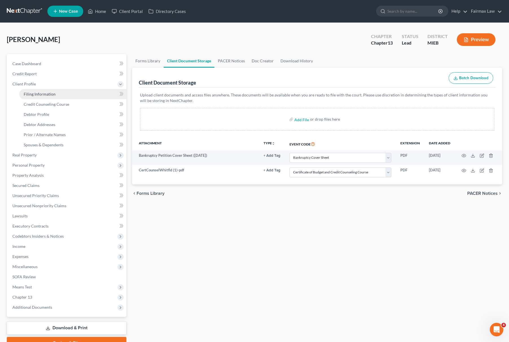
select select "0"
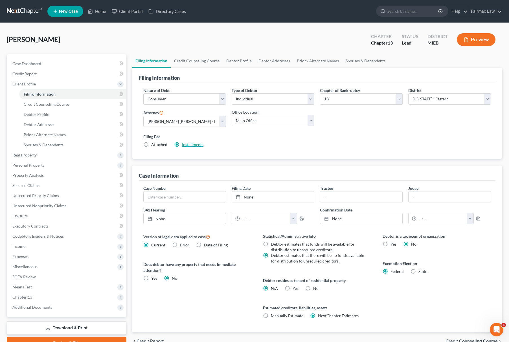
click at [196, 147] on link "Installments" at bounding box center [192, 144] width 21 height 5
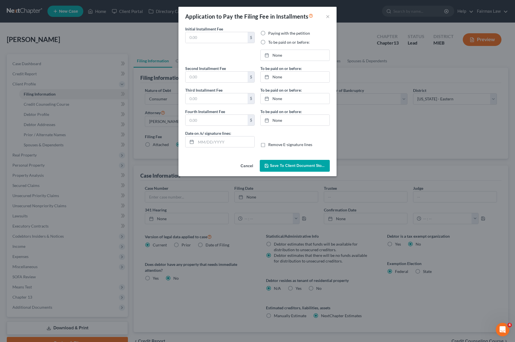
type input "100.00"
radio input "true"
type input "100.00"
type input "113.00"
type input "0.00"
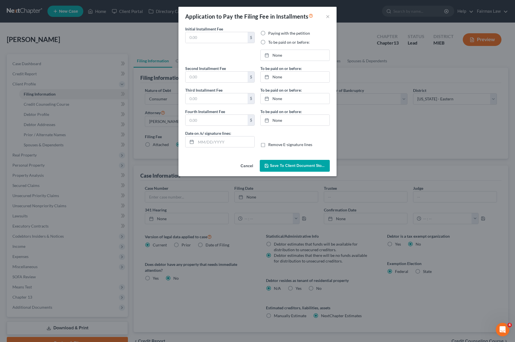
type input "[DATE]"
click at [276, 53] on link "[DATE]" at bounding box center [295, 55] width 69 height 11
click at [277, 68] on label "To be paid on or before:" at bounding box center [280, 68] width 41 height 6
click at [279, 76] on link "[DATE]" at bounding box center [295, 77] width 69 height 11
click at [282, 98] on link "[DATE]" at bounding box center [295, 98] width 69 height 11
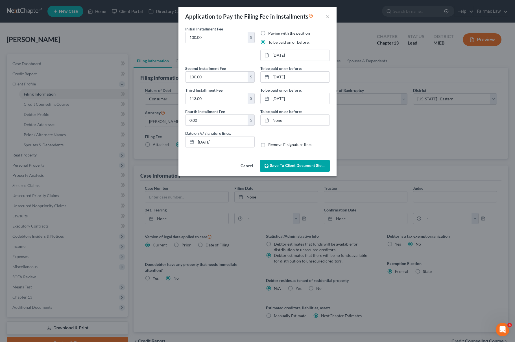
click at [287, 168] on span "Save to Client Document Storage" at bounding box center [300, 165] width 60 height 5
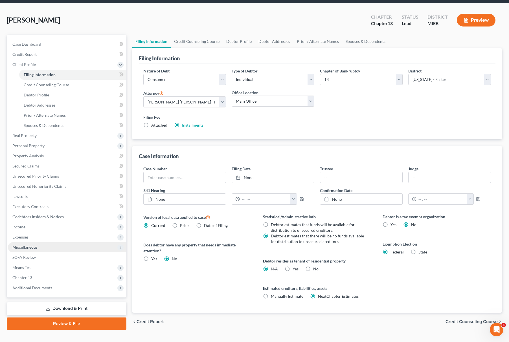
scroll to position [30, 0]
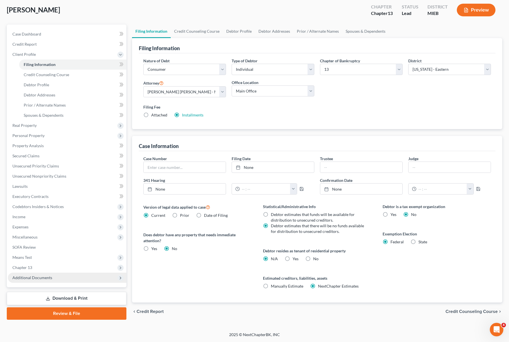
click at [46, 278] on span "Additional Documents" at bounding box center [32, 278] width 40 height 5
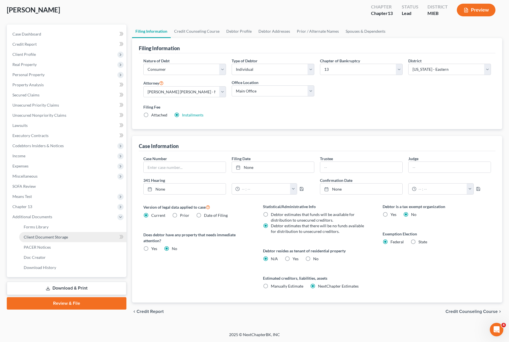
click at [68, 235] on link "Client Document Storage" at bounding box center [72, 237] width 107 height 10
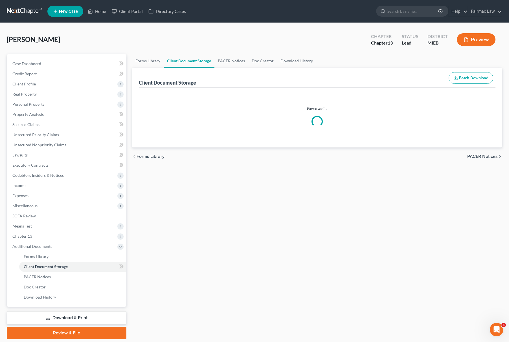
select select "6"
select select "7"
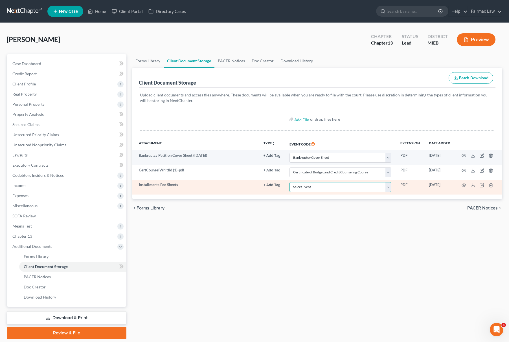
click at [324, 186] on select "Select Event 20 Largest Unsecured Creditors Amended Chapter 11 Plan Amended Cha…" at bounding box center [341, 187] width 102 height 10
select select "32"
click at [290, 183] on select "Select Event 20 Largest Unsecured Creditors Amended Chapter 11 Plan Amended Cha…" at bounding box center [341, 187] width 102 height 10
